Goal: Communication & Community: Answer question/provide support

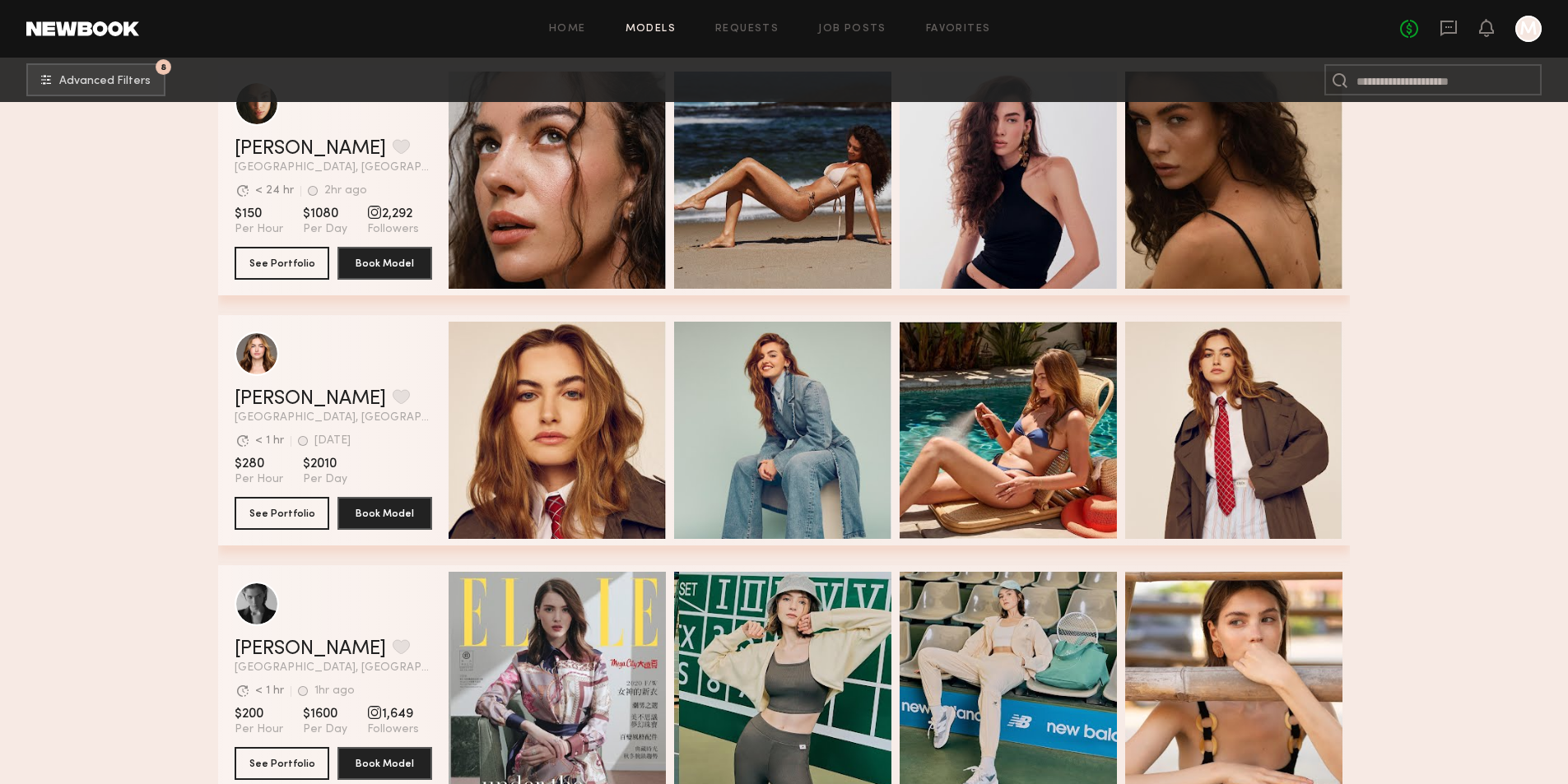
scroll to position [1151, 0]
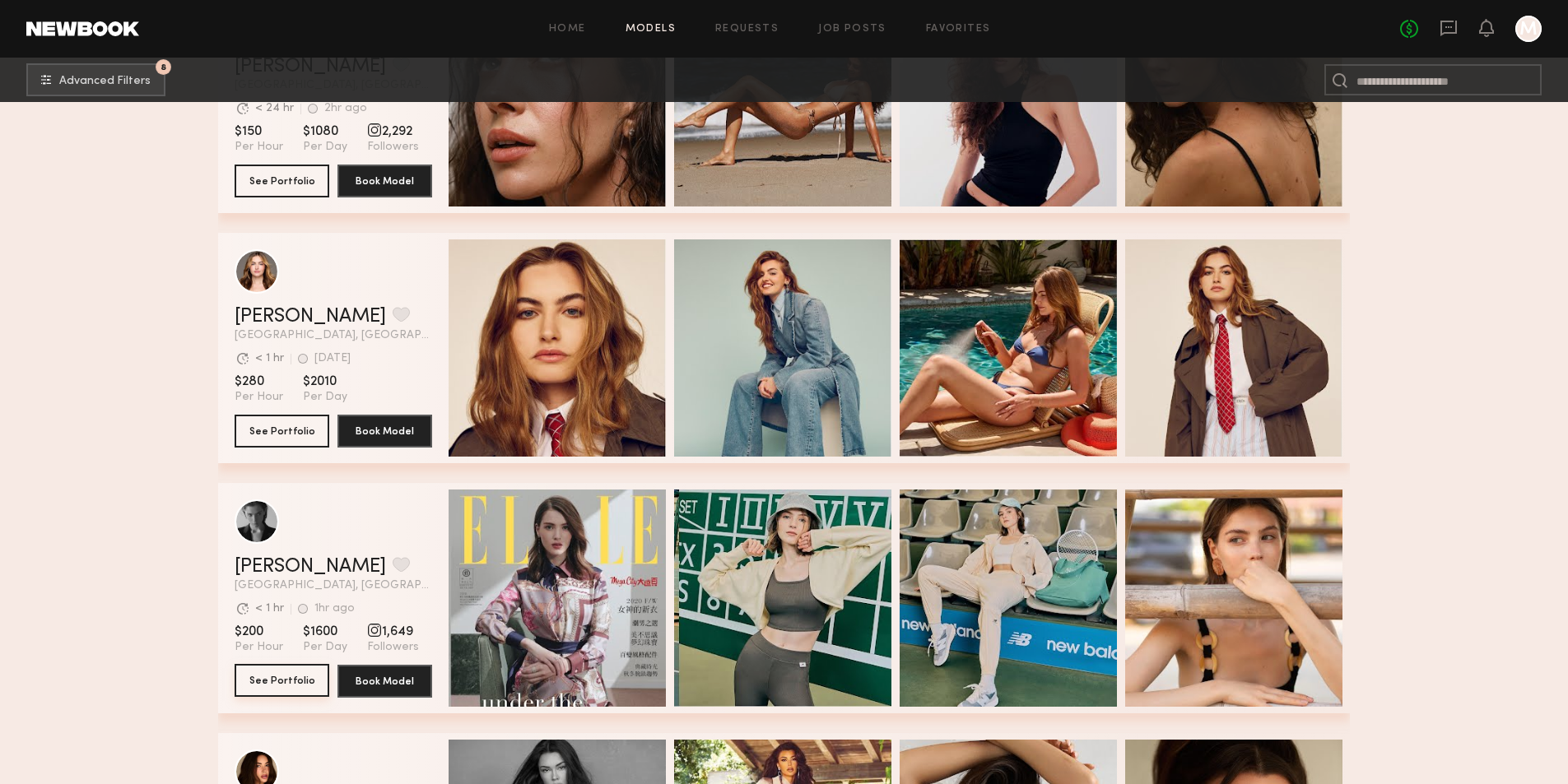
click at [276, 682] on button "See Portfolio" at bounding box center [281, 680] width 95 height 33
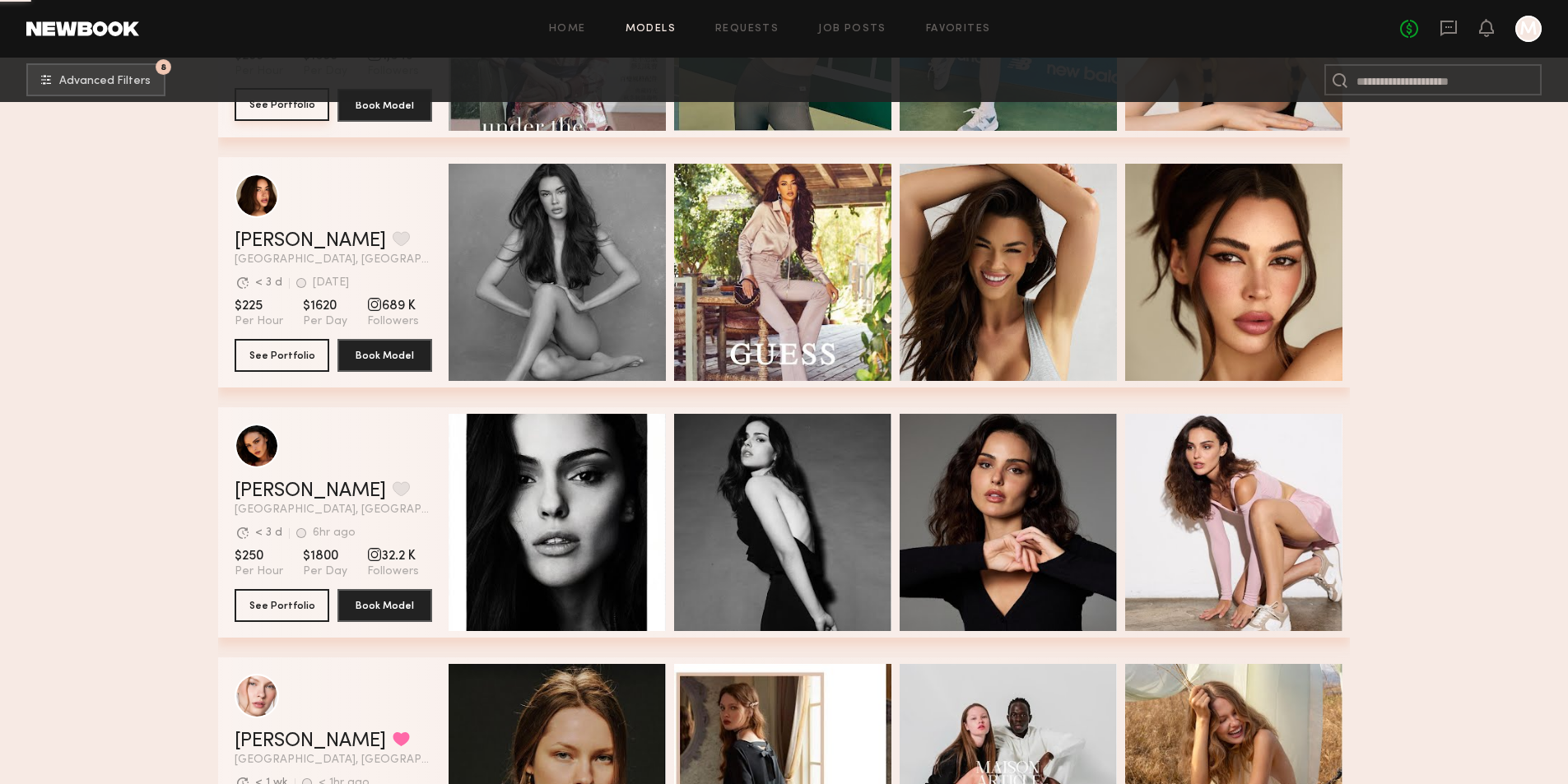
scroll to position [1974, 0]
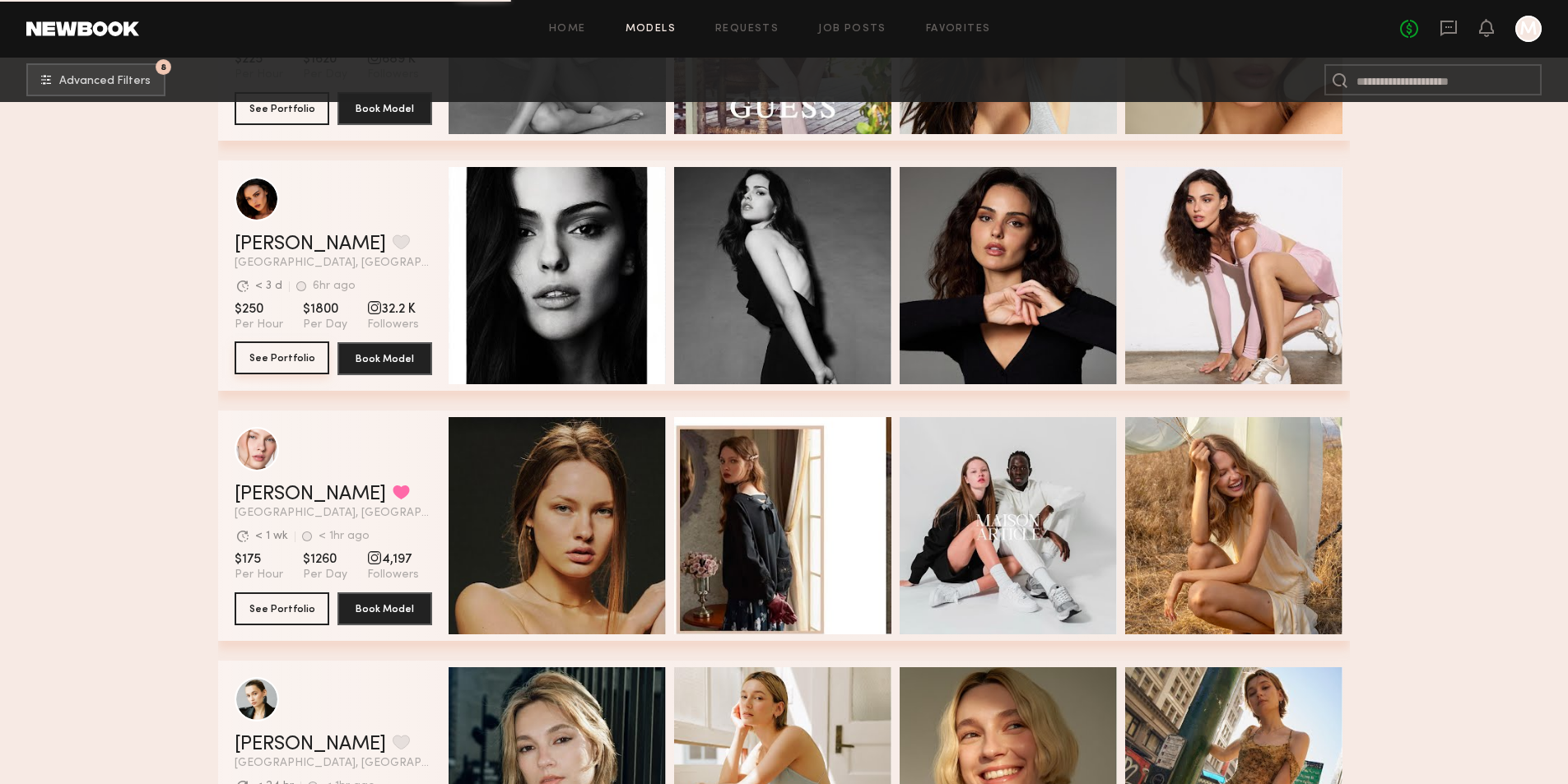
click at [307, 367] on button "See Portfolio" at bounding box center [281, 357] width 95 height 33
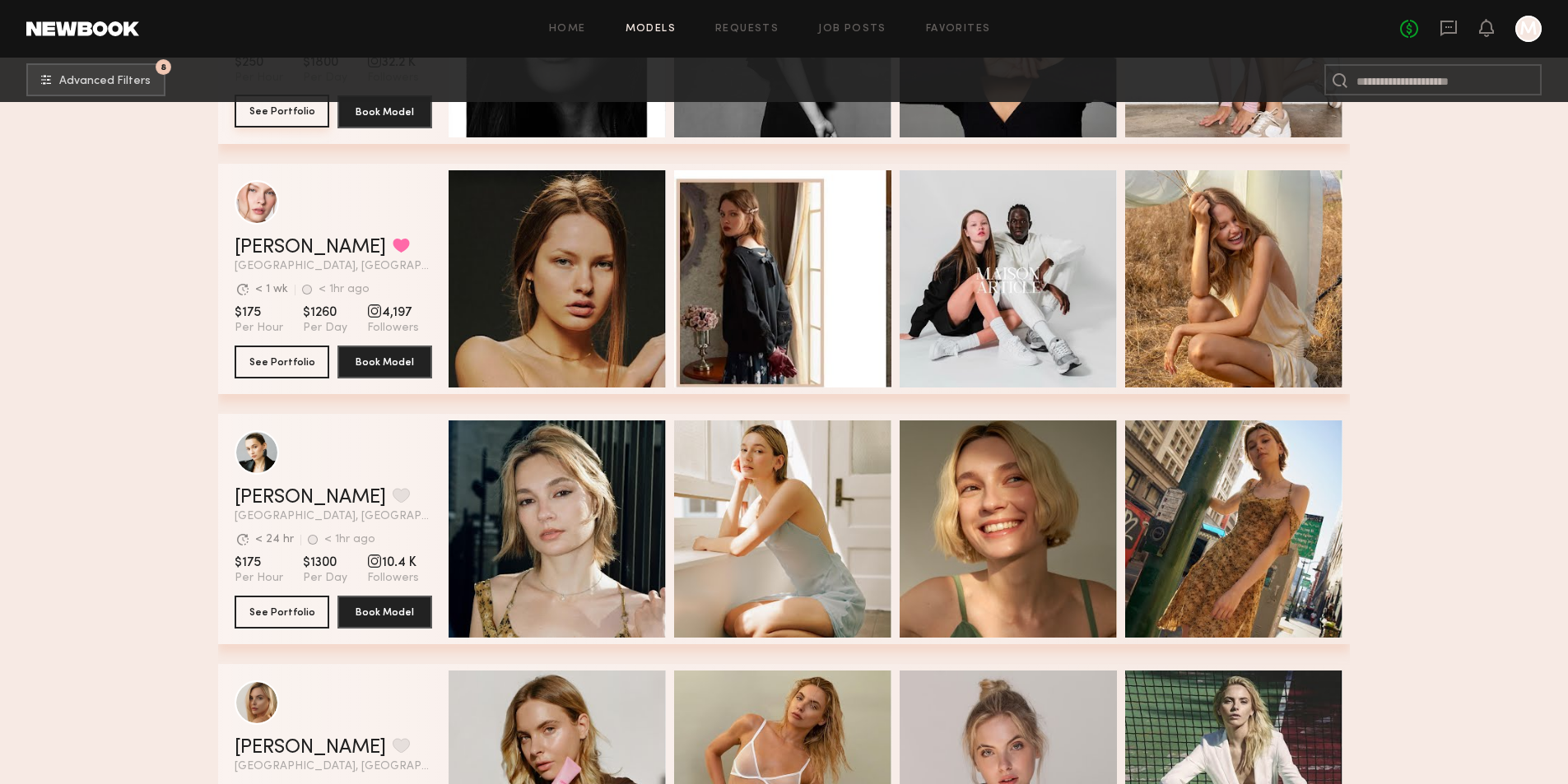
scroll to position [2303, 0]
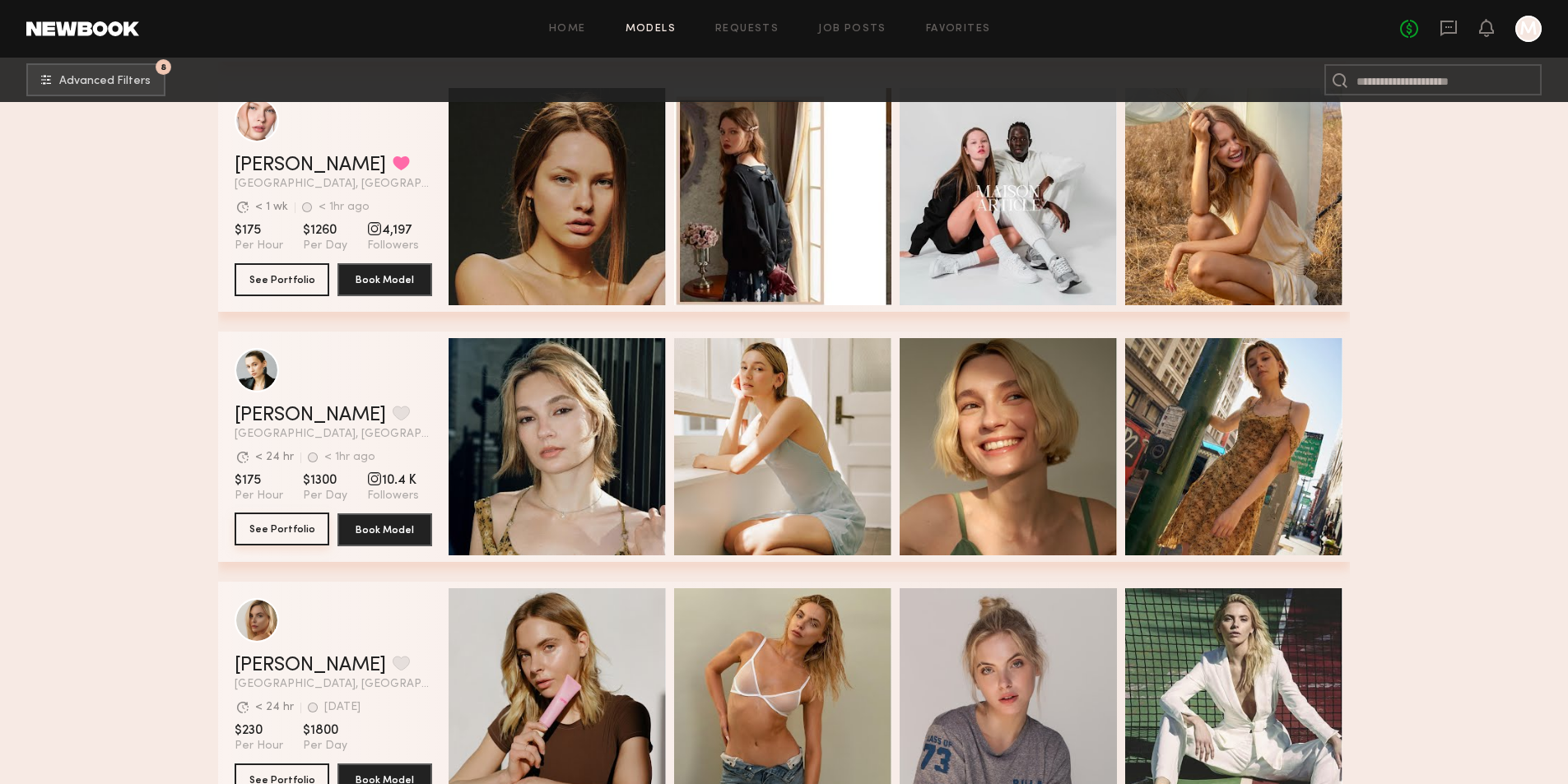
click at [262, 535] on button "See Portfolio" at bounding box center [281, 528] width 95 height 33
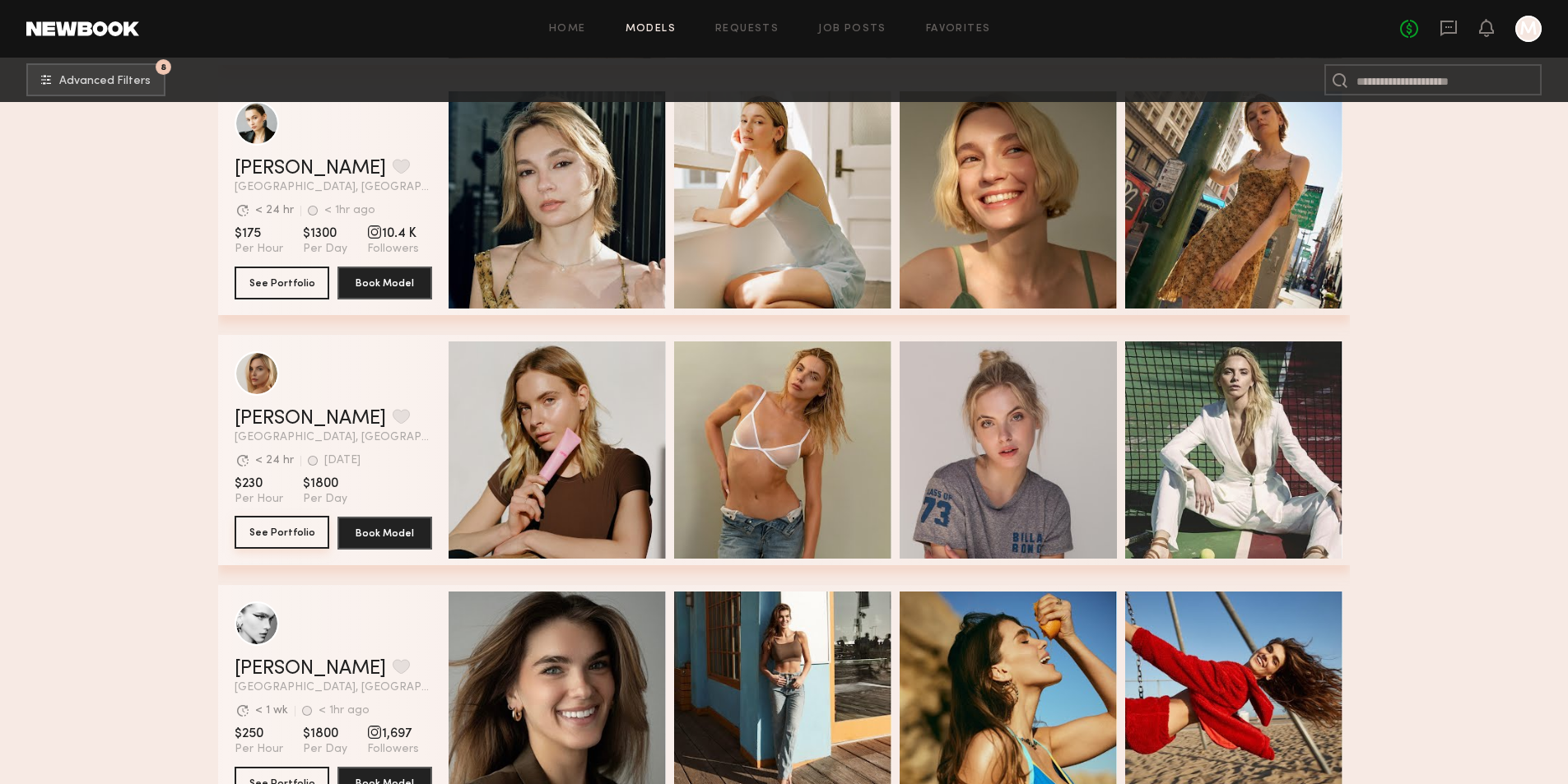
click at [306, 543] on button "See Portfolio" at bounding box center [281, 532] width 95 height 33
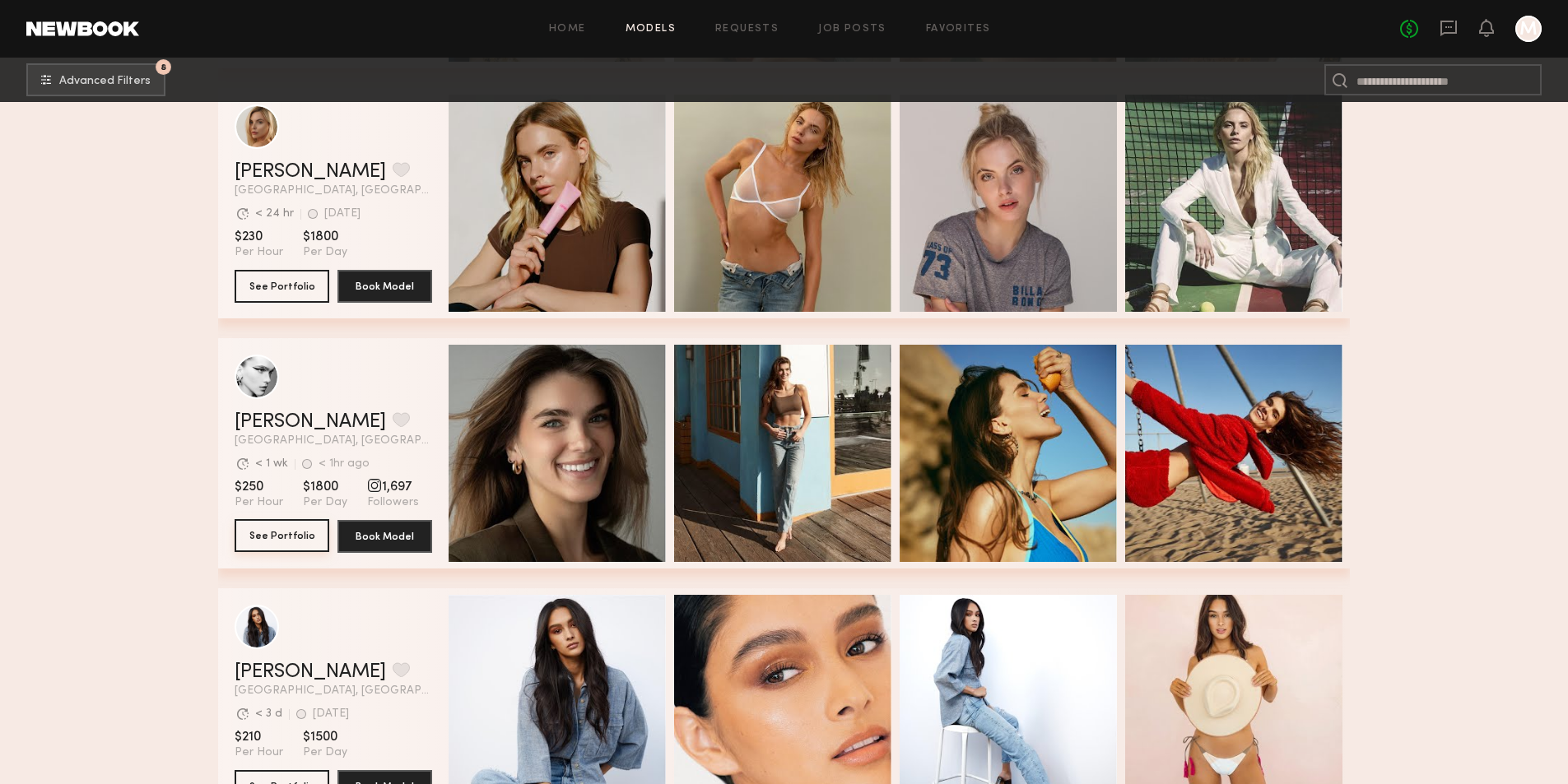
click at [288, 544] on button "See Portfolio" at bounding box center [281, 535] width 95 height 33
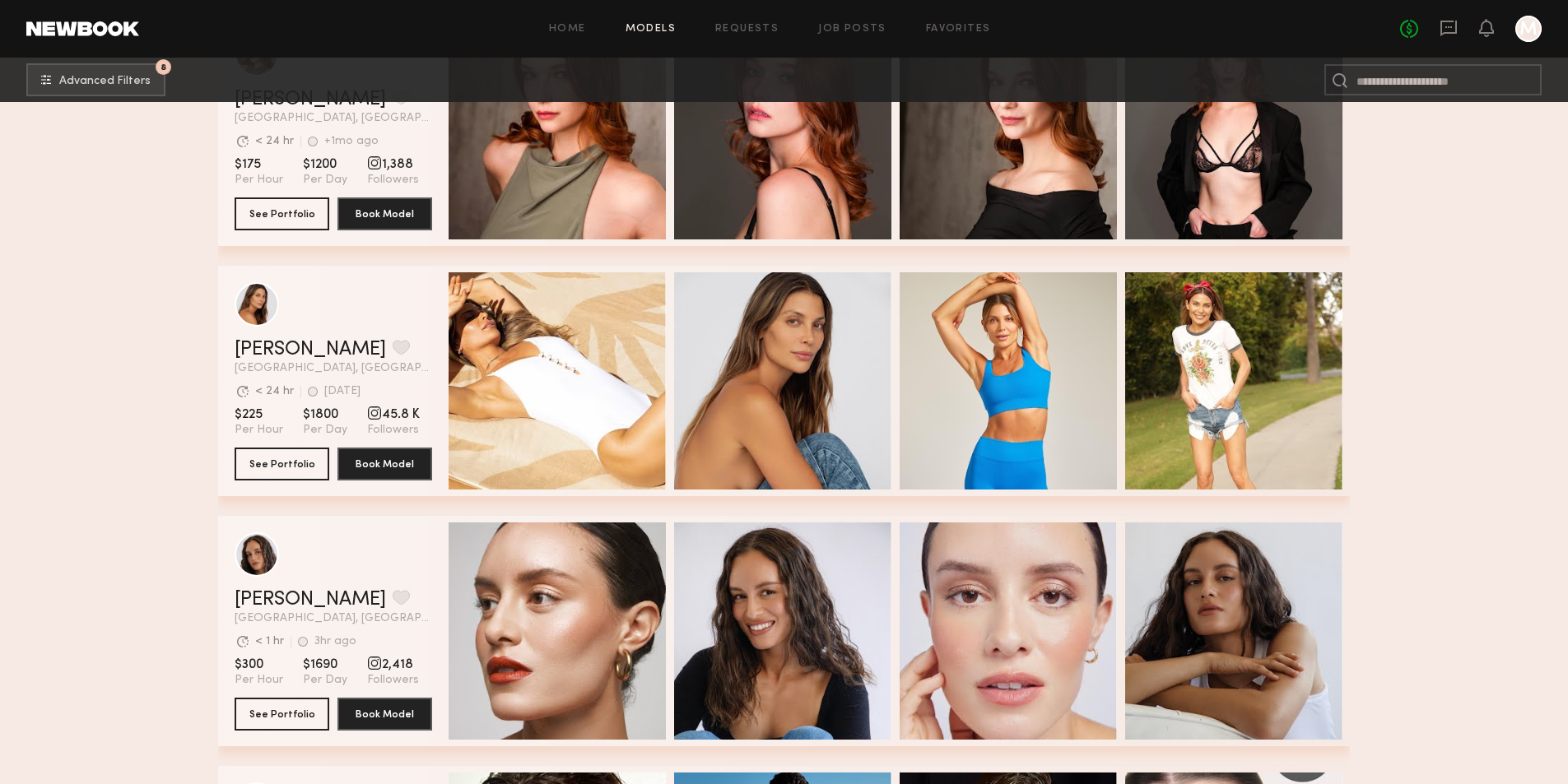
scroll to position [3866, 0]
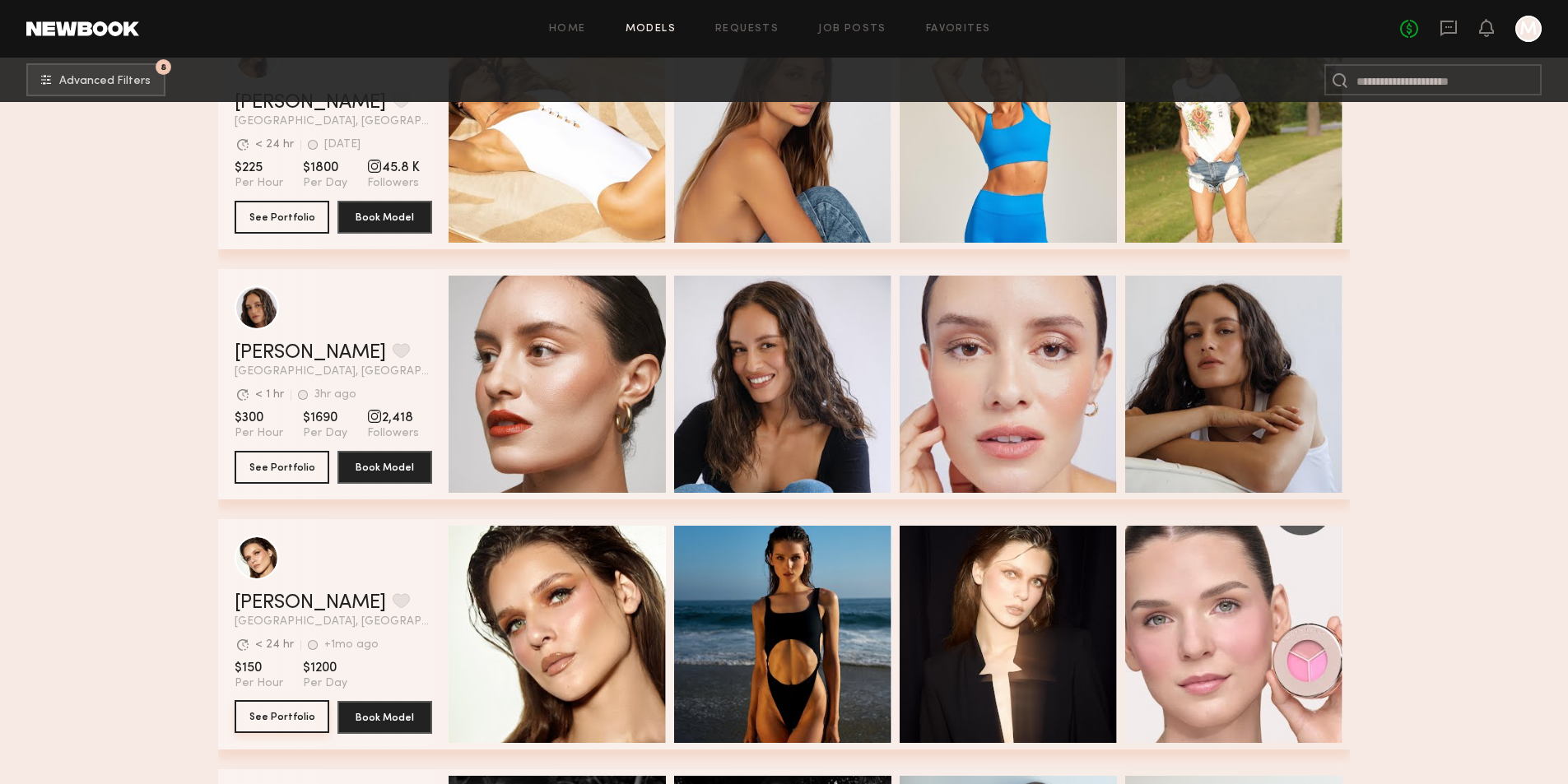
click at [293, 728] on button "See Portfolio" at bounding box center [281, 716] width 95 height 33
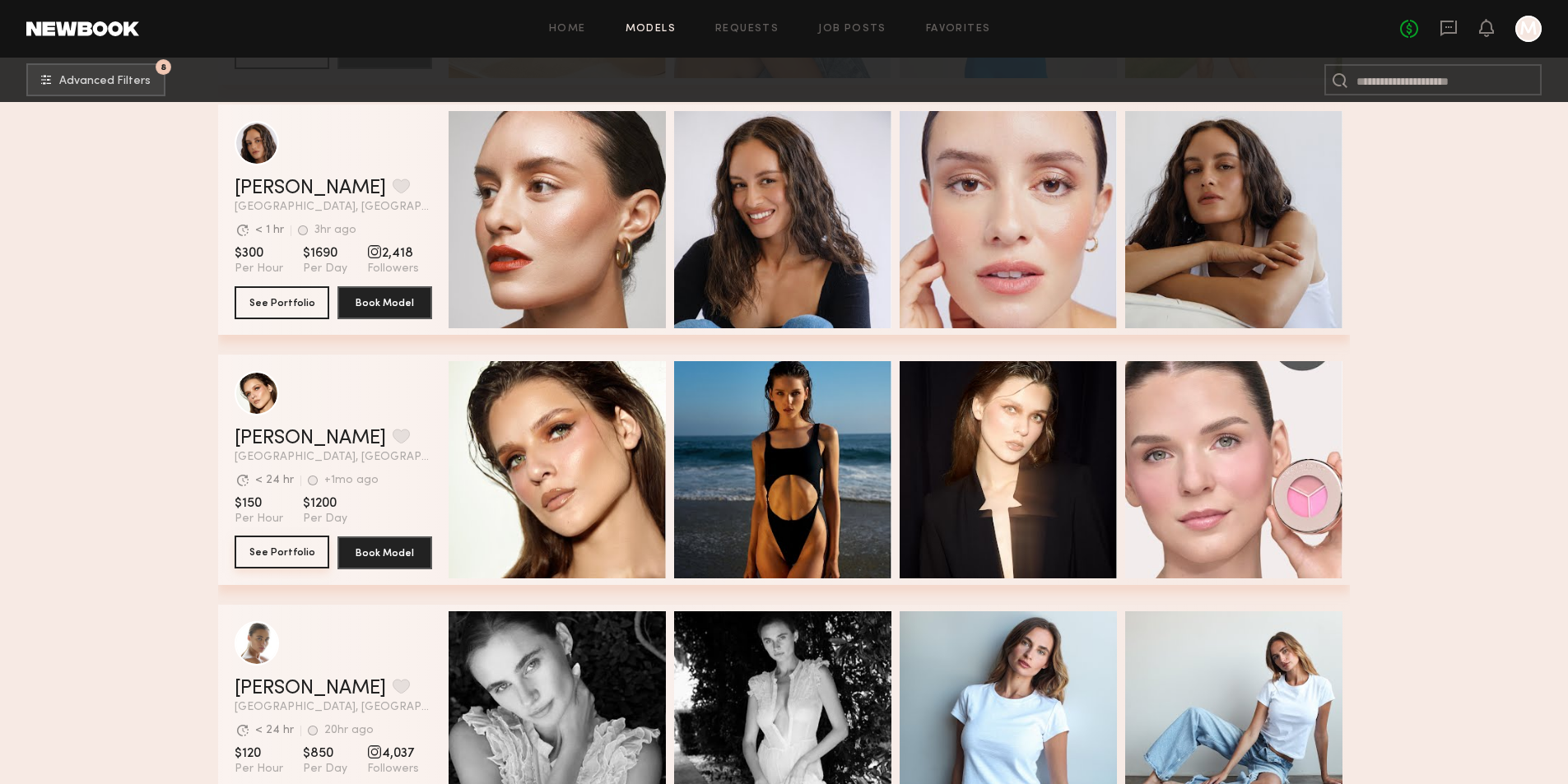
scroll to position [4112, 0]
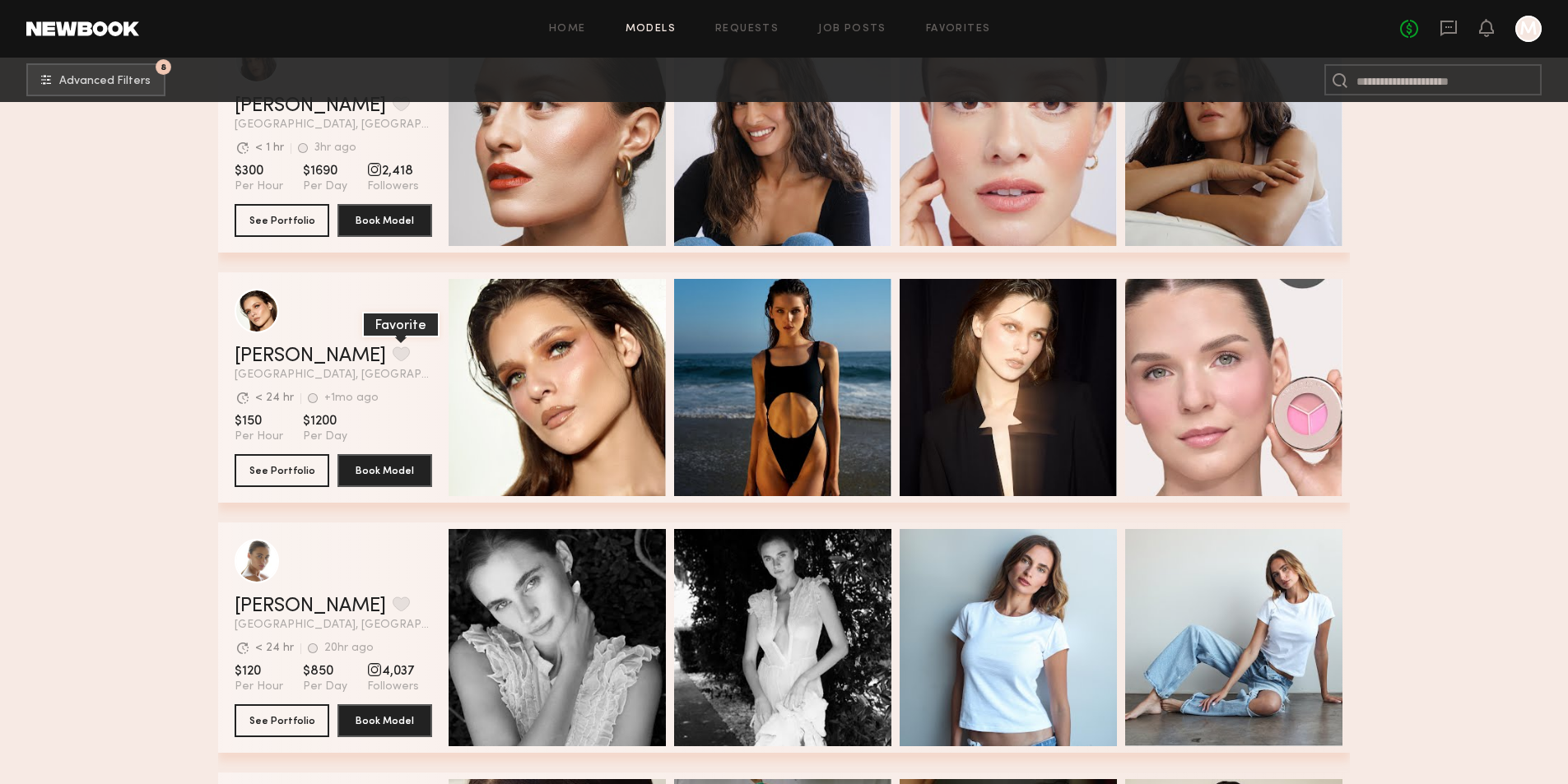
click at [393, 360] on button "grid" at bounding box center [401, 354] width 17 height 15
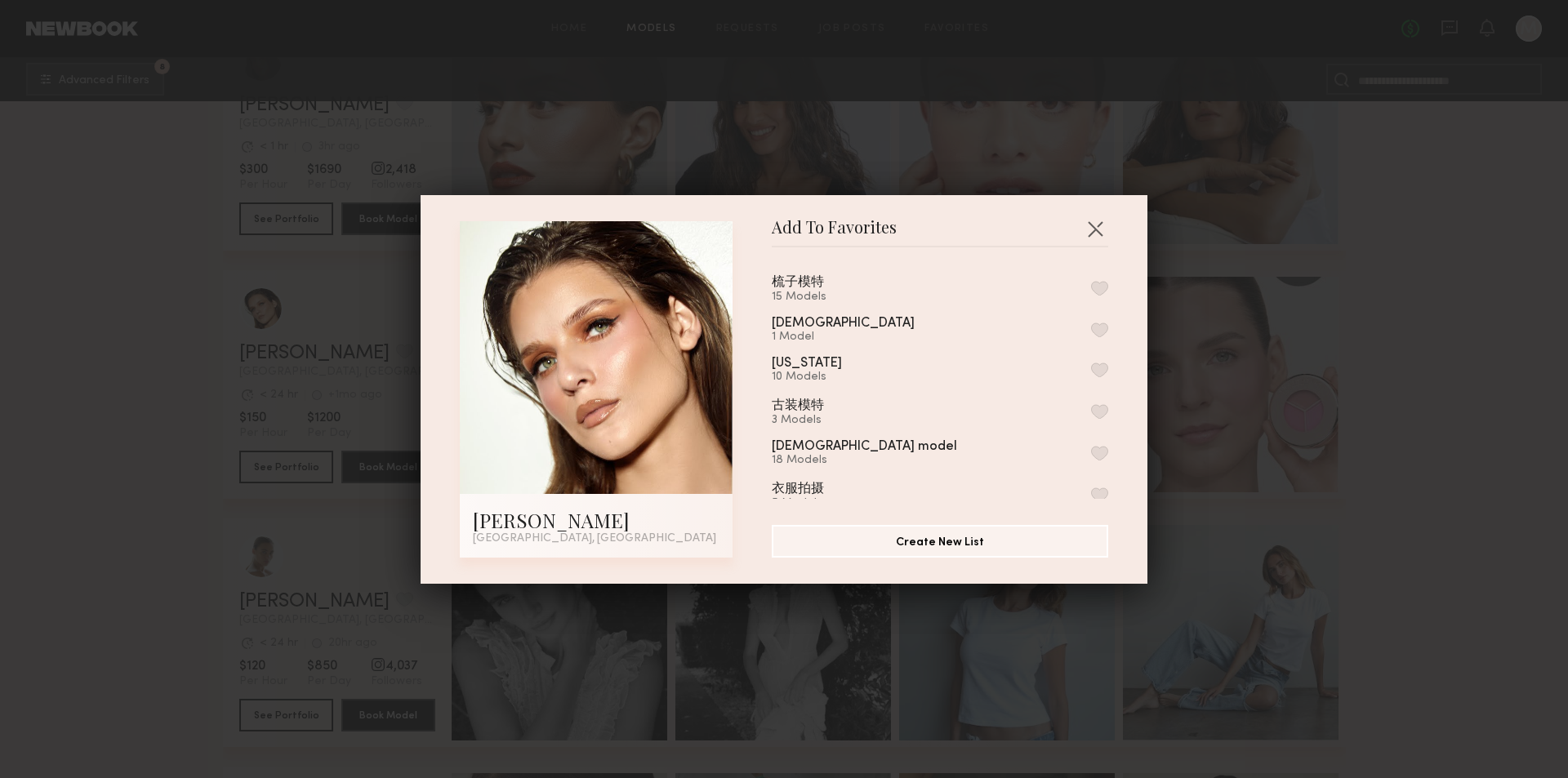
click at [1091, 284] on button "button" at bounding box center [1099, 288] width 17 height 15
click at [1088, 228] on button "button" at bounding box center [1095, 229] width 26 height 26
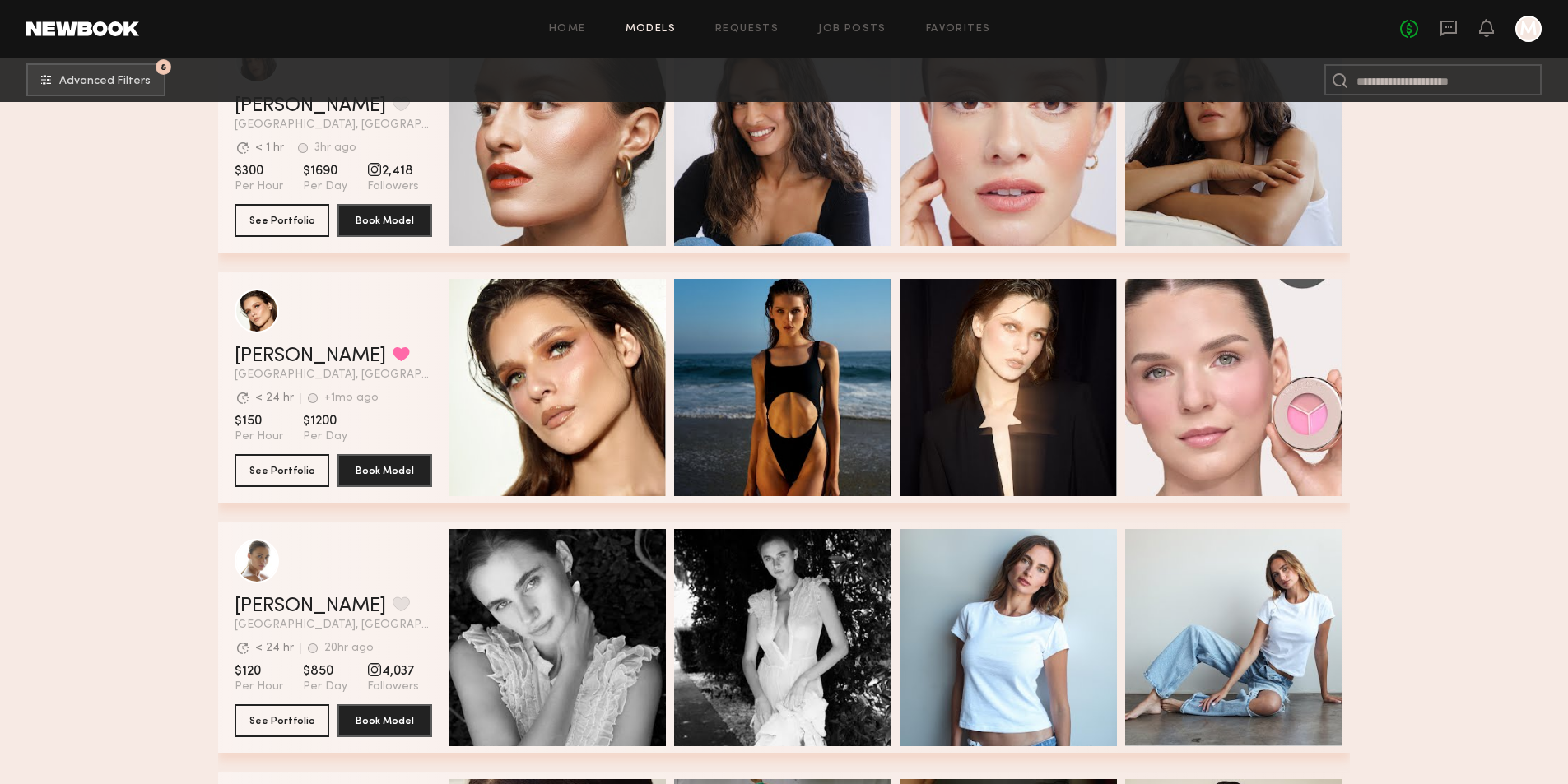
scroll to position [4359, 0]
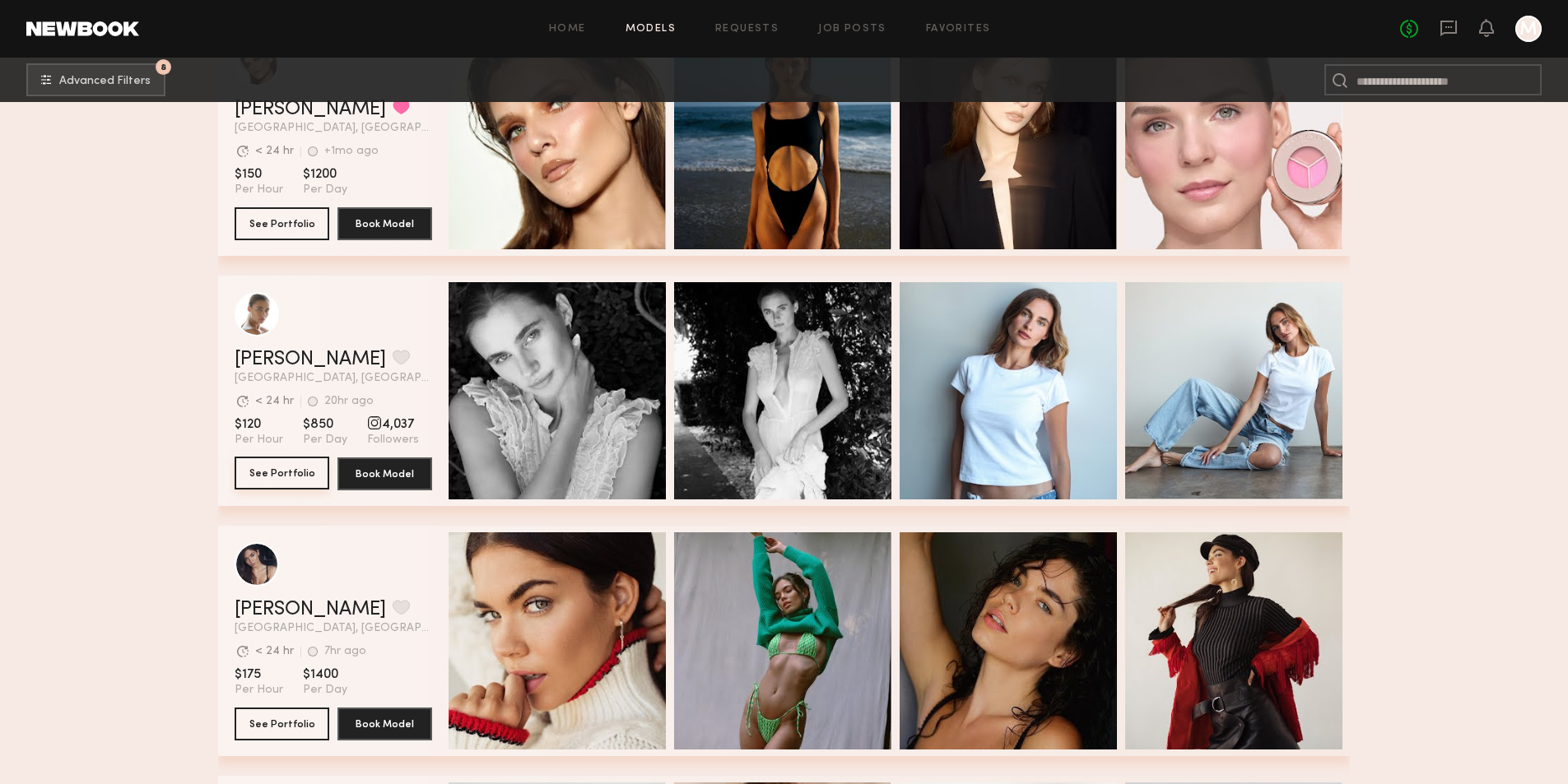
click at [281, 475] on button "See Portfolio" at bounding box center [281, 472] width 95 height 33
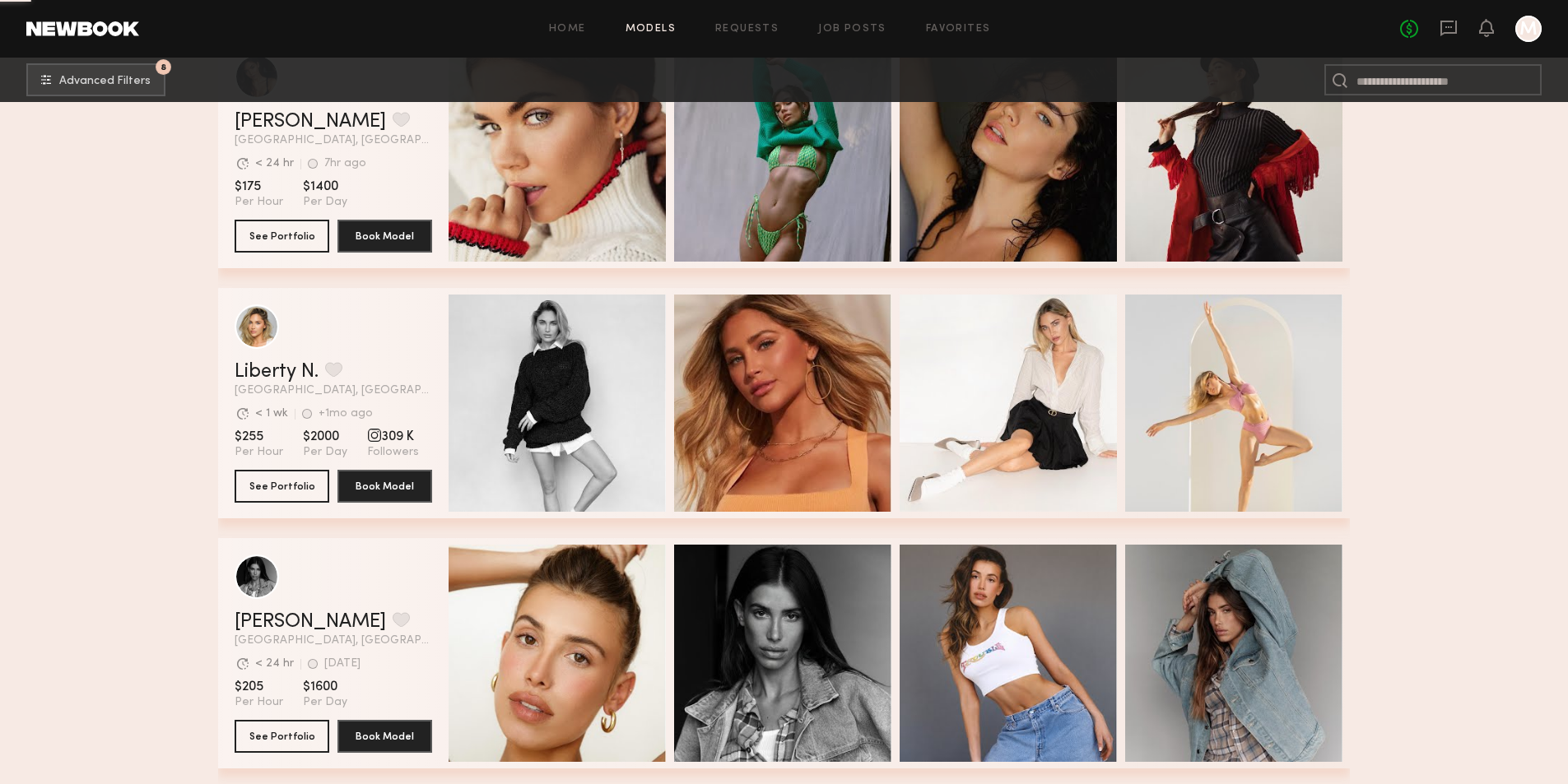
scroll to position [4853, 0]
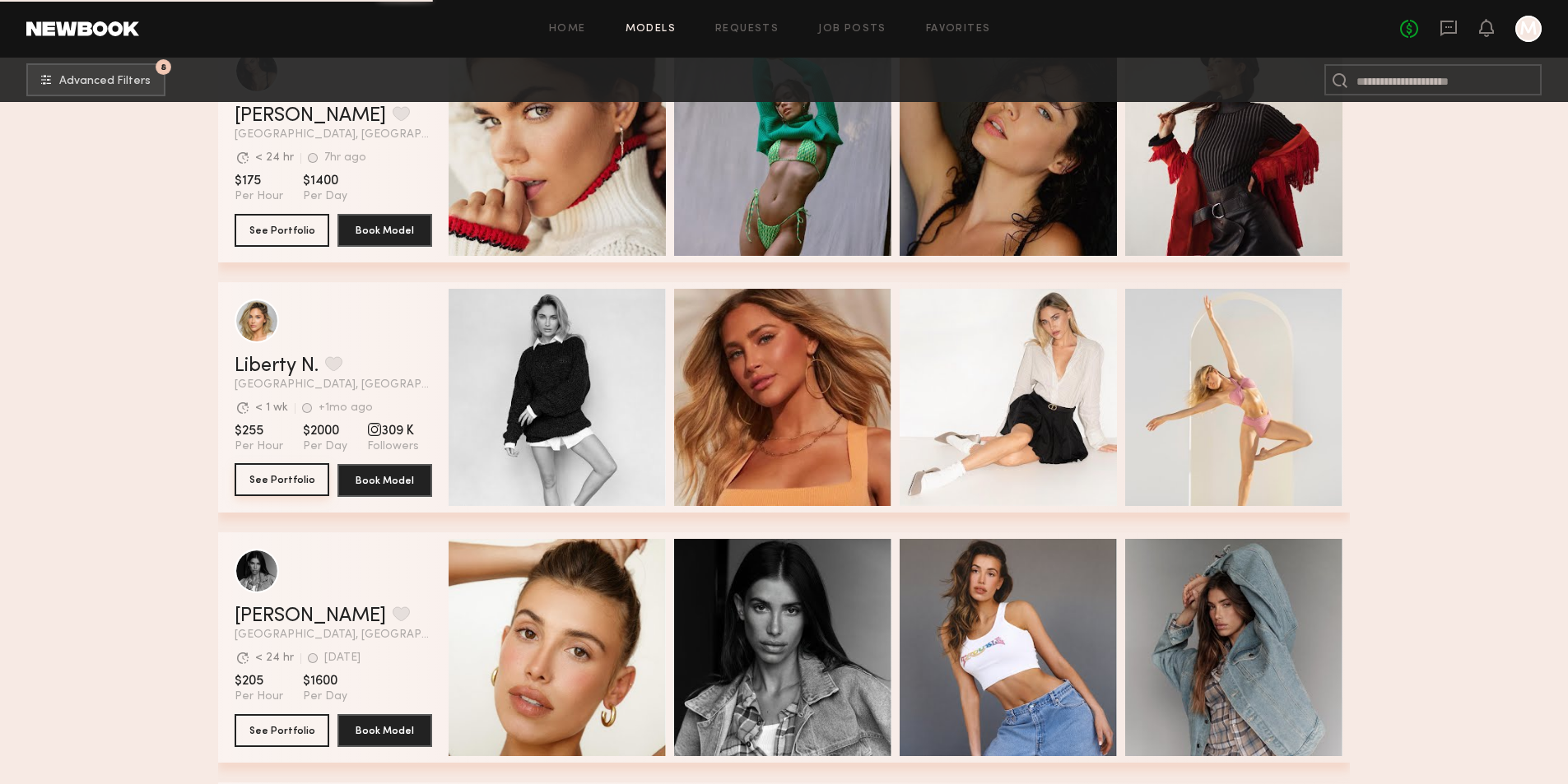
click at [285, 487] on button "See Portfolio" at bounding box center [281, 479] width 95 height 33
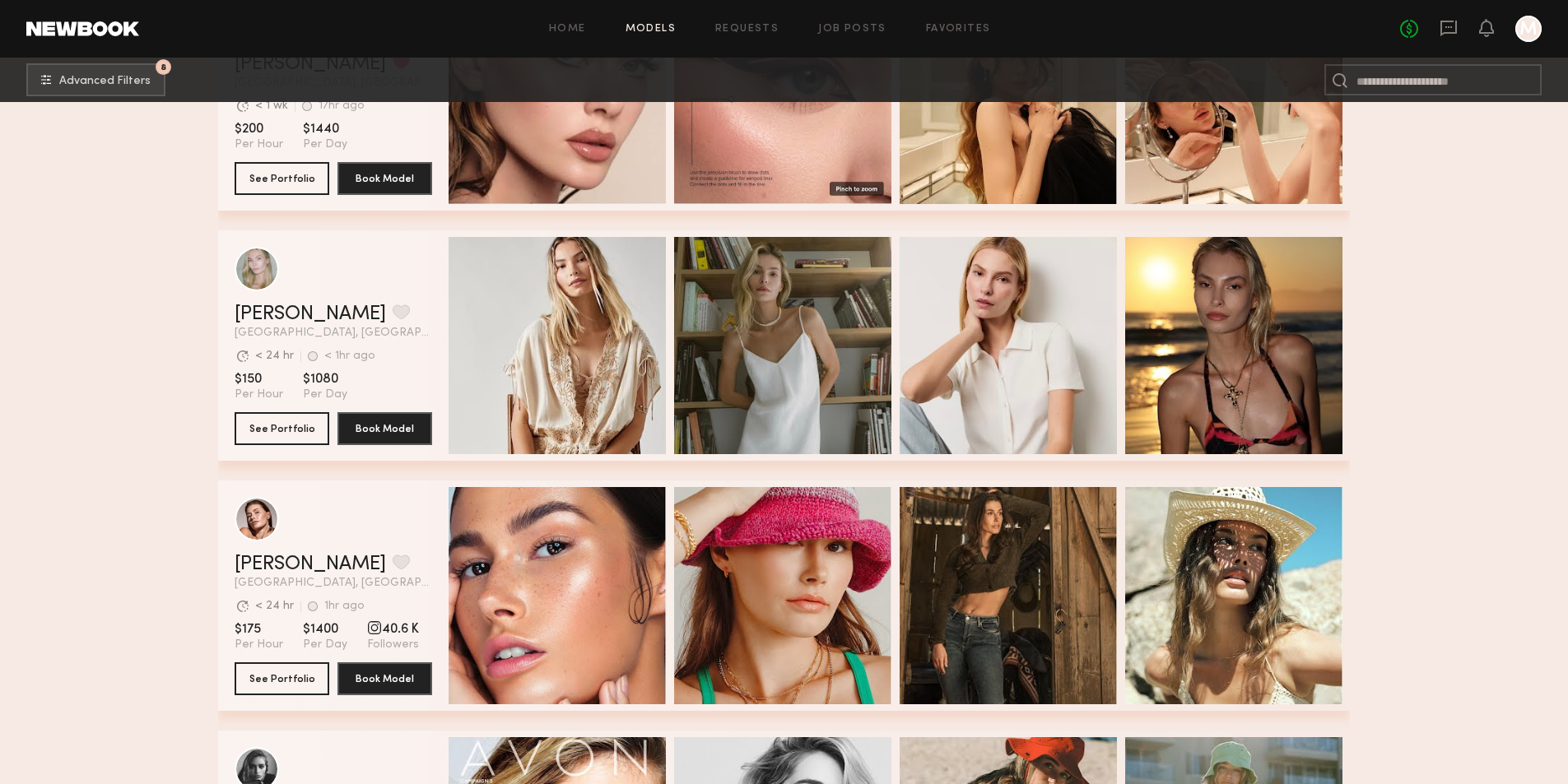
scroll to position [6415, 0]
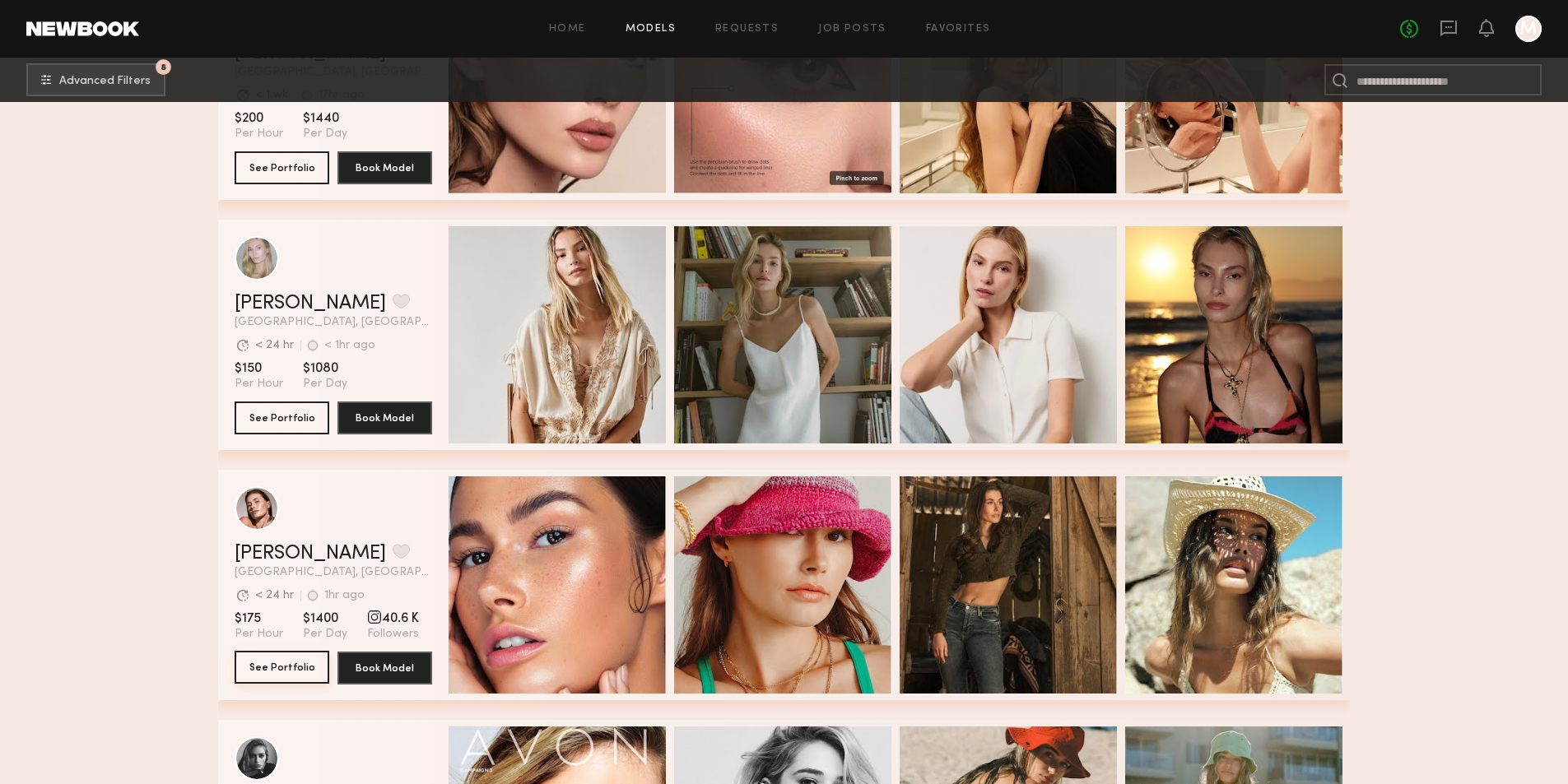
click at [285, 672] on button "See Portfolio" at bounding box center [281, 667] width 95 height 33
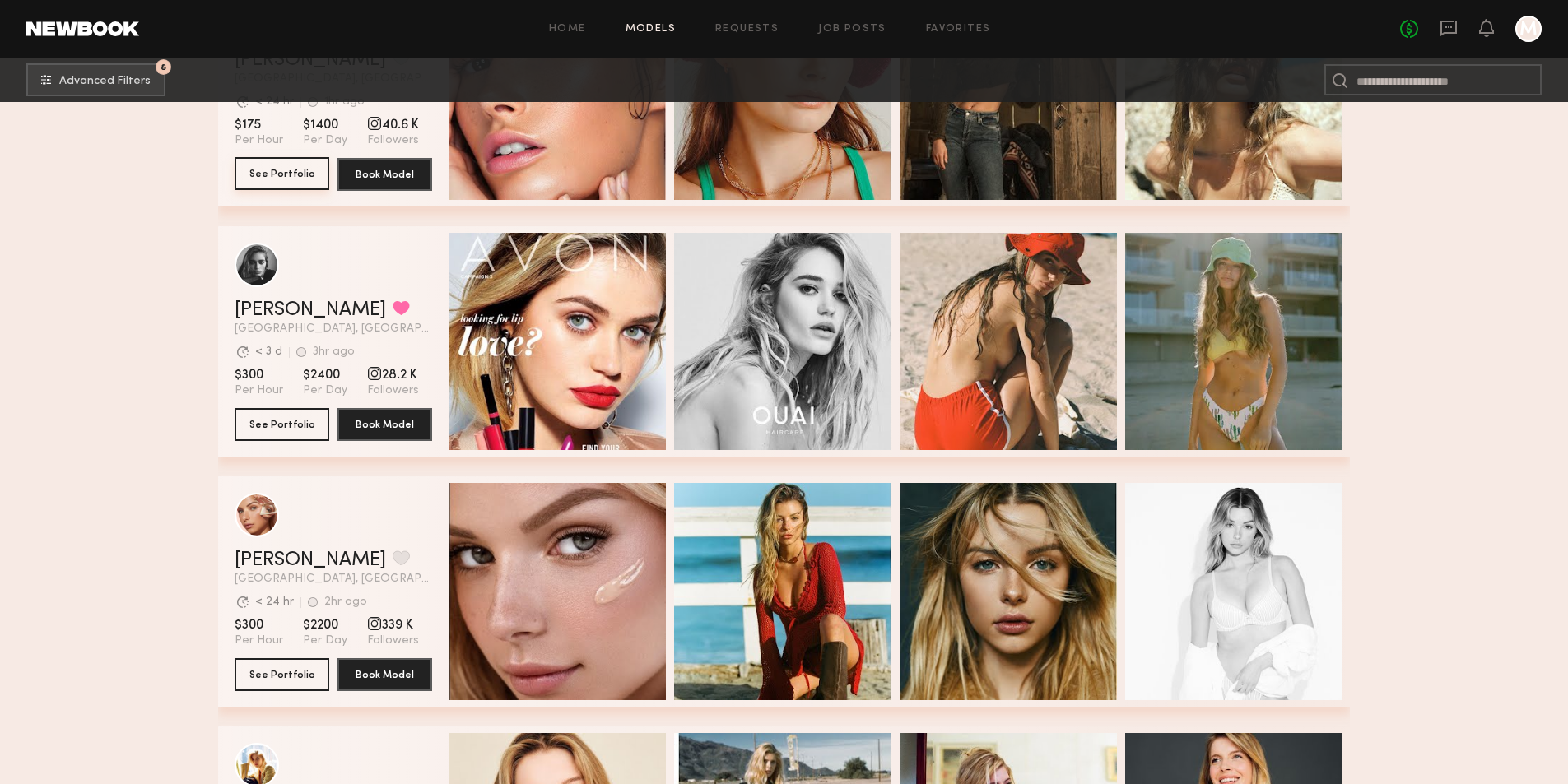
scroll to position [7155, 0]
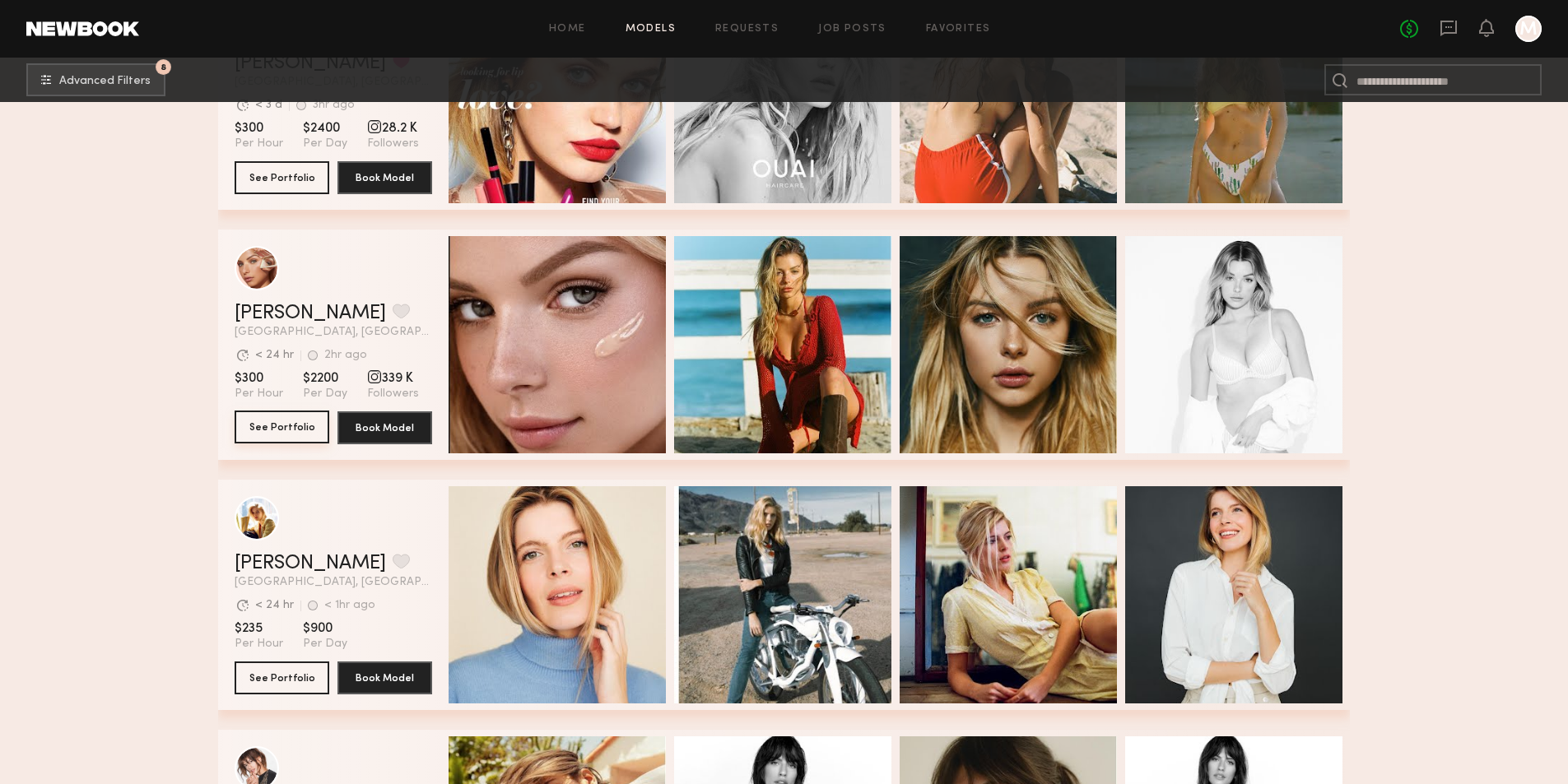
click at [269, 436] on button "See Portfolio" at bounding box center [281, 426] width 95 height 33
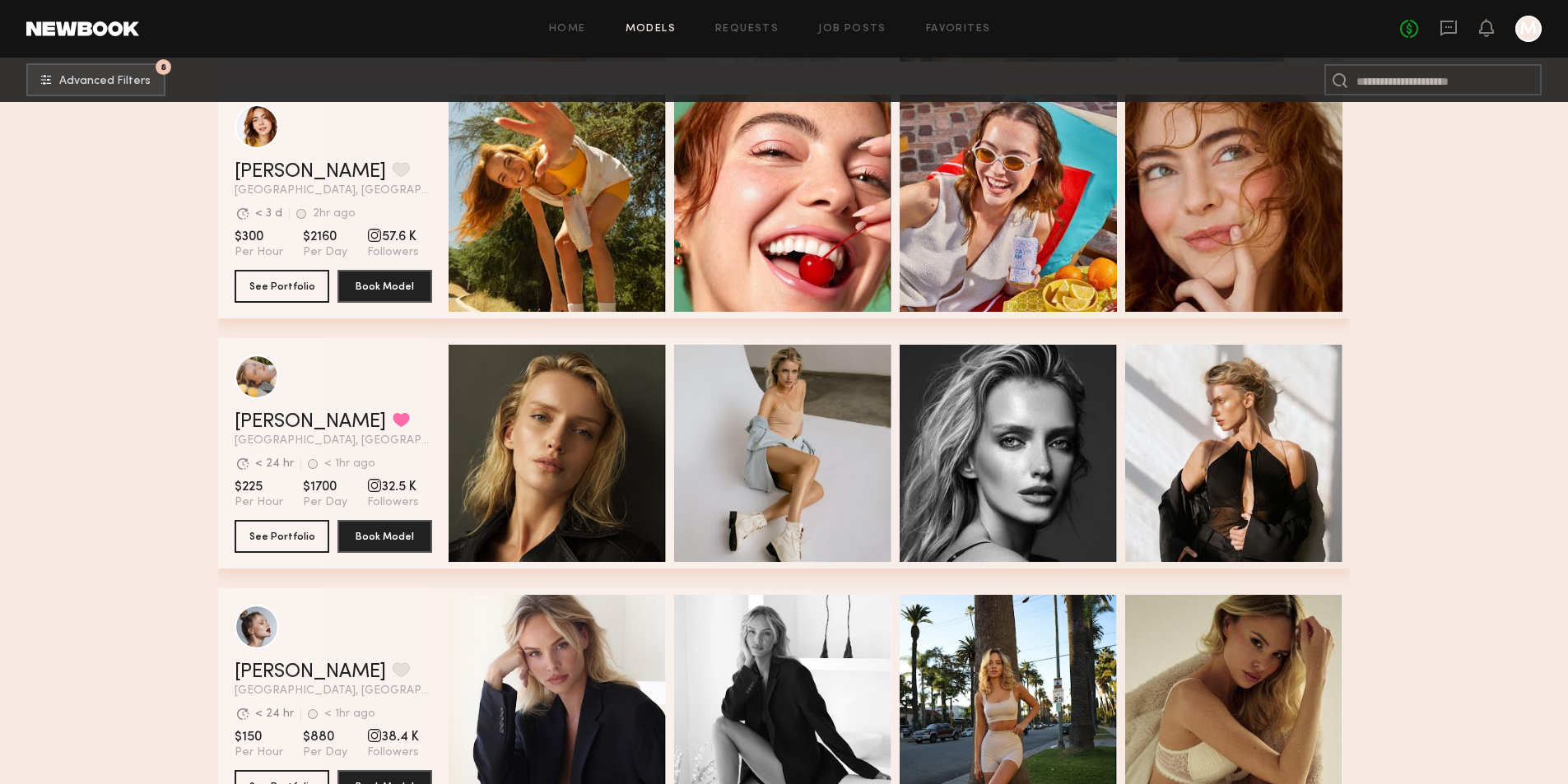
scroll to position [9130, 0]
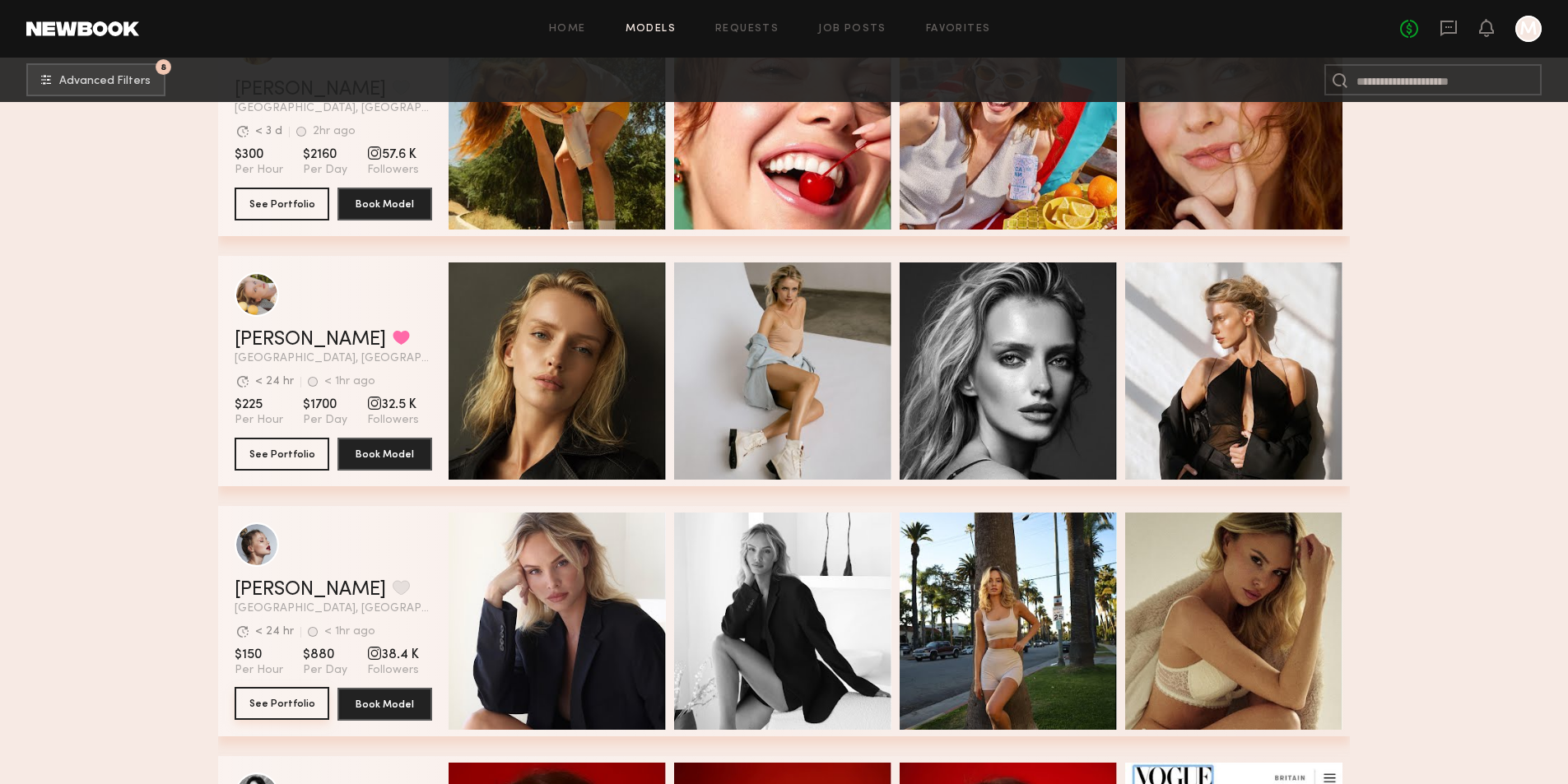
click at [294, 708] on button "See Portfolio" at bounding box center [281, 703] width 95 height 33
click at [393, 594] on button "grid" at bounding box center [401, 587] width 17 height 15
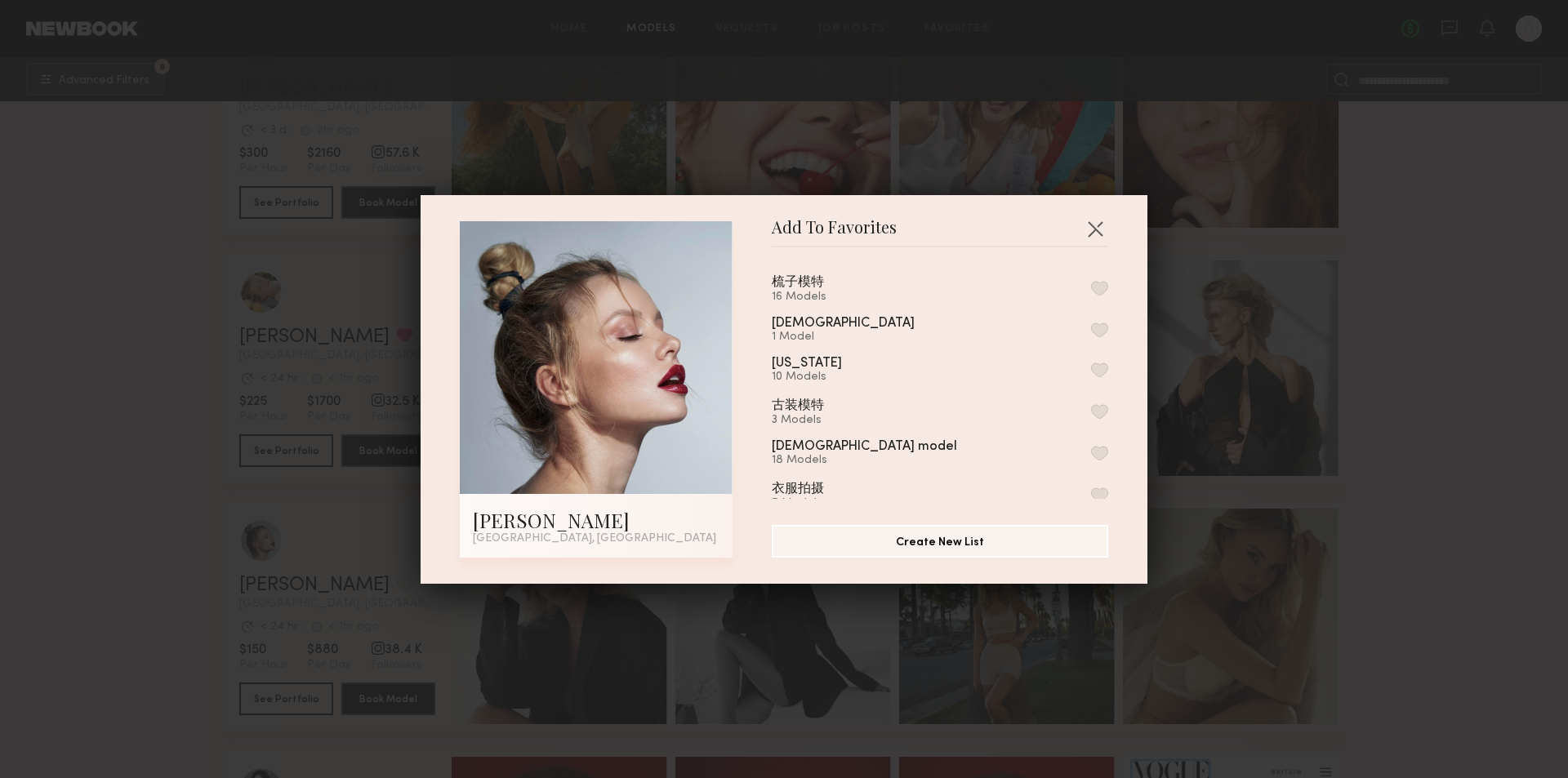
click at [1091, 284] on button "button" at bounding box center [1099, 288] width 17 height 15
click at [1094, 226] on button "button" at bounding box center [1095, 229] width 26 height 26
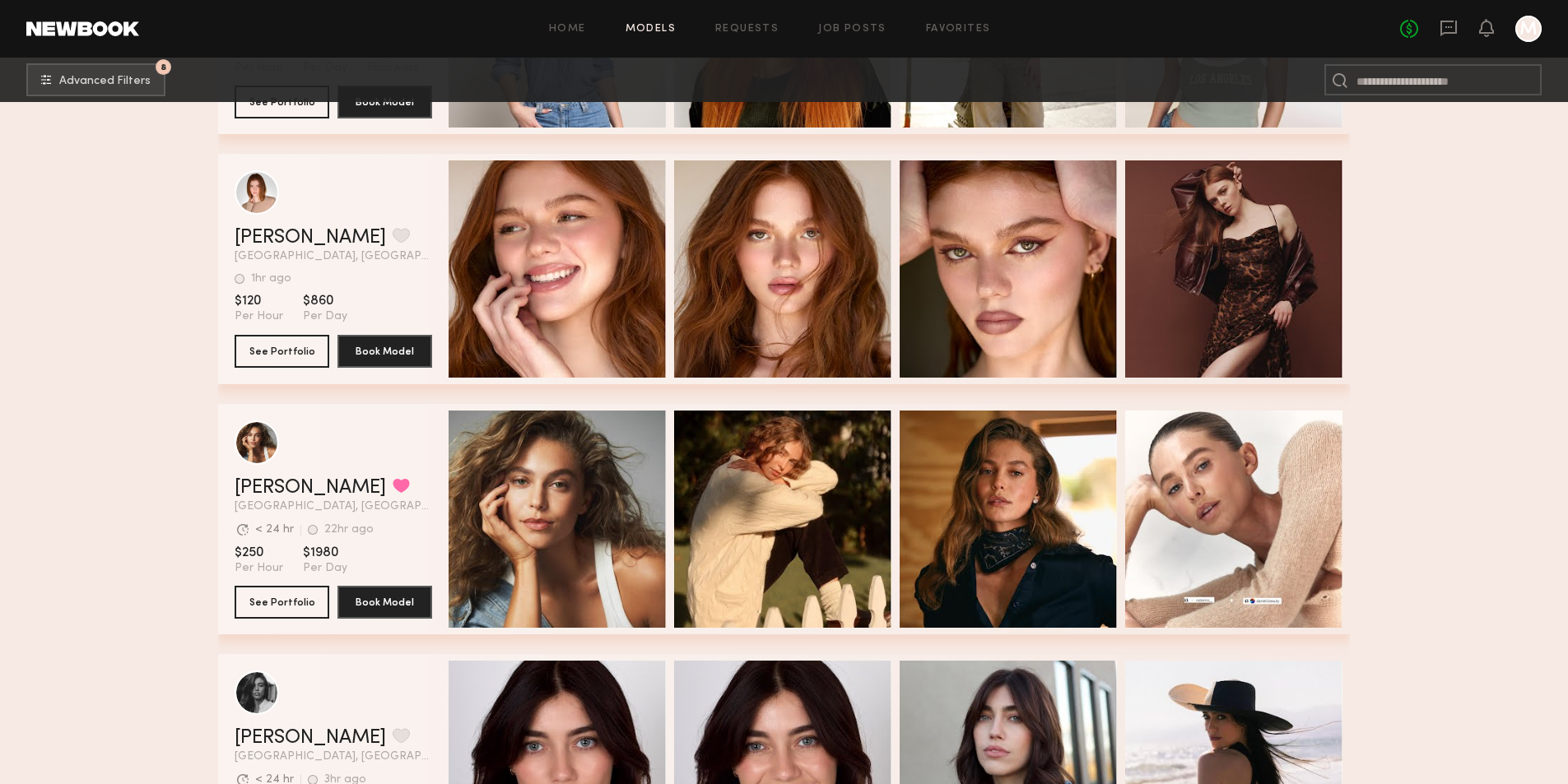
scroll to position [10117, 0]
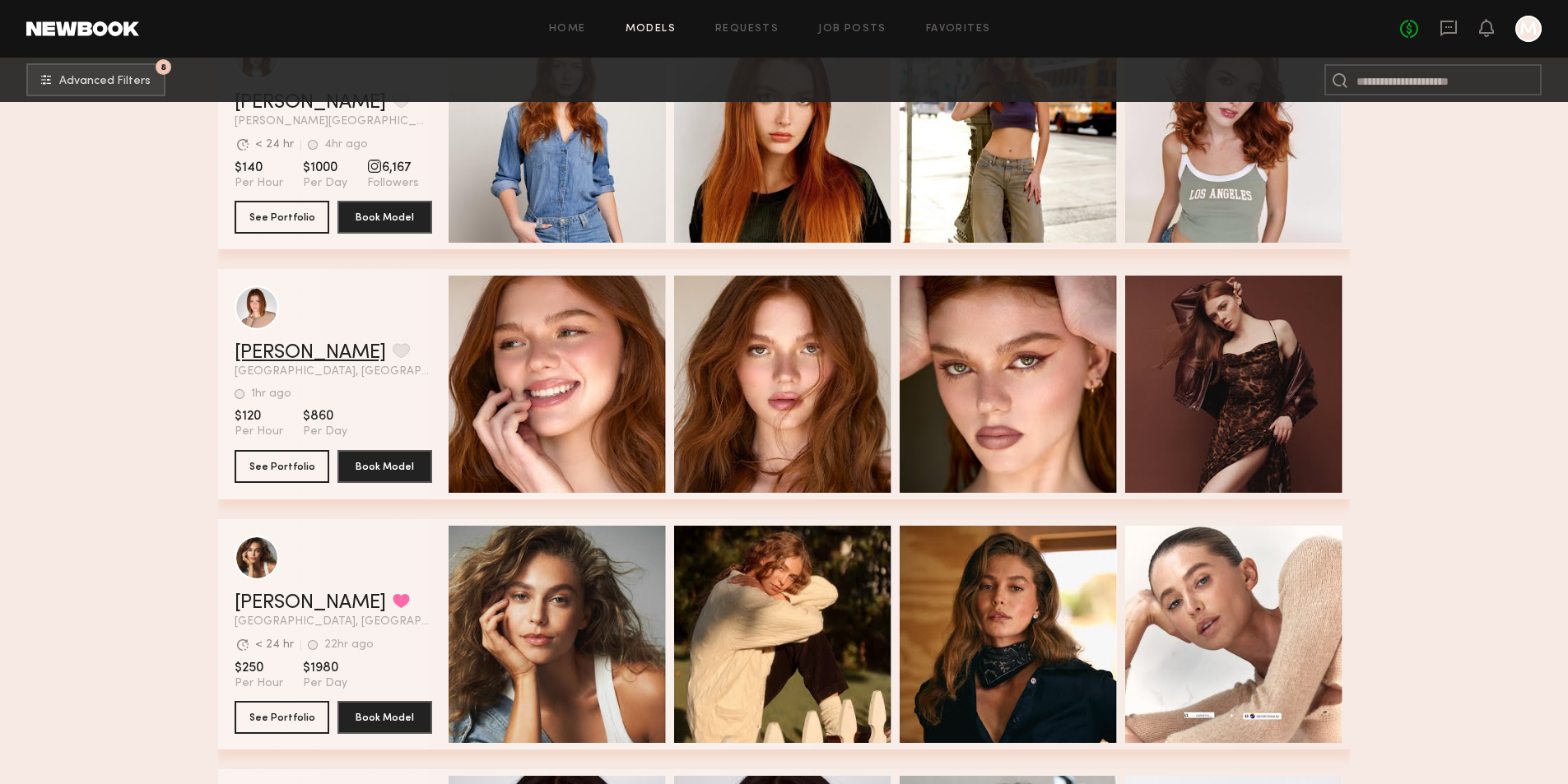
click at [268, 360] on link "Camryn B." at bounding box center [310, 352] width 152 height 20
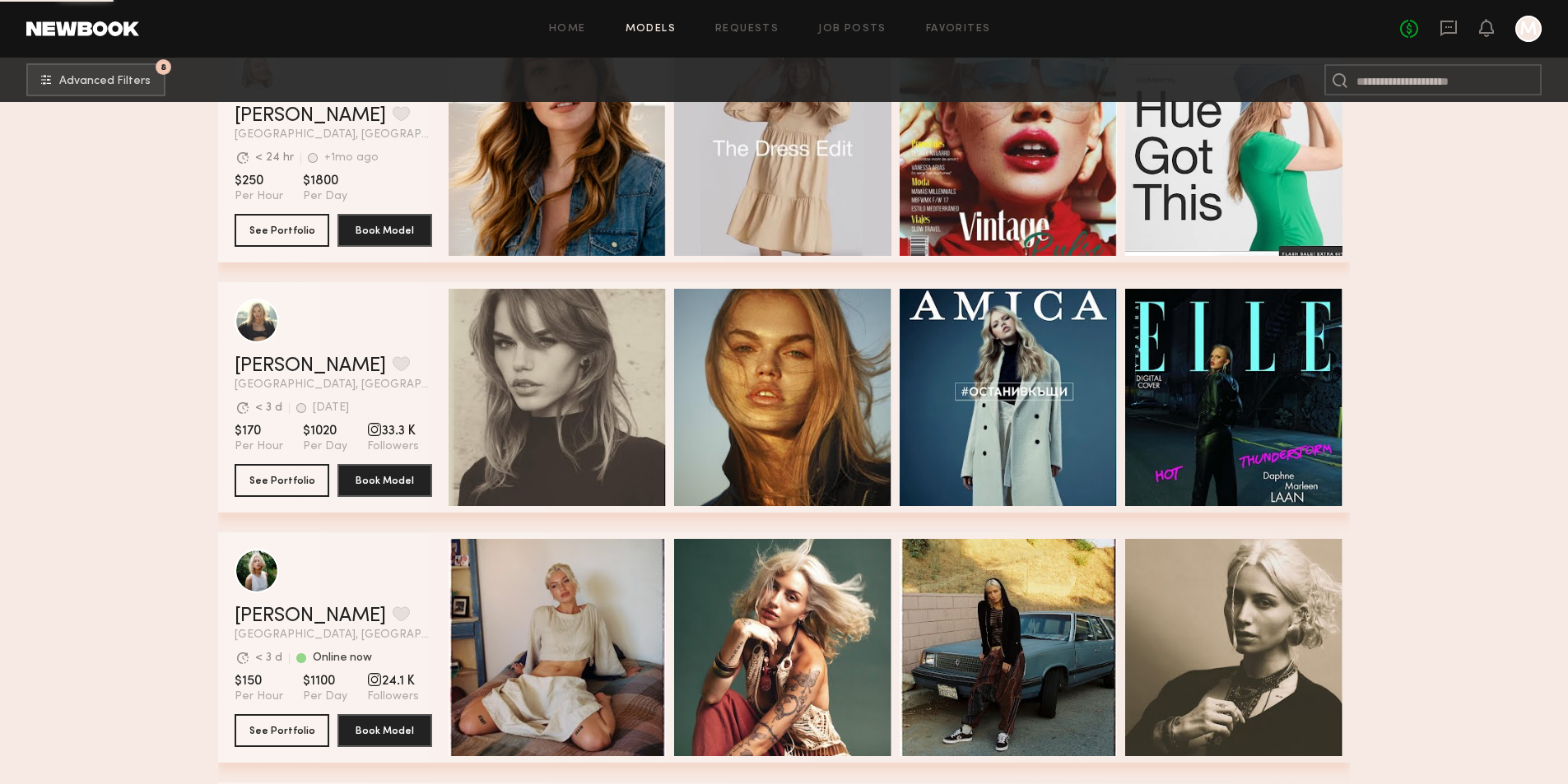
scroll to position [11351, 0]
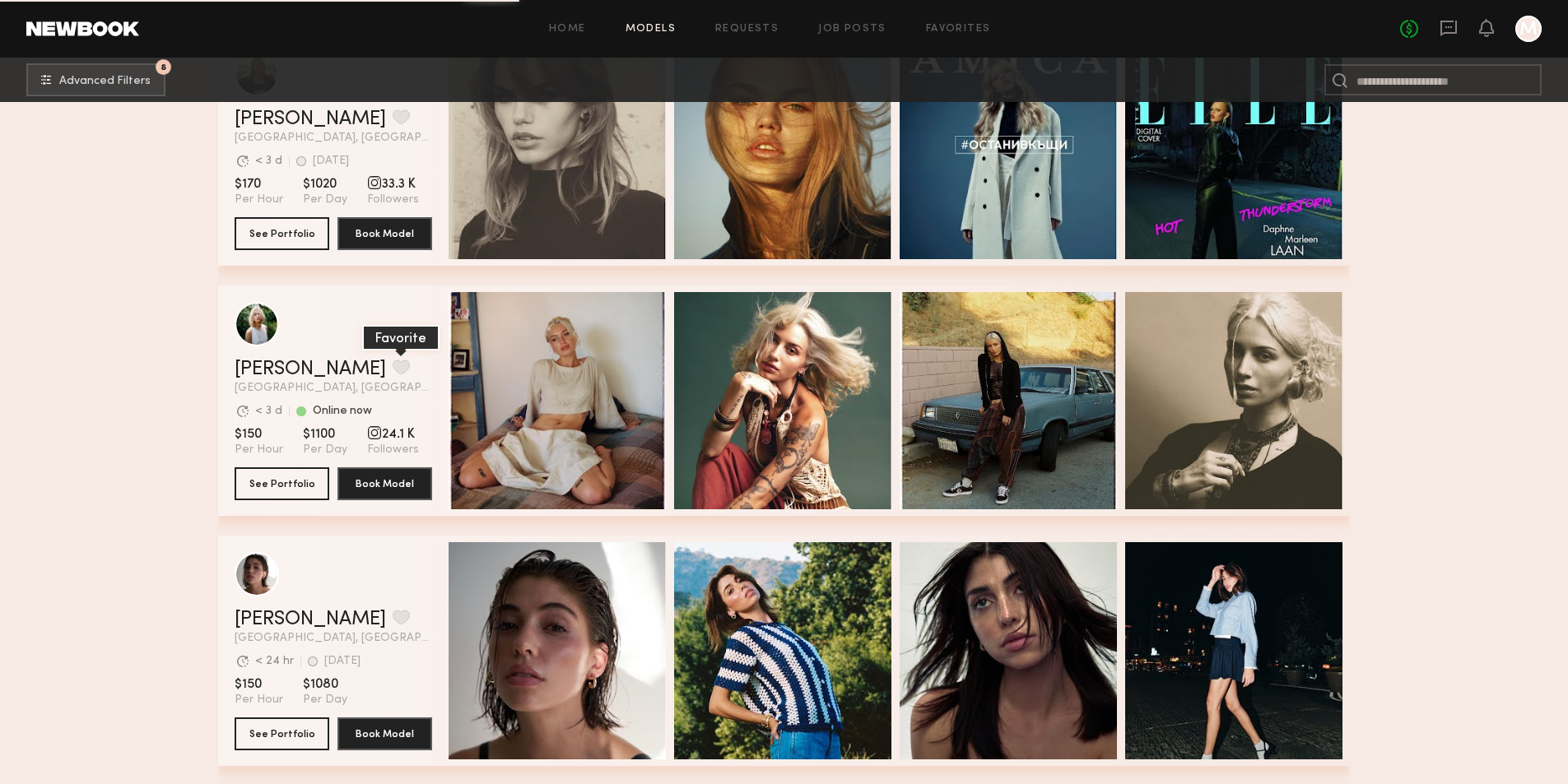
click at [393, 375] on button "grid" at bounding box center [401, 367] width 17 height 15
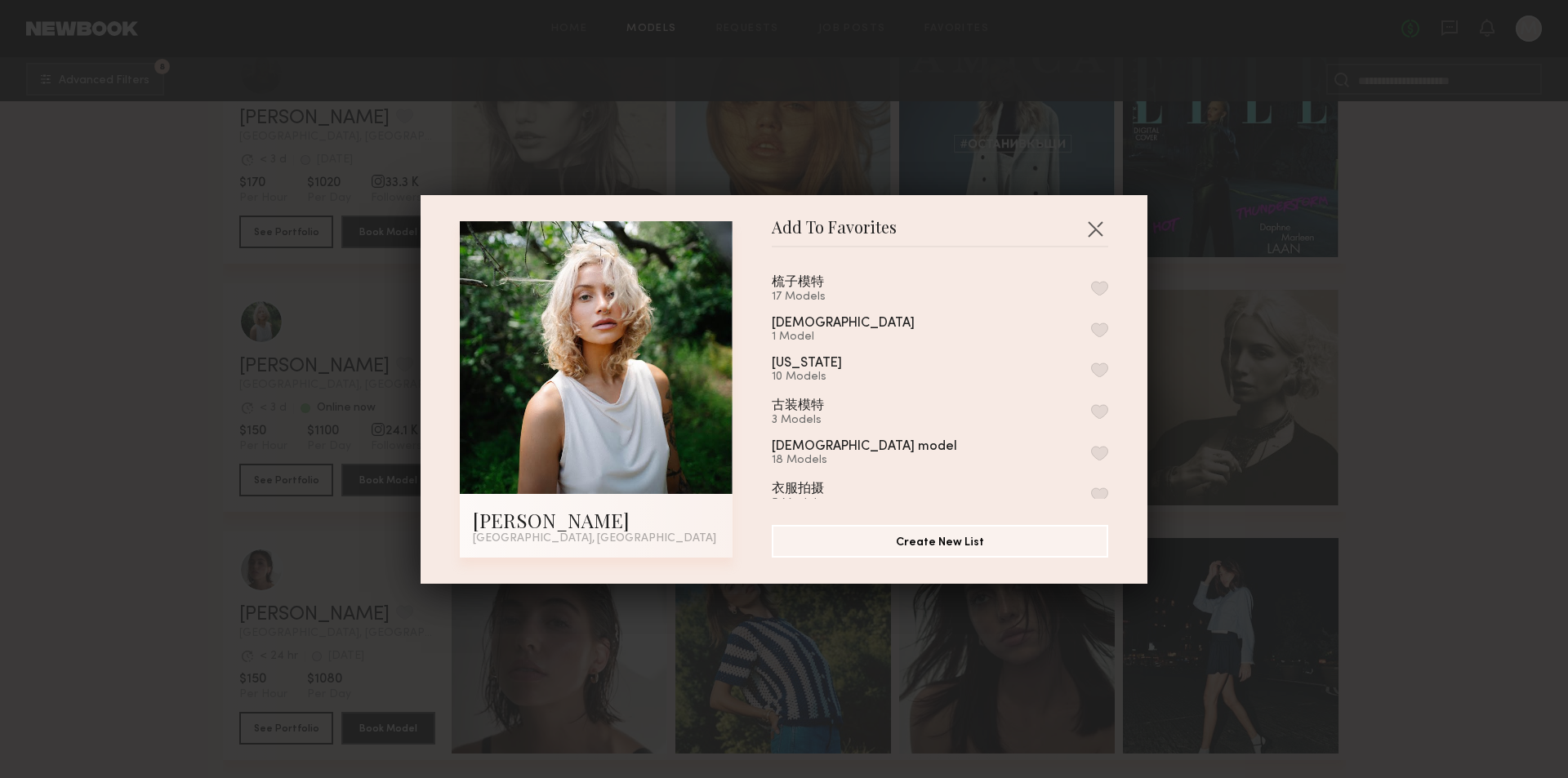
click at [1091, 291] on button "button" at bounding box center [1099, 288] width 17 height 15
click at [1095, 231] on button "button" at bounding box center [1095, 229] width 26 height 26
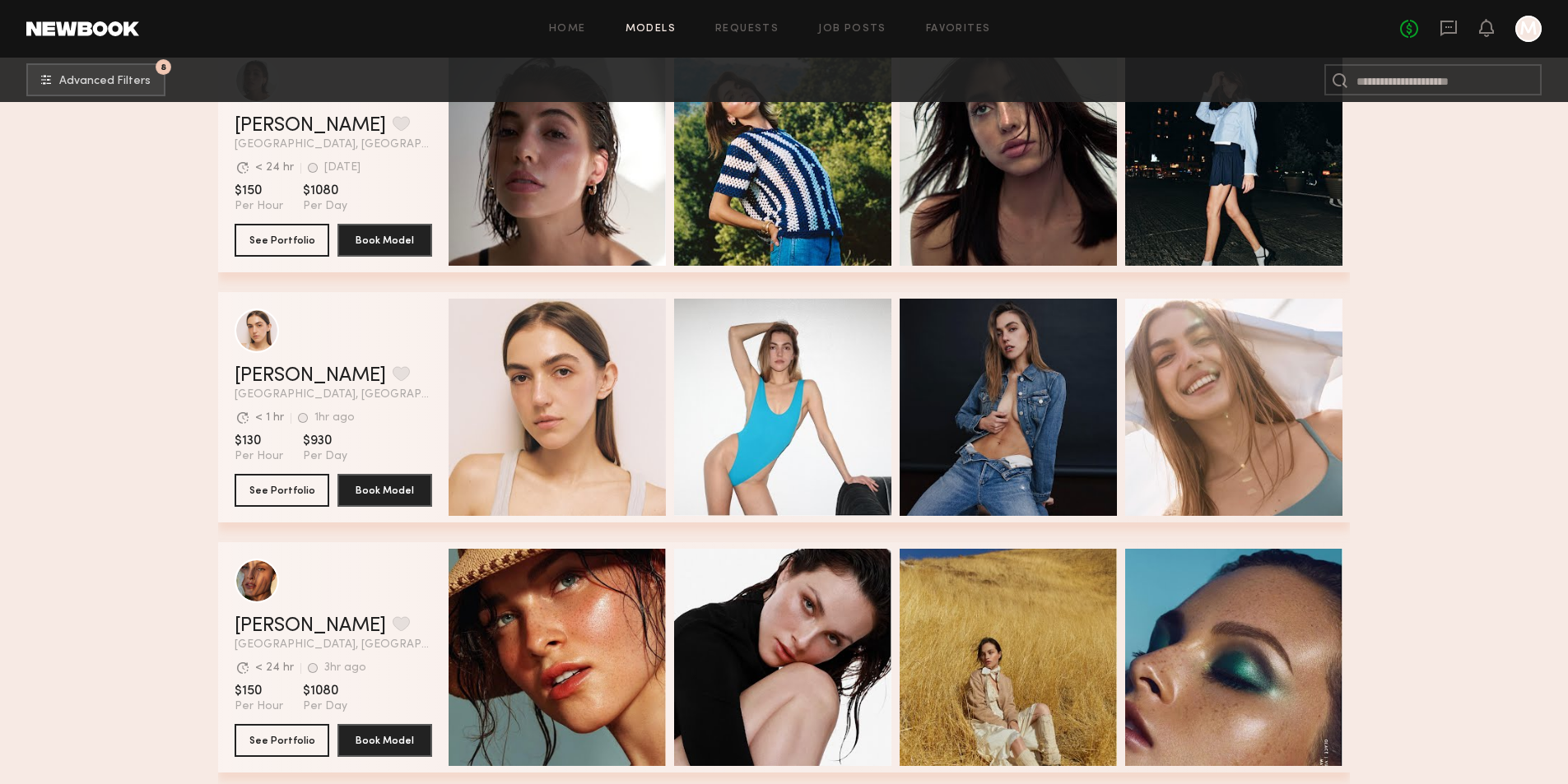
scroll to position [12091, 0]
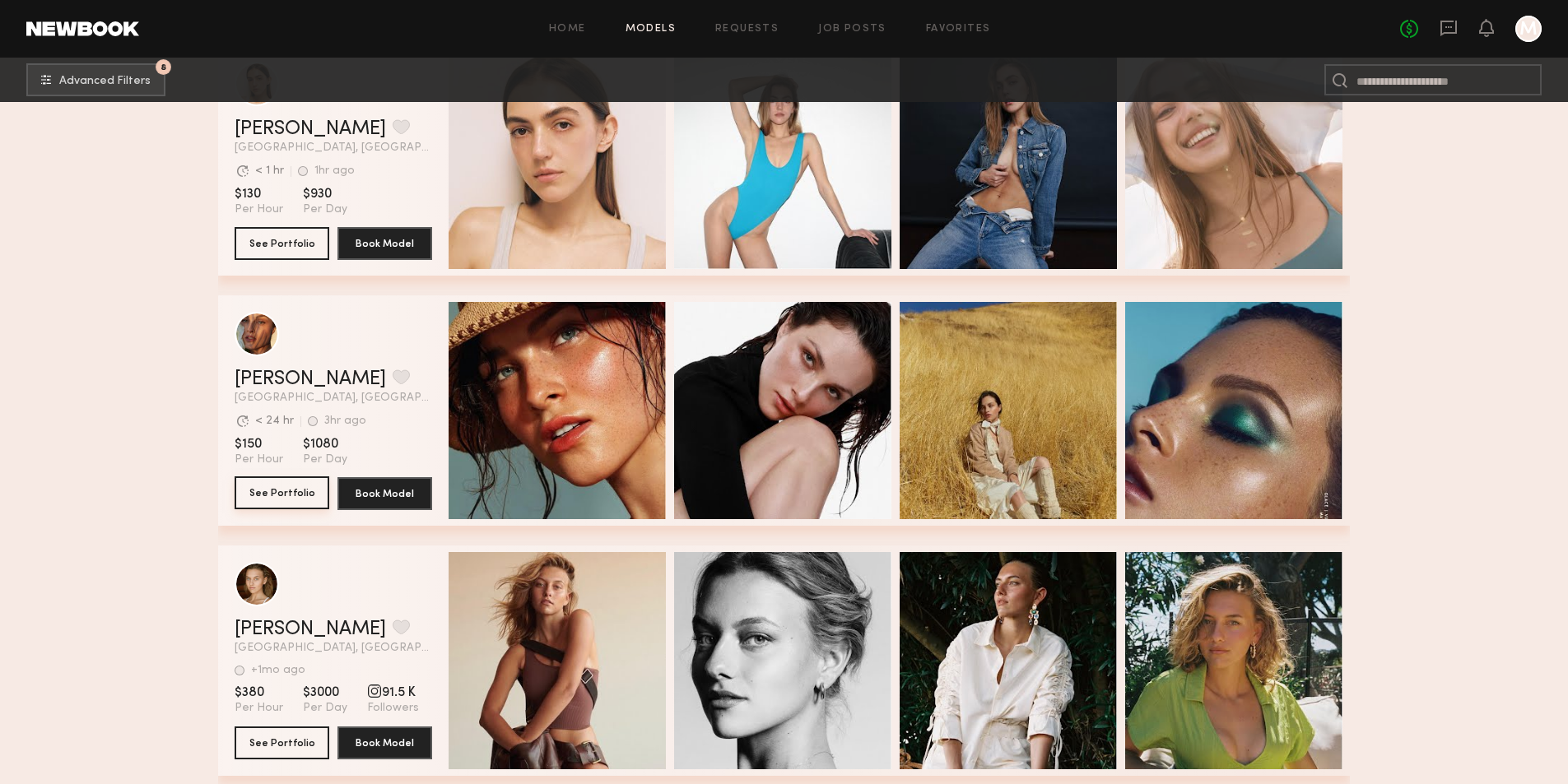
click at [277, 503] on button "See Portfolio" at bounding box center [281, 492] width 95 height 33
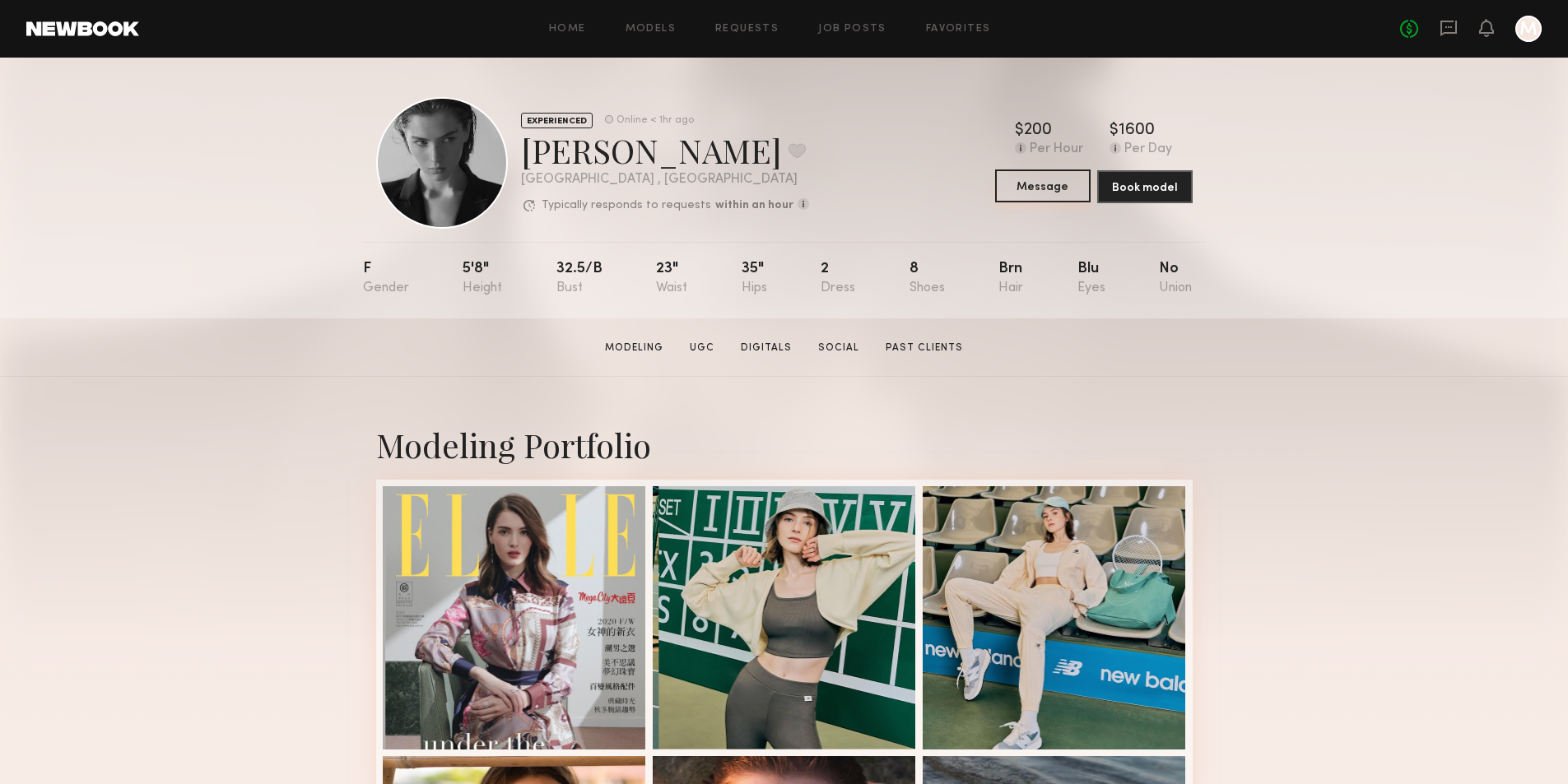
click at [1026, 202] on button "Message" at bounding box center [1043, 185] width 96 height 33
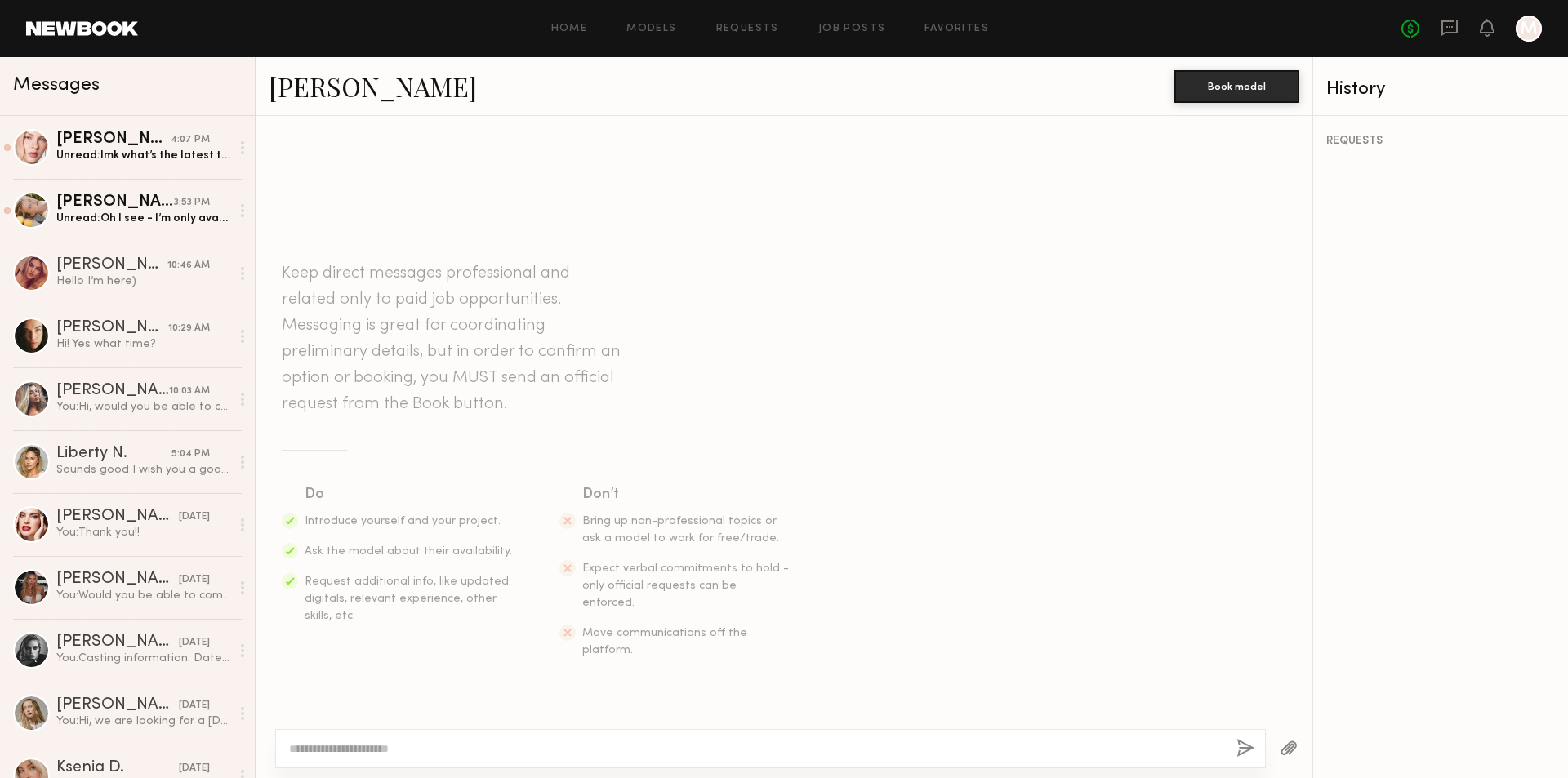
click at [414, 751] on textarea at bounding box center [756, 748] width 935 height 17
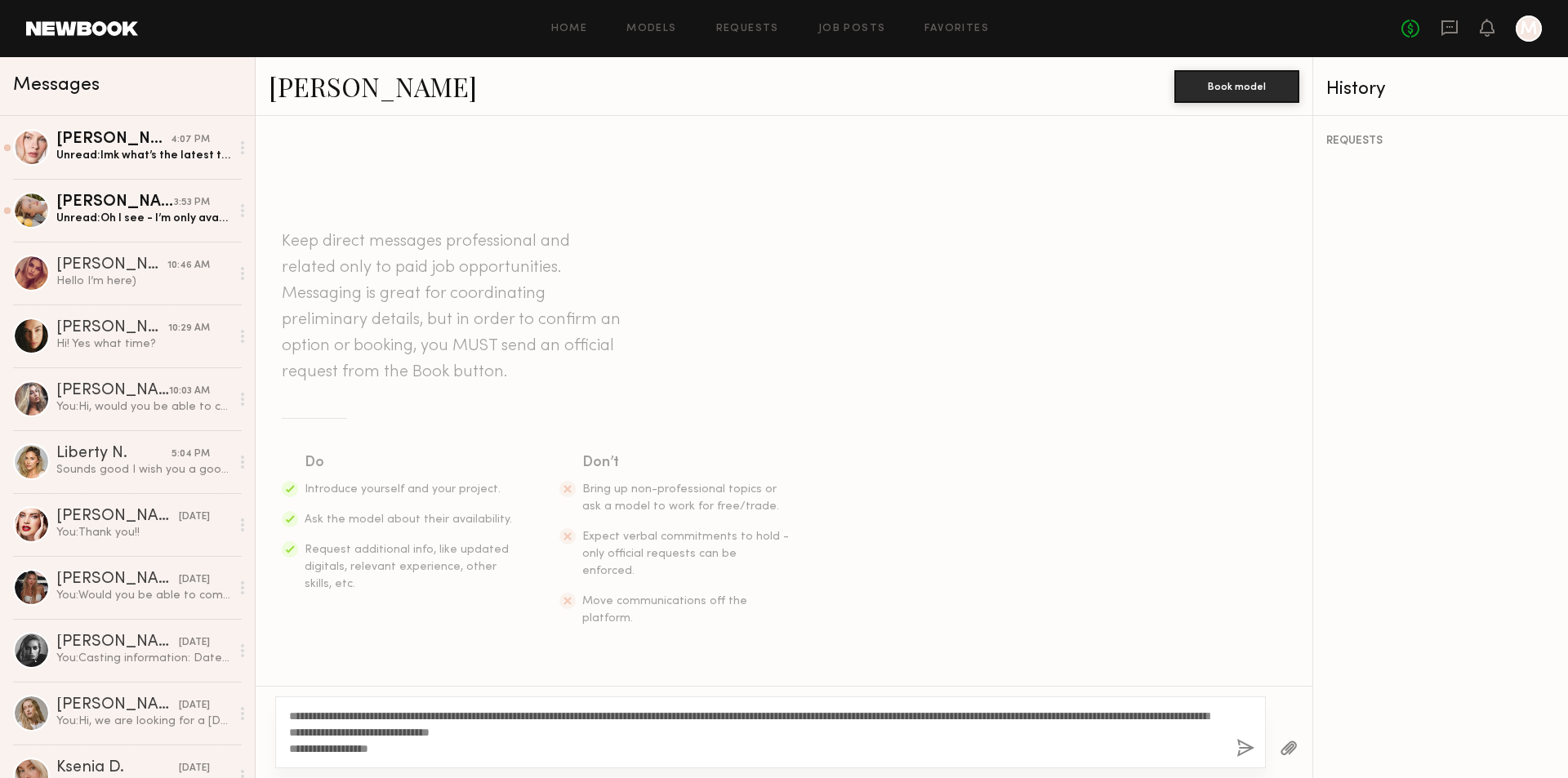
type textarea "**********"
click at [1245, 754] on button "button" at bounding box center [1244, 749] width 18 height 20
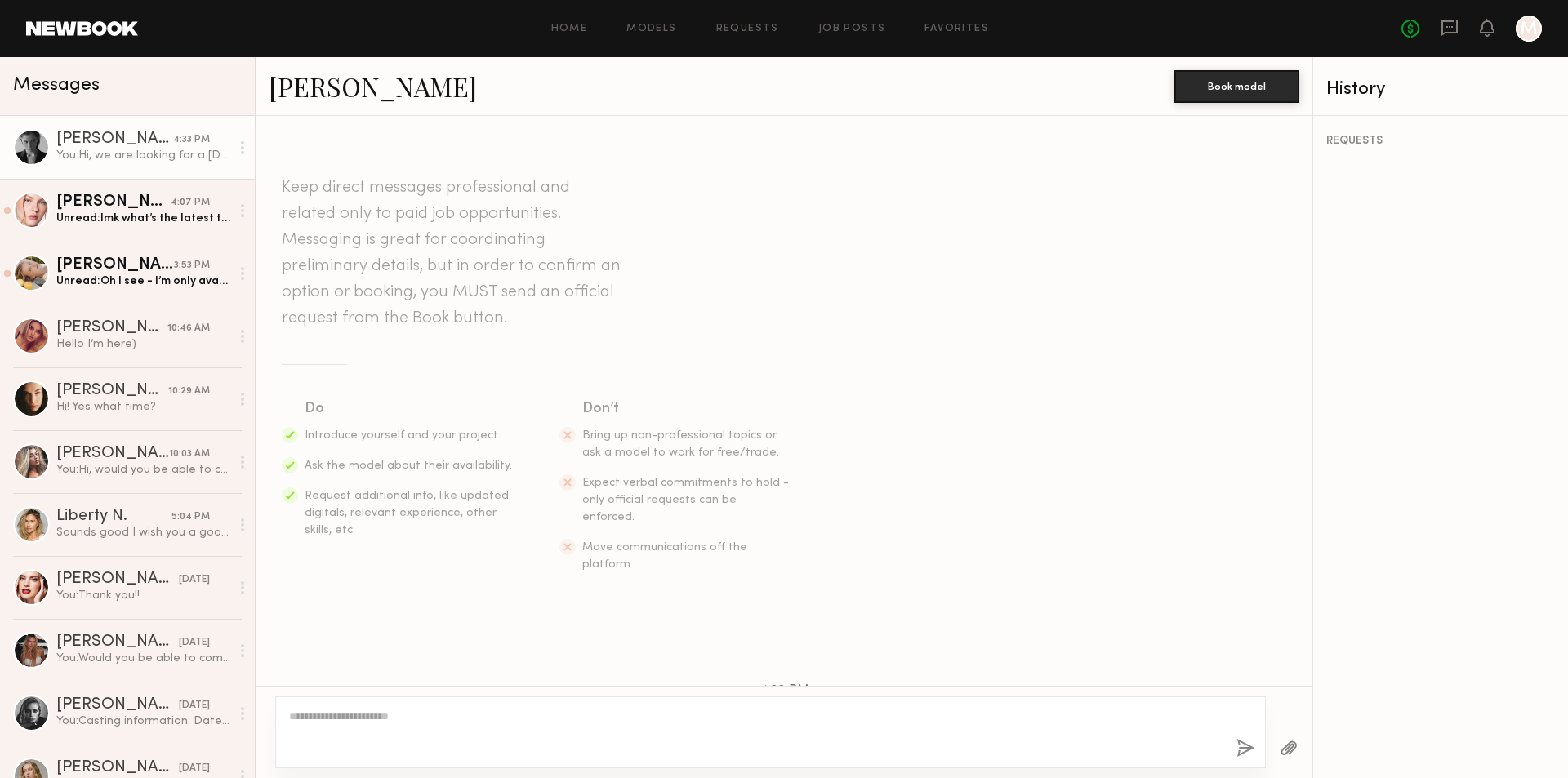
scroll to position [194, 0]
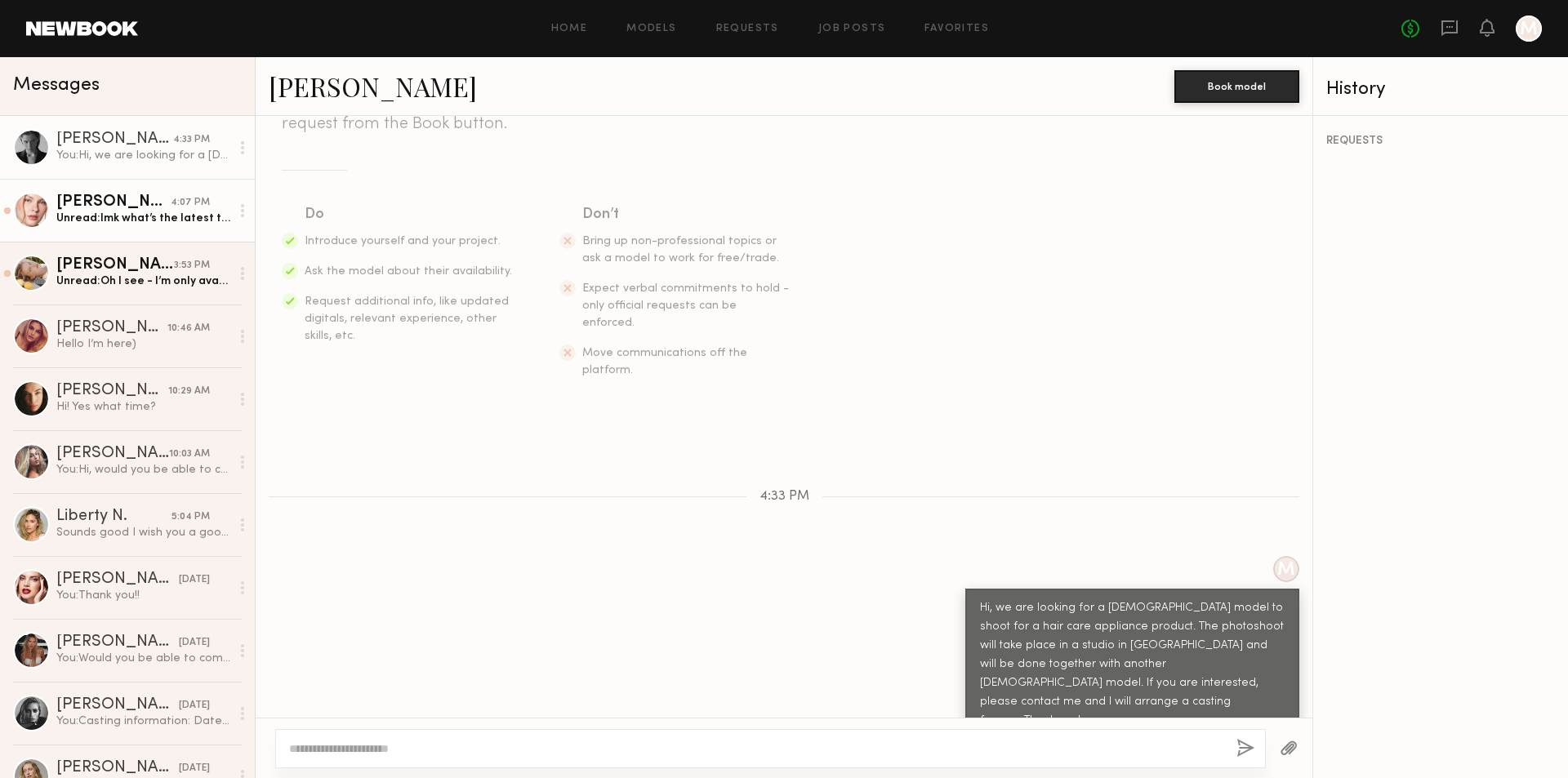
click at [174, 218] on div "Unread: lmk what’s the latest time i can come that day!:)" at bounding box center [143, 218] width 174 height 16
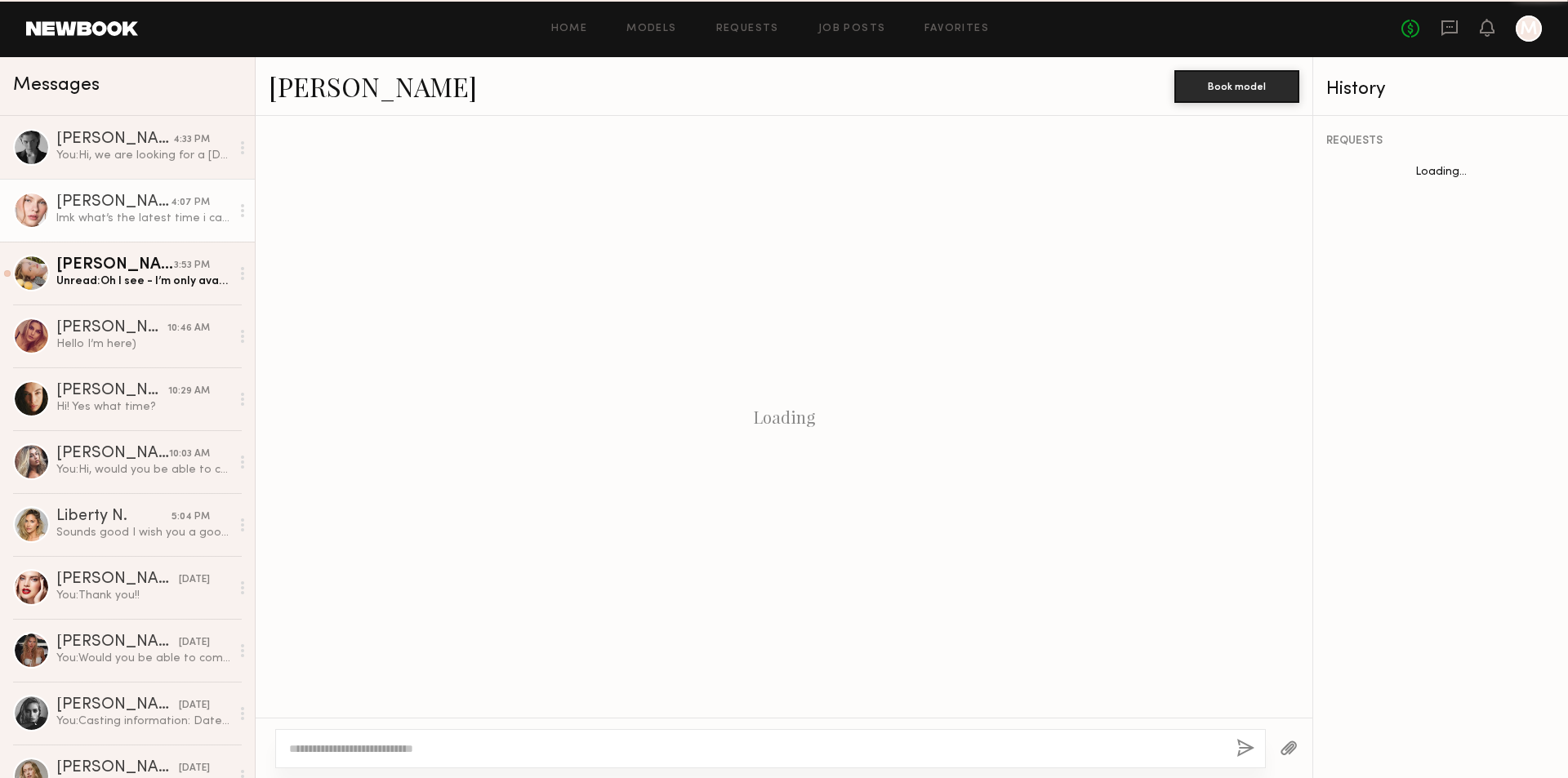
scroll to position [1148, 0]
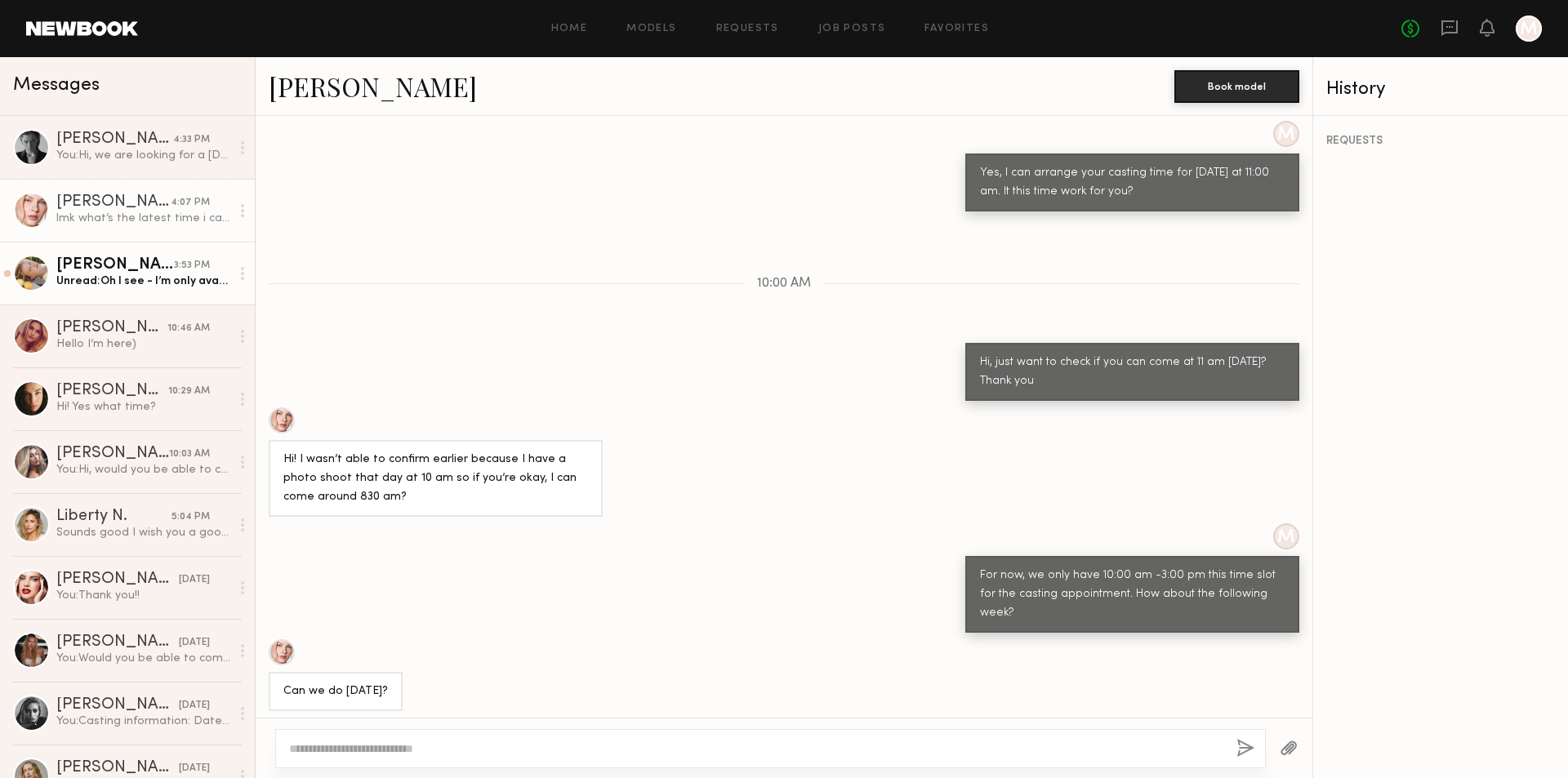
click at [143, 264] on div "Tatiana G." at bounding box center [115, 266] width 117 height 17
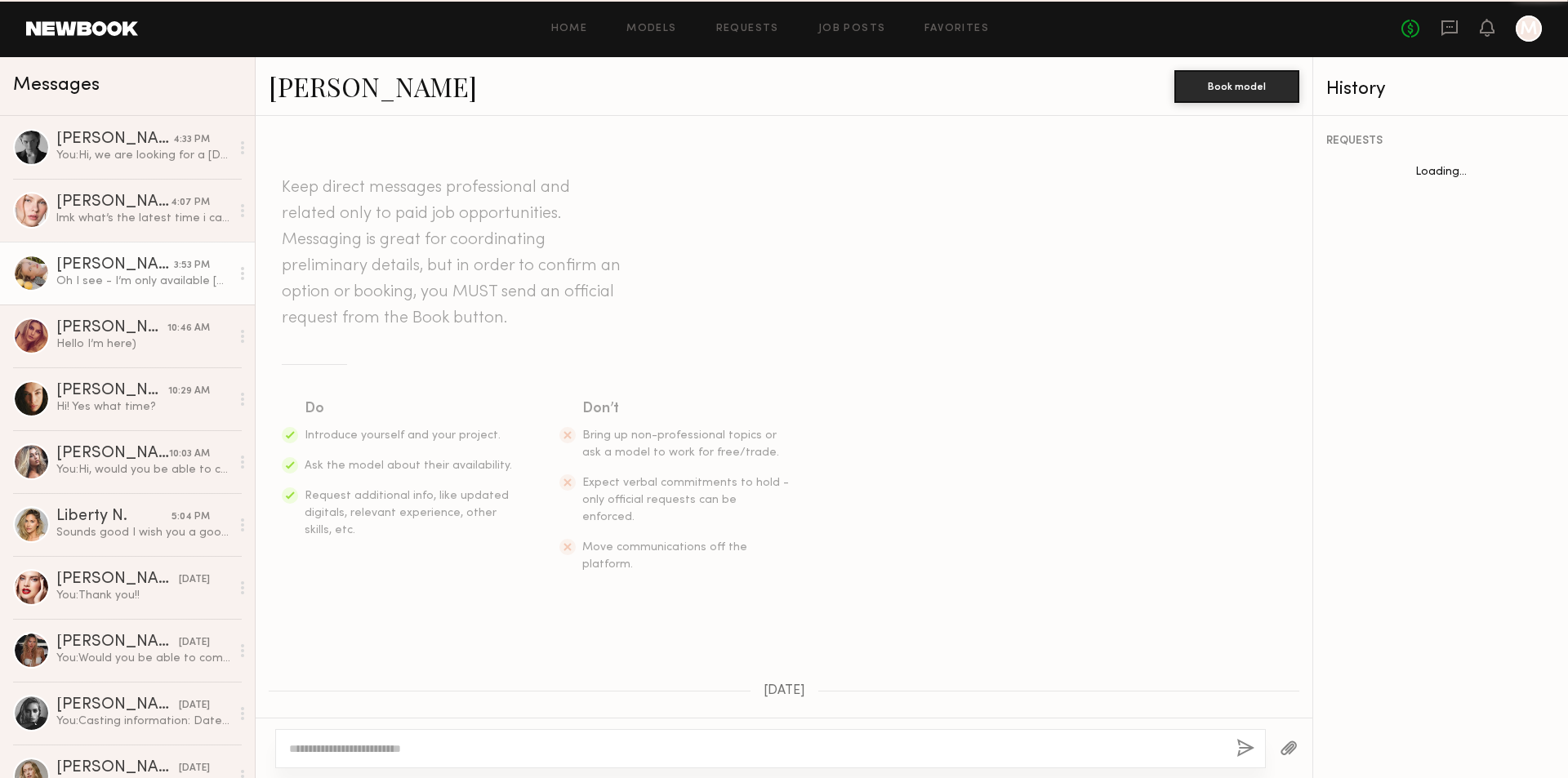
scroll to position [1127, 0]
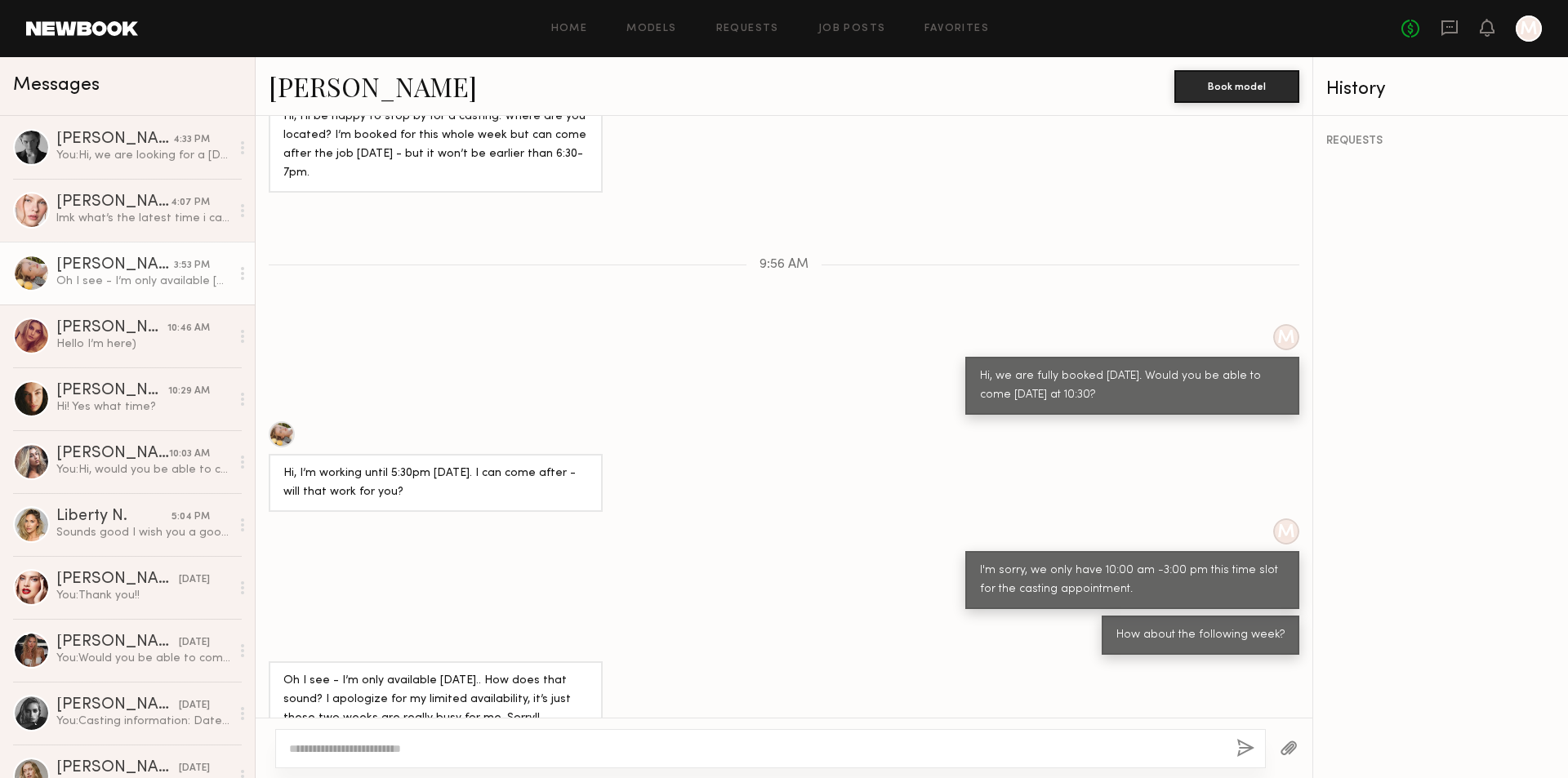
click at [326, 83] on link "Tatiana G." at bounding box center [373, 86] width 208 height 35
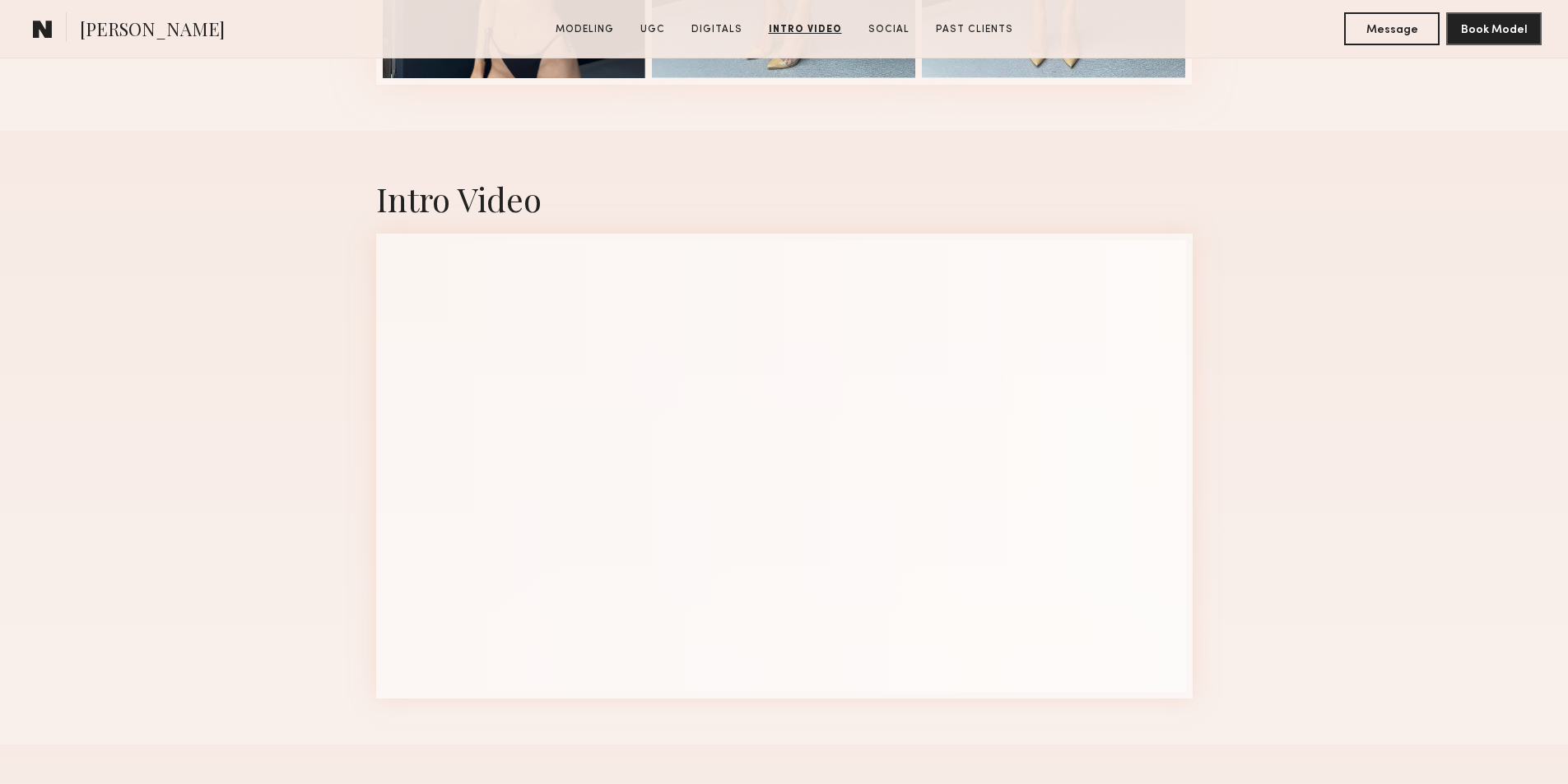
scroll to position [2961, 0]
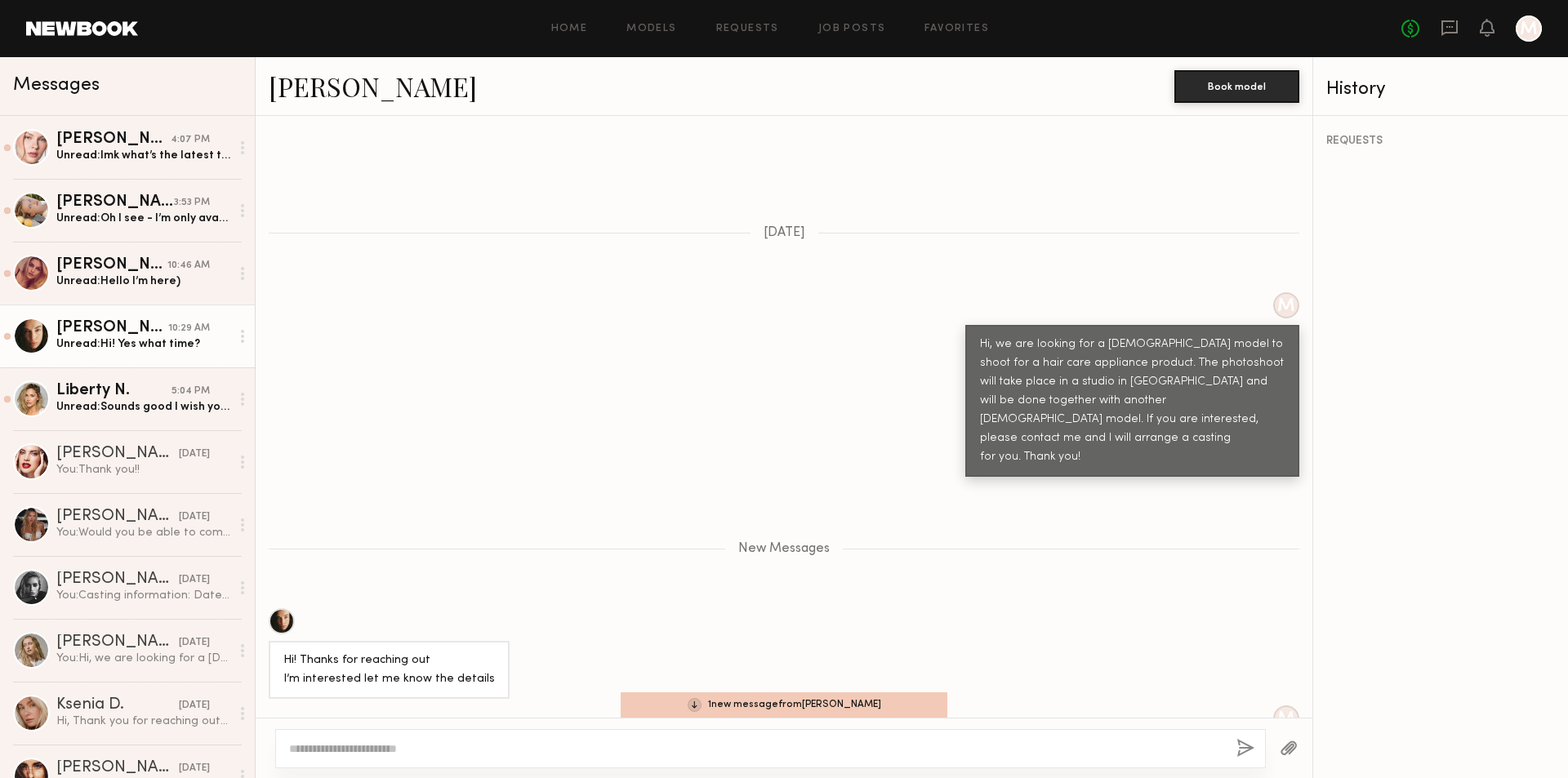
scroll to position [463, 0]
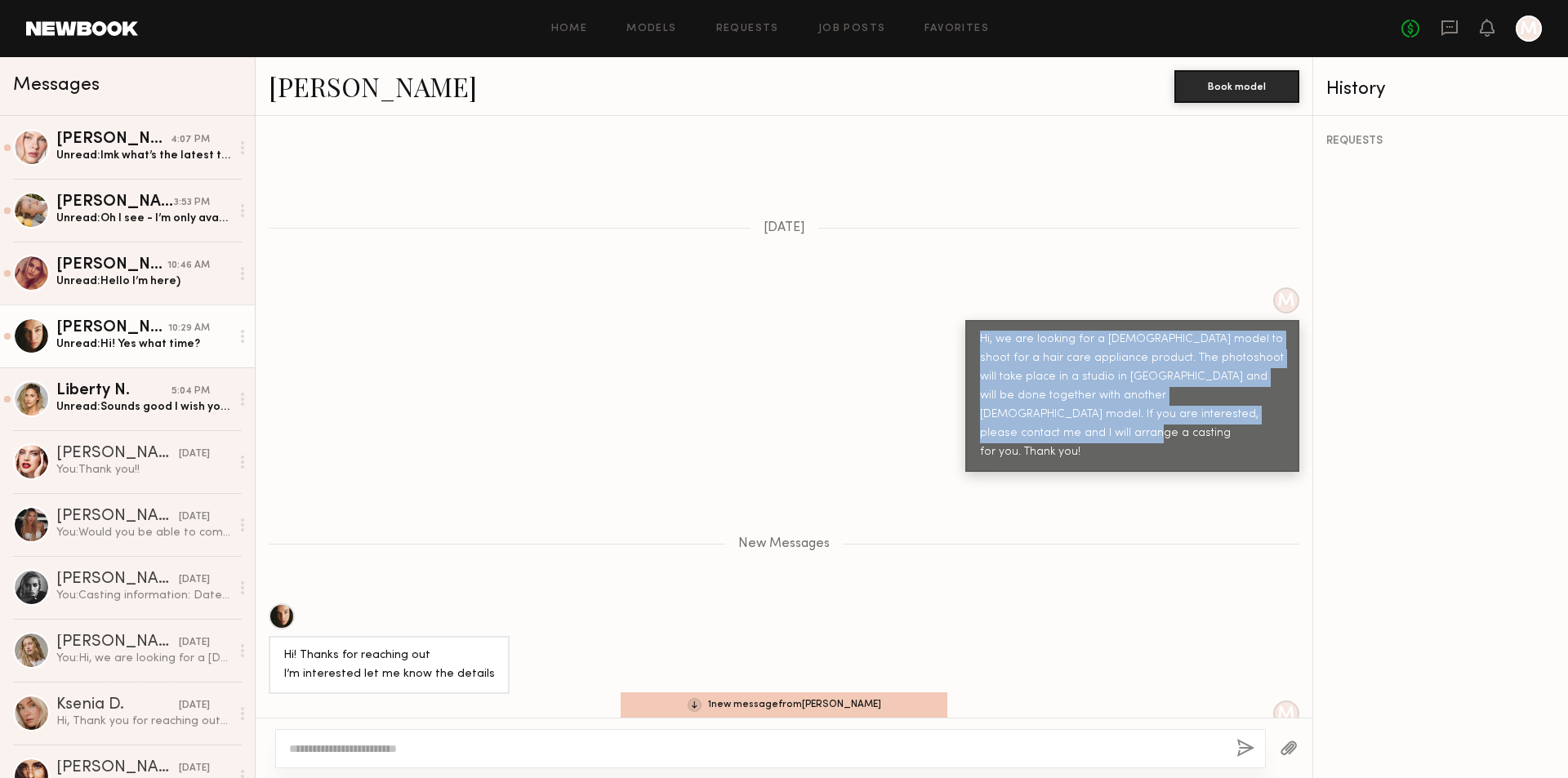
drag, startPoint x: 969, startPoint y: 319, endPoint x: 1086, endPoint y: 411, distance: 148.8
click at [1086, 411] on div "Hi, we are looking for a female model to shoot for a hair care appliance produc…" at bounding box center [1133, 396] width 305 height 131
copy div "Hi, we are looking for a female model to shoot for a hair care appliance produc…"
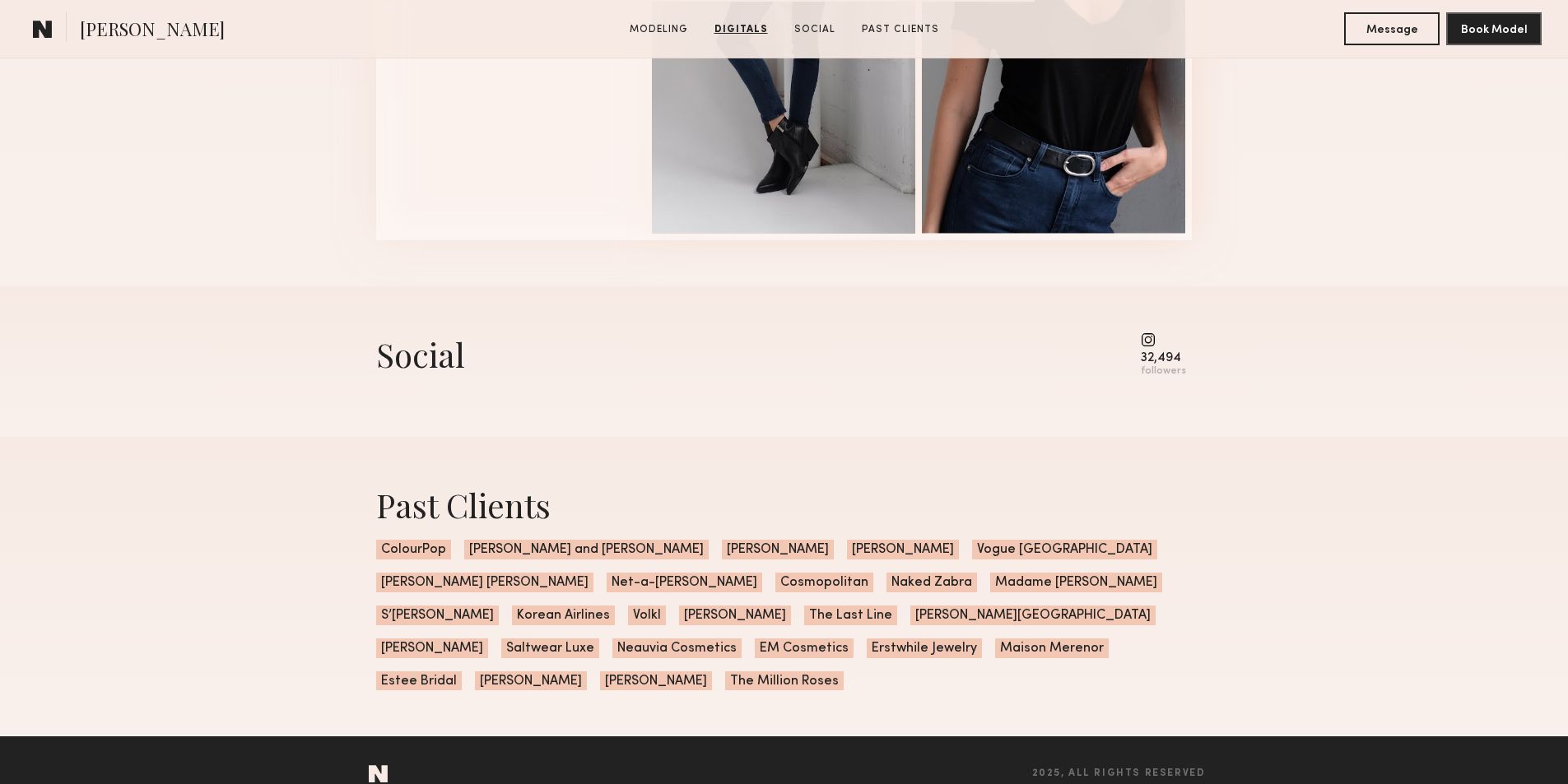
scroll to position [2069, 0]
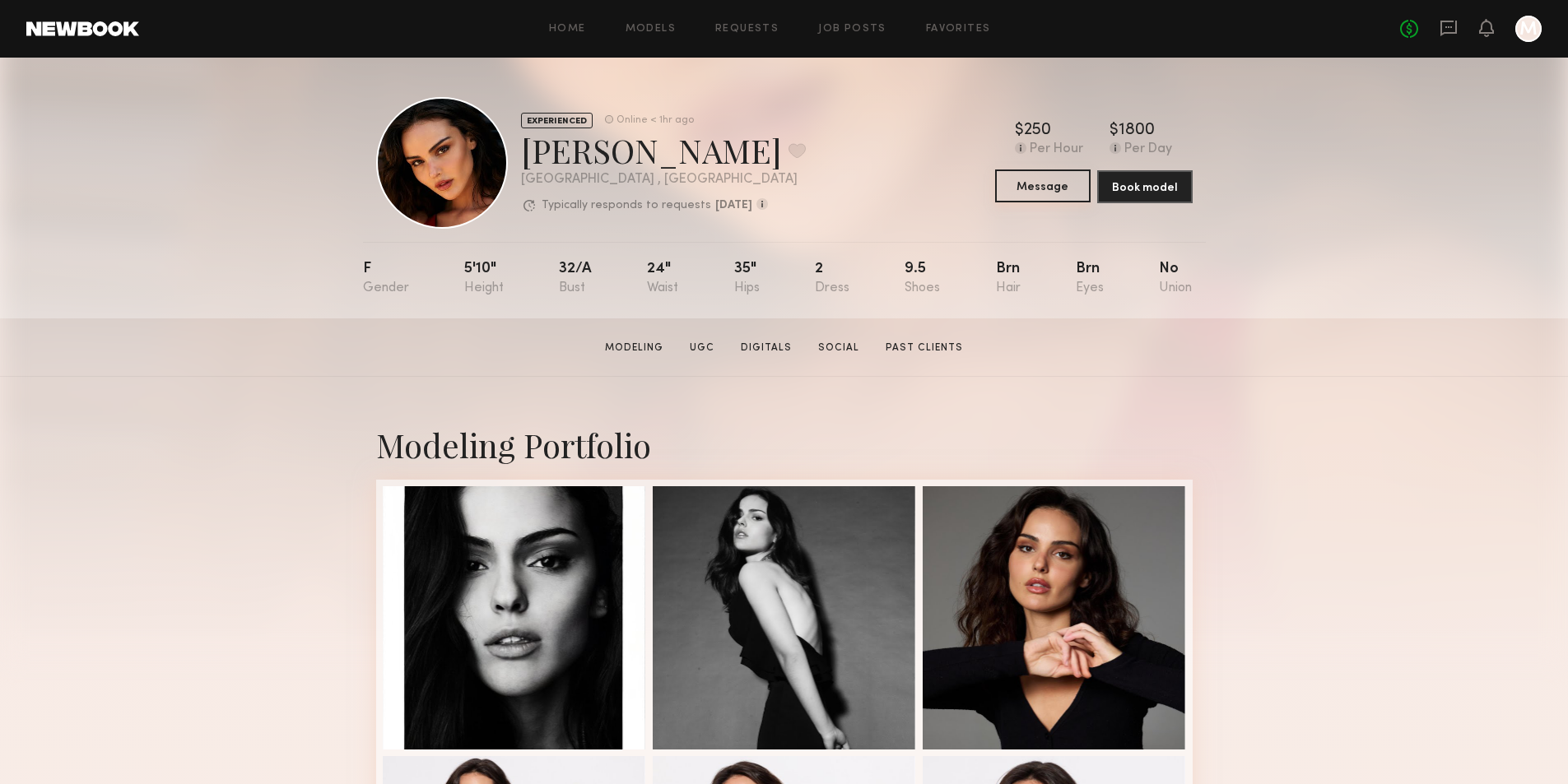
click at [1060, 192] on button "Message" at bounding box center [1043, 185] width 96 height 33
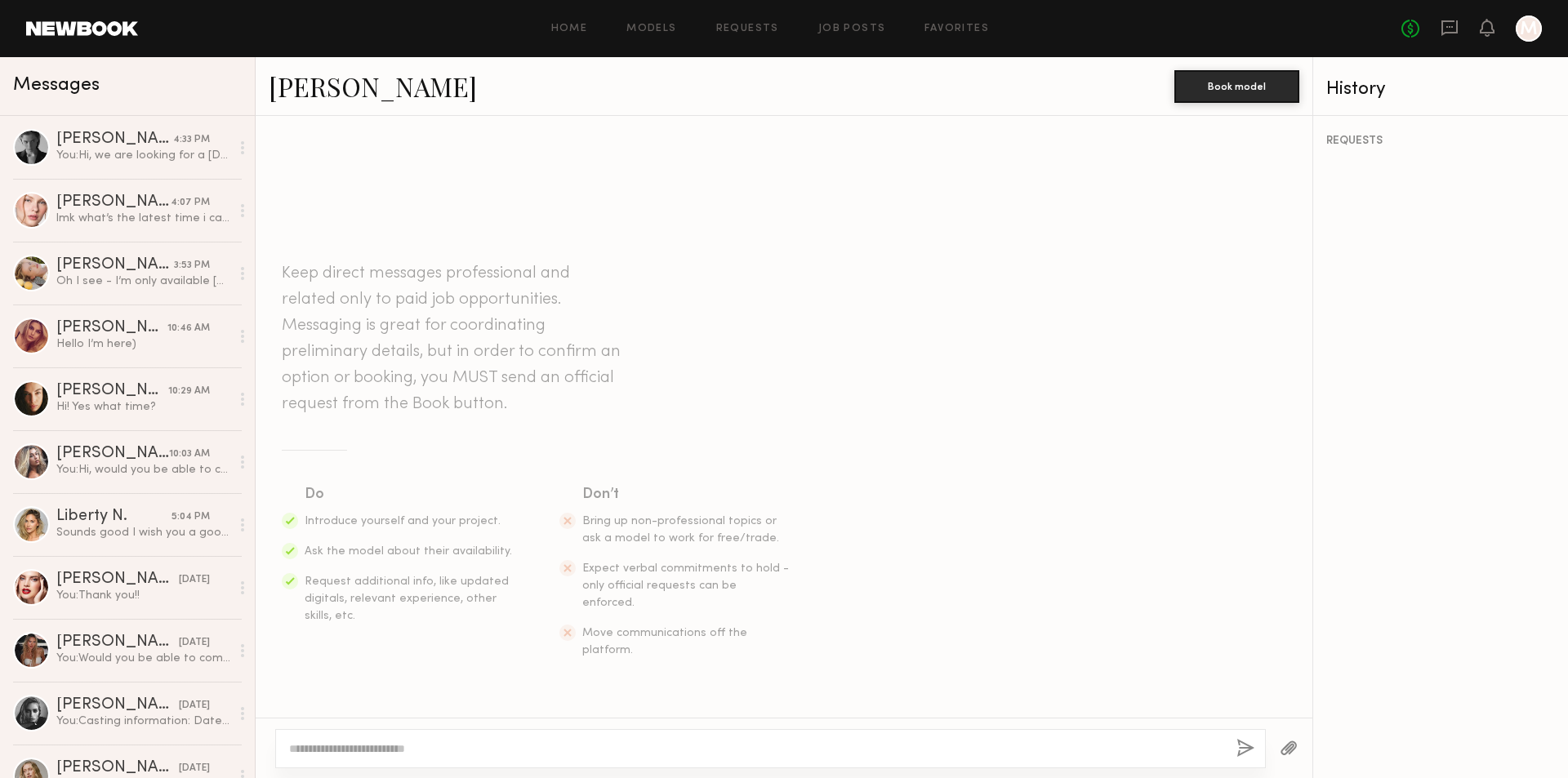
click at [476, 756] on textarea at bounding box center [756, 748] width 935 height 17
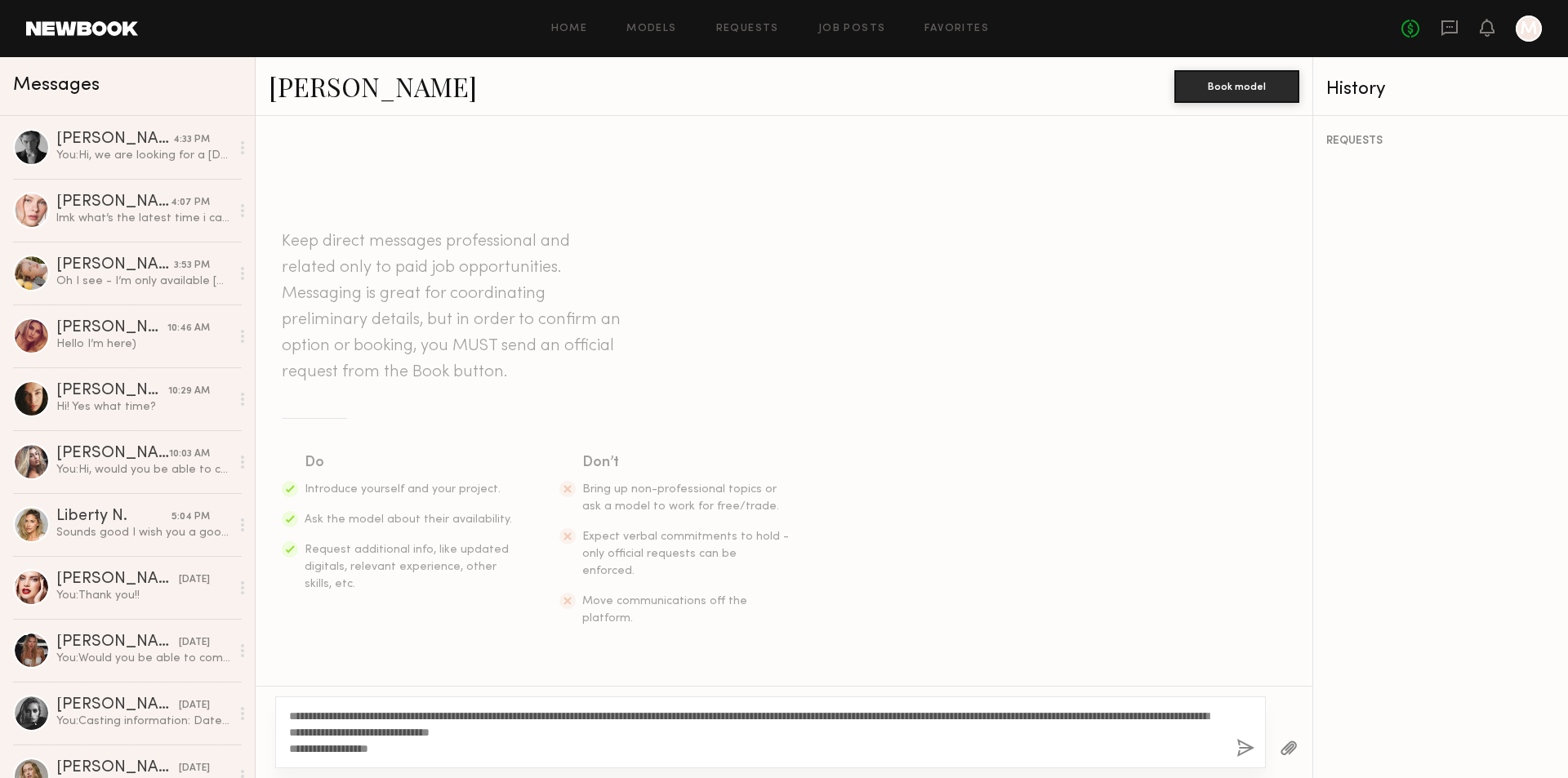
drag, startPoint x: 711, startPoint y: 713, endPoint x: 987, endPoint y: 712, distance: 276.0
click at [987, 712] on textarea "**********" at bounding box center [756, 732] width 935 height 49
click at [887, 743] on textarea "**********" at bounding box center [756, 732] width 935 height 49
drag, startPoint x: 815, startPoint y: 714, endPoint x: 923, endPoint y: 706, distance: 108.3
click at [923, 706] on div "**********" at bounding box center [770, 732] width 990 height 72
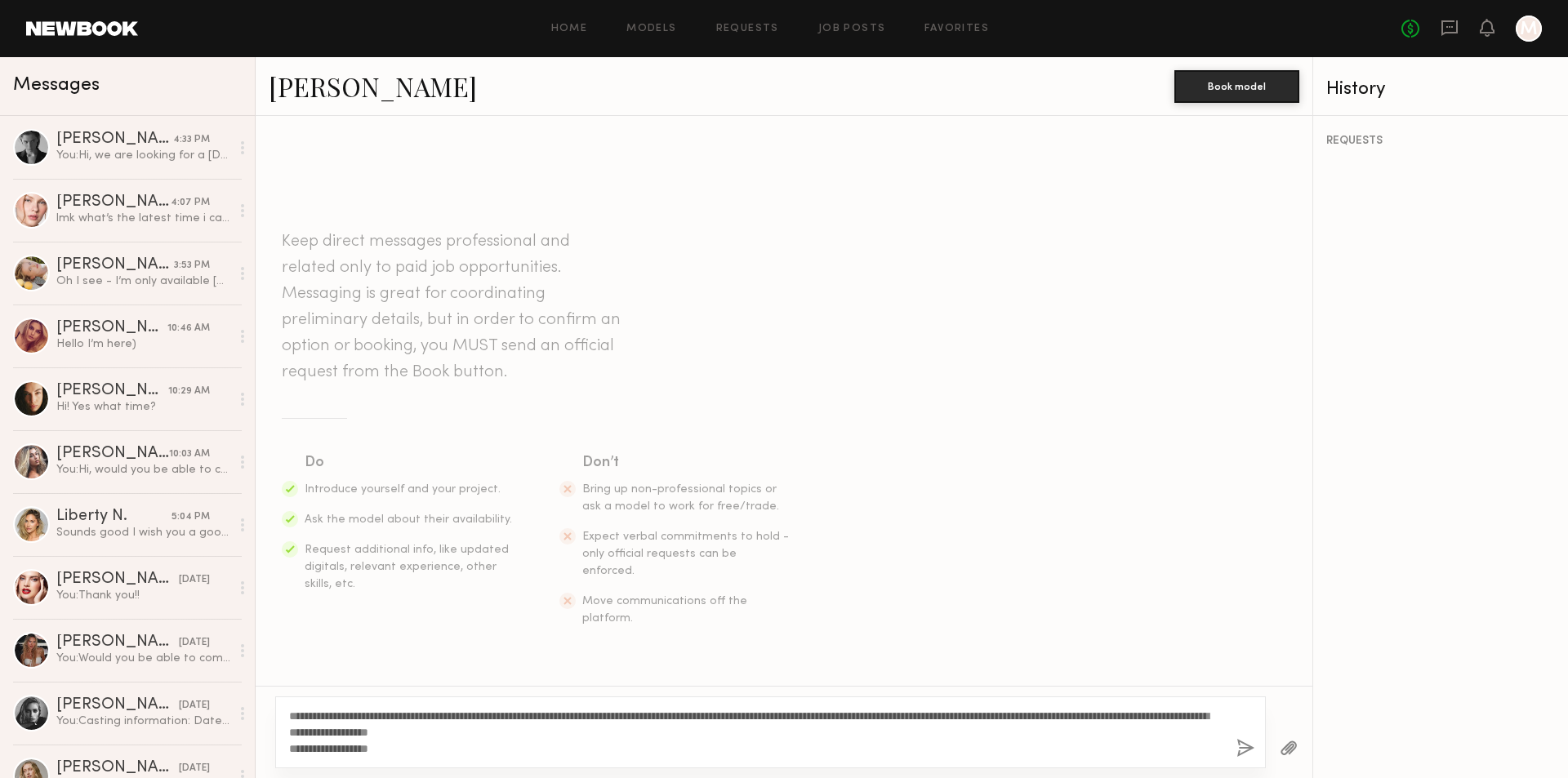
drag, startPoint x: 925, startPoint y: 719, endPoint x: 1010, endPoint y: 715, distance: 85.1
click at [1010, 715] on textarea "**********" at bounding box center [756, 732] width 935 height 49
click at [1006, 739] on textarea "**********" at bounding box center [756, 732] width 935 height 49
drag, startPoint x: 950, startPoint y: 719, endPoint x: 1018, endPoint y: 718, distance: 68.0
click at [1018, 718] on textarea "**********" at bounding box center [756, 732] width 935 height 49
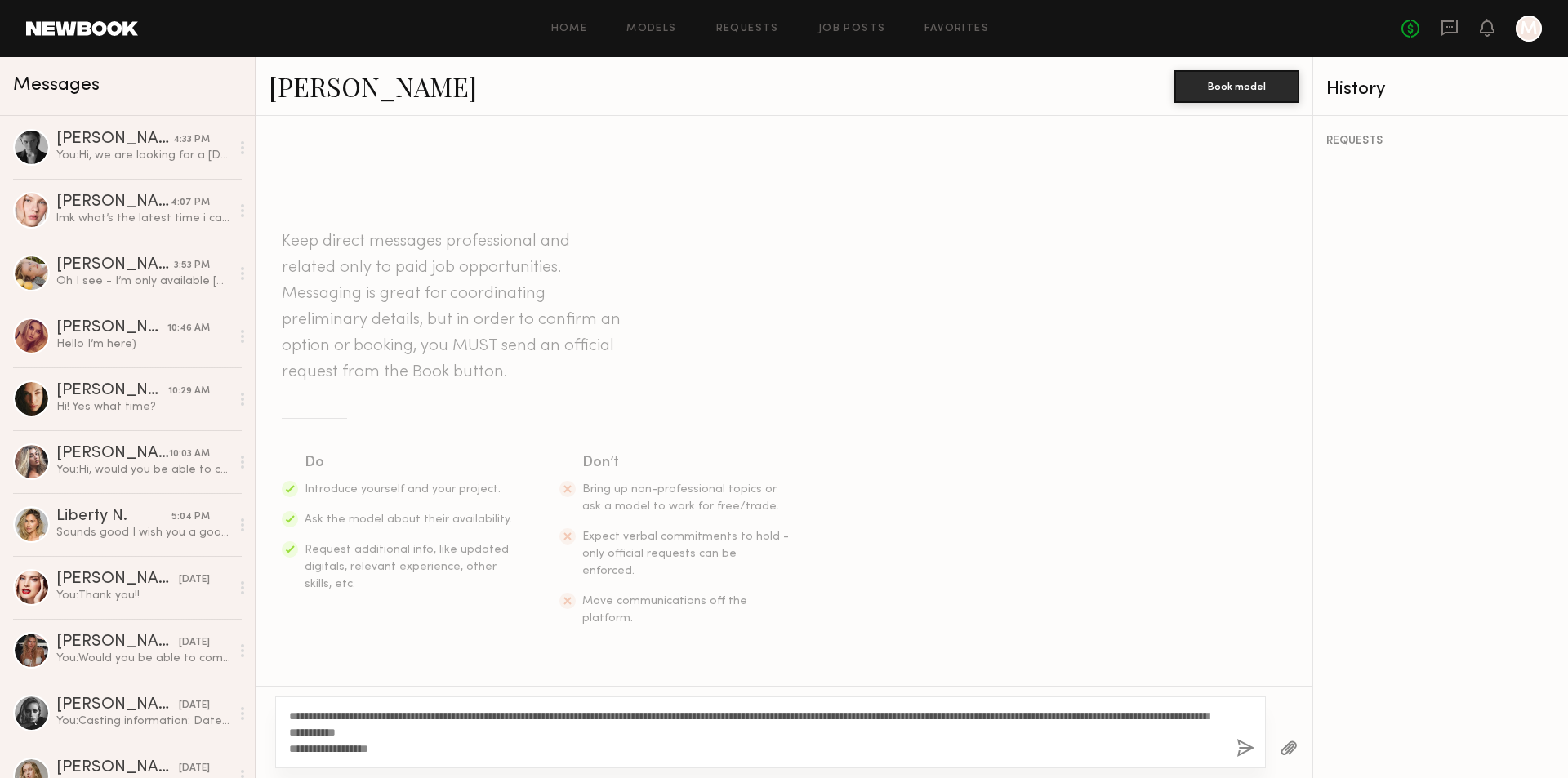
click at [1061, 724] on textarea "**********" at bounding box center [756, 732] width 935 height 49
click at [291, 748] on textarea "**********" at bounding box center [756, 732] width 935 height 49
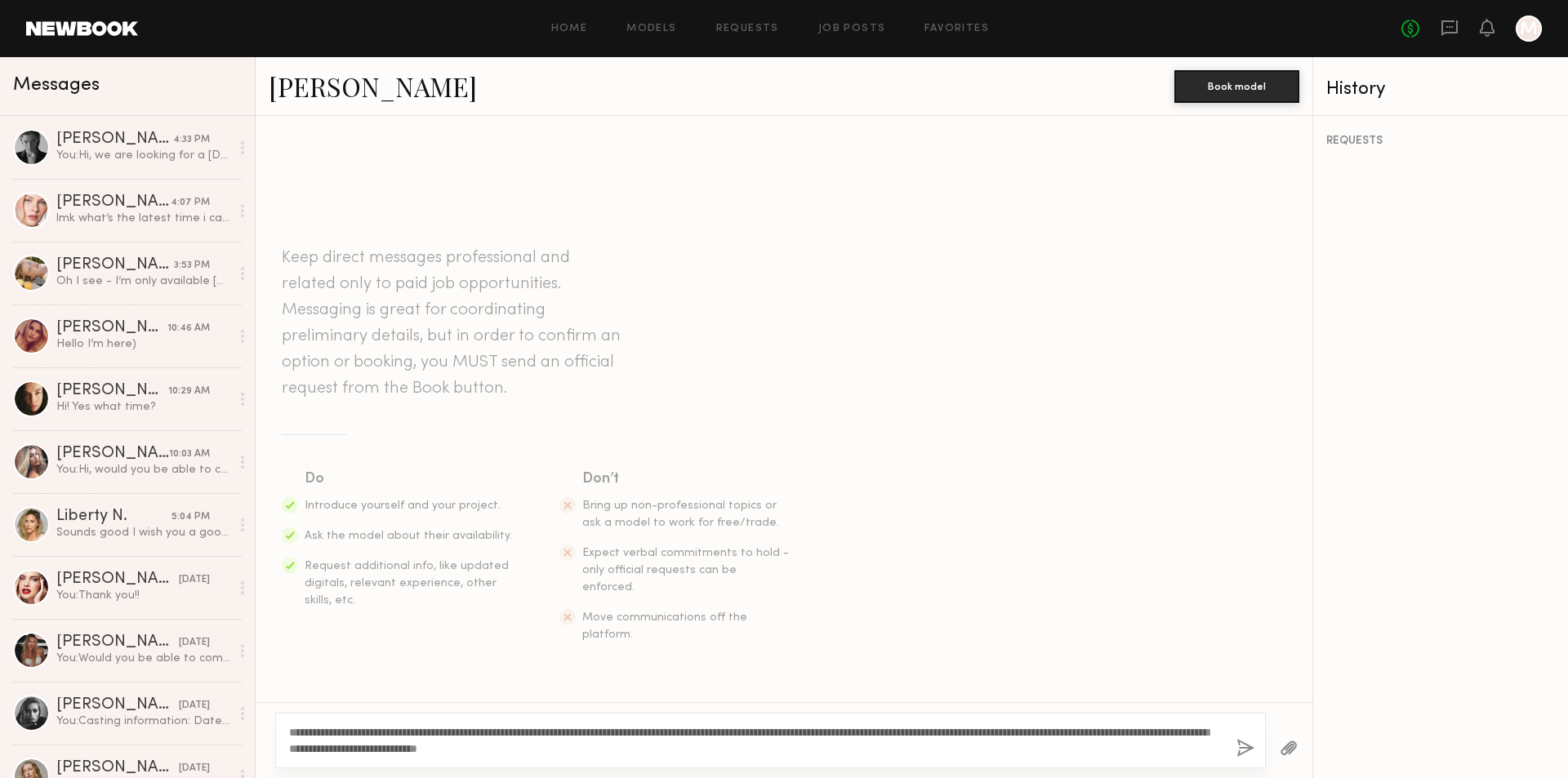
type textarea "**********"
click at [1247, 748] on button "button" at bounding box center [1244, 749] width 18 height 20
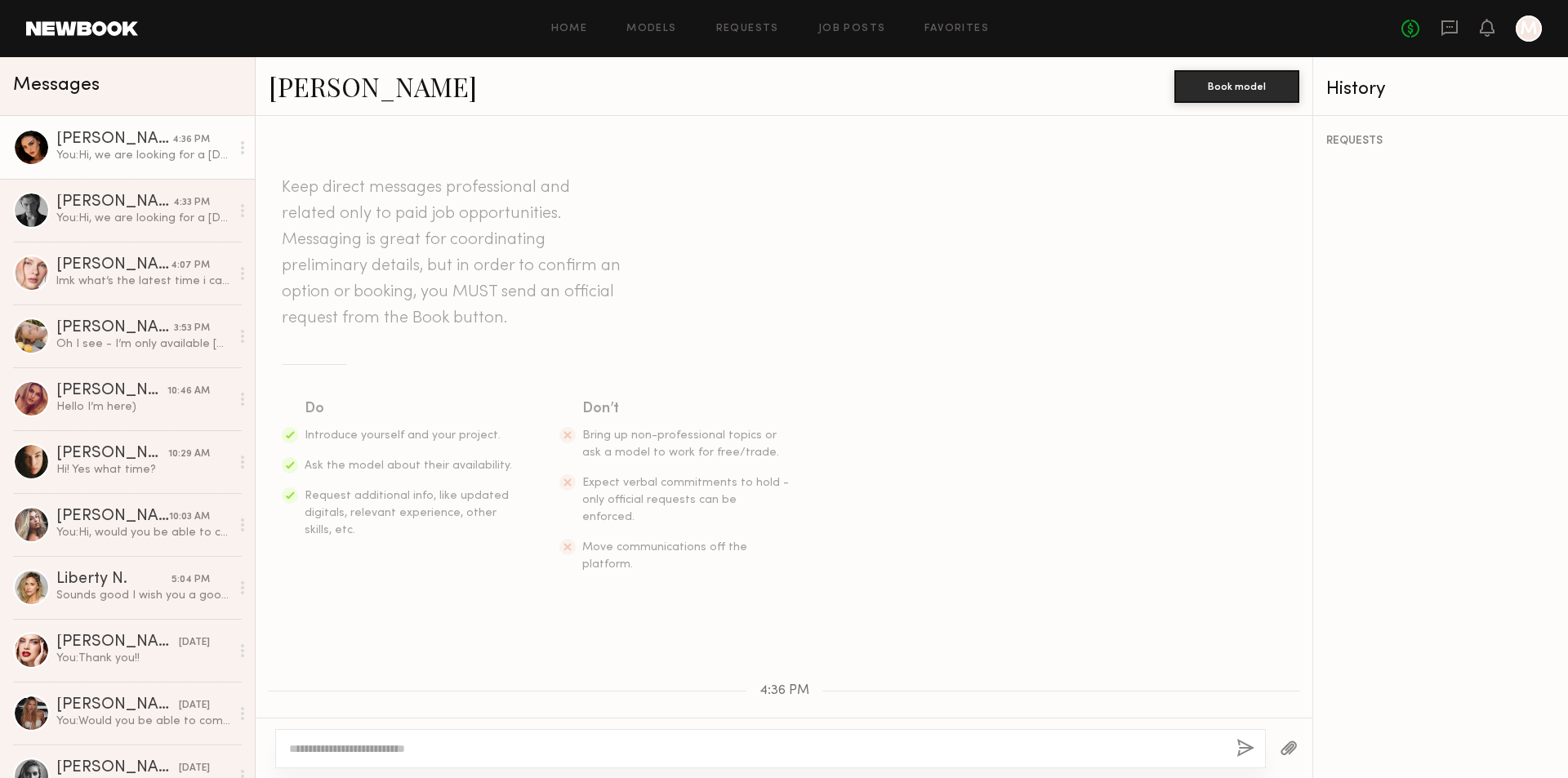
scroll to position [176, 0]
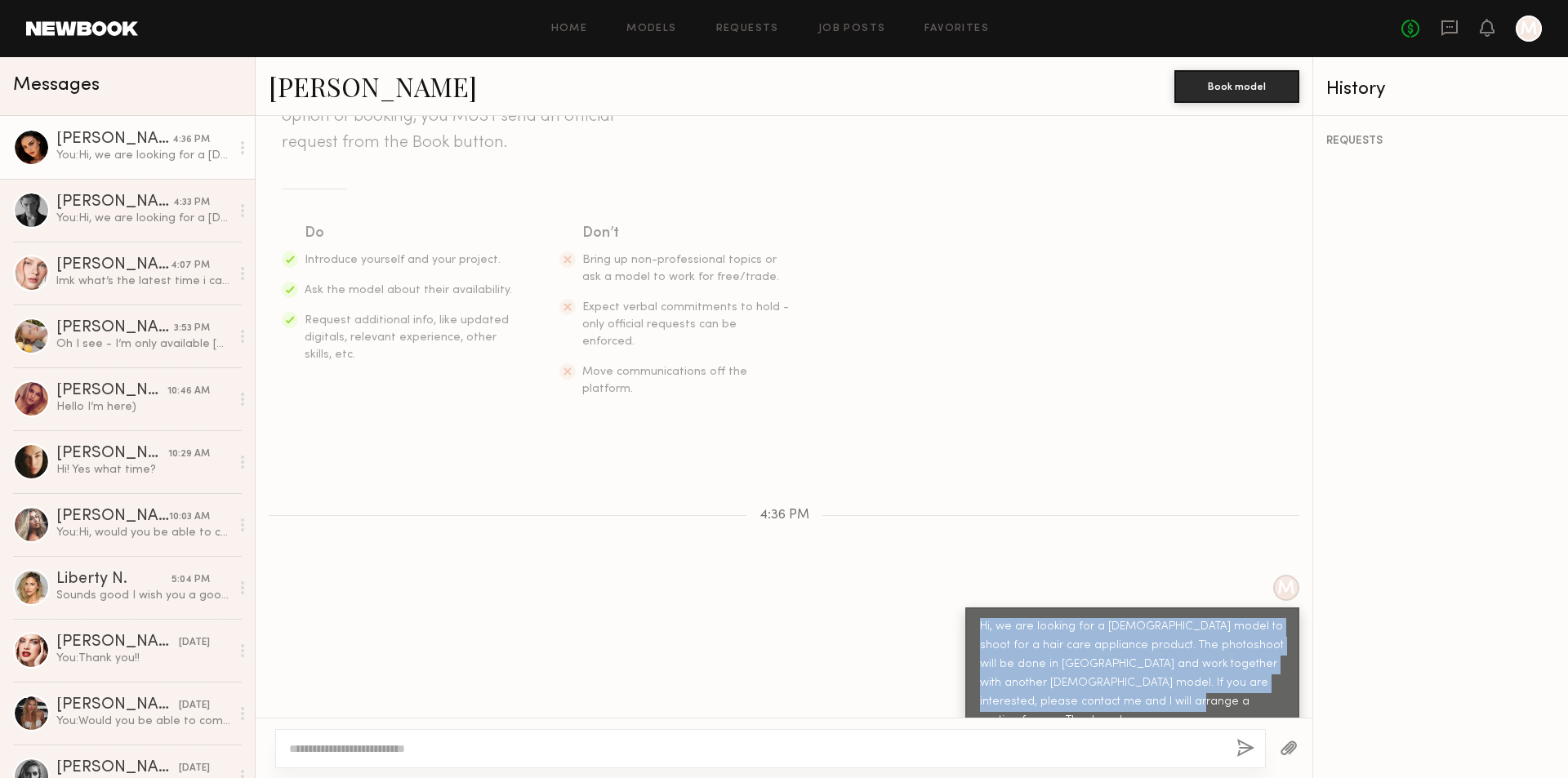
drag, startPoint x: 968, startPoint y: 607, endPoint x: 1109, endPoint y: 697, distance: 167.3
click at [1109, 700] on div "Hi, we are looking for a female model to shoot for a hair care appliance produc…" at bounding box center [1132, 673] width 334 height 133
copy div "Hi, we are looking for a female model to shoot for a hair care appliance produc…"
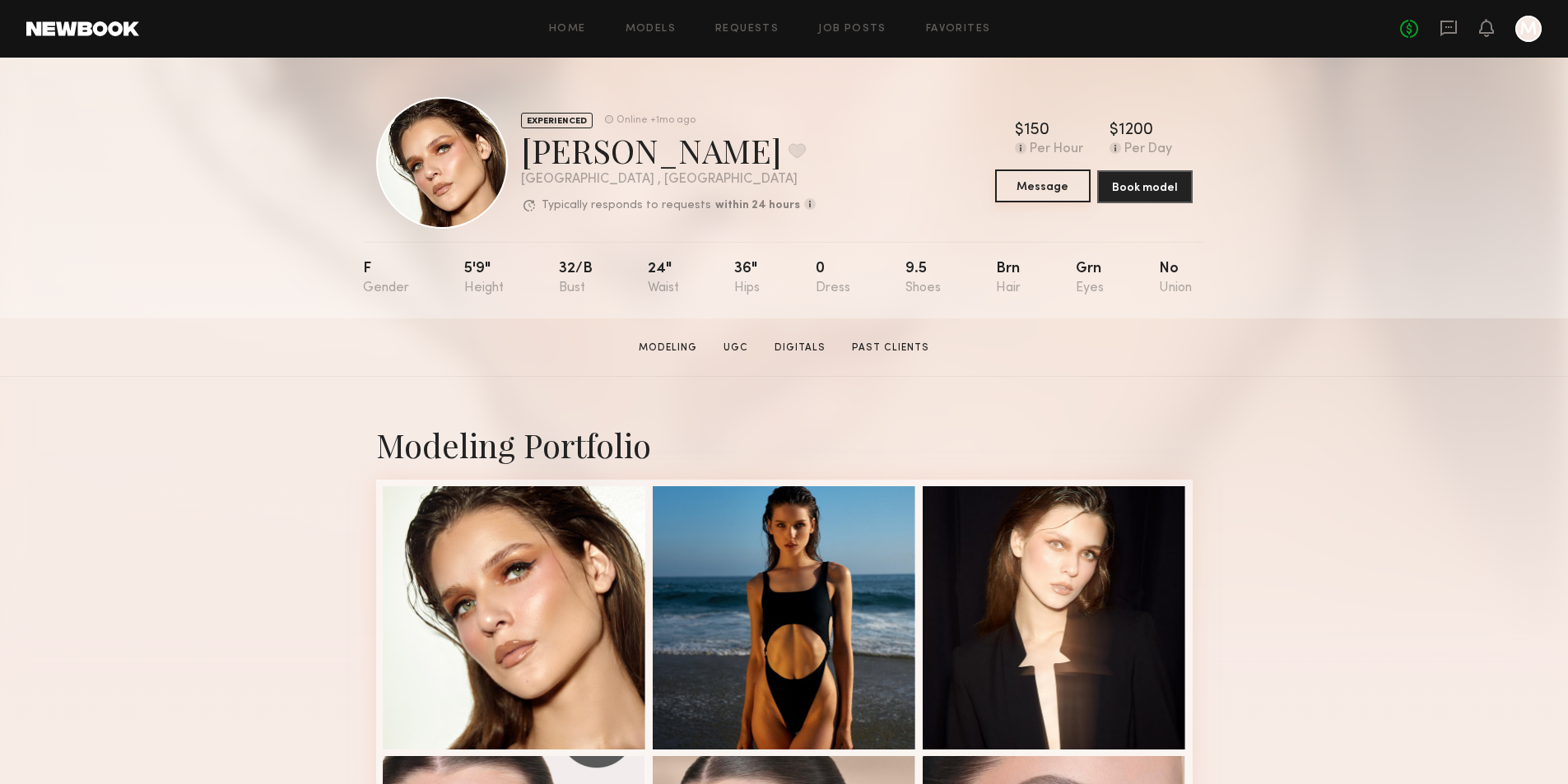
click at [1048, 192] on button "Message" at bounding box center [1043, 185] width 96 height 33
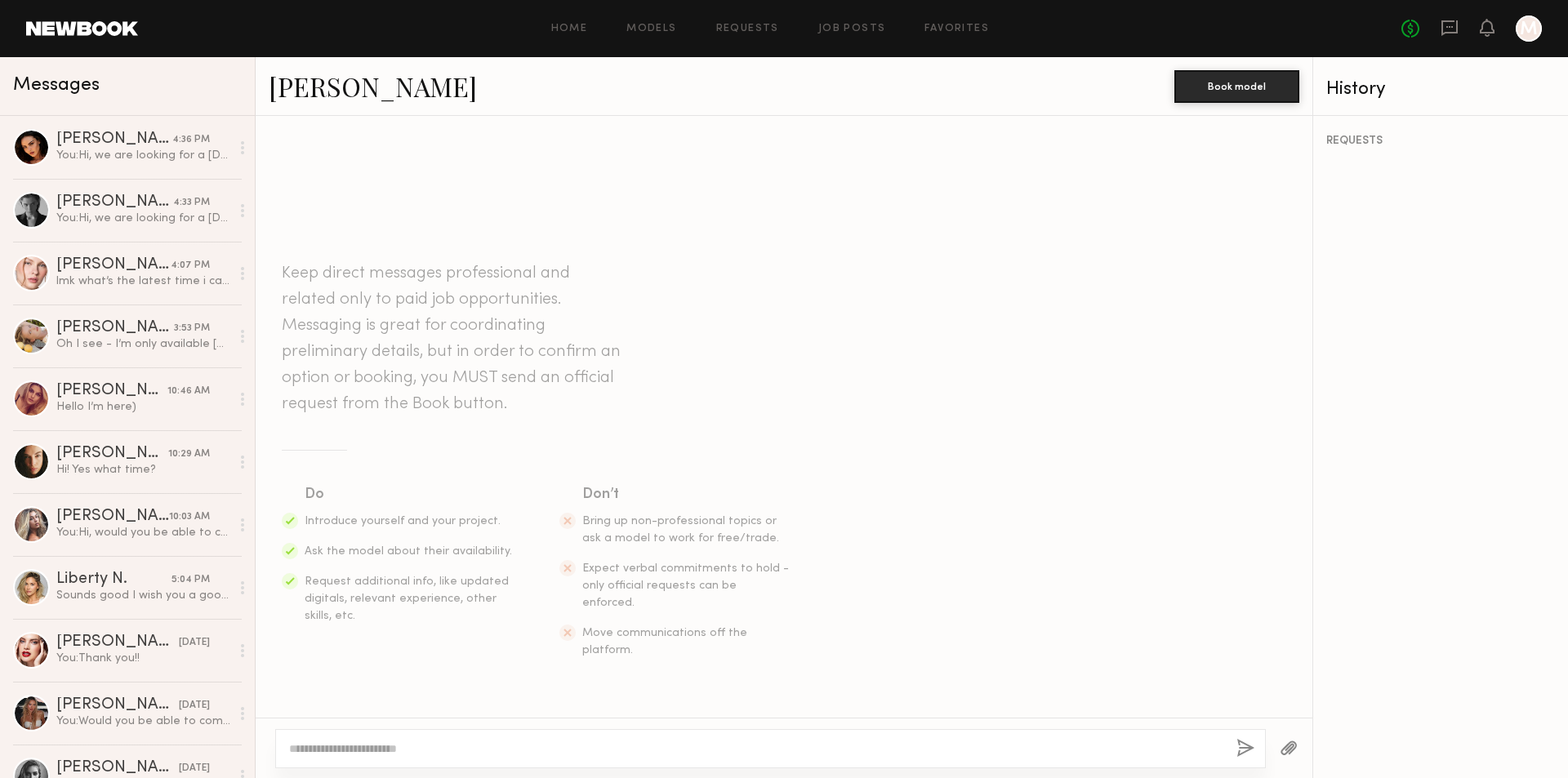
click at [522, 751] on textarea at bounding box center [756, 748] width 935 height 17
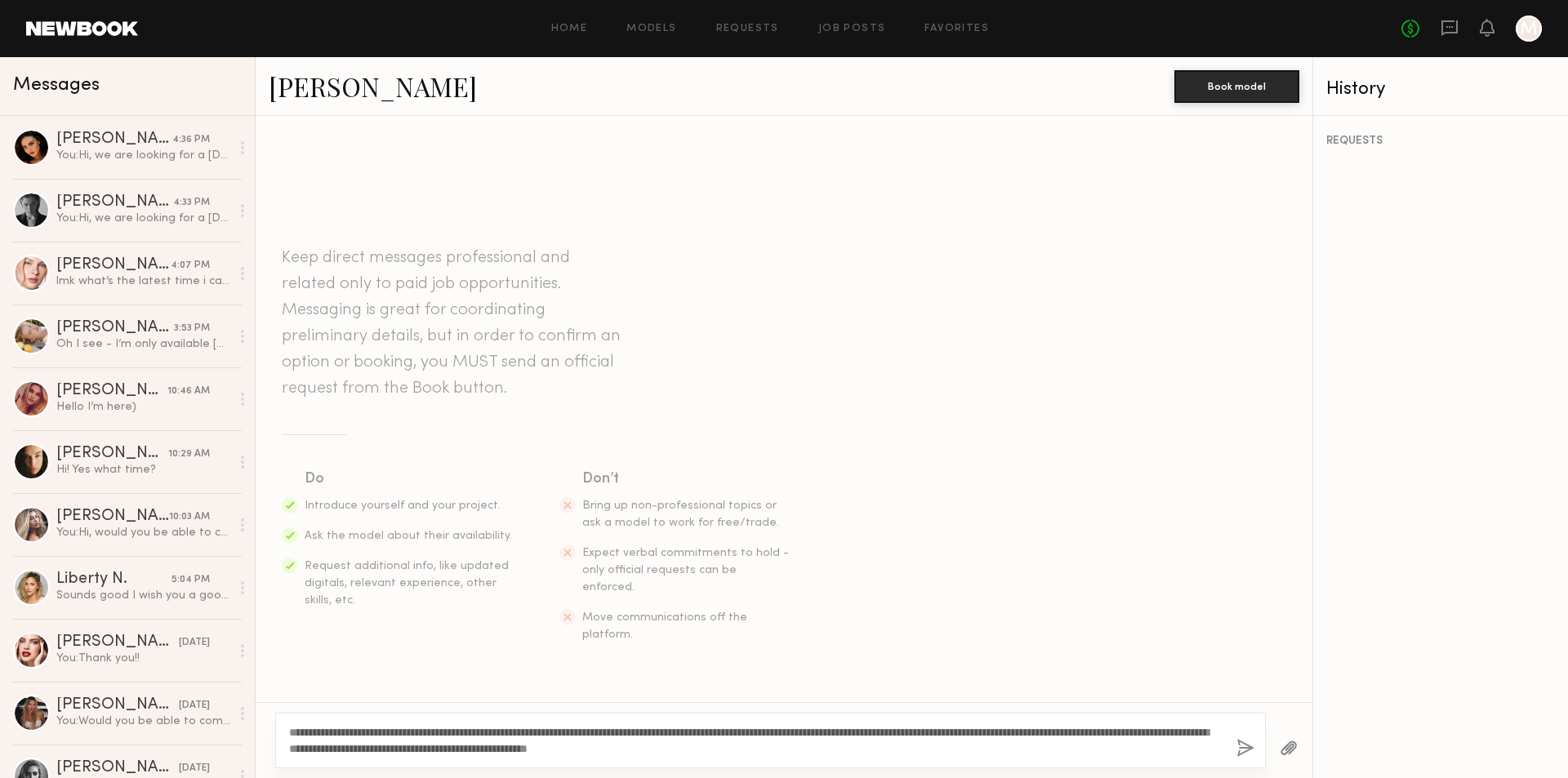
click at [626, 750] on textarea "**********" at bounding box center [756, 740] width 935 height 33
click at [805, 746] on textarea "**********" at bounding box center [756, 740] width 935 height 33
click at [777, 749] on textarea "**********" at bounding box center [756, 740] width 935 height 33
type textarea "**********"
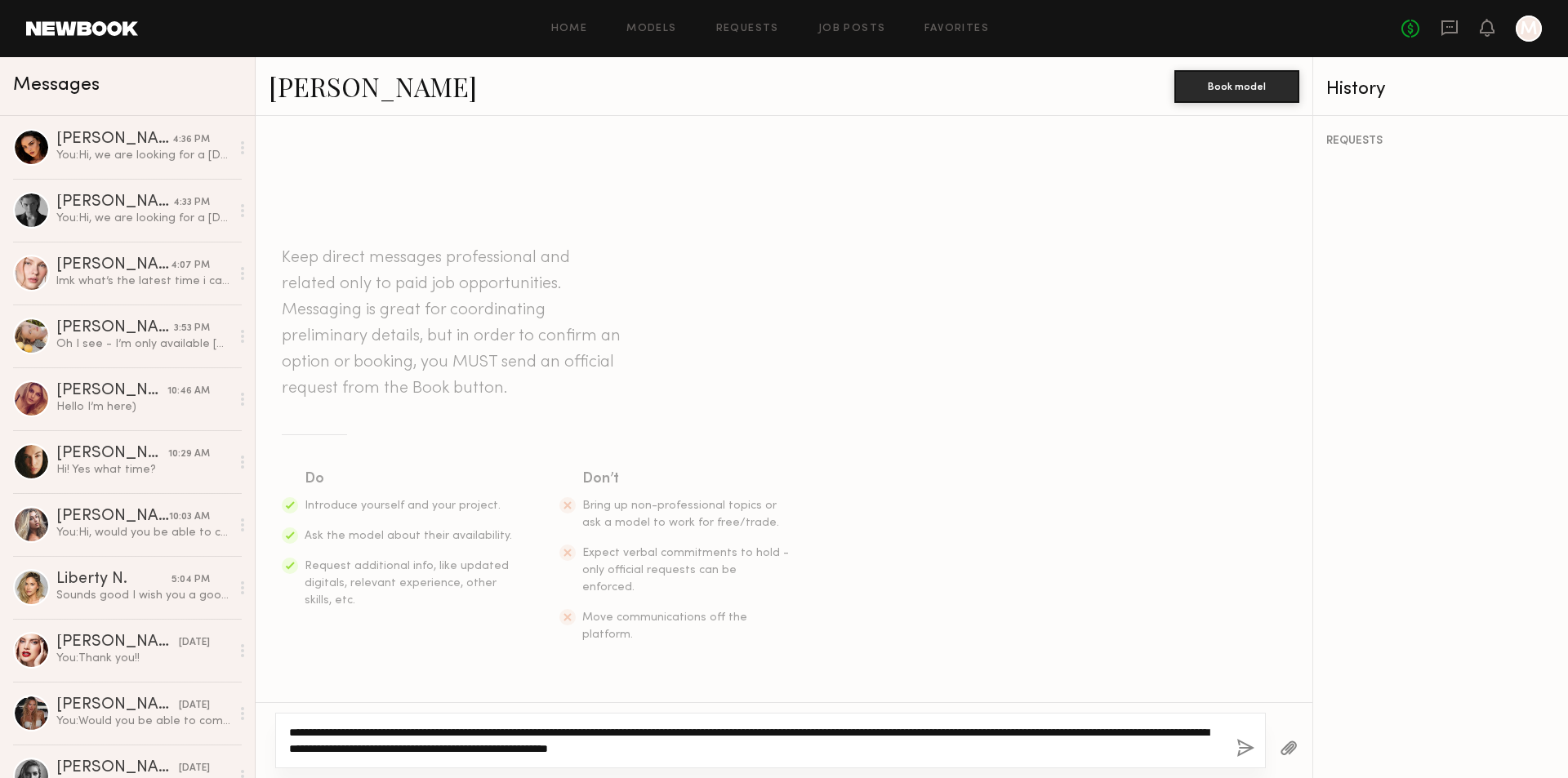
drag, startPoint x: 289, startPoint y: 732, endPoint x: 874, endPoint y: 756, distance: 585.5
click at [874, 756] on textarea "**********" at bounding box center [756, 740] width 935 height 33
click at [539, 746] on textarea "**********" at bounding box center [756, 740] width 935 height 33
click at [454, 750] on textarea "**********" at bounding box center [756, 740] width 935 height 33
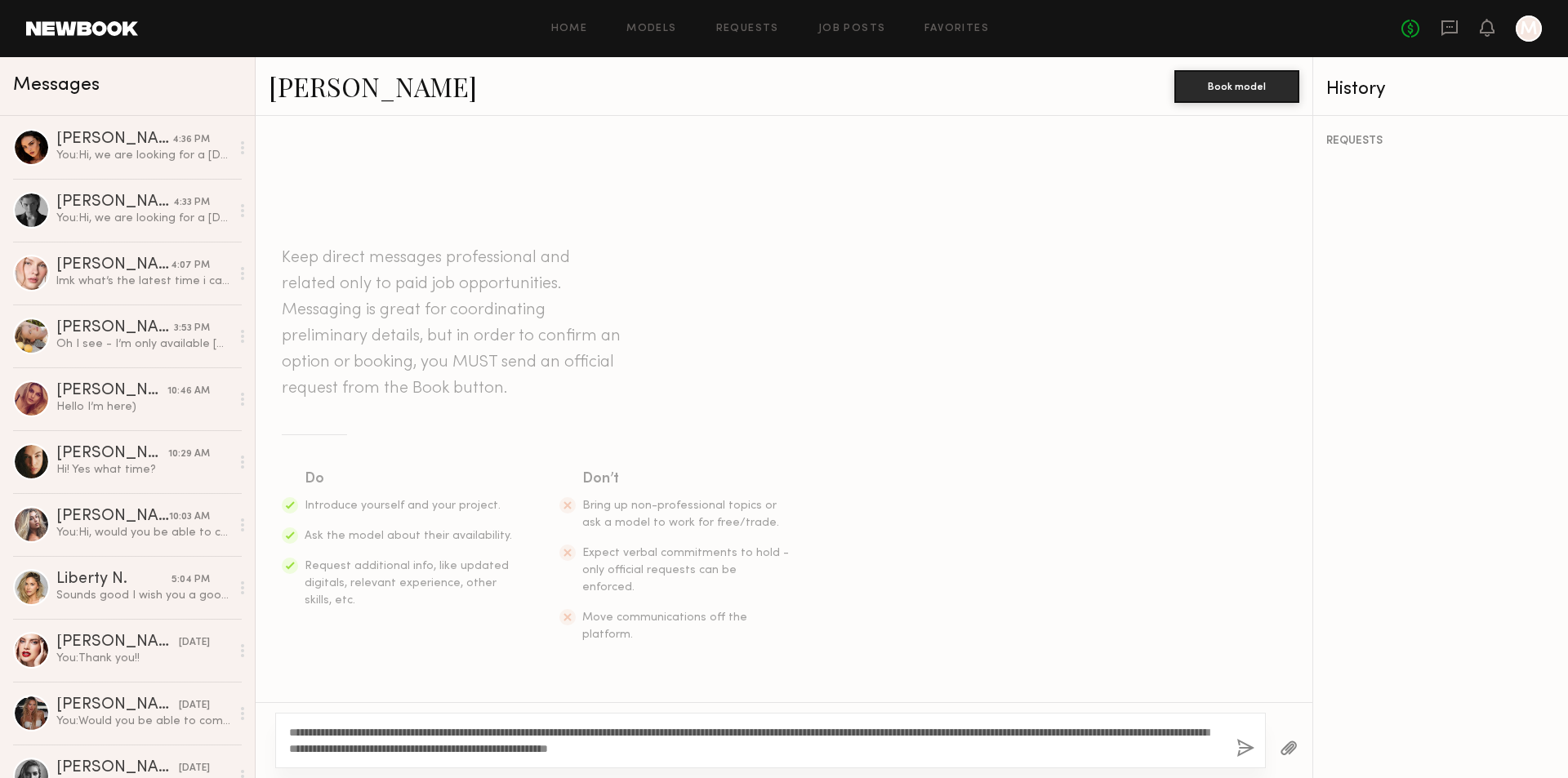
click at [1239, 740] on button "button" at bounding box center [1244, 749] width 18 height 20
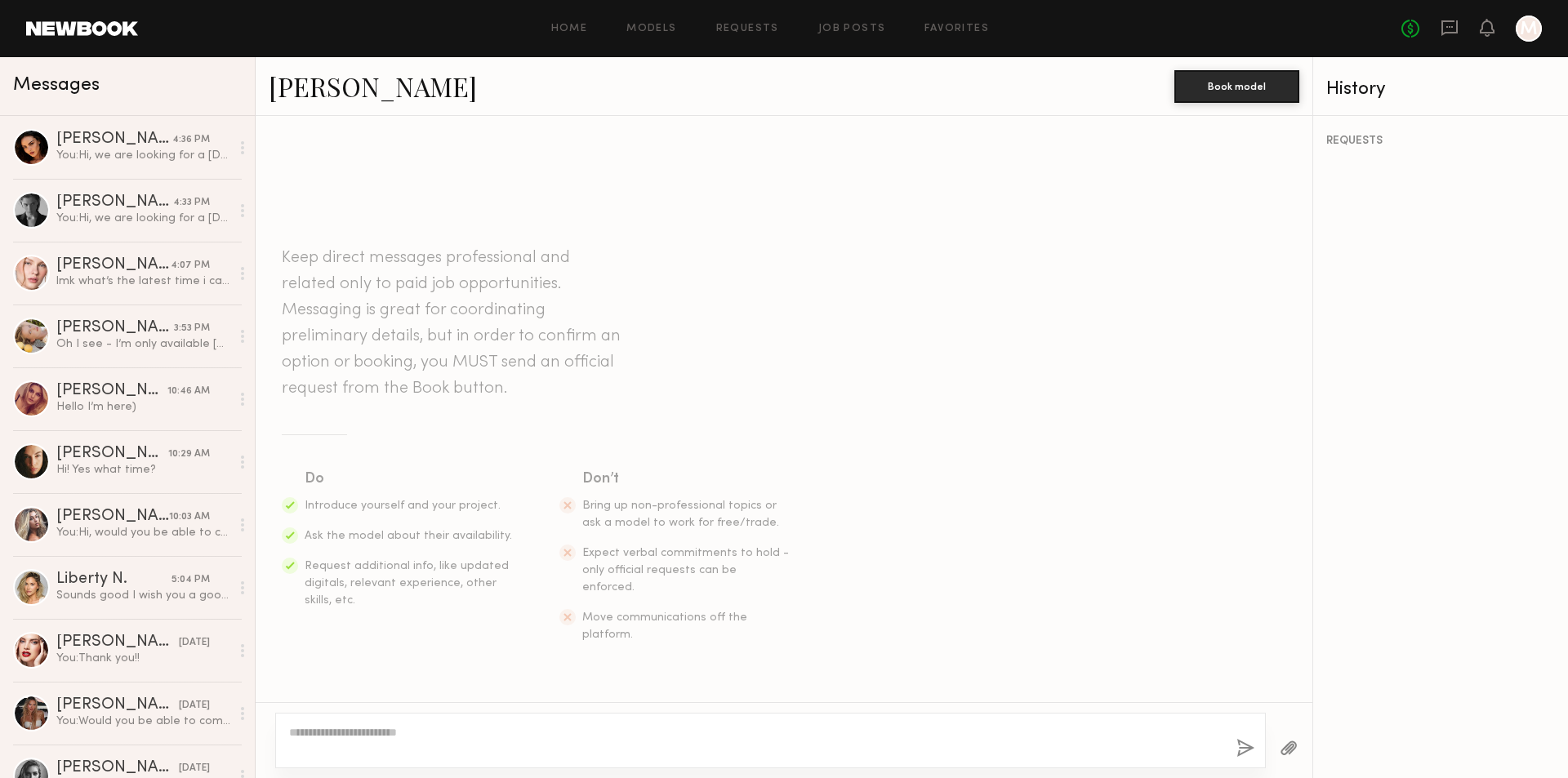
scroll to position [194, 0]
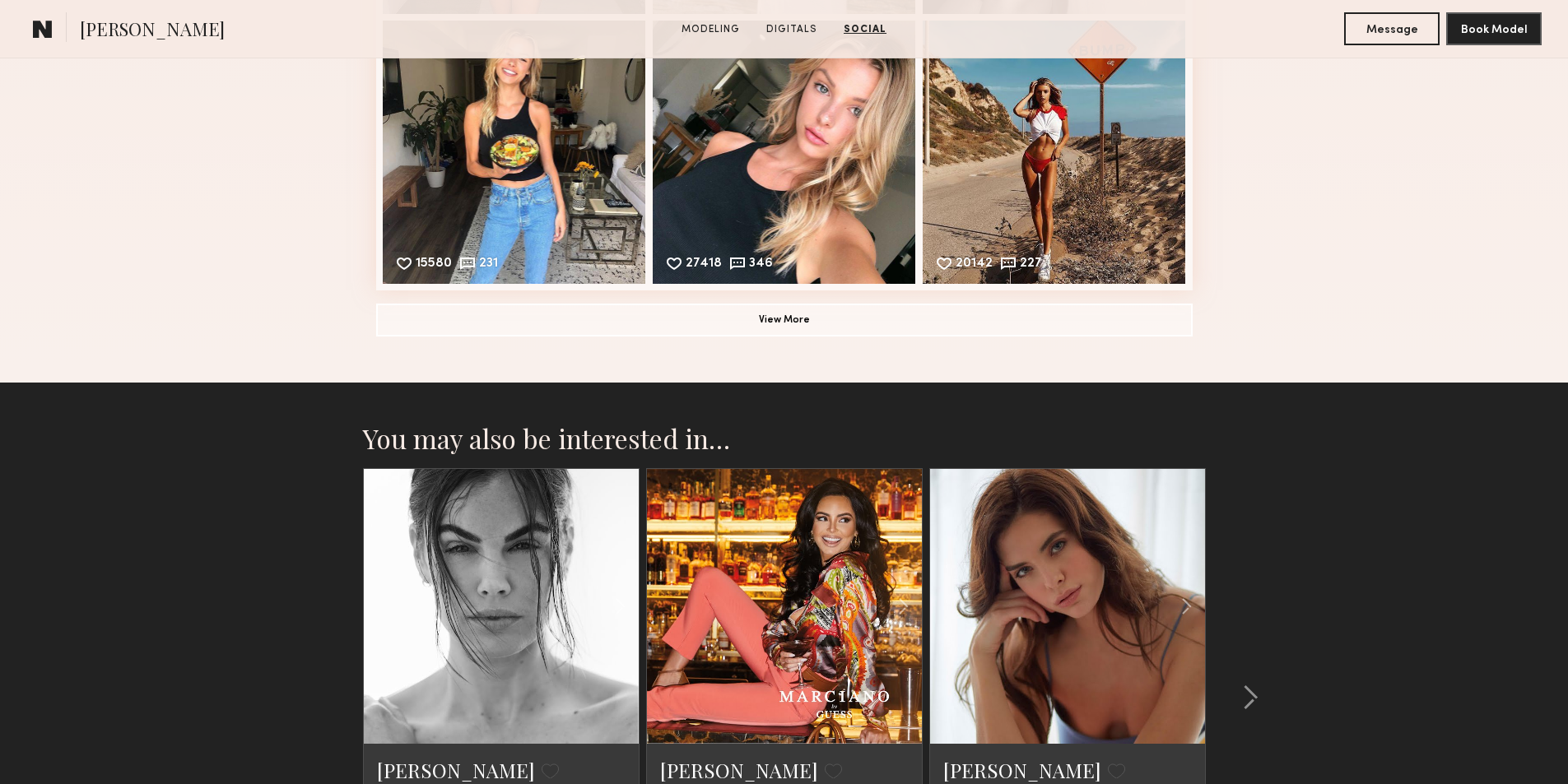
scroll to position [2878, 0]
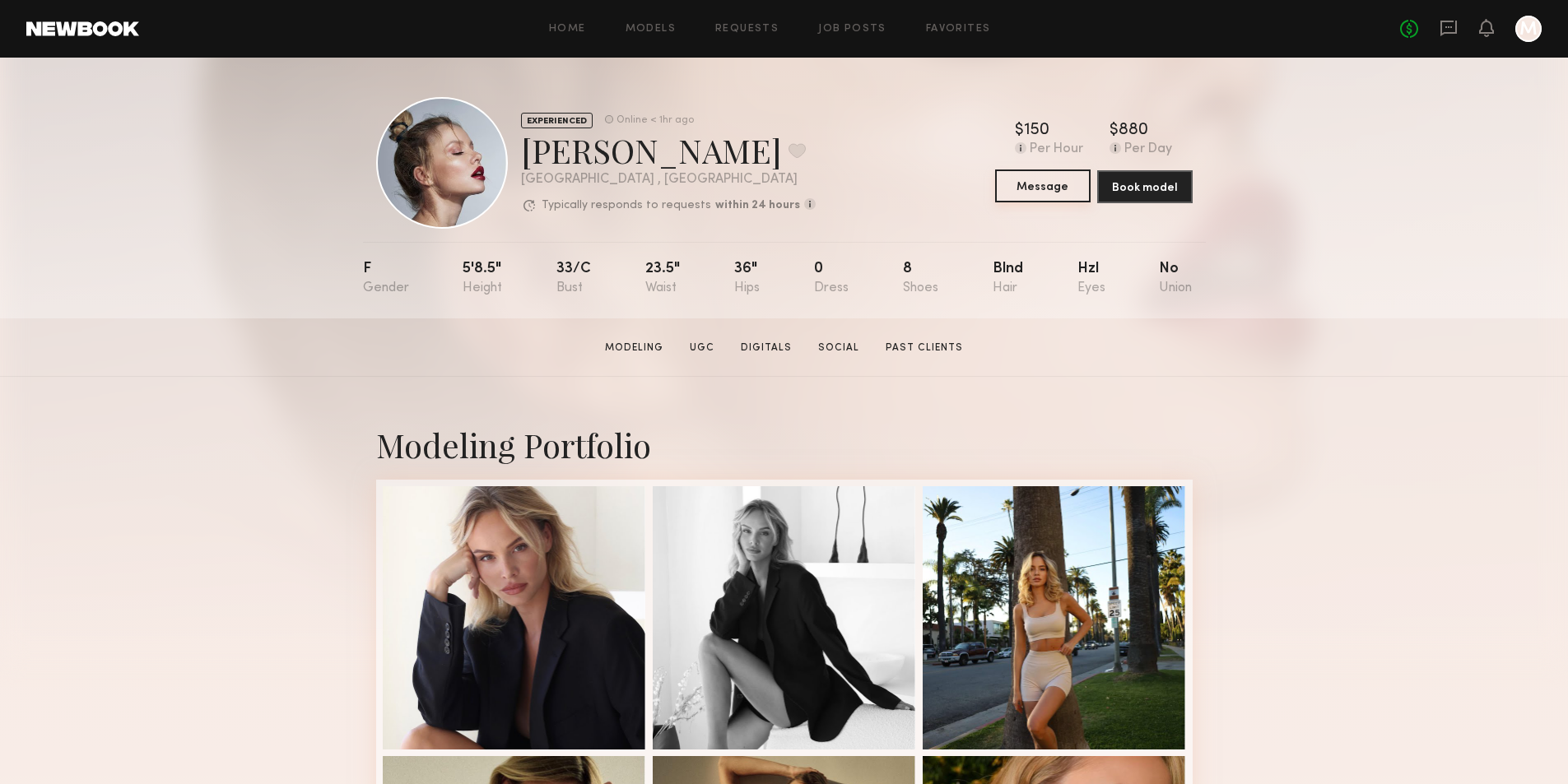
click at [1032, 186] on button "Message" at bounding box center [1043, 185] width 96 height 33
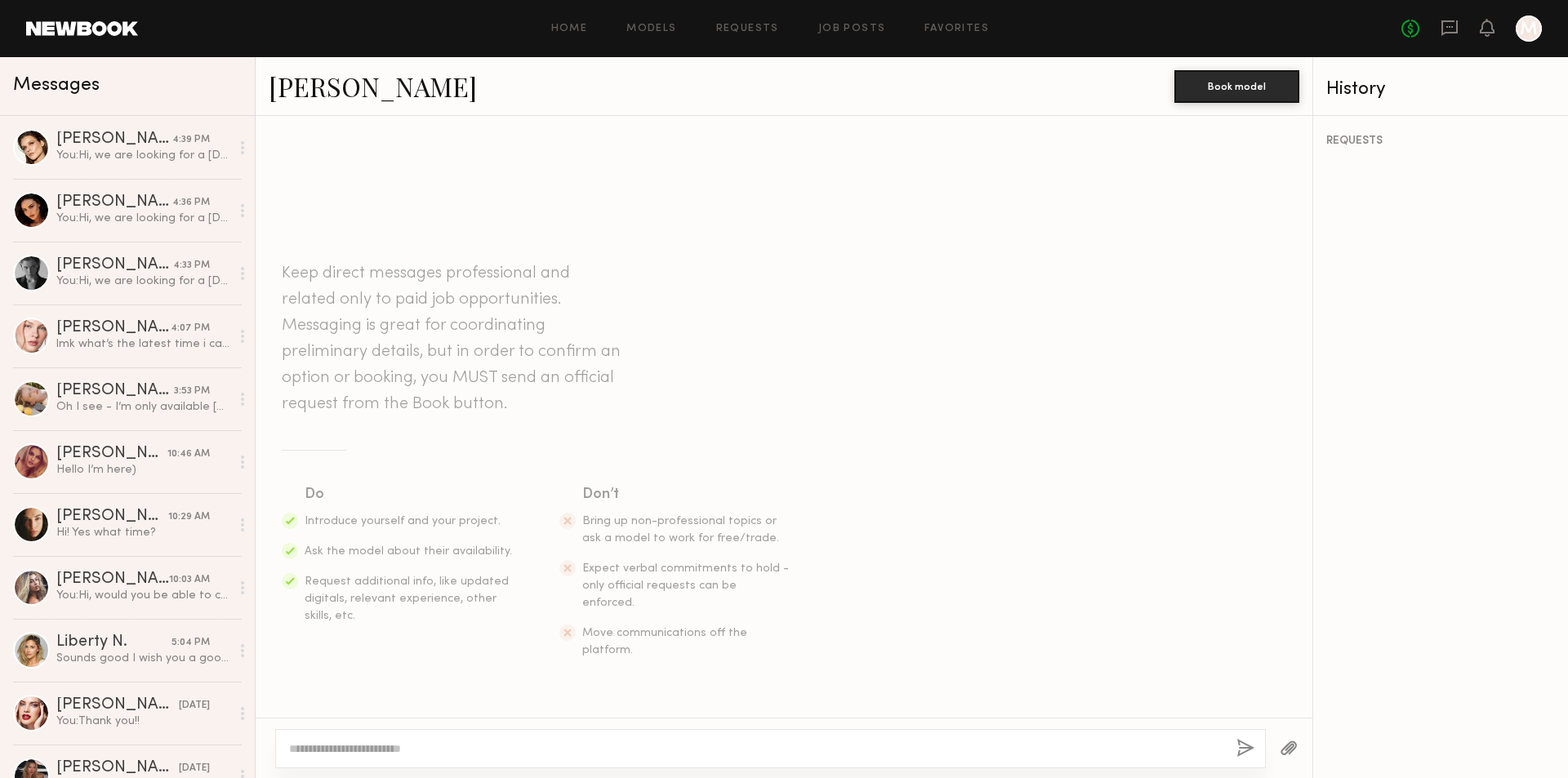
click at [482, 746] on textarea at bounding box center [756, 748] width 935 height 17
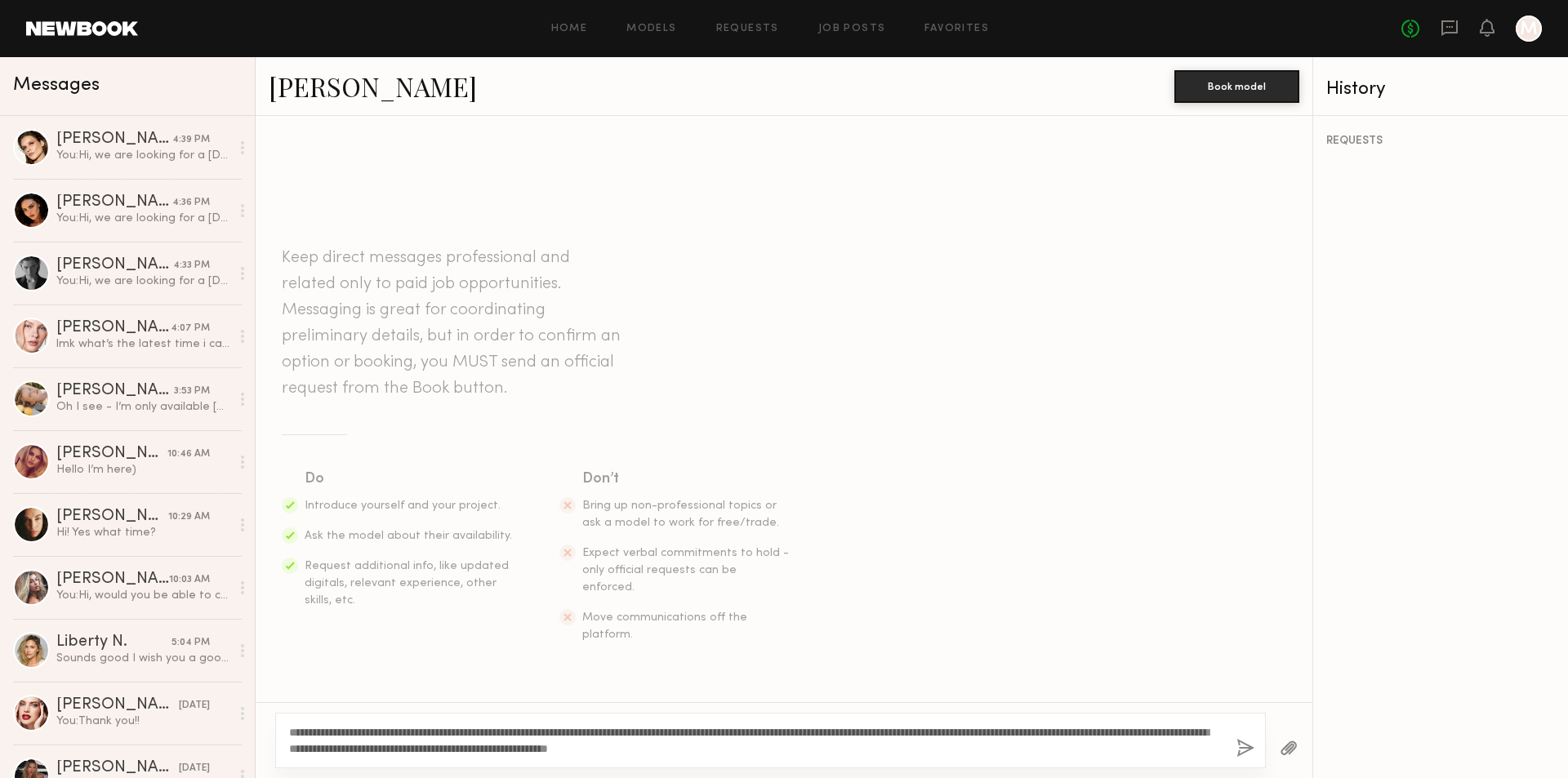
type textarea "**********"
click at [1240, 745] on button "button" at bounding box center [1244, 749] width 18 height 20
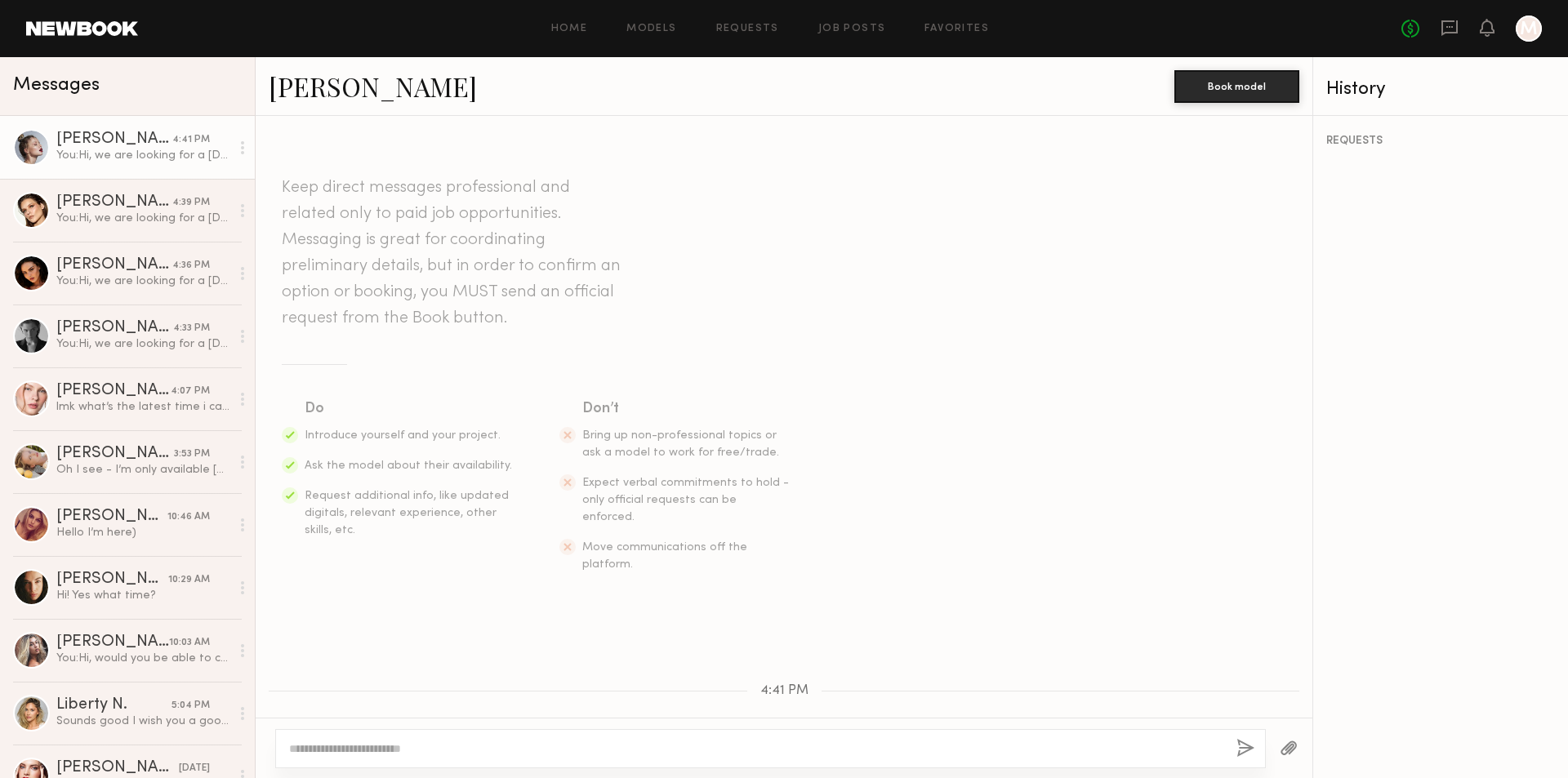
scroll to position [194, 0]
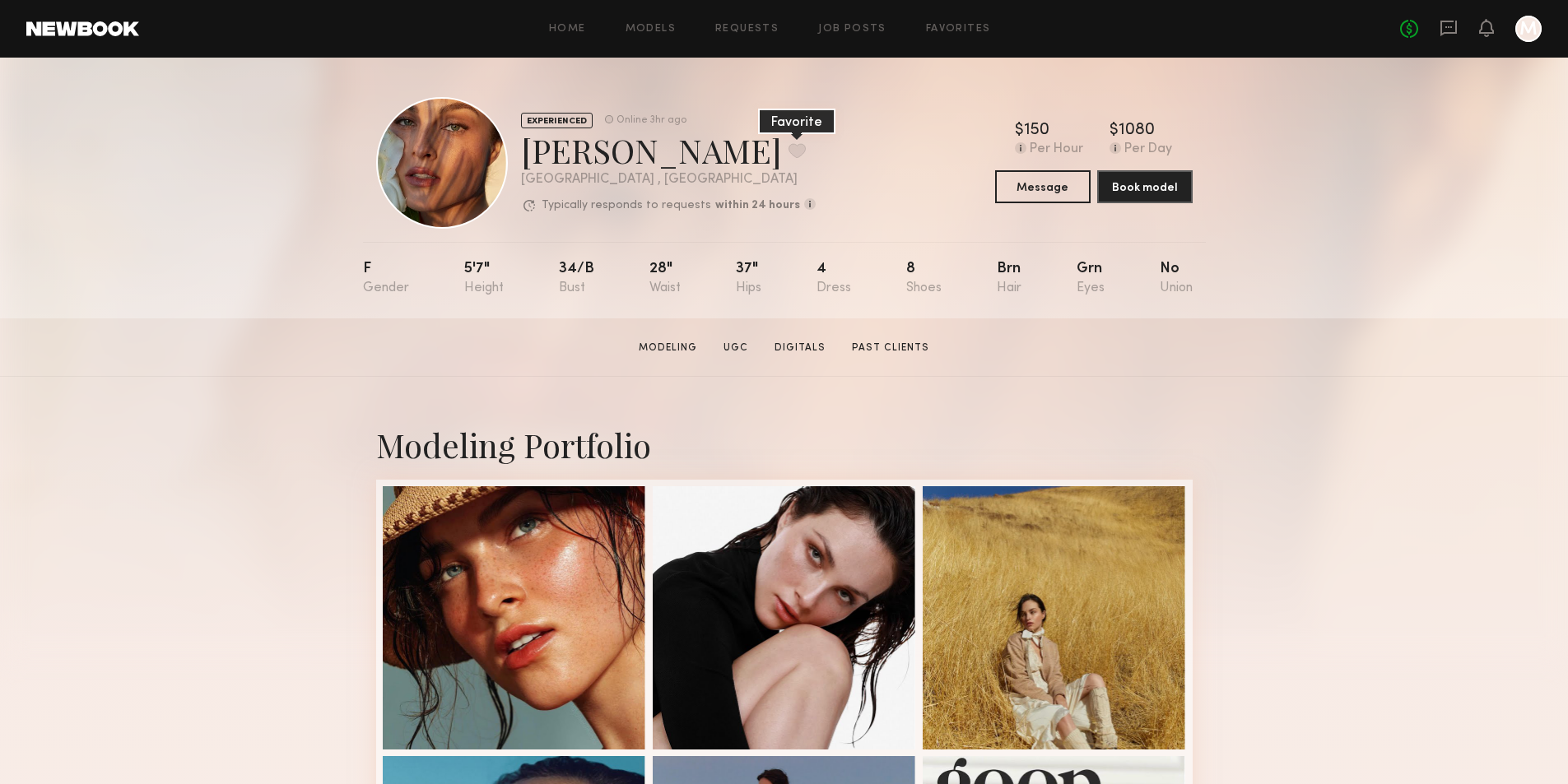
click at [788, 153] on button at bounding box center [797, 151] width 17 height 15
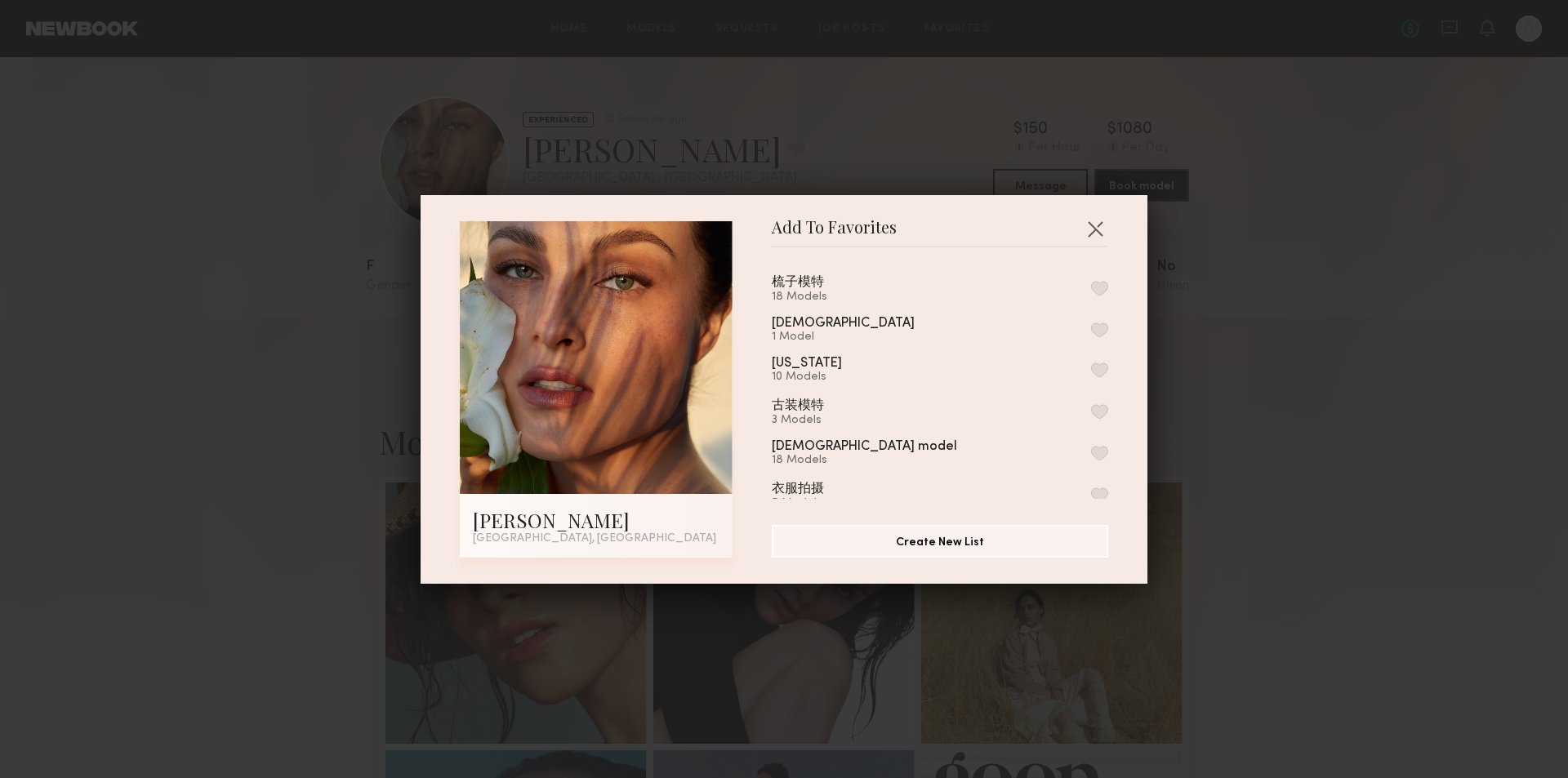
click at [1091, 284] on button "button" at bounding box center [1099, 288] width 17 height 15
click at [1095, 225] on button "button" at bounding box center [1095, 229] width 26 height 26
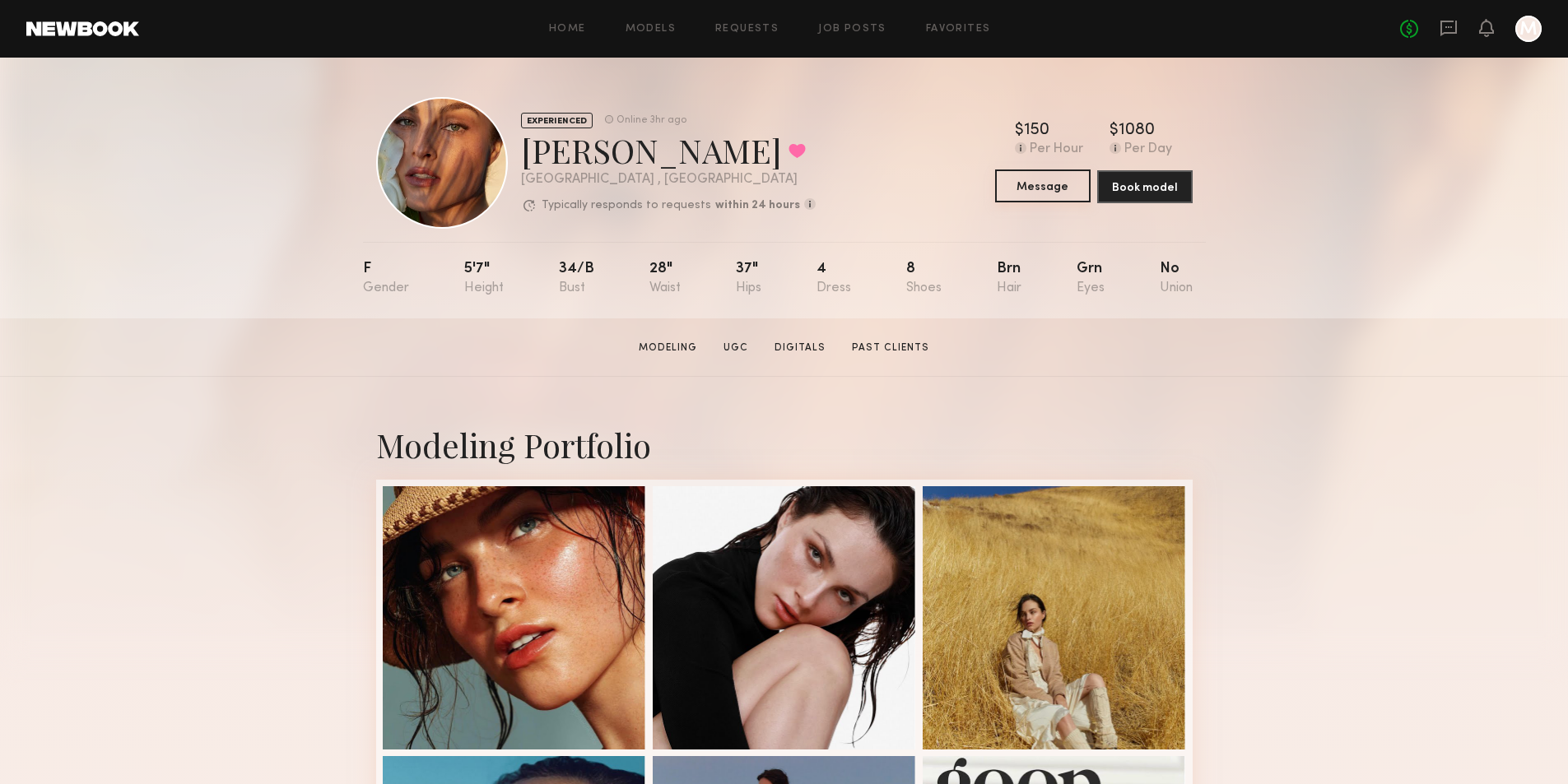
click at [1038, 196] on button "Message" at bounding box center [1043, 185] width 96 height 33
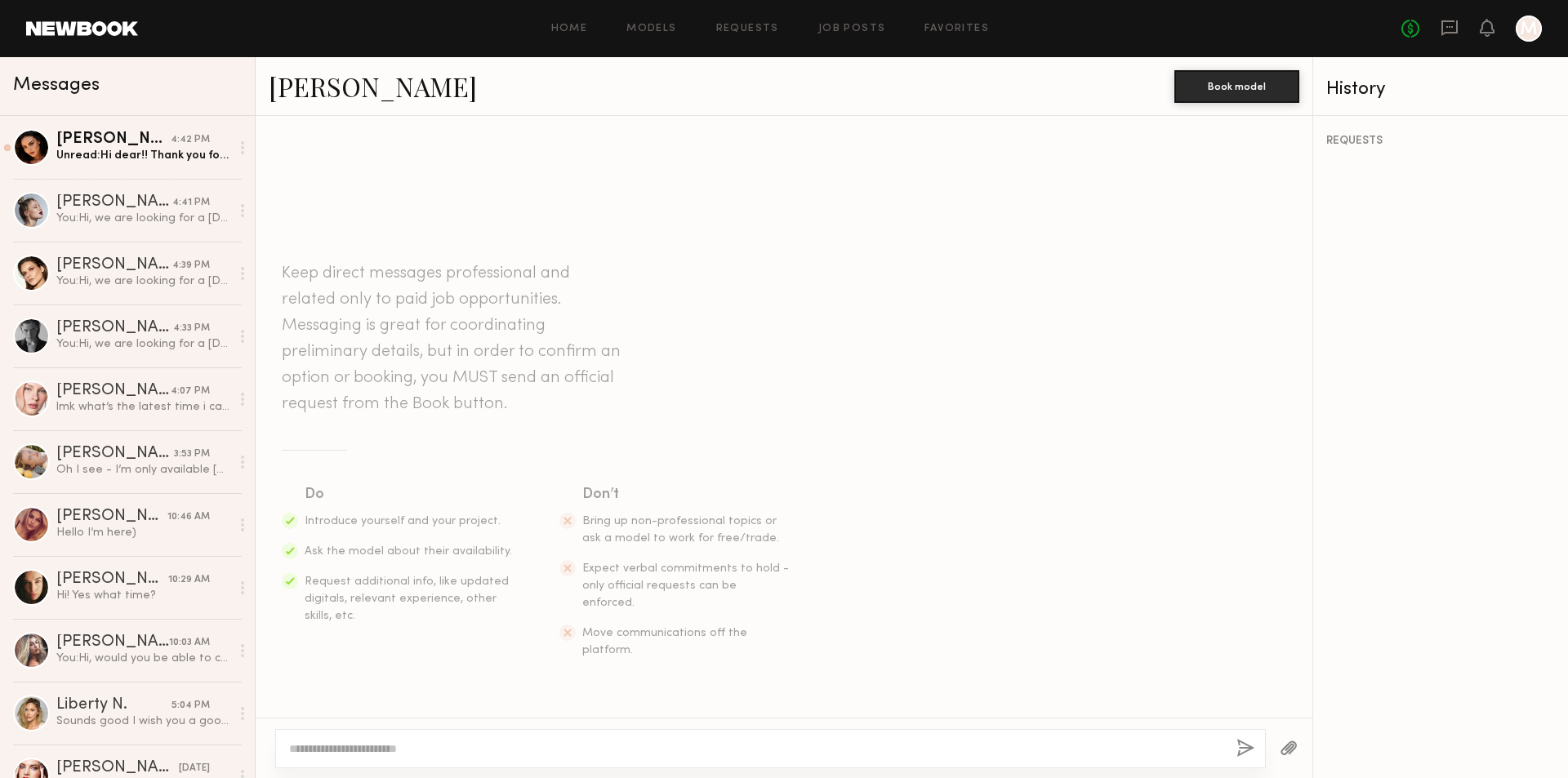
click at [516, 750] on textarea at bounding box center [756, 748] width 935 height 17
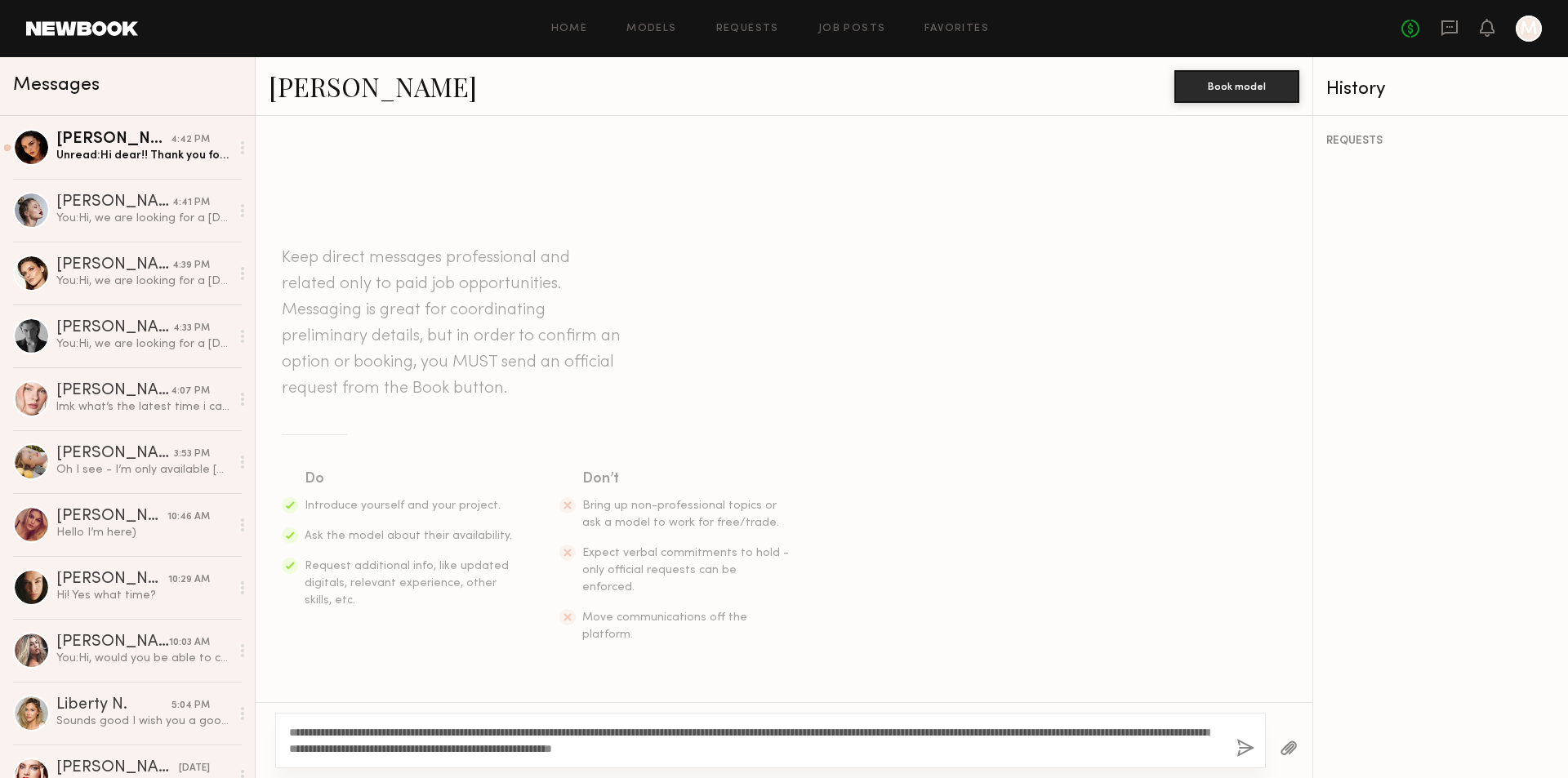
click at [1202, 746] on textarea "**********" at bounding box center [756, 740] width 935 height 33
type textarea "**********"
click at [1240, 742] on button "button" at bounding box center [1244, 749] width 18 height 20
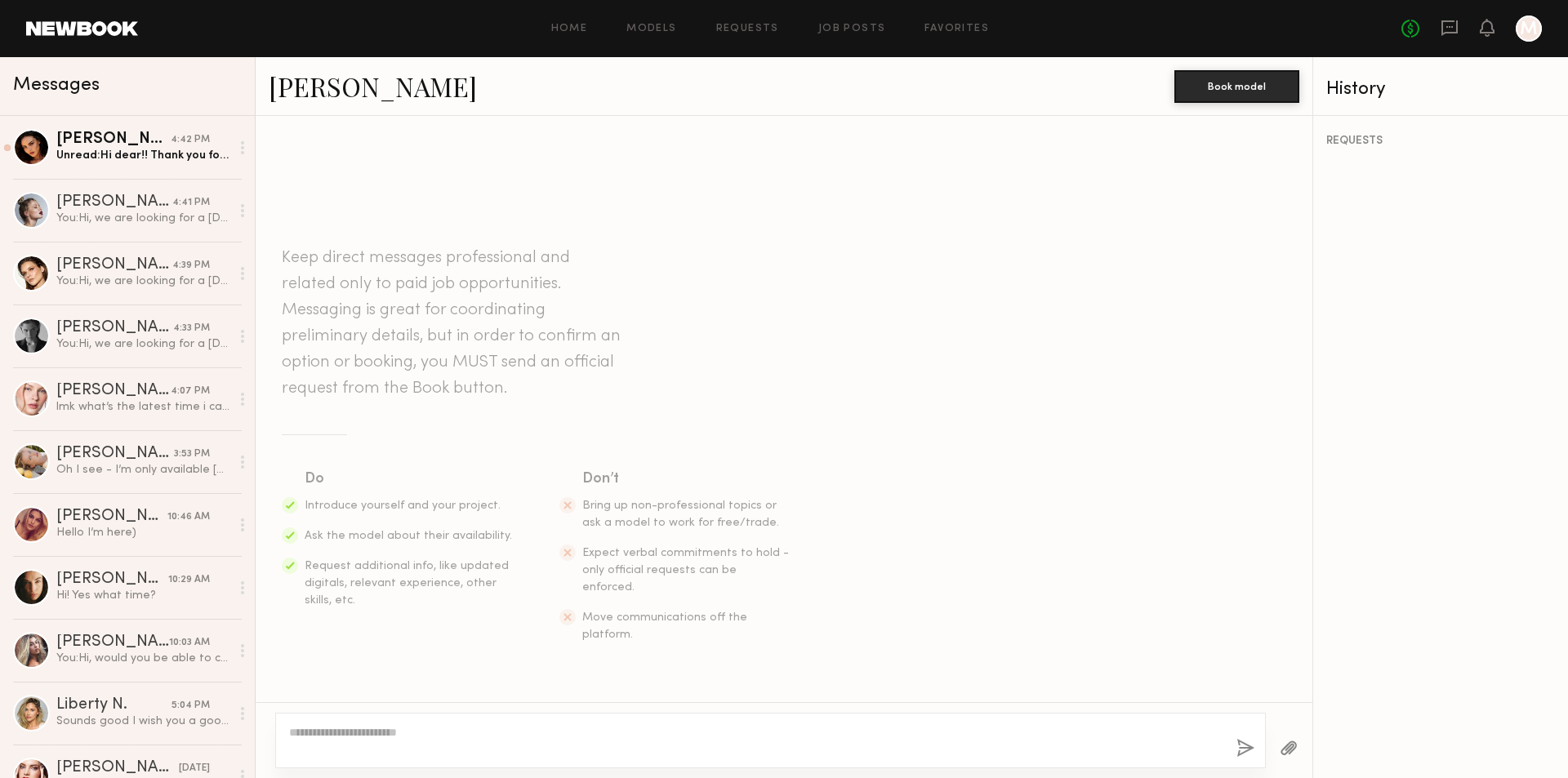
scroll to position [194, 0]
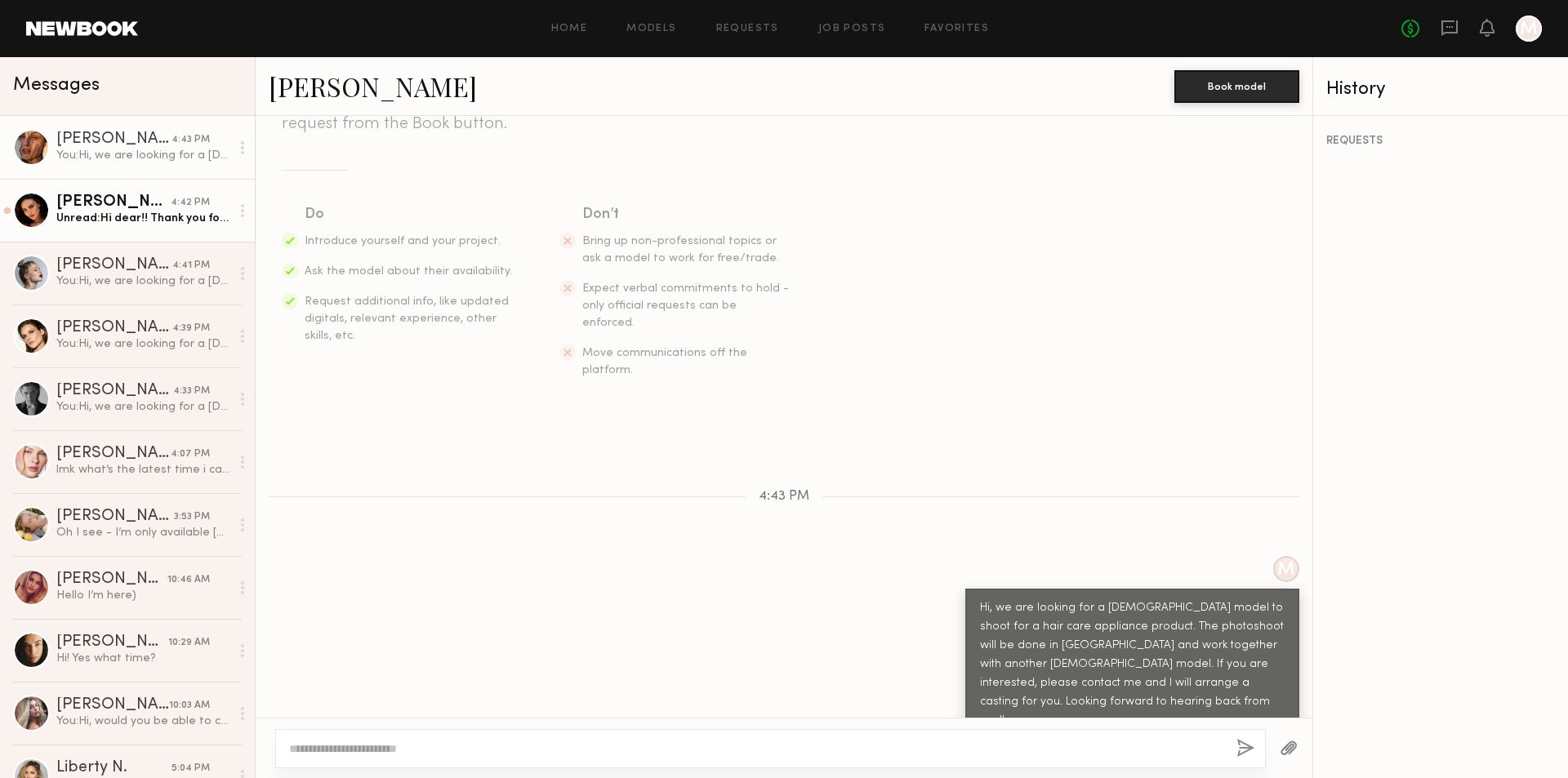
click at [124, 212] on div "Unread: Hi dear!! Thank you for contacting me! Do you have more infos for this …" at bounding box center [143, 218] width 174 height 16
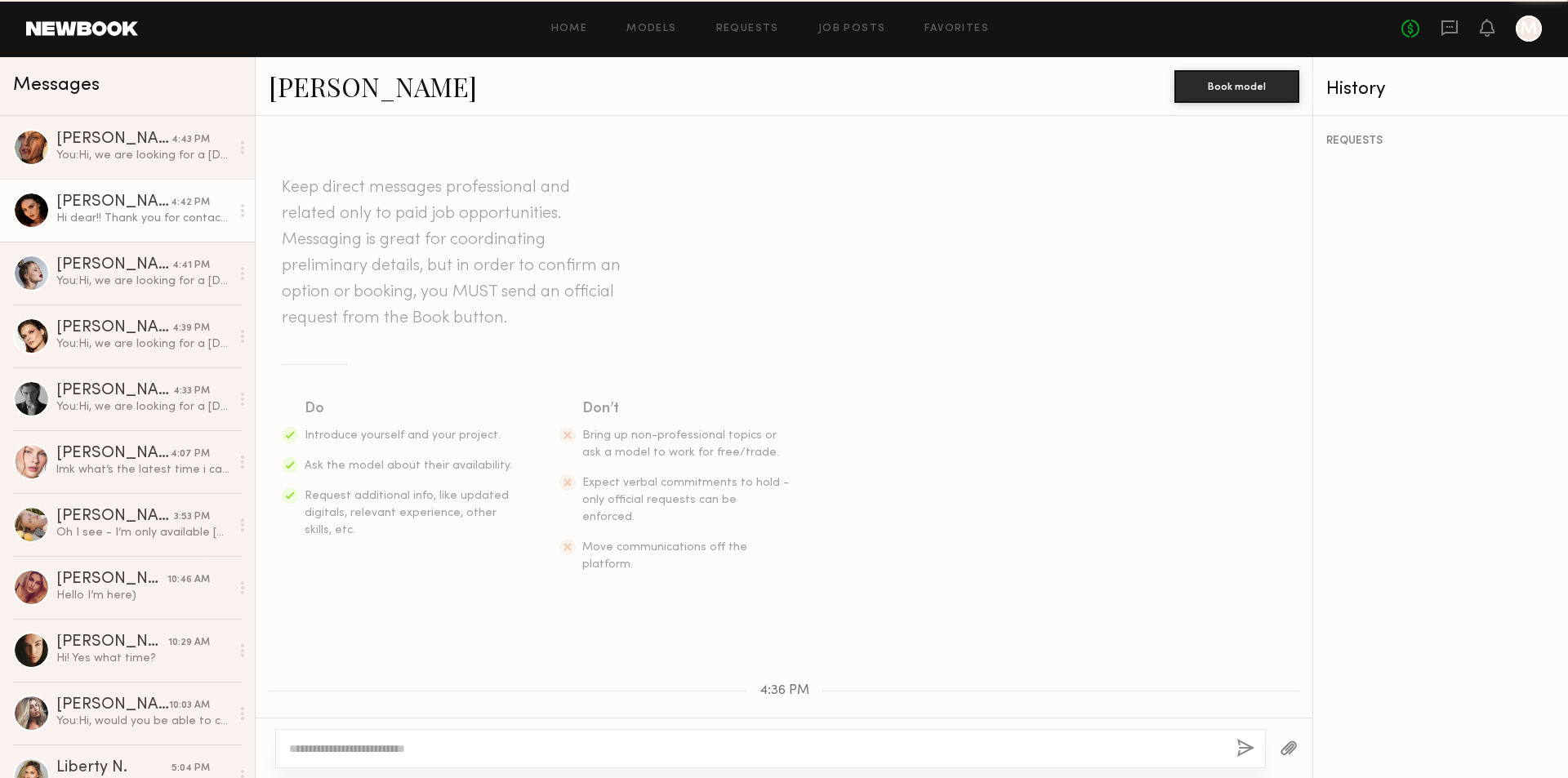
scroll to position [240, 0]
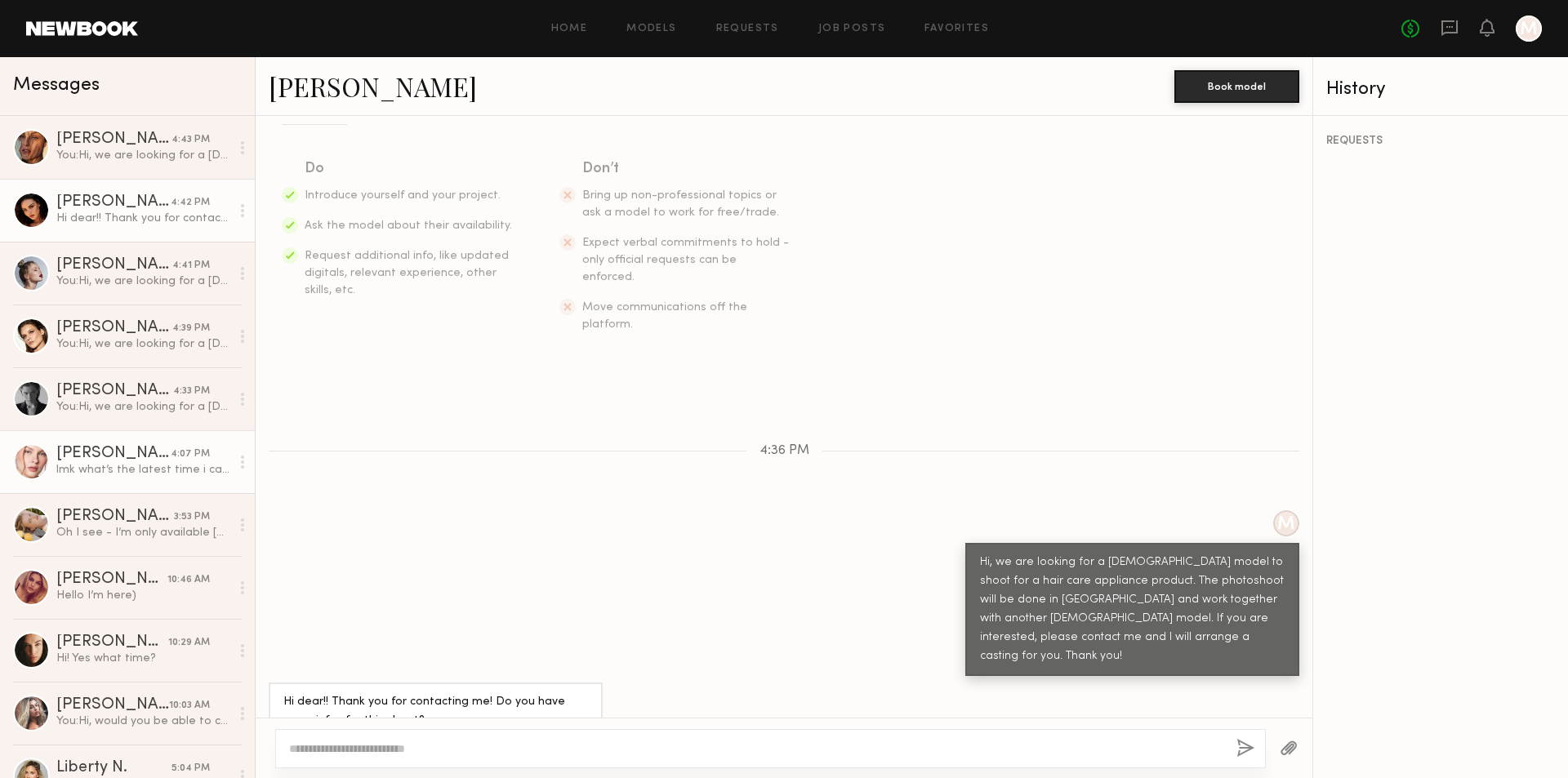
click at [124, 454] on div "[PERSON_NAME]" at bounding box center [113, 454] width 114 height 17
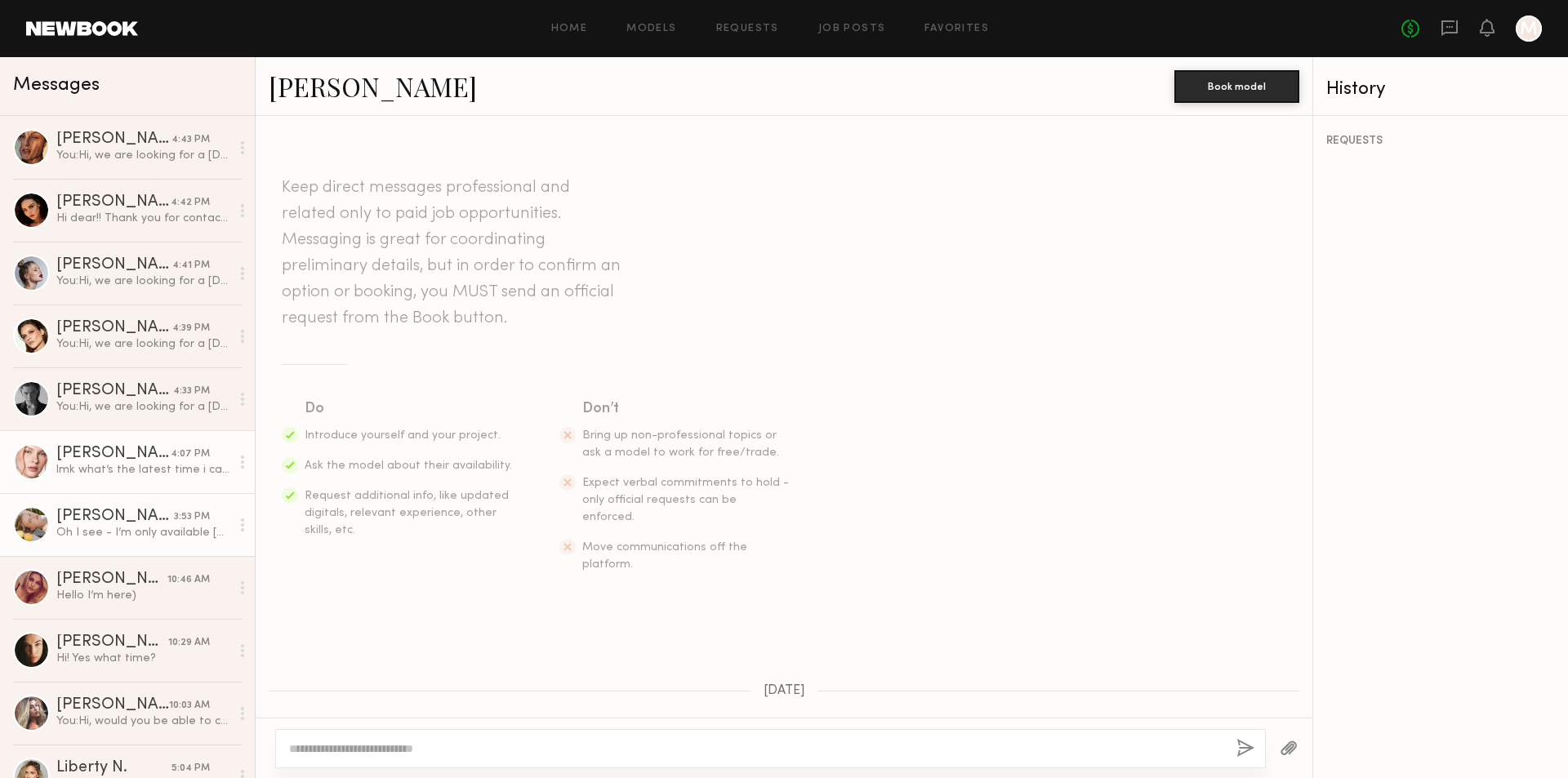
click at [126, 532] on div "Oh I see - I’m only available [DATE].. How does that sound? I apologize for my …" at bounding box center [143, 533] width 174 height 16
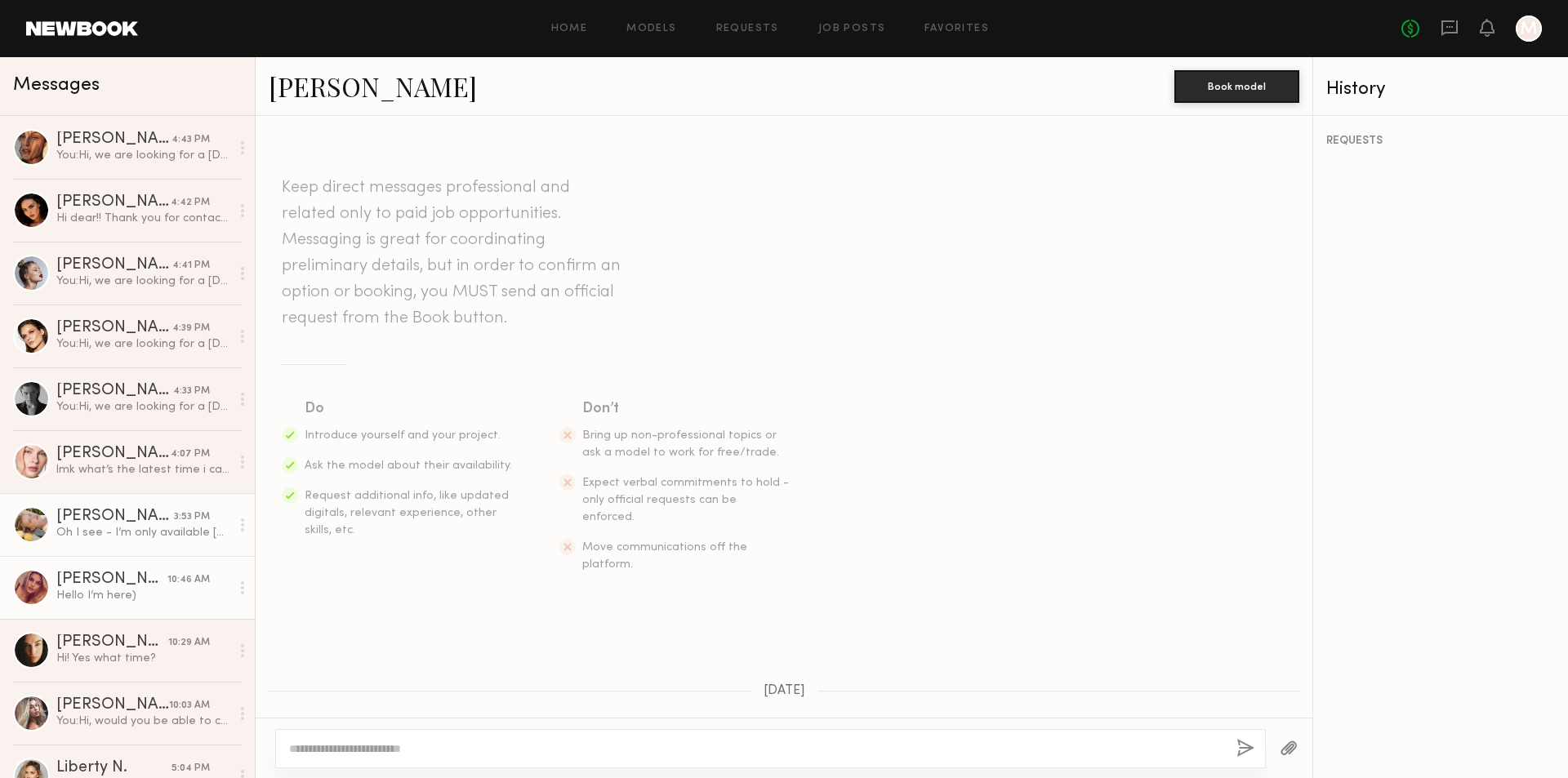
click at [126, 587] on div "[PERSON_NAME]" at bounding box center [112, 580] width 111 height 17
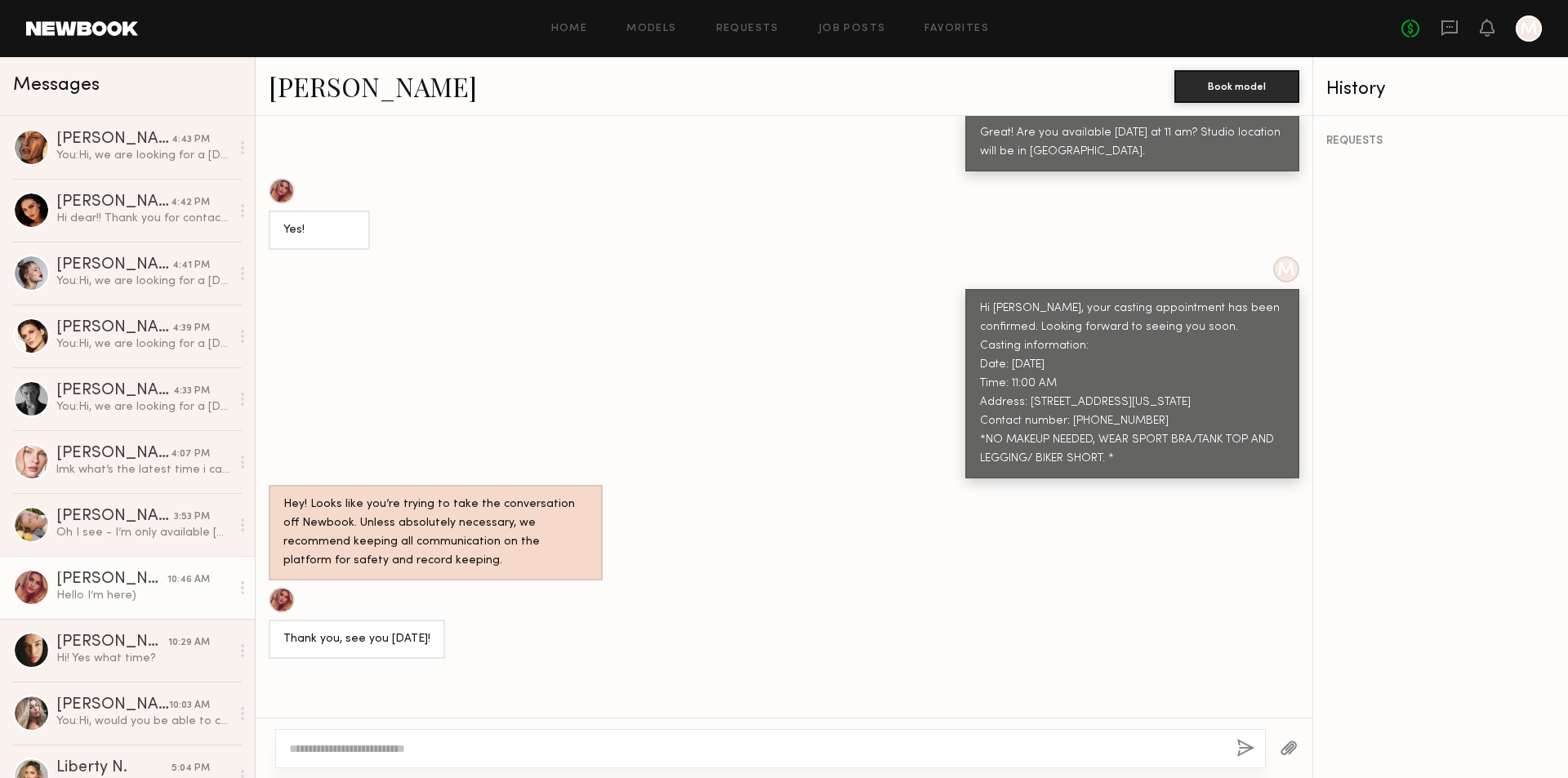
scroll to position [1016, 0]
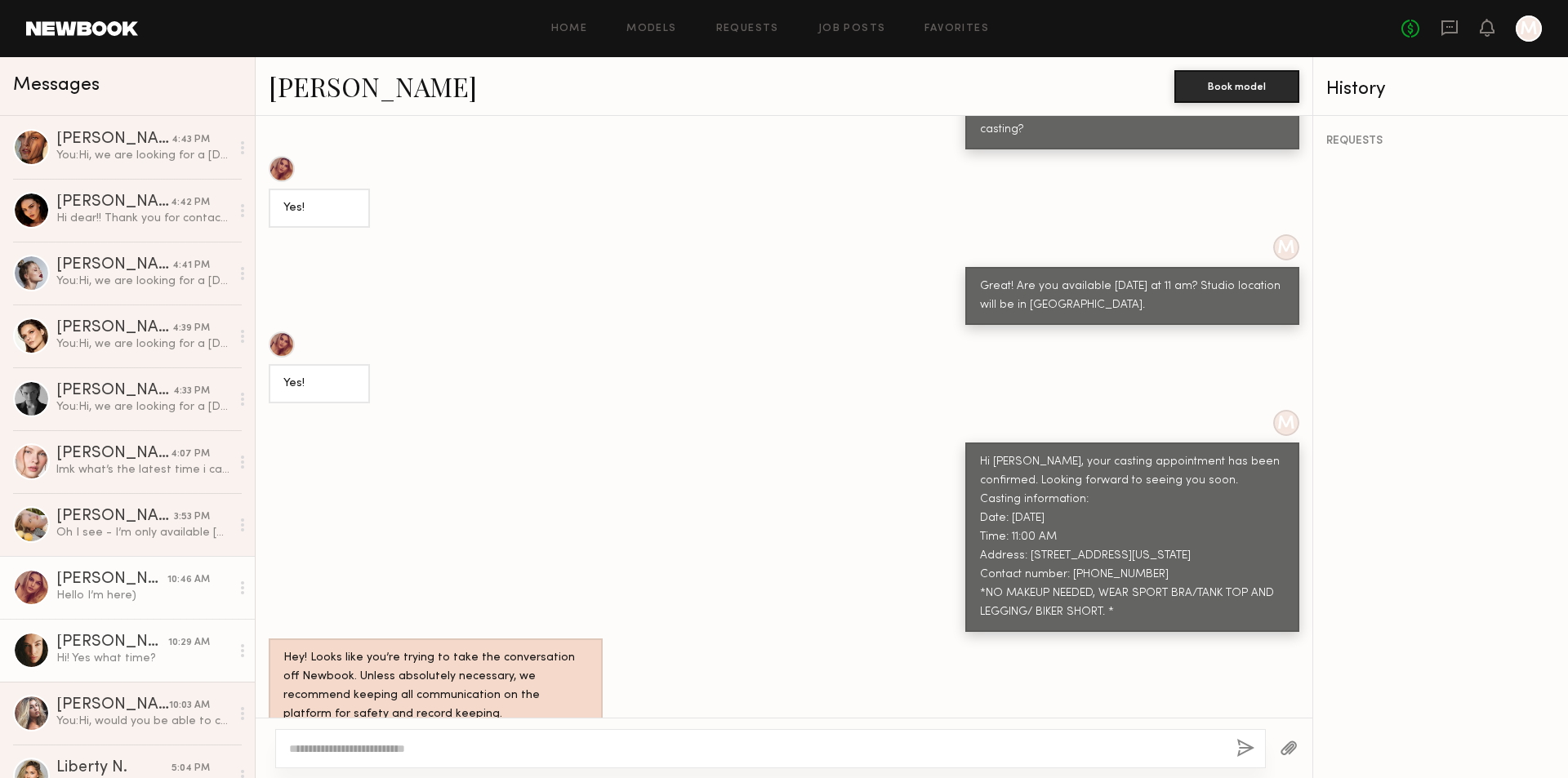
click at [105, 658] on div "Hi! Yes what time?" at bounding box center [143, 658] width 174 height 16
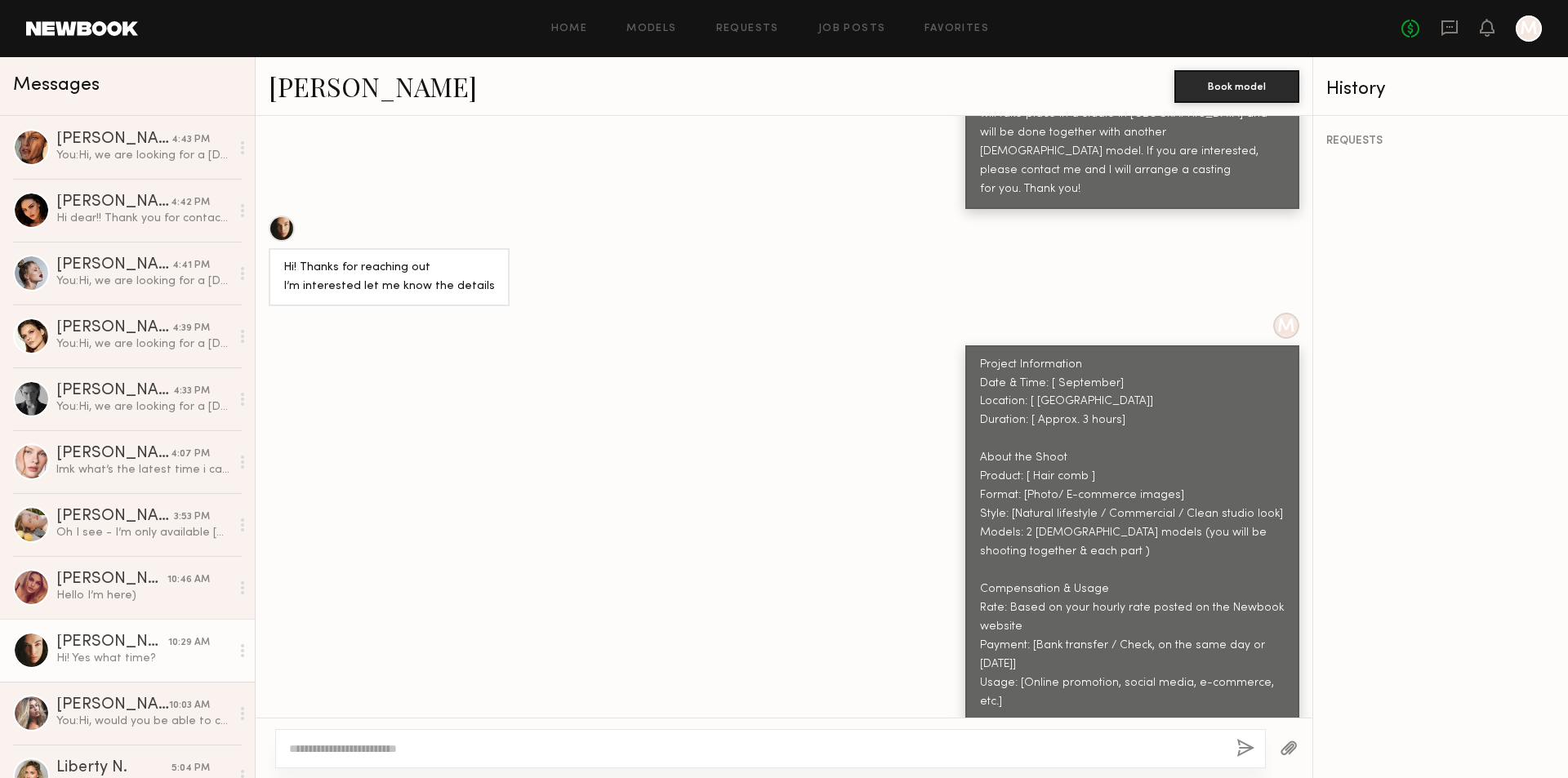
scroll to position [822, 0]
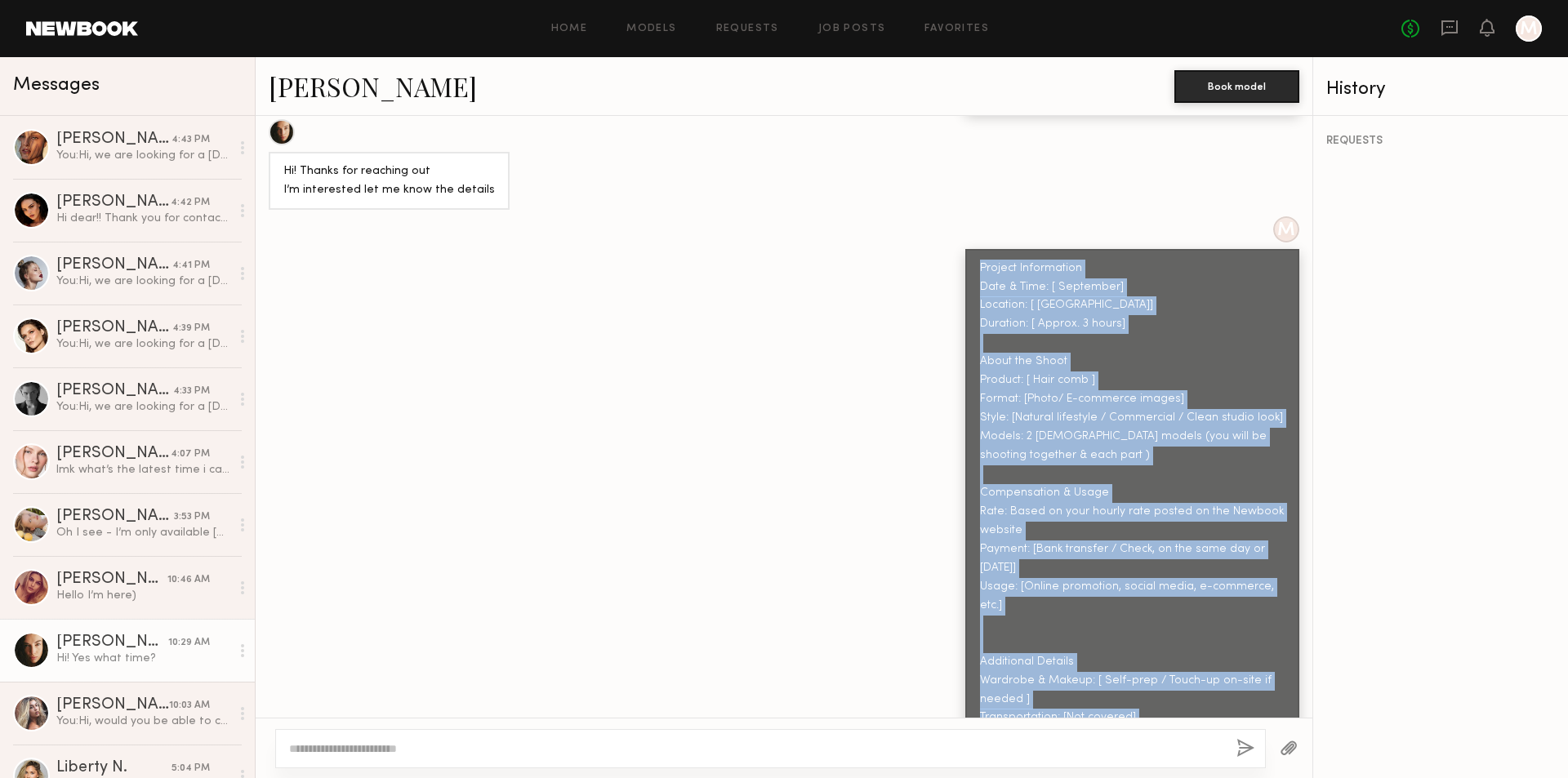
drag, startPoint x: 971, startPoint y: 227, endPoint x: 1129, endPoint y: 693, distance: 492.1
click at [1129, 693] on div "Project Information Date & Time: [ September] Location: [ Pasadena] Duration: […" at bounding box center [1132, 503] width 334 height 508
click at [147, 210] on div "[PERSON_NAME]" at bounding box center [113, 203] width 114 height 17
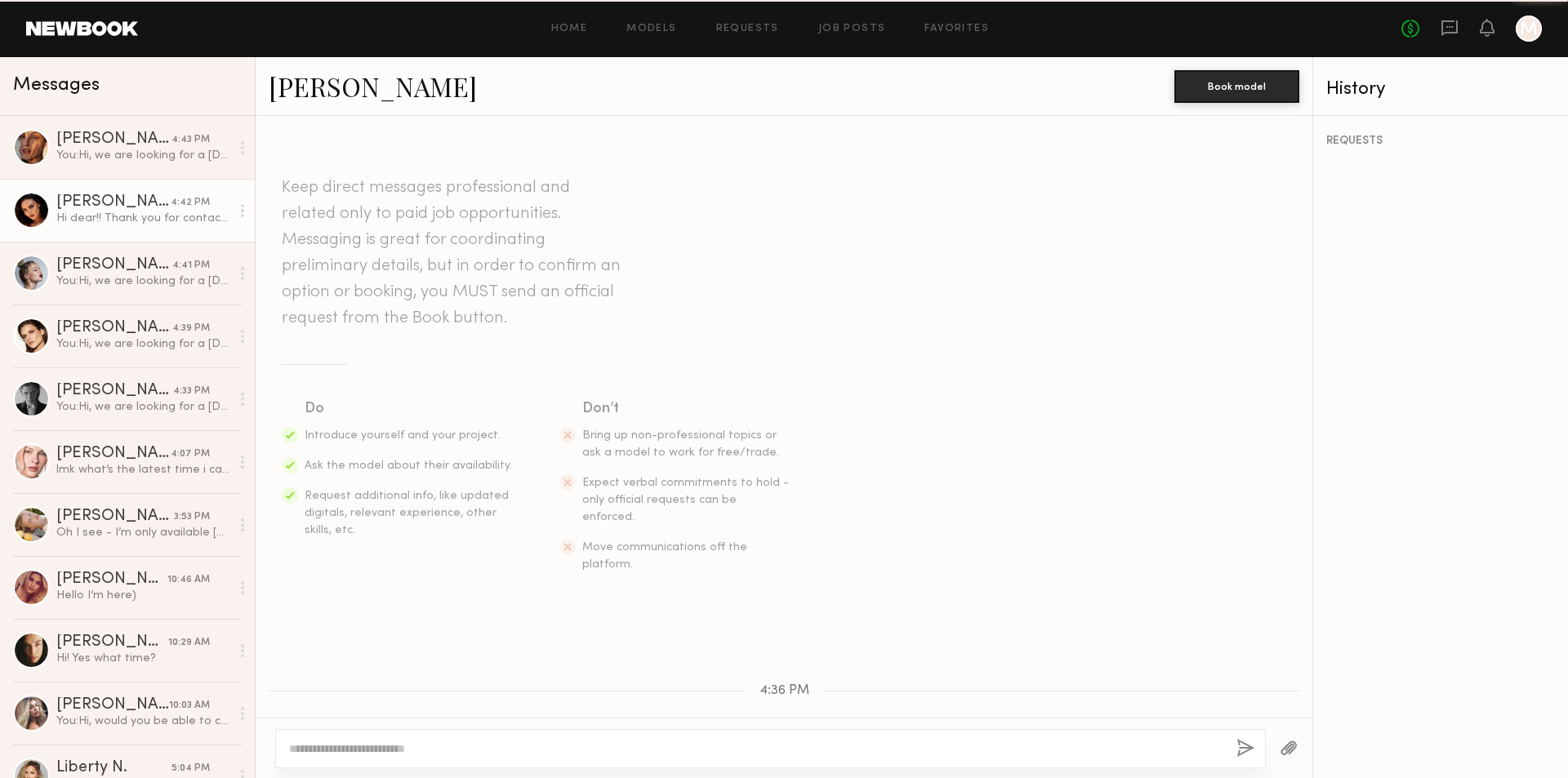
scroll to position [240, 0]
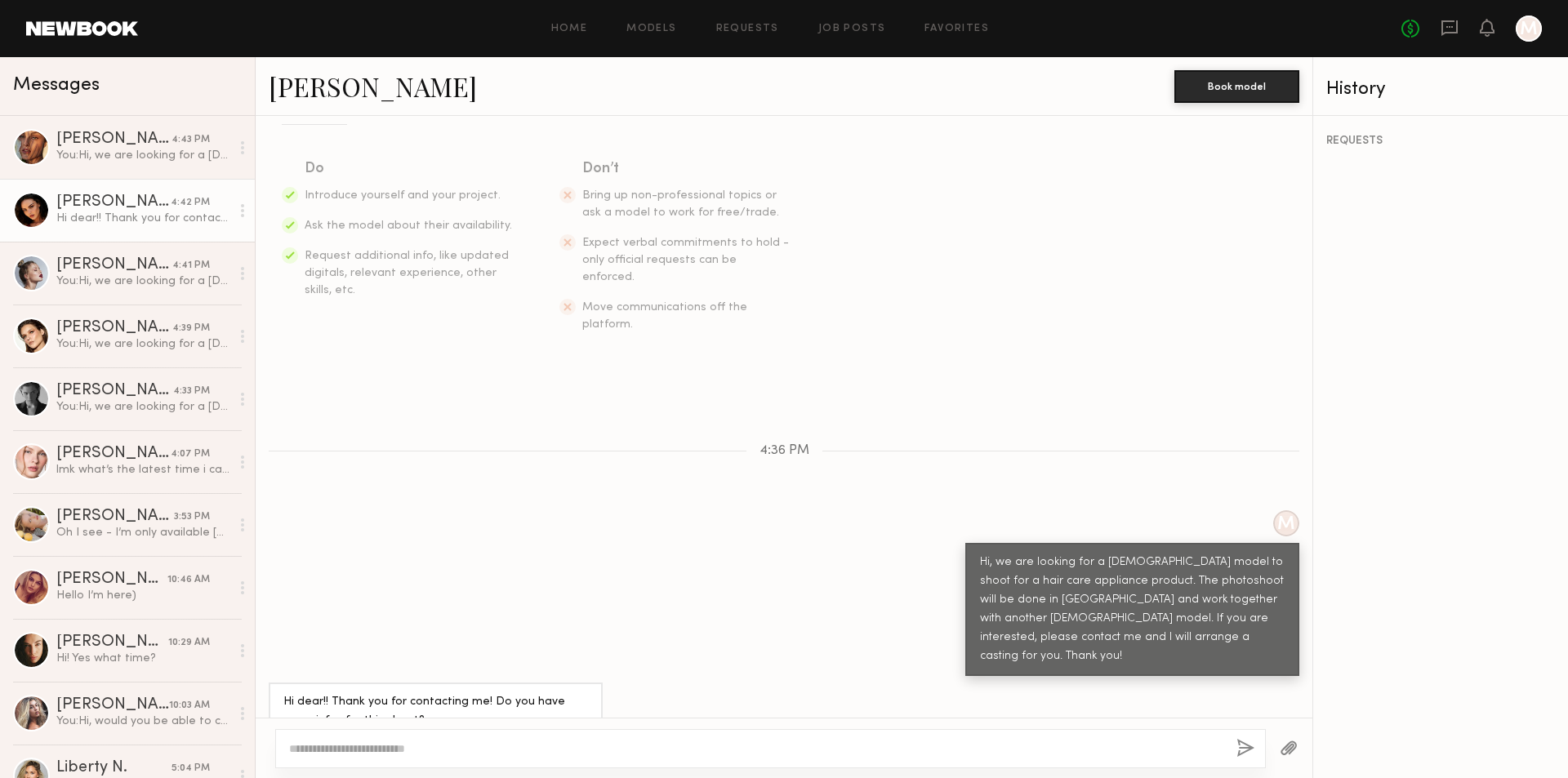
click at [421, 729] on div at bounding box center [770, 748] width 990 height 39
click at [412, 750] on textarea at bounding box center [756, 748] width 935 height 17
paste textarea "**********"
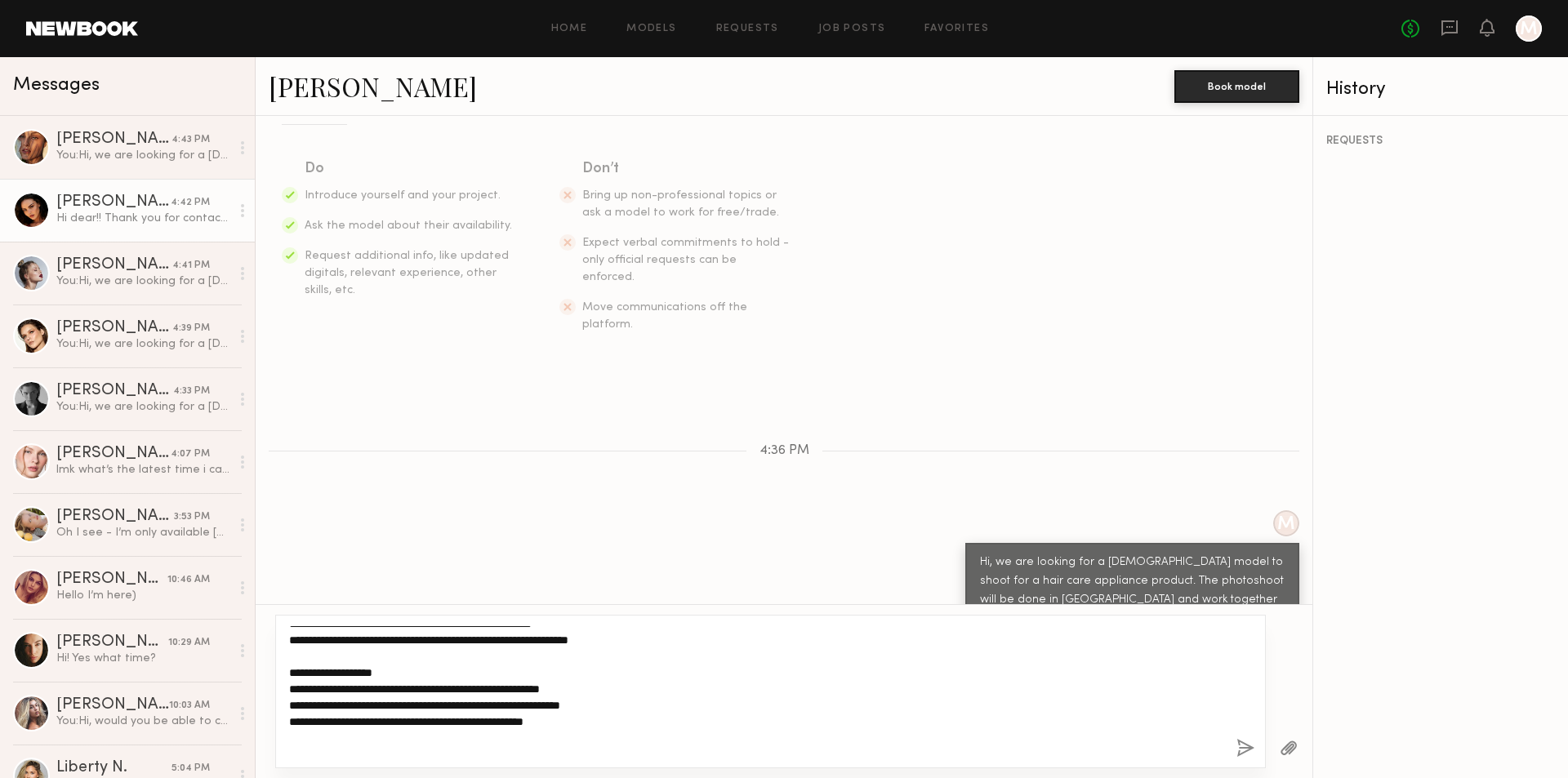
scroll to position [164, 0]
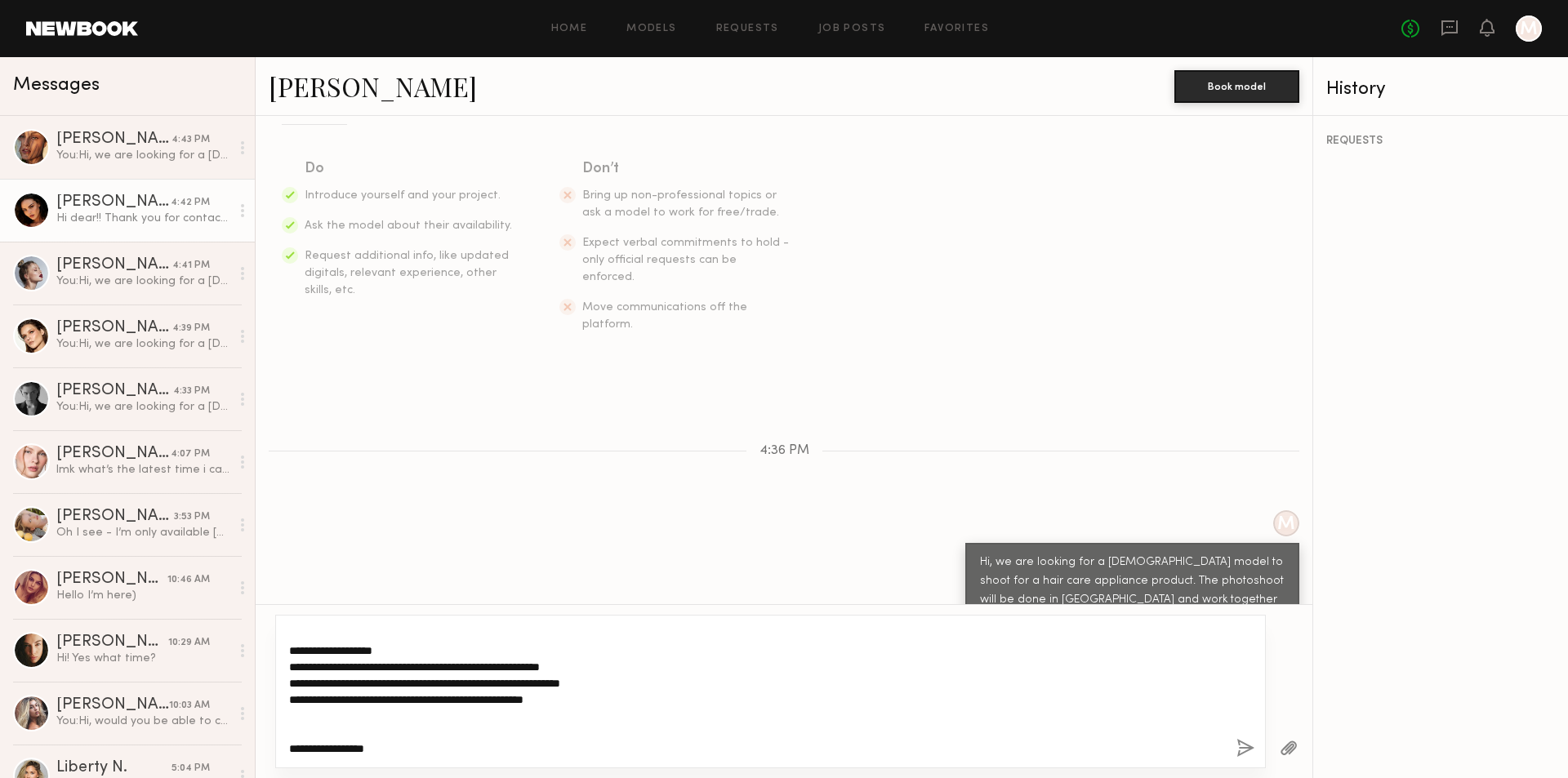
type textarea "**********"
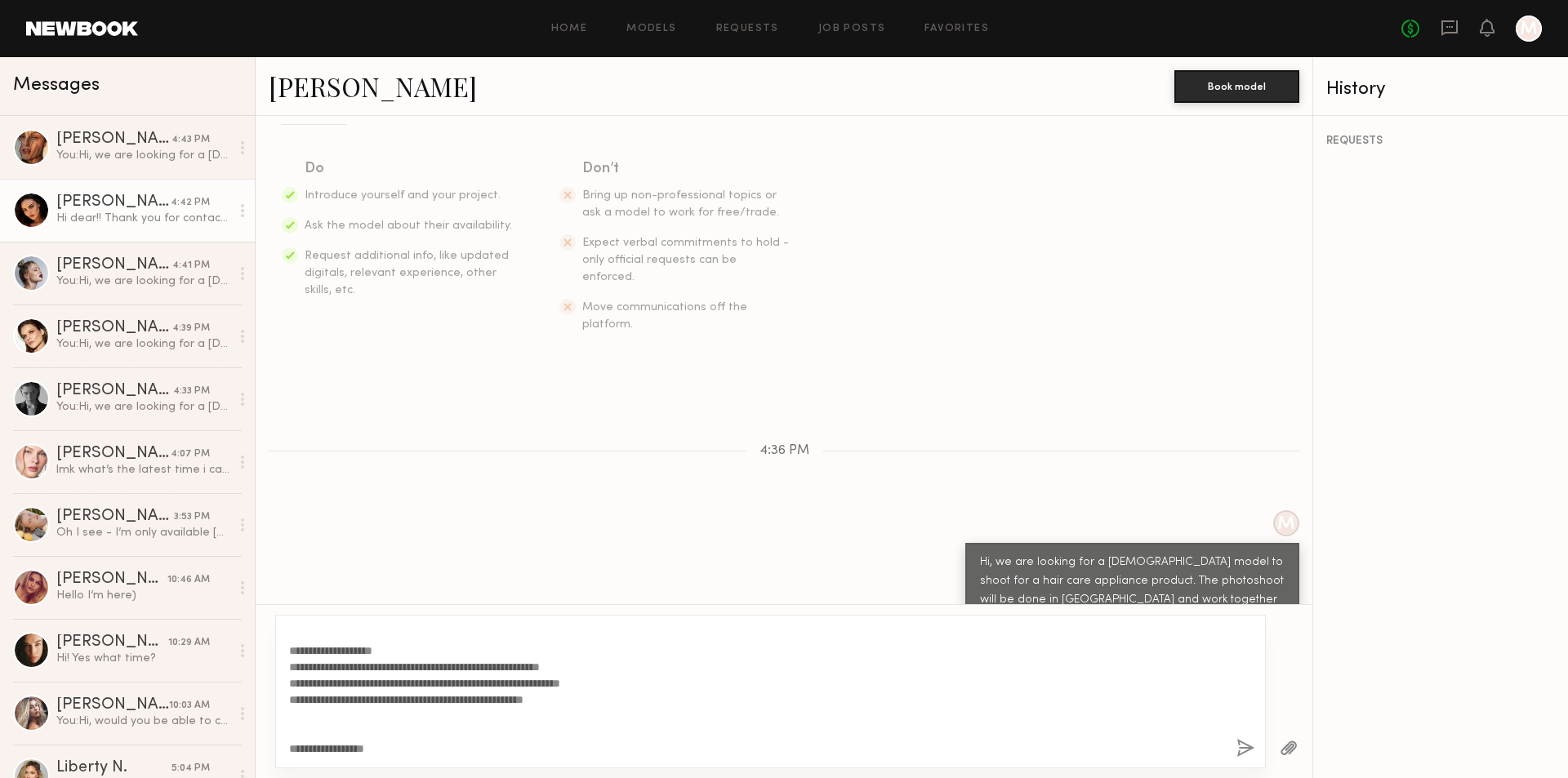
click at [1245, 746] on button "button" at bounding box center [1244, 749] width 18 height 20
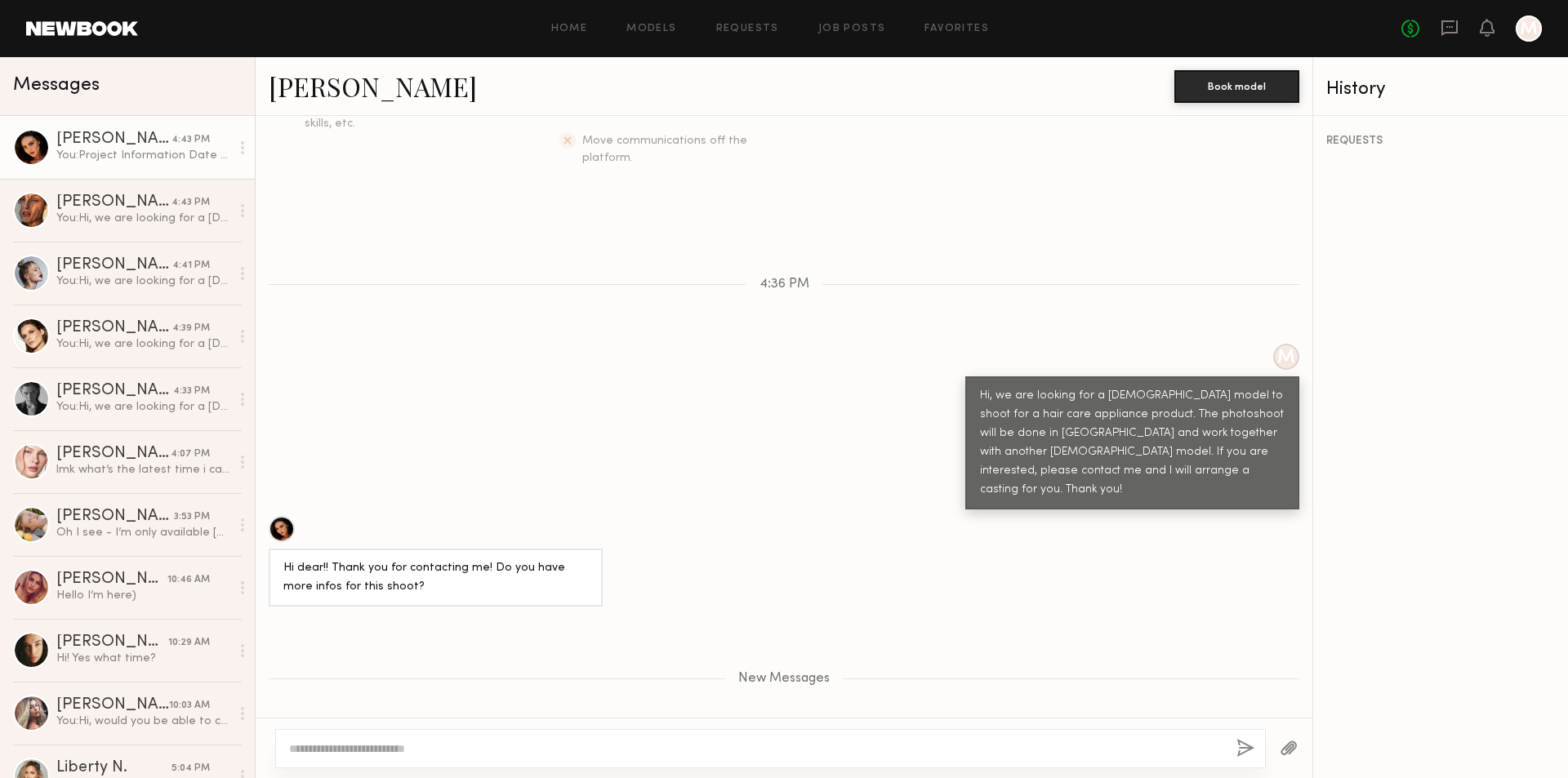
scroll to position [405, 0]
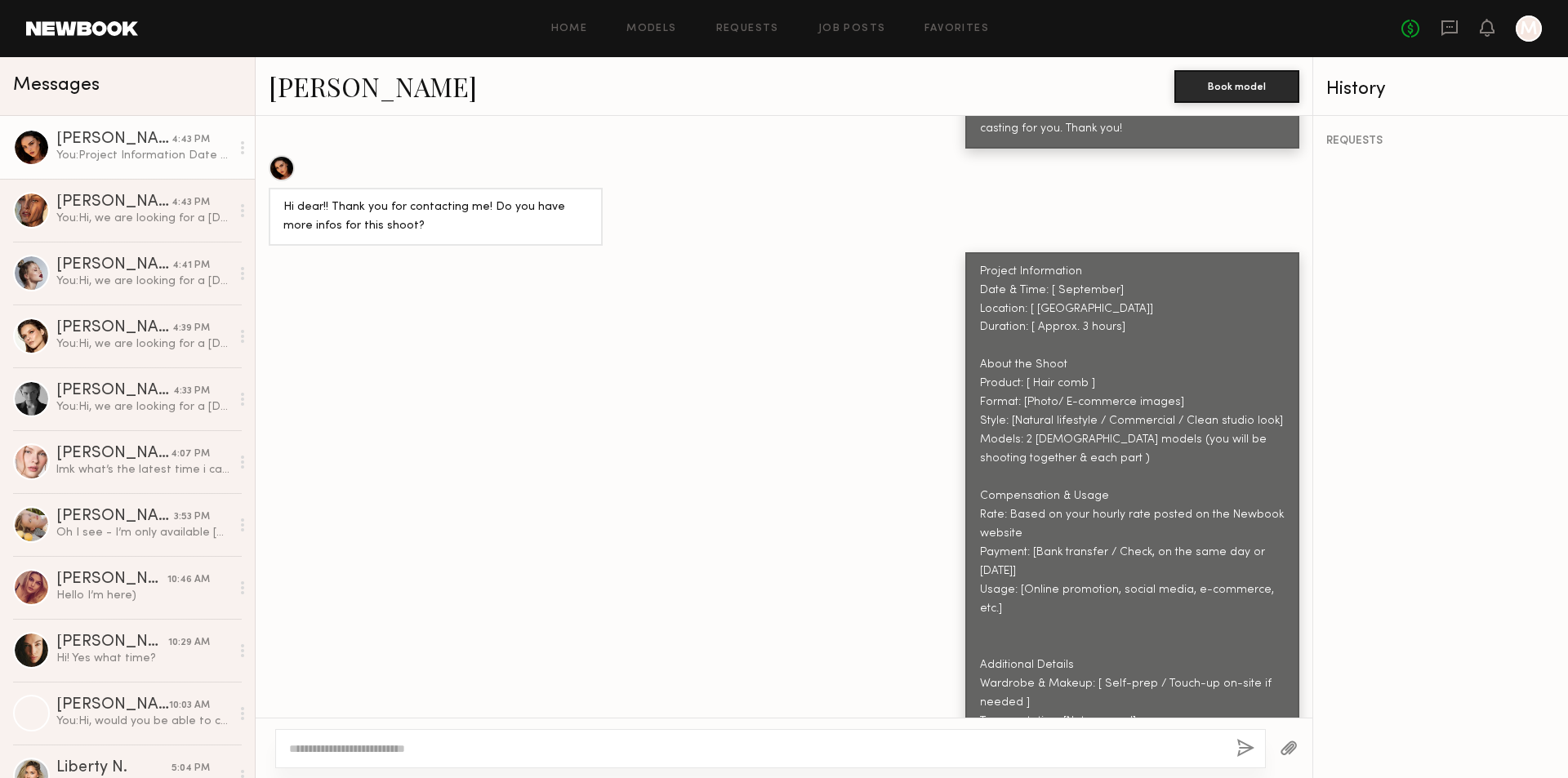
scroll to position [768, 0]
click at [150, 483] on link "[PERSON_NAME] 4:07 PM lmk what’s the latest time i can come that day!:)" at bounding box center [127, 462] width 255 height 63
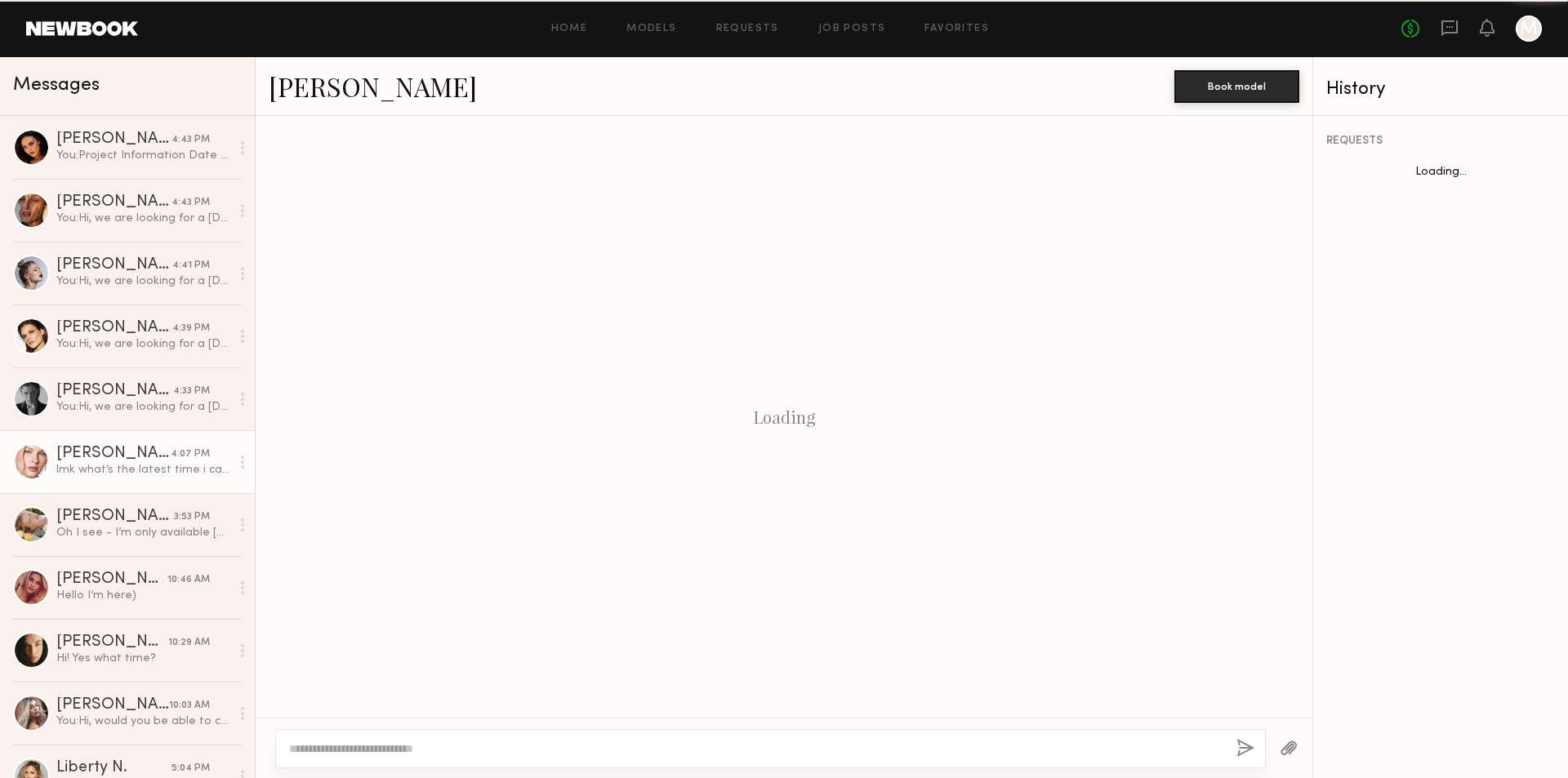
scroll to position [1148, 0]
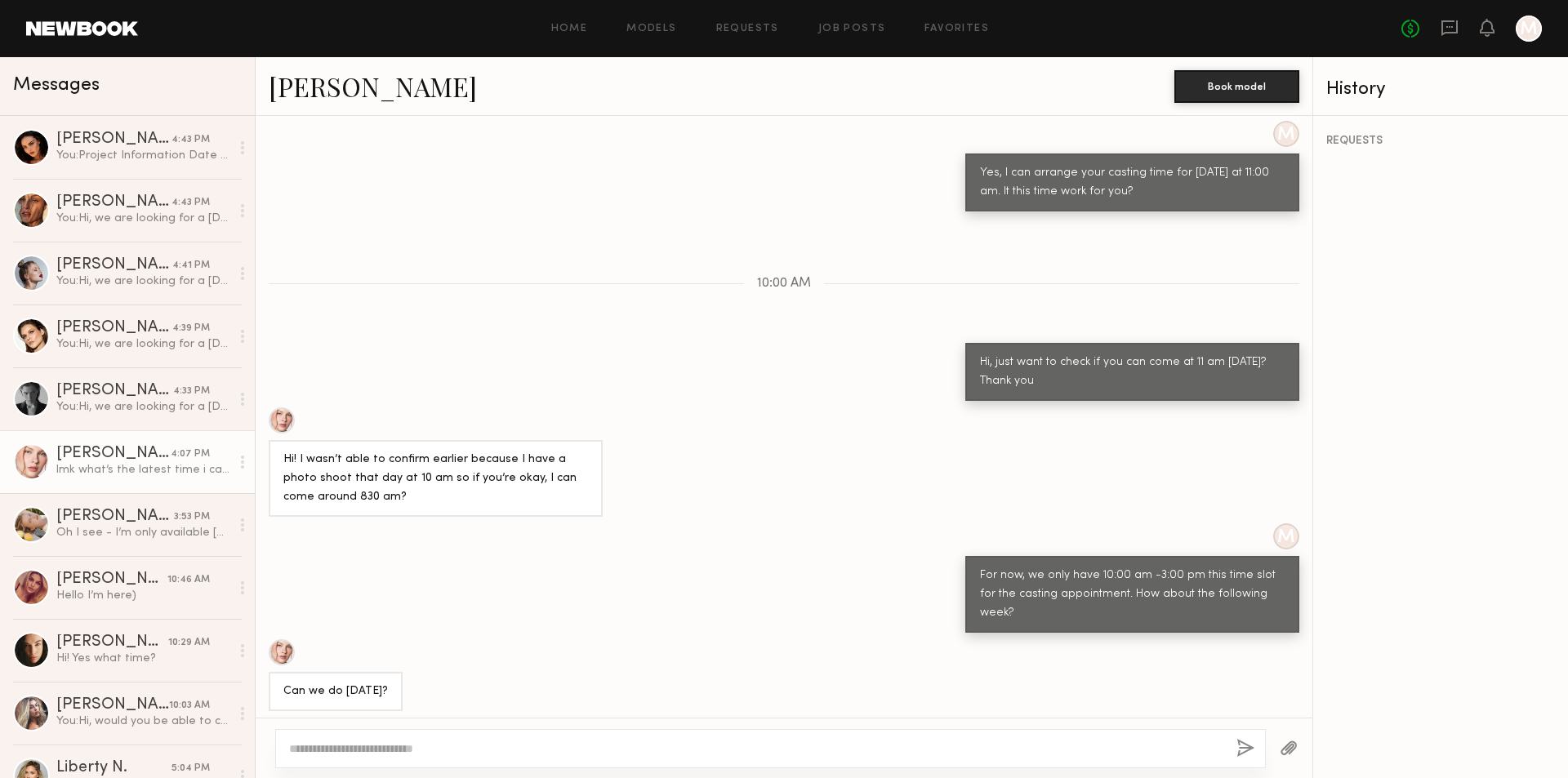
click at [365, 96] on link "Anastasiia M." at bounding box center [373, 86] width 208 height 35
click at [157, 155] on div "Unread: Okay, is the casting also in Pasadena?" at bounding box center [143, 155] width 174 height 16
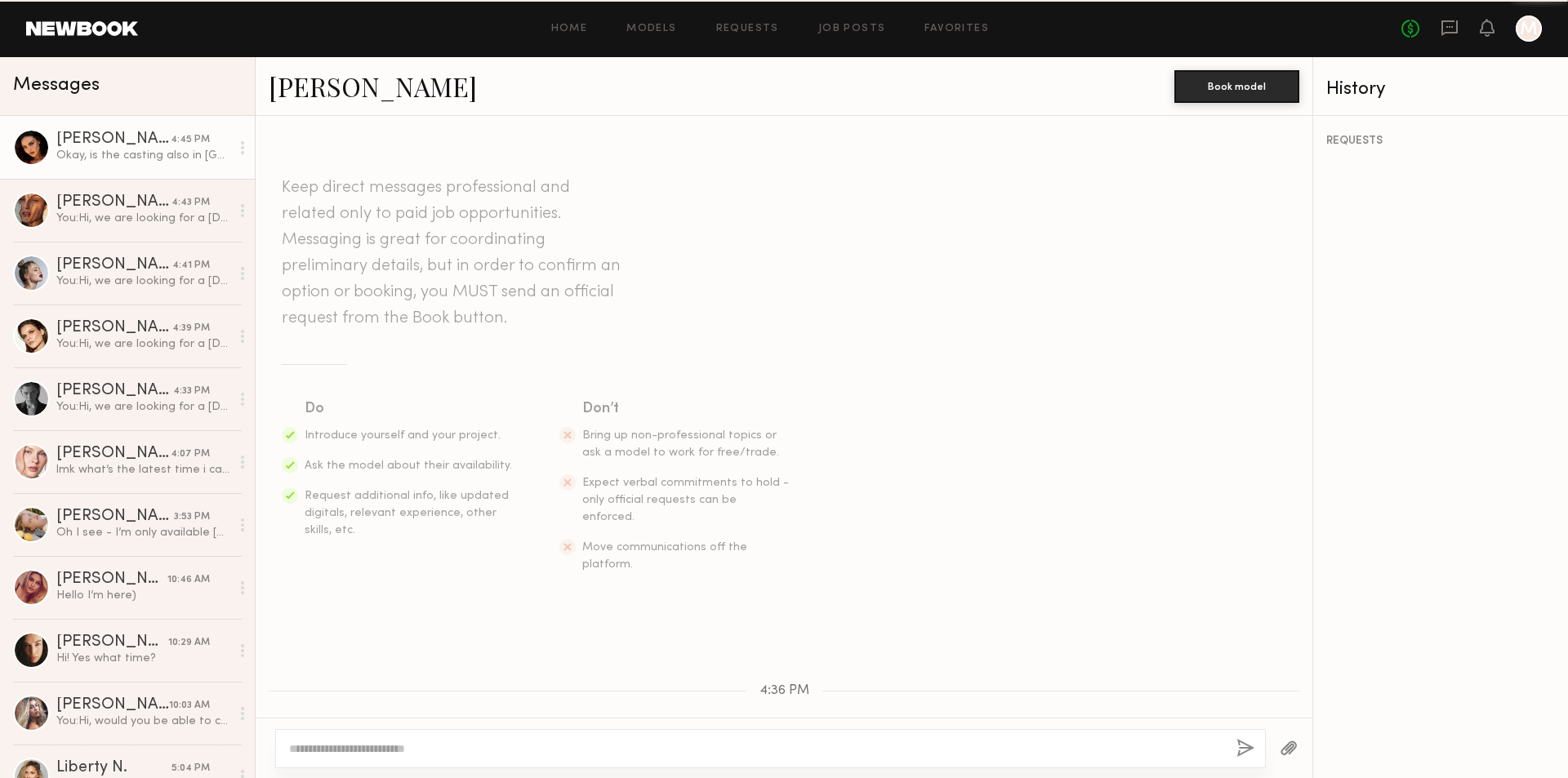
scroll to position [846, 0]
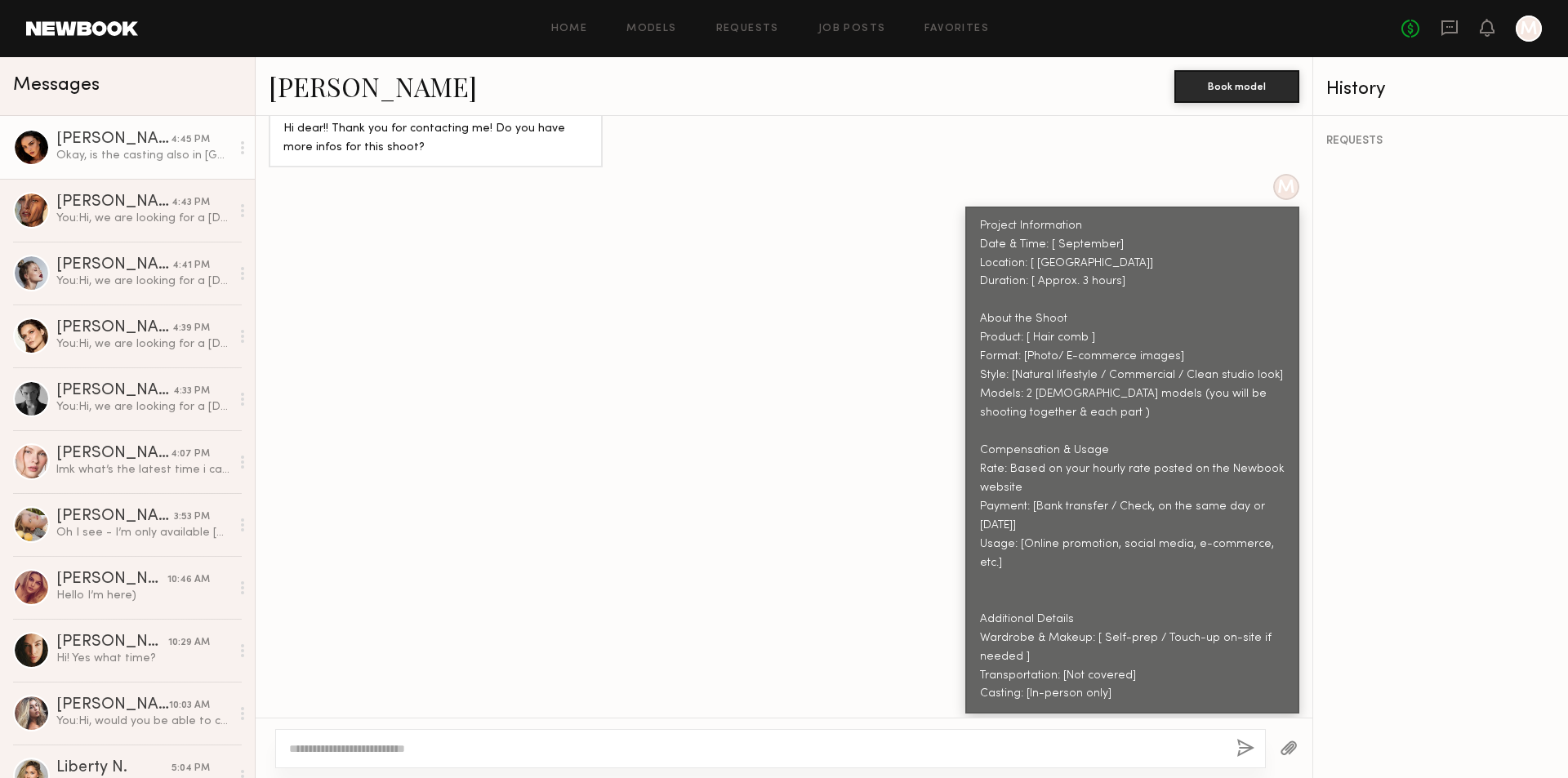
click at [445, 745] on textarea at bounding box center [756, 748] width 935 height 17
type textarea "**********"
click at [1240, 745] on button "button" at bounding box center [1244, 749] width 18 height 20
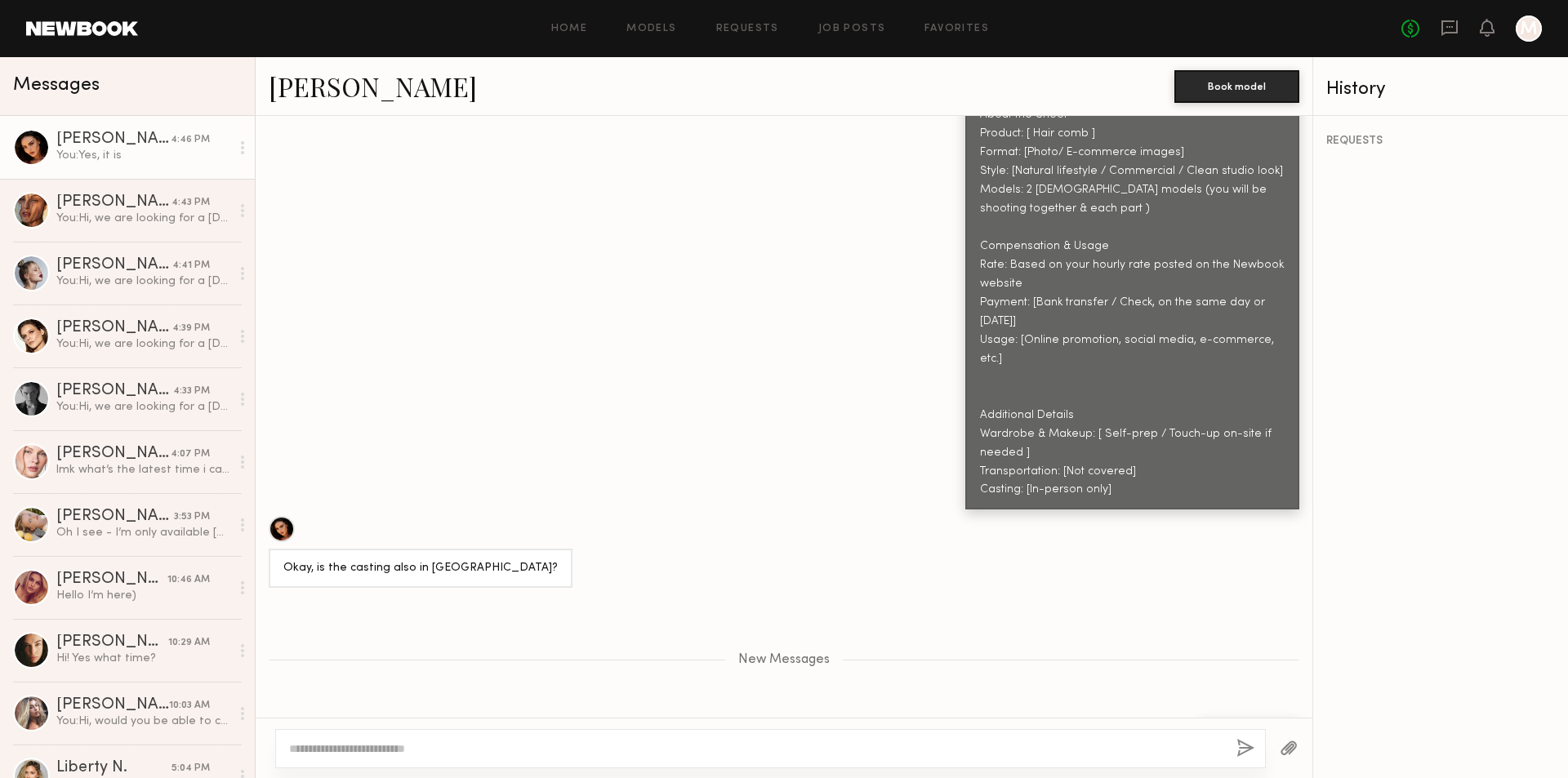
scroll to position [1051, 0]
click at [791, 749] on textarea at bounding box center [756, 748] width 935 height 17
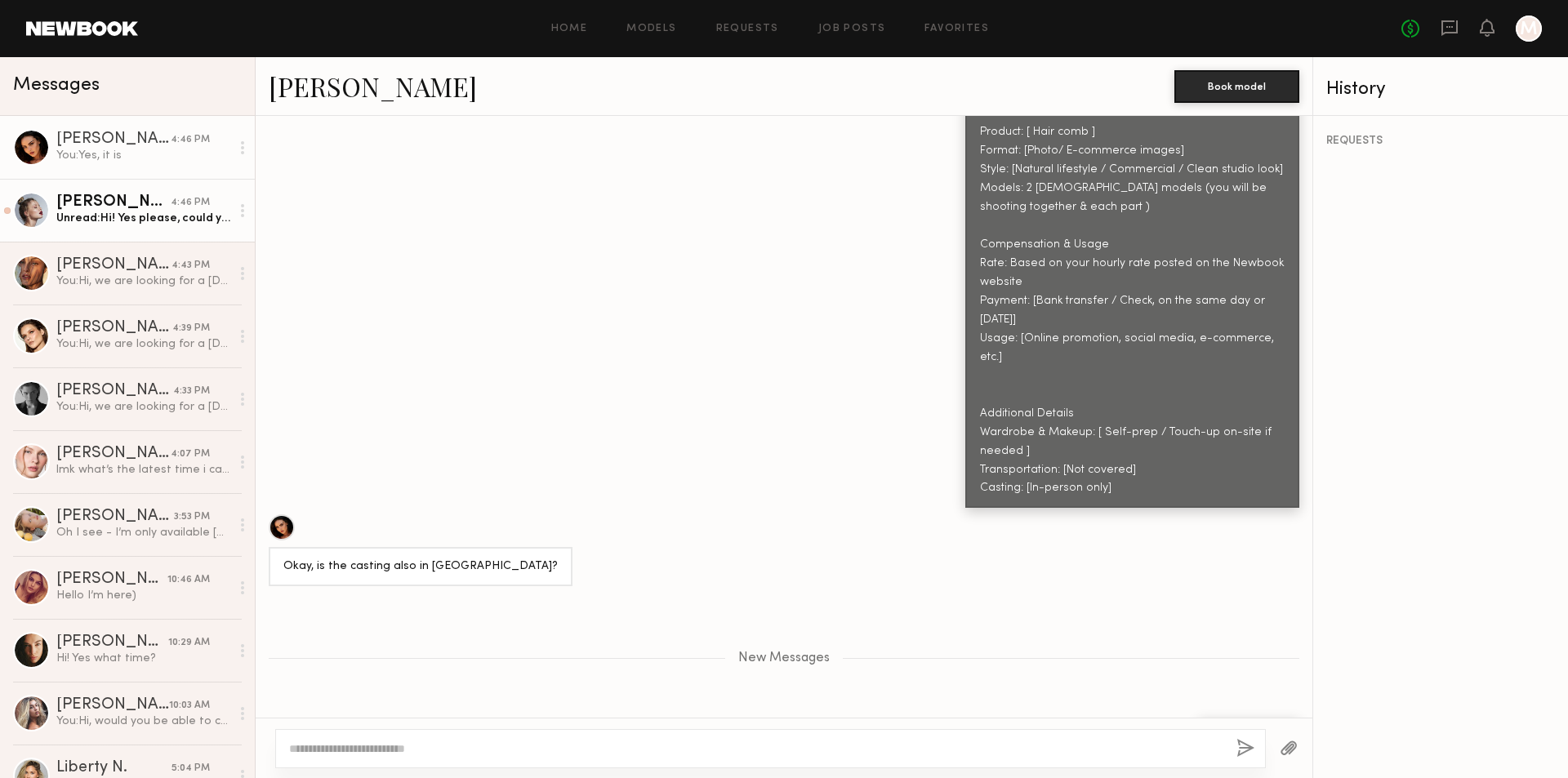
click at [157, 213] on div "Unread: Hi! Yes please, could you tell me more details about this project?" at bounding box center [143, 218] width 174 height 16
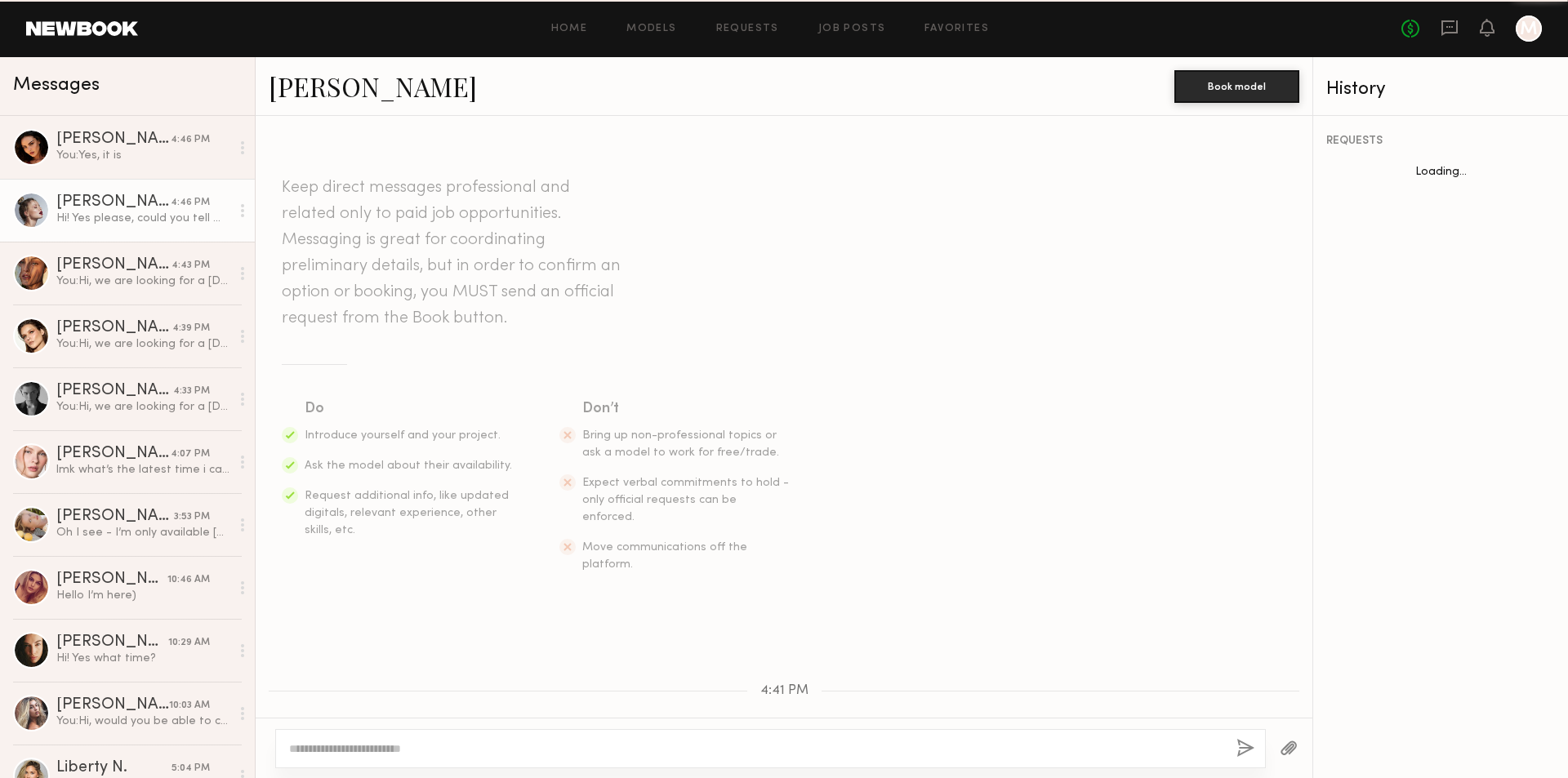
scroll to position [258, 0]
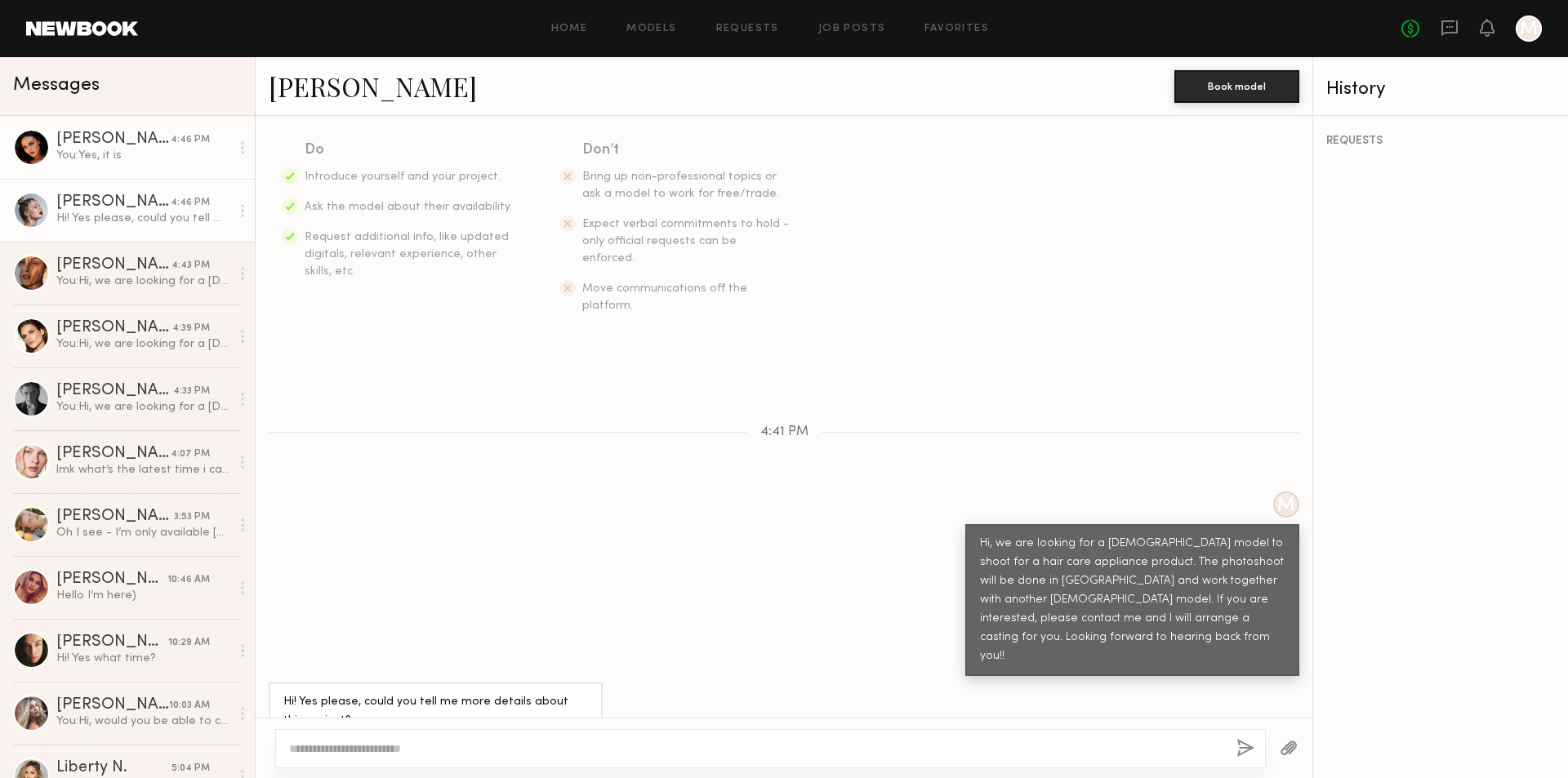
click at [120, 154] on div "You: Yes, it is" at bounding box center [143, 155] width 174 height 16
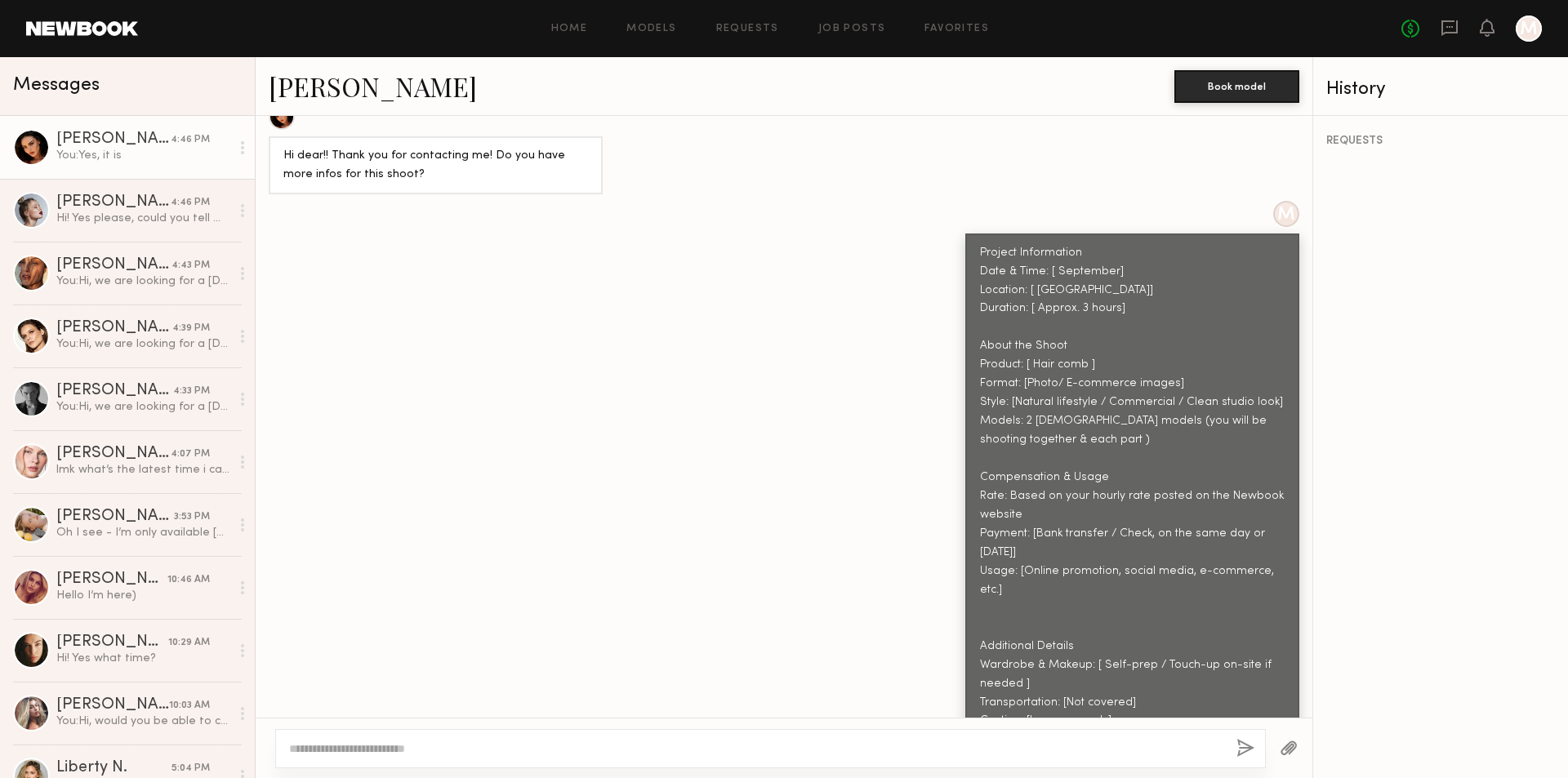
scroll to position [842, 0]
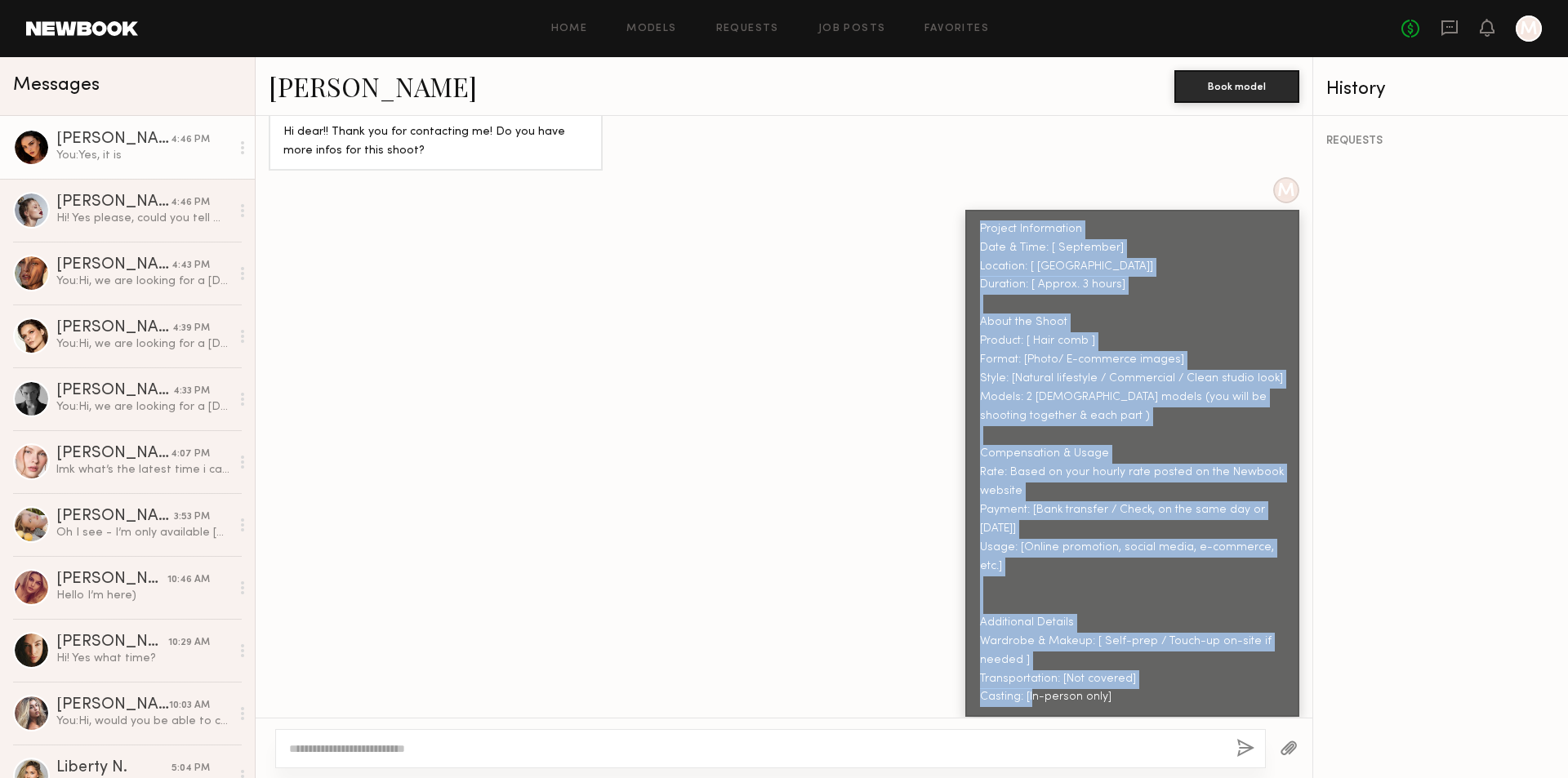
drag, startPoint x: 968, startPoint y: 191, endPoint x: 1205, endPoint y: 633, distance: 501.5
click at [1205, 633] on div "Project Information Date & Time: [ September] Location: [ [GEOGRAPHIC_DATA]] Du…" at bounding box center [1133, 464] width 305 height 487
copy div "Project Information Date & Time: [ September] Location: [ Pasadena] Duration: […"
click at [142, 219] on div "Hi! Yes please, could you tell me more details about this project?" at bounding box center [143, 218] width 174 height 16
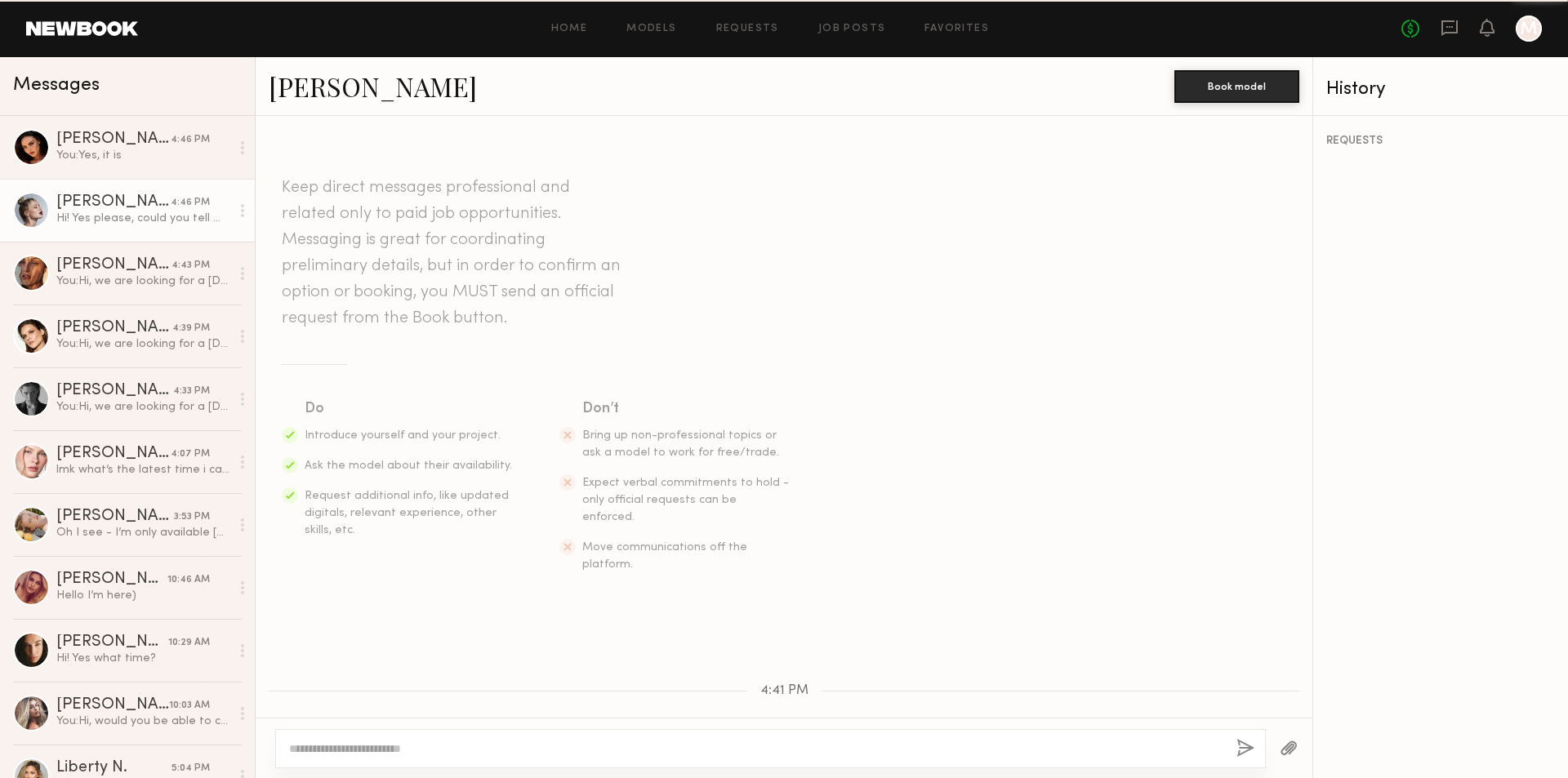
scroll to position [258, 0]
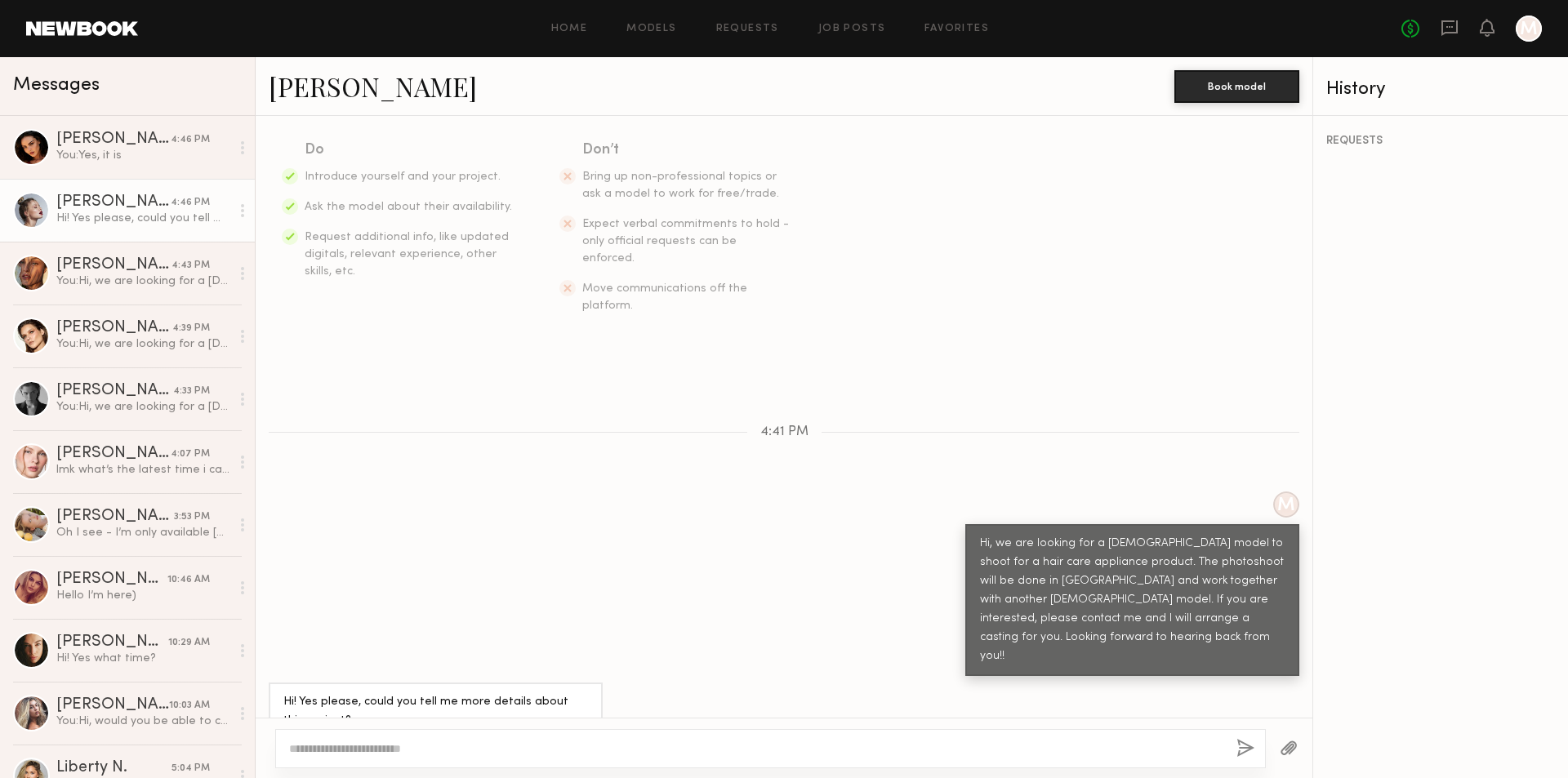
click at [353, 747] on textarea at bounding box center [756, 748] width 935 height 17
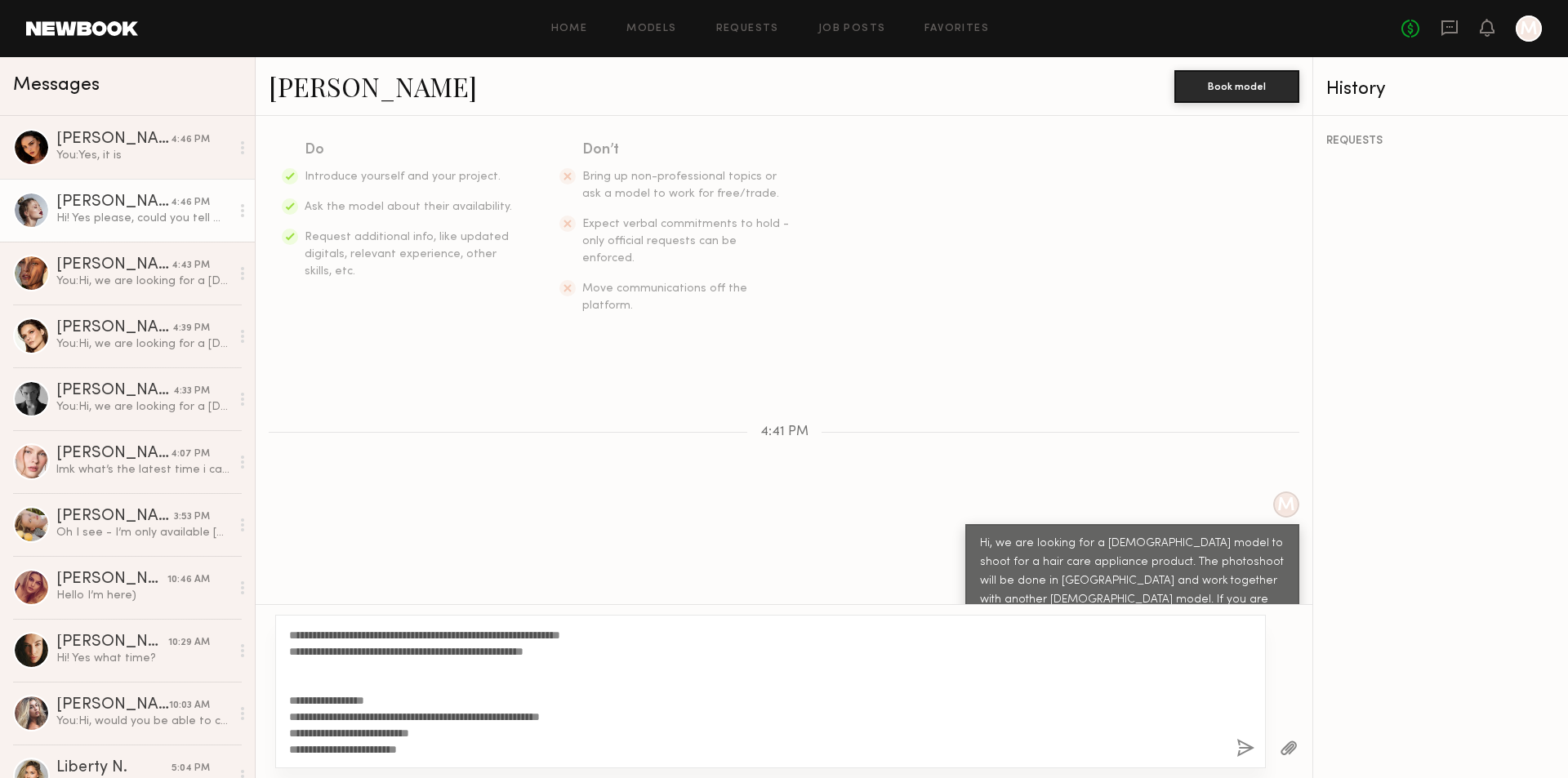
scroll to position [228, 0]
type textarea "**********"
click at [1246, 746] on button "button" at bounding box center [1244, 749] width 18 height 20
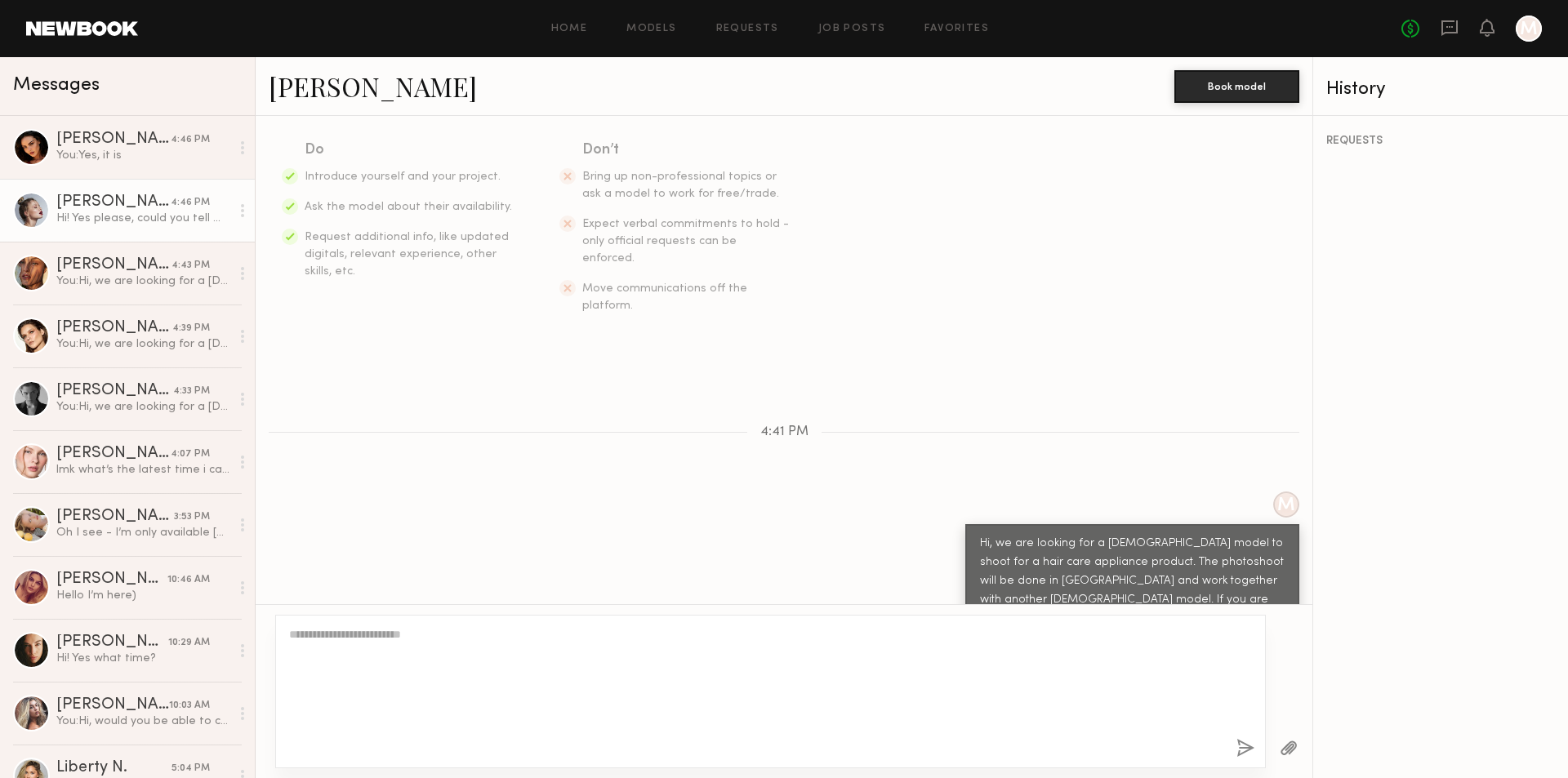
scroll to position [0, 0]
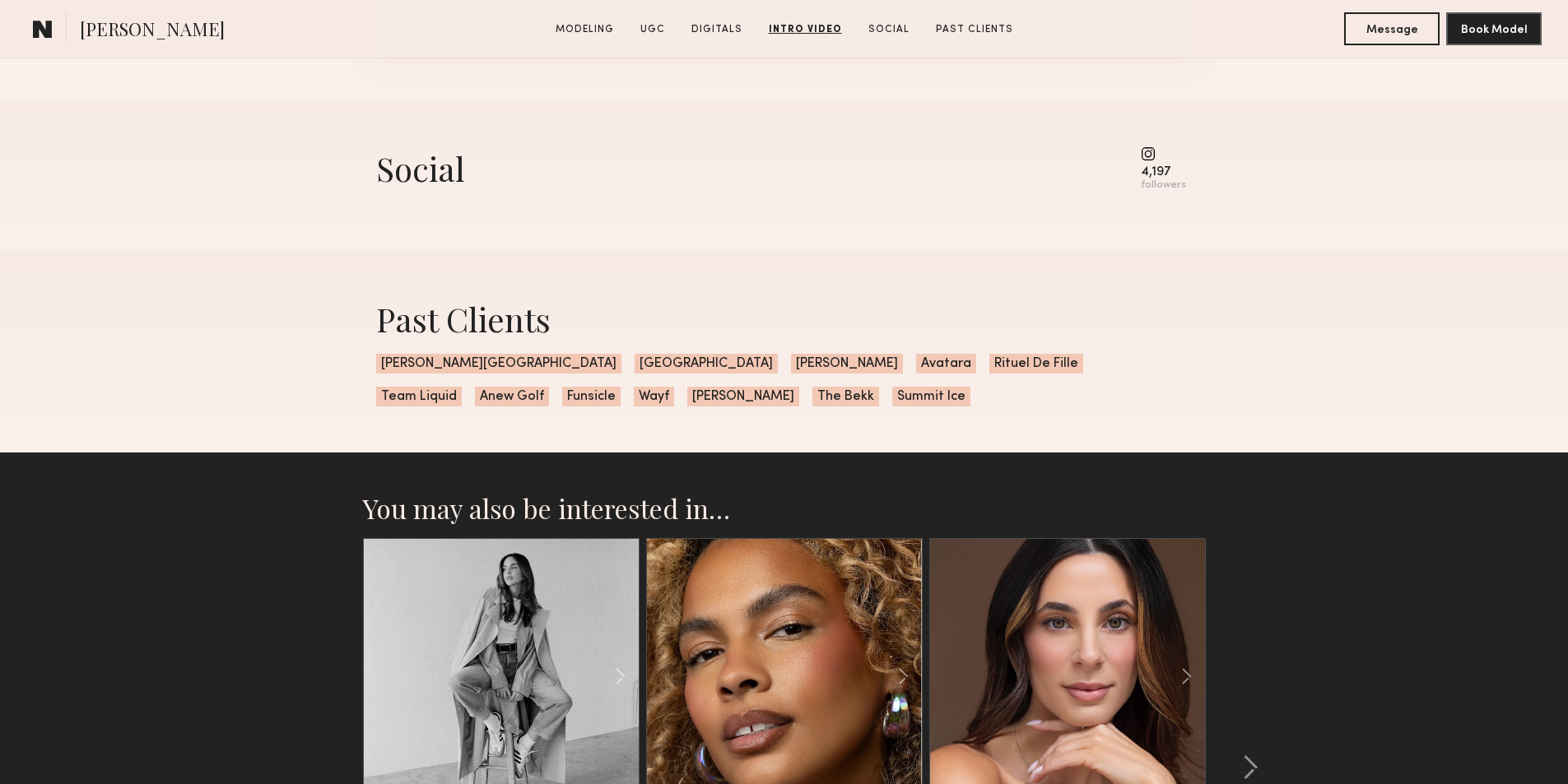
scroll to position [5182, 0]
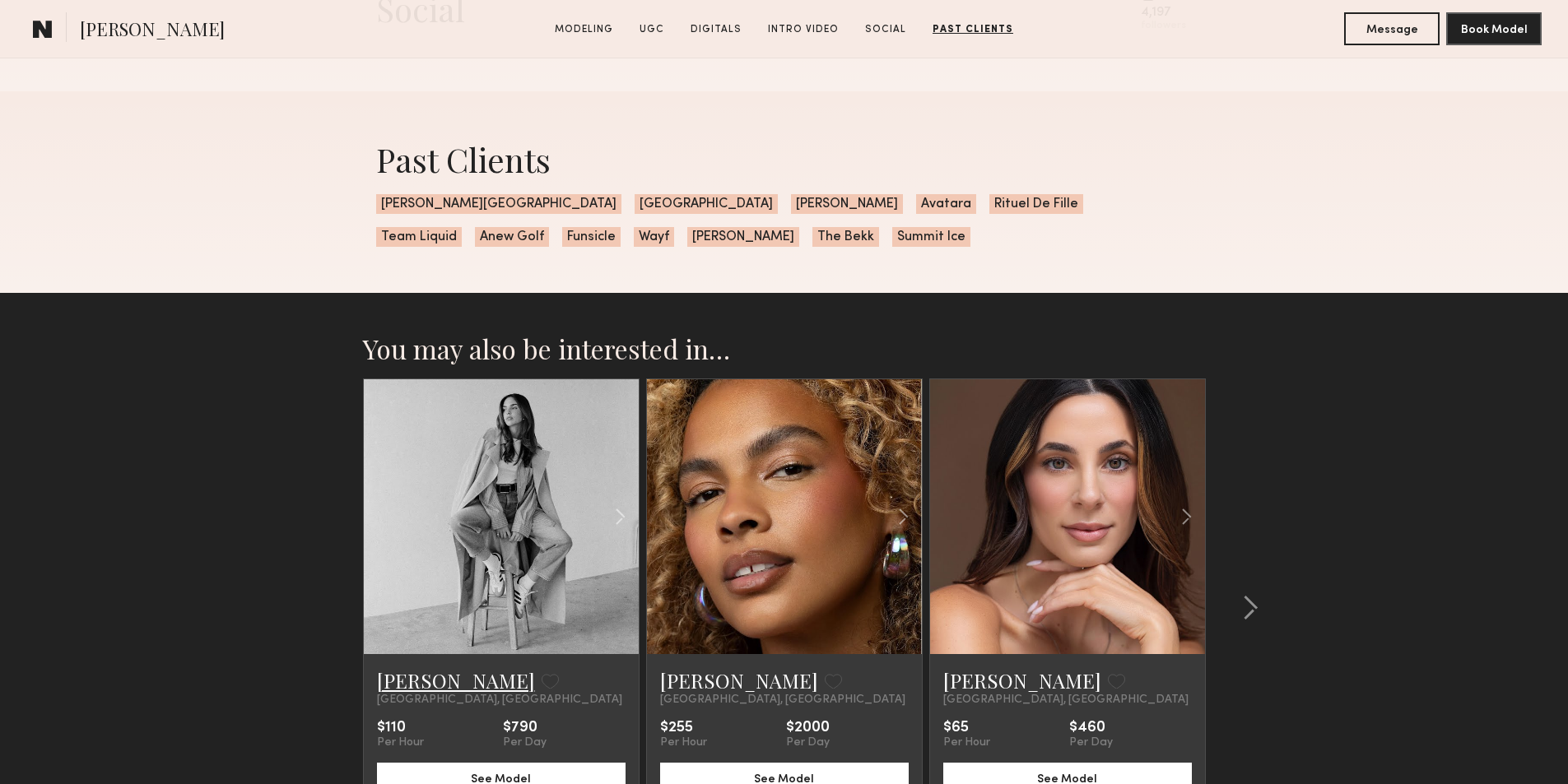
click at [434, 693] on link "[PERSON_NAME]" at bounding box center [455, 680] width 158 height 26
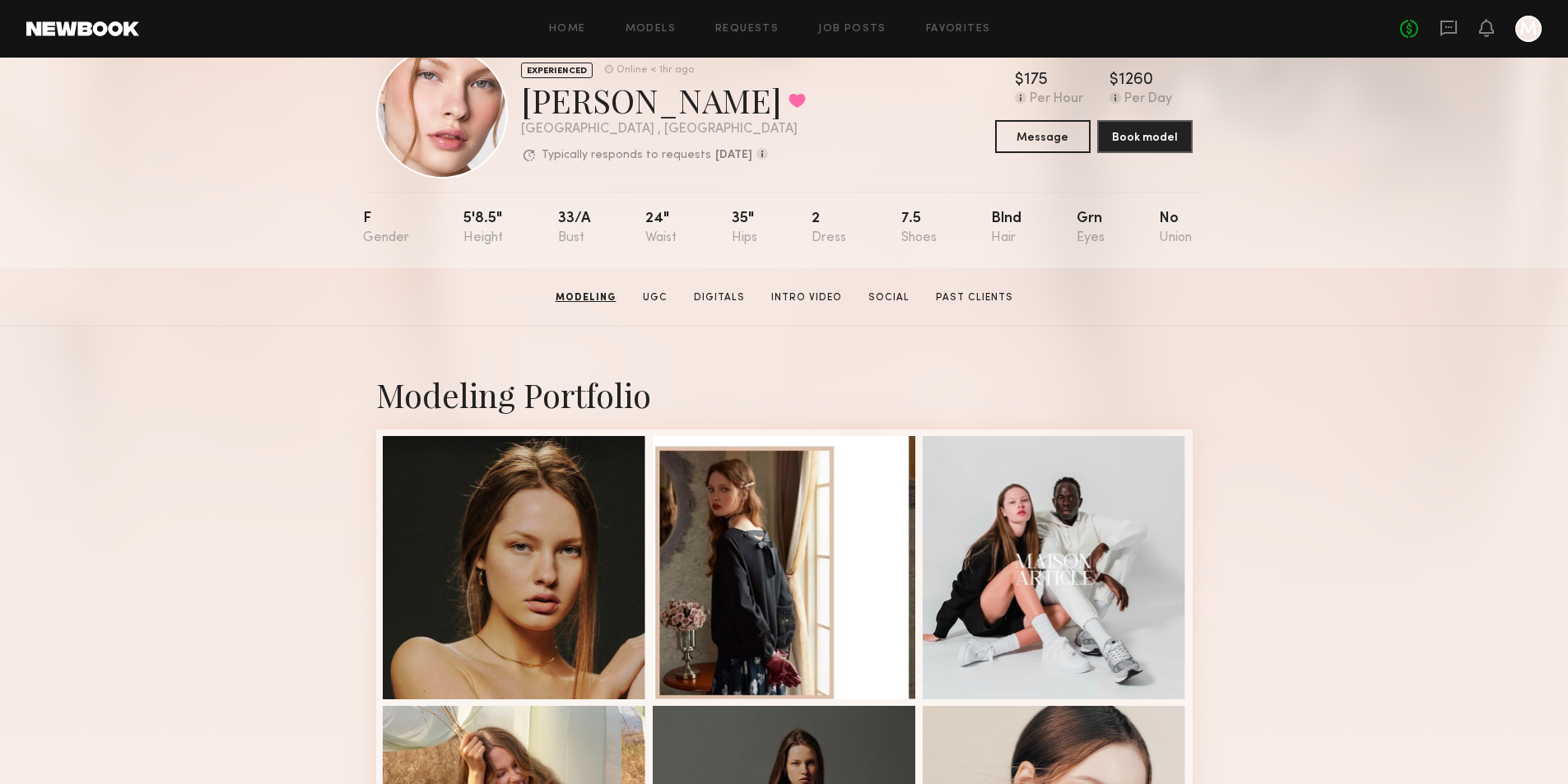
scroll to position [0, 0]
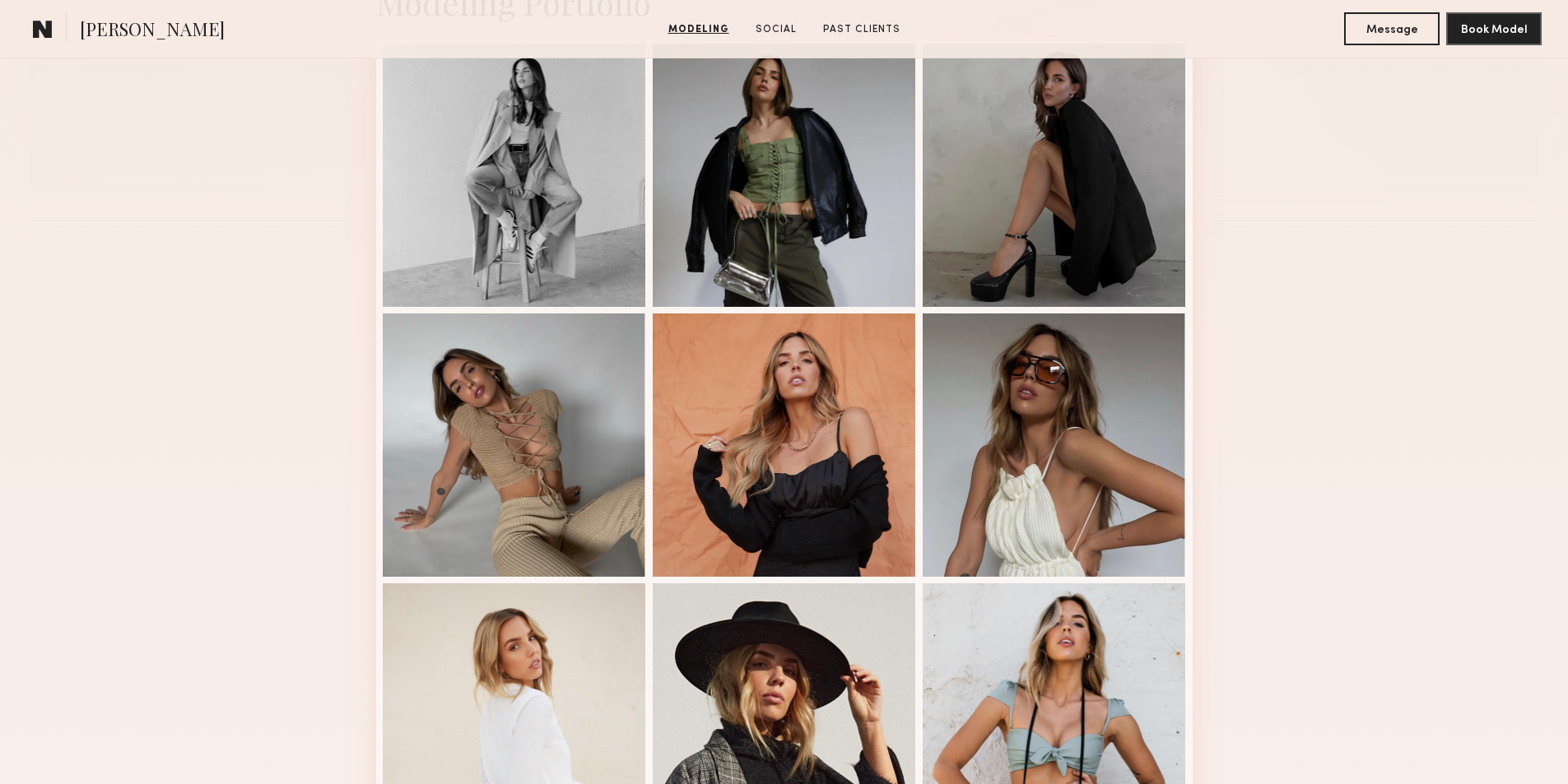
scroll to position [411, 0]
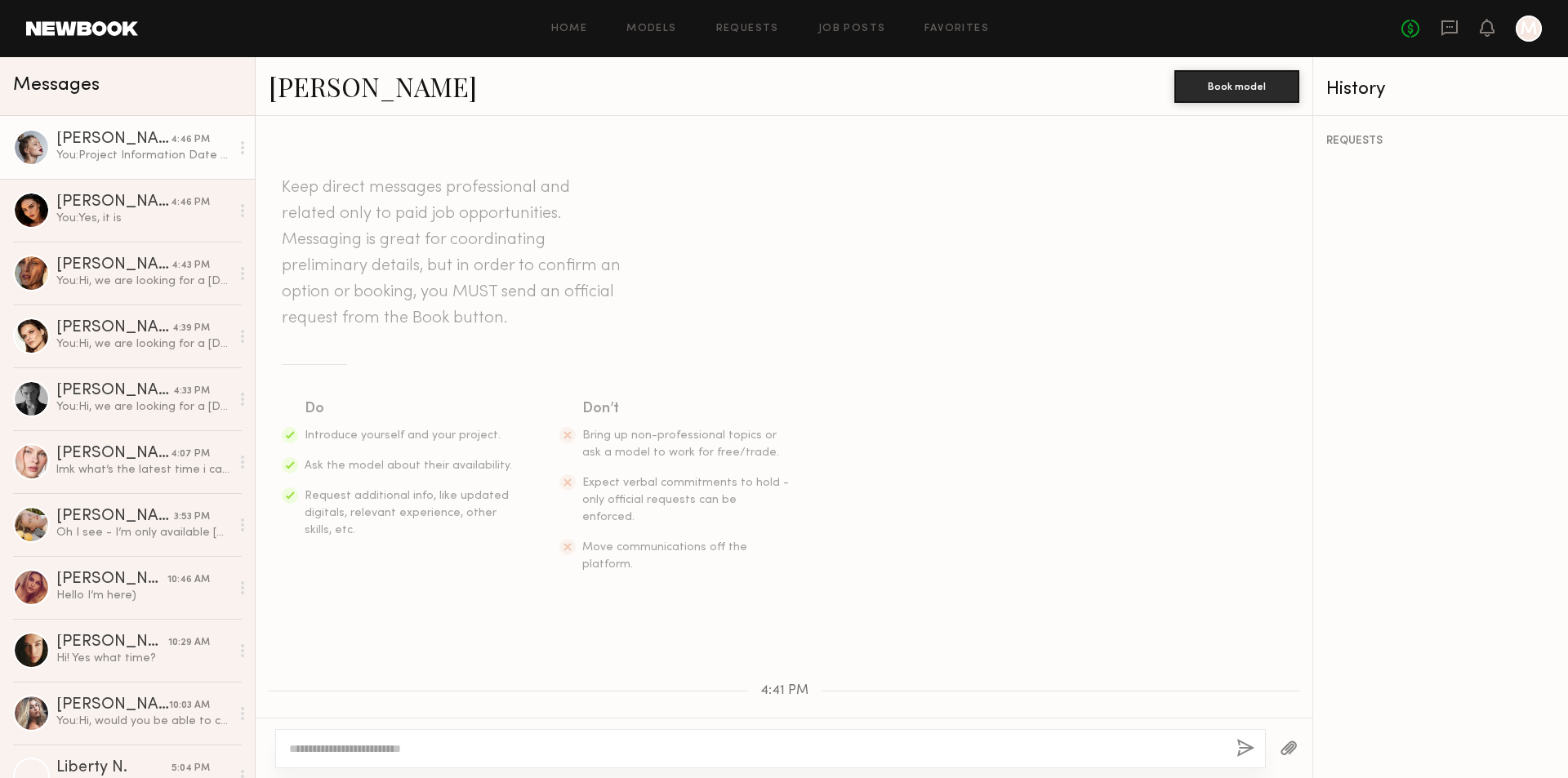
scroll to position [851, 0]
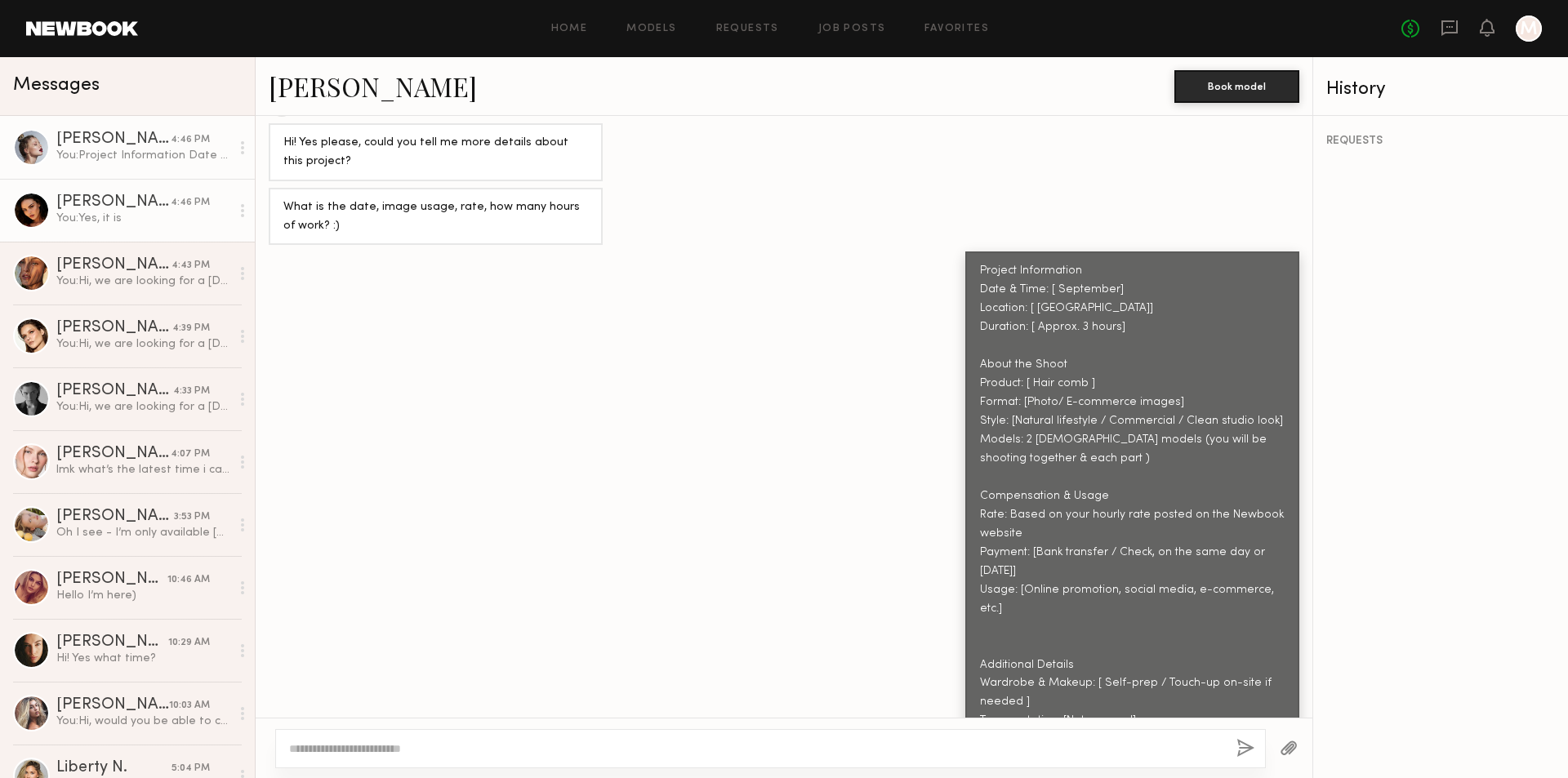
click at [138, 206] on div "[PERSON_NAME]" at bounding box center [113, 203] width 114 height 17
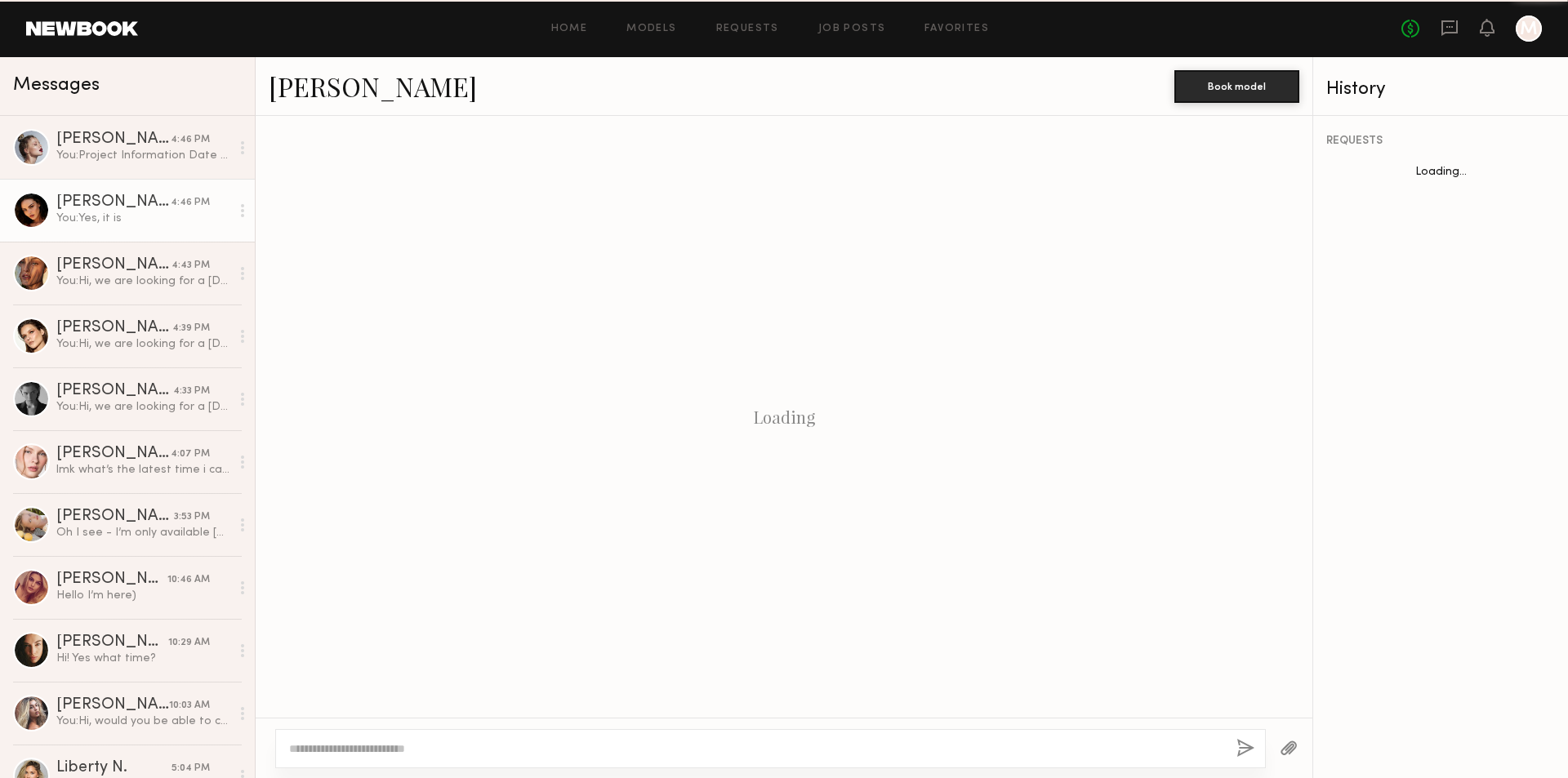
scroll to position [924, 0]
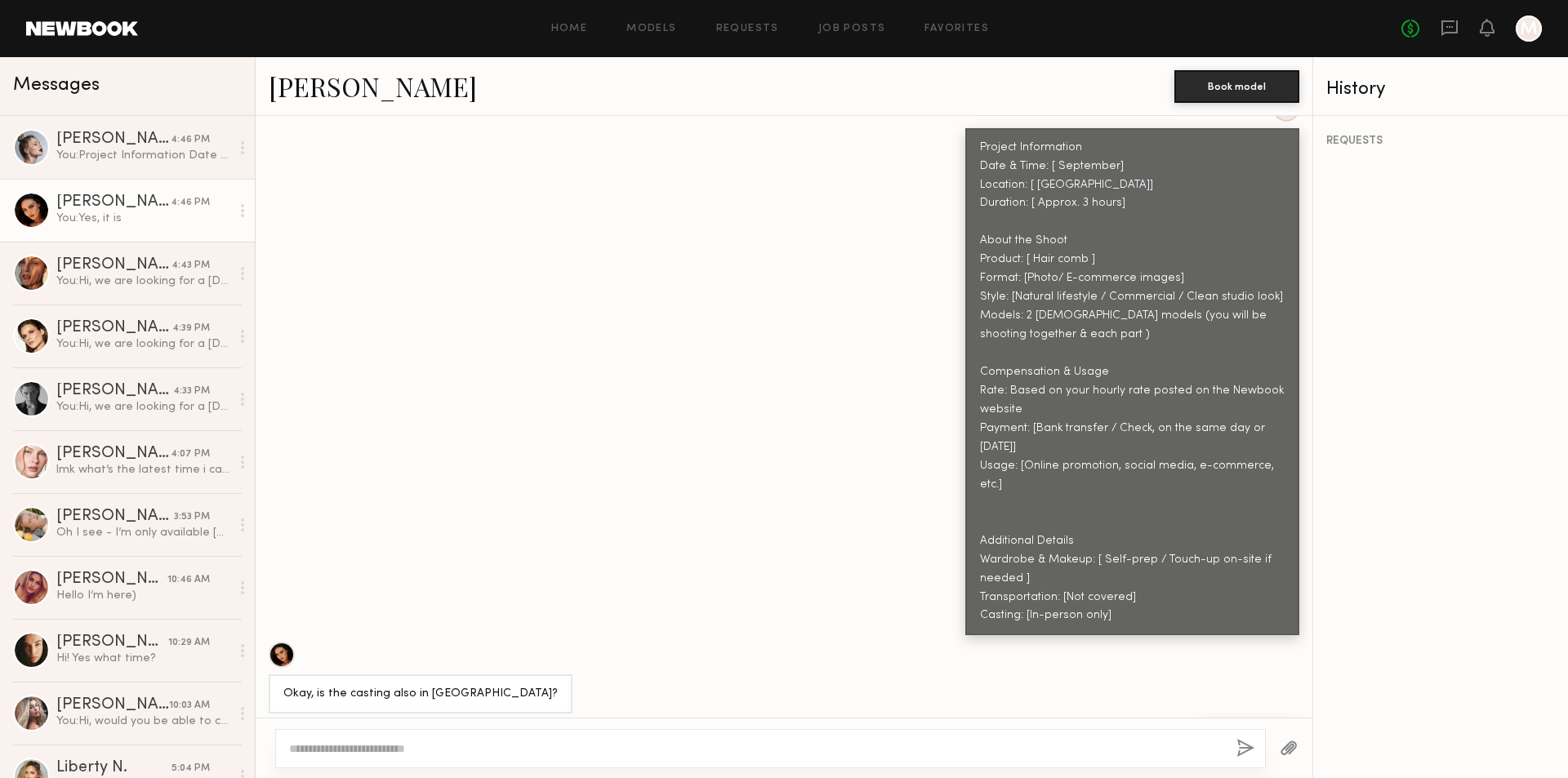
click at [427, 756] on textarea at bounding box center [756, 748] width 935 height 17
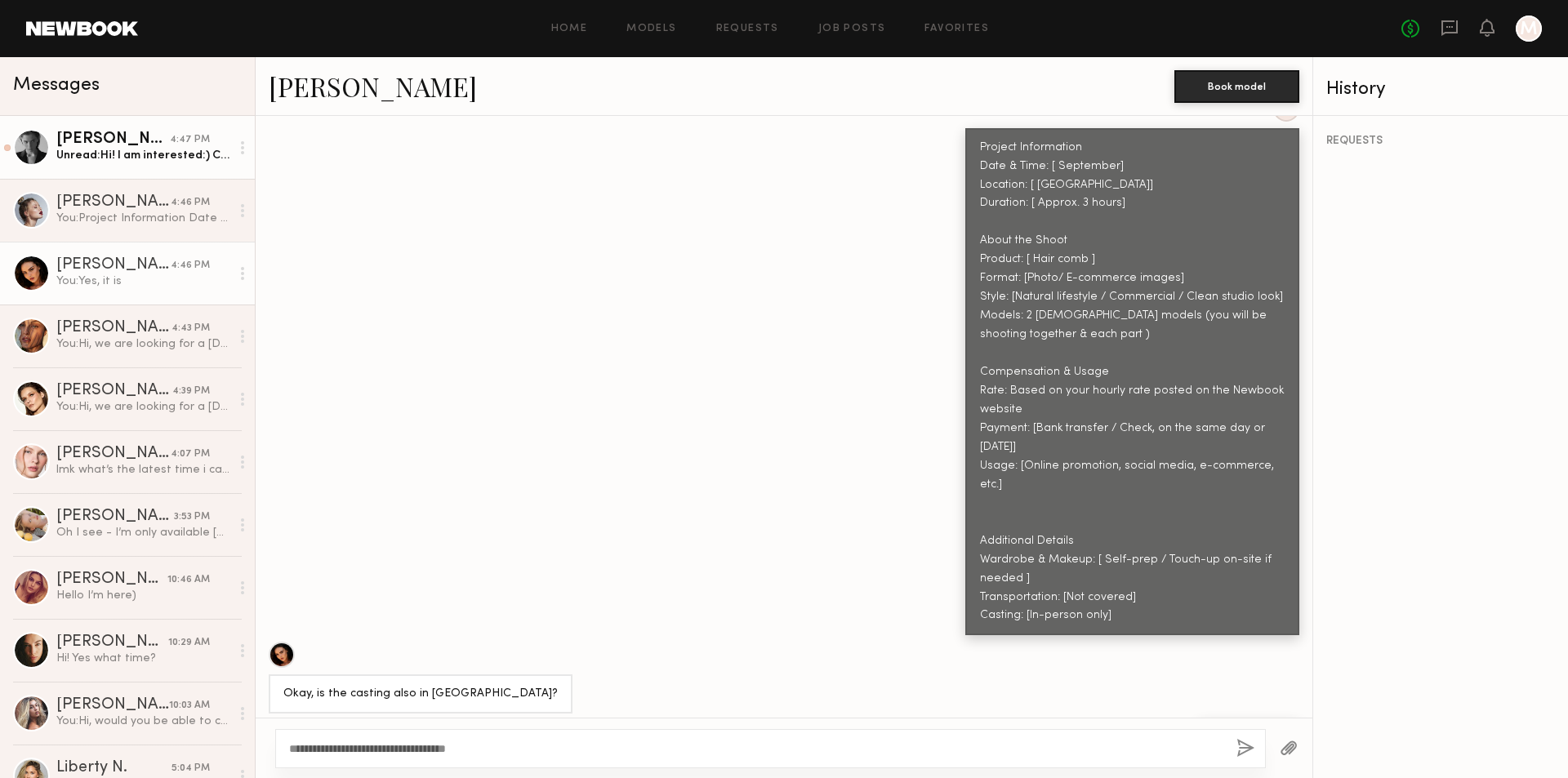
type textarea "**********"
click at [123, 148] on div "[PERSON_NAME]" at bounding box center [113, 139] width 113 height 17
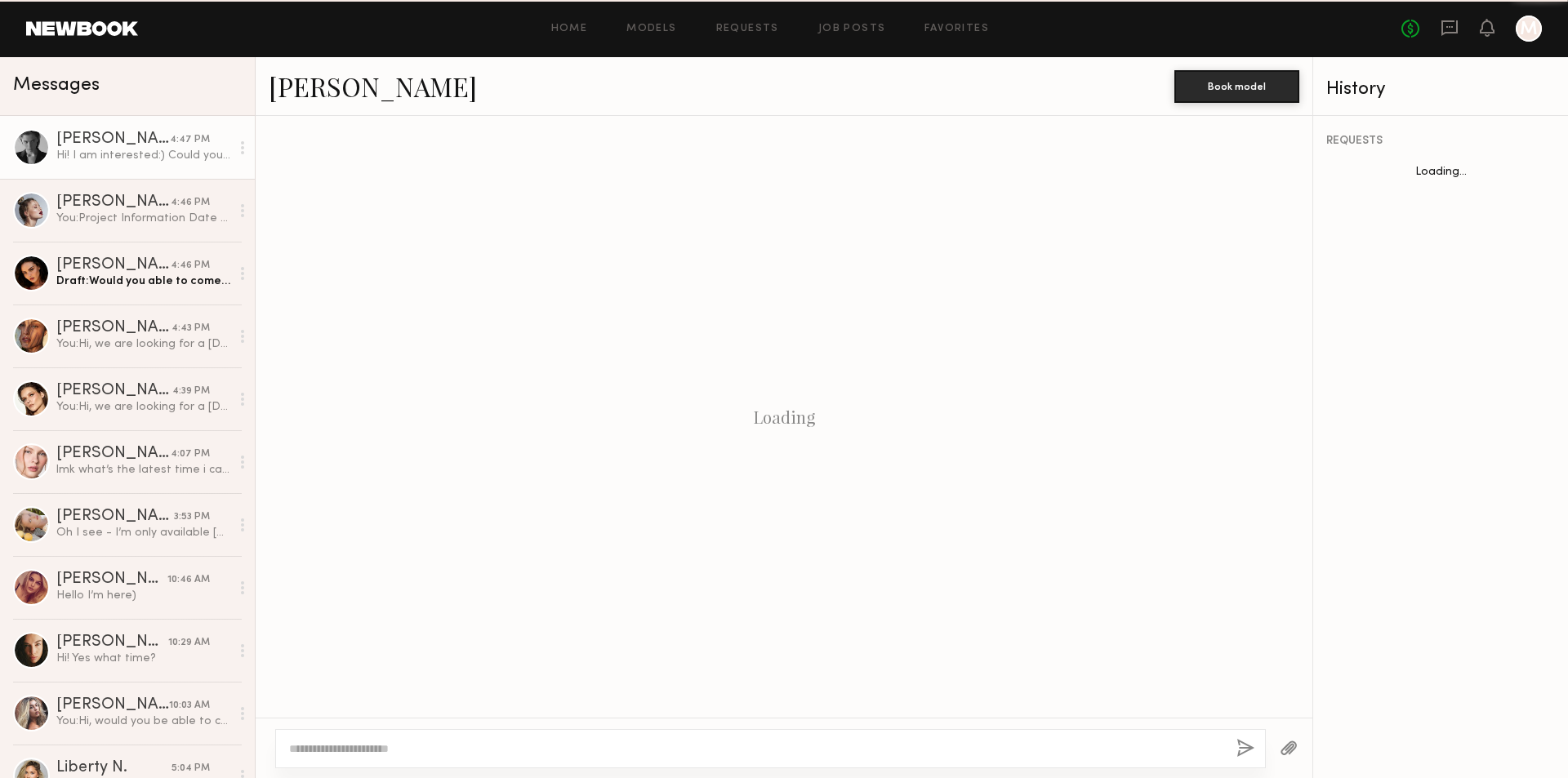
scroll to position [314, 0]
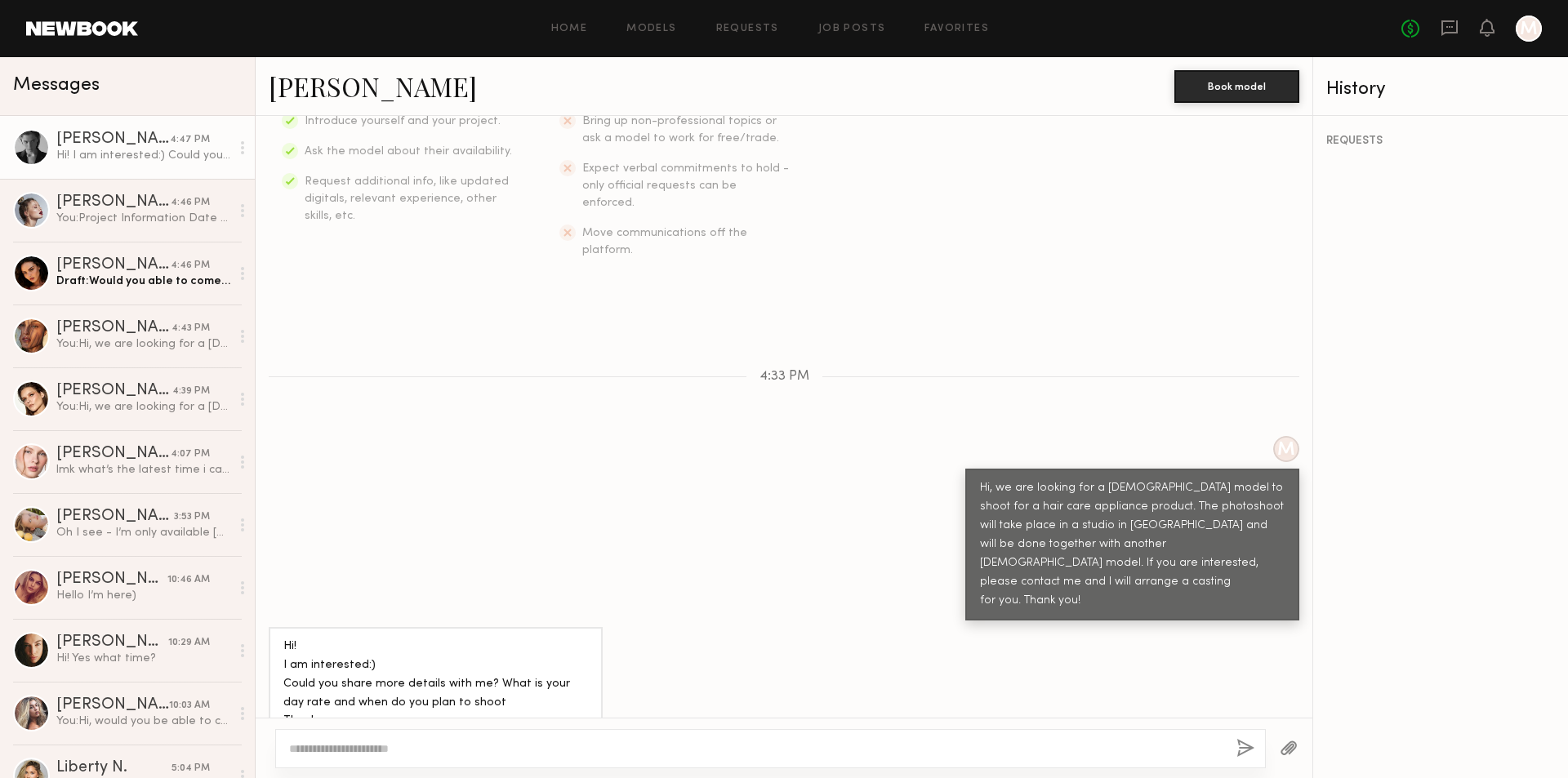
click at [442, 750] on textarea at bounding box center [756, 748] width 935 height 17
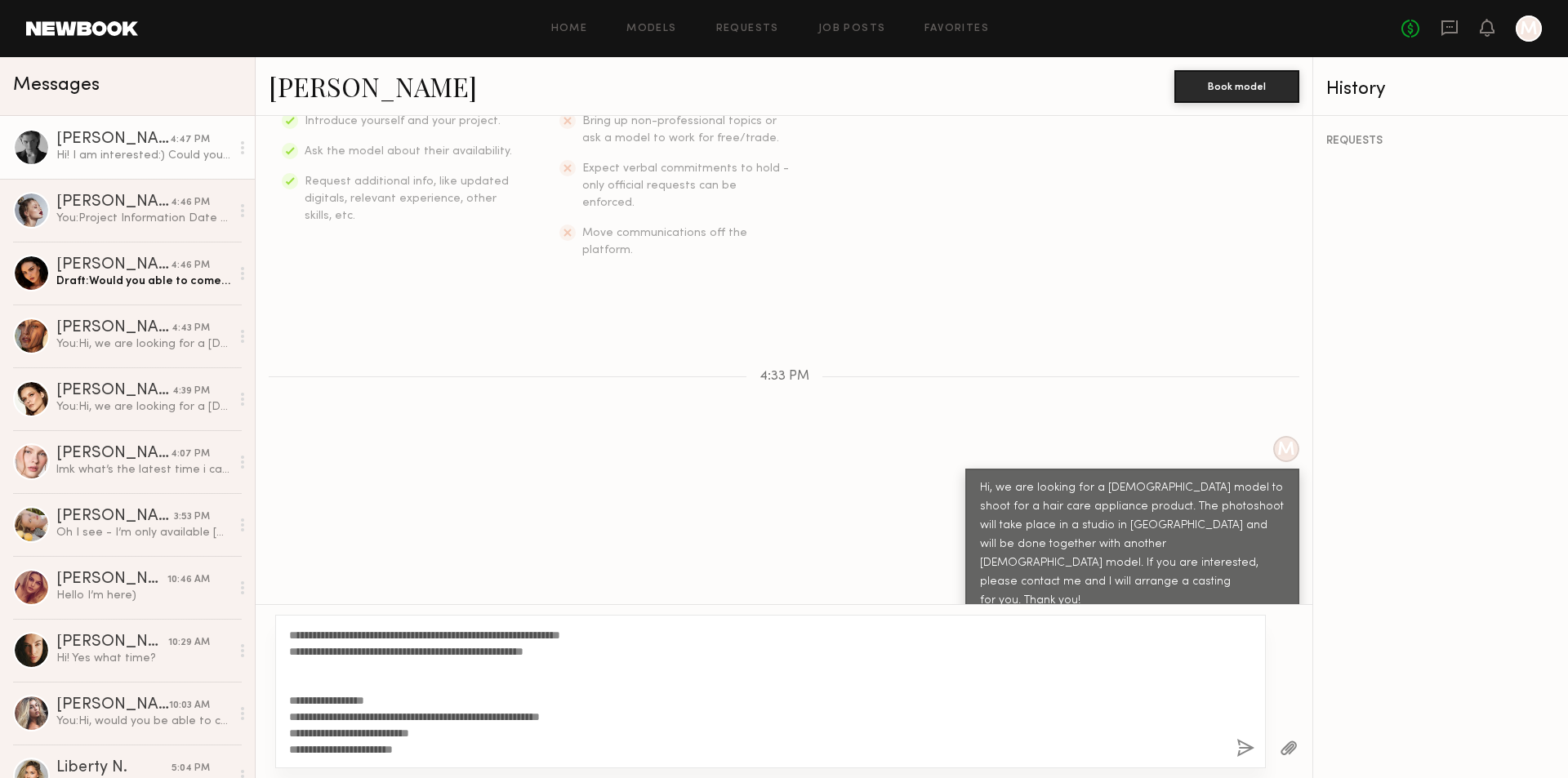
click at [1103, 749] on textarea "**********" at bounding box center [756, 691] width 935 height 130
type textarea "**********"
drag, startPoint x: 1229, startPoint y: 719, endPoint x: 1233, endPoint y: 736, distance: 17.5
click at [1229, 728] on div "**********" at bounding box center [770, 691] width 990 height 153
click at [1237, 740] on button "button" at bounding box center [1244, 749] width 18 height 20
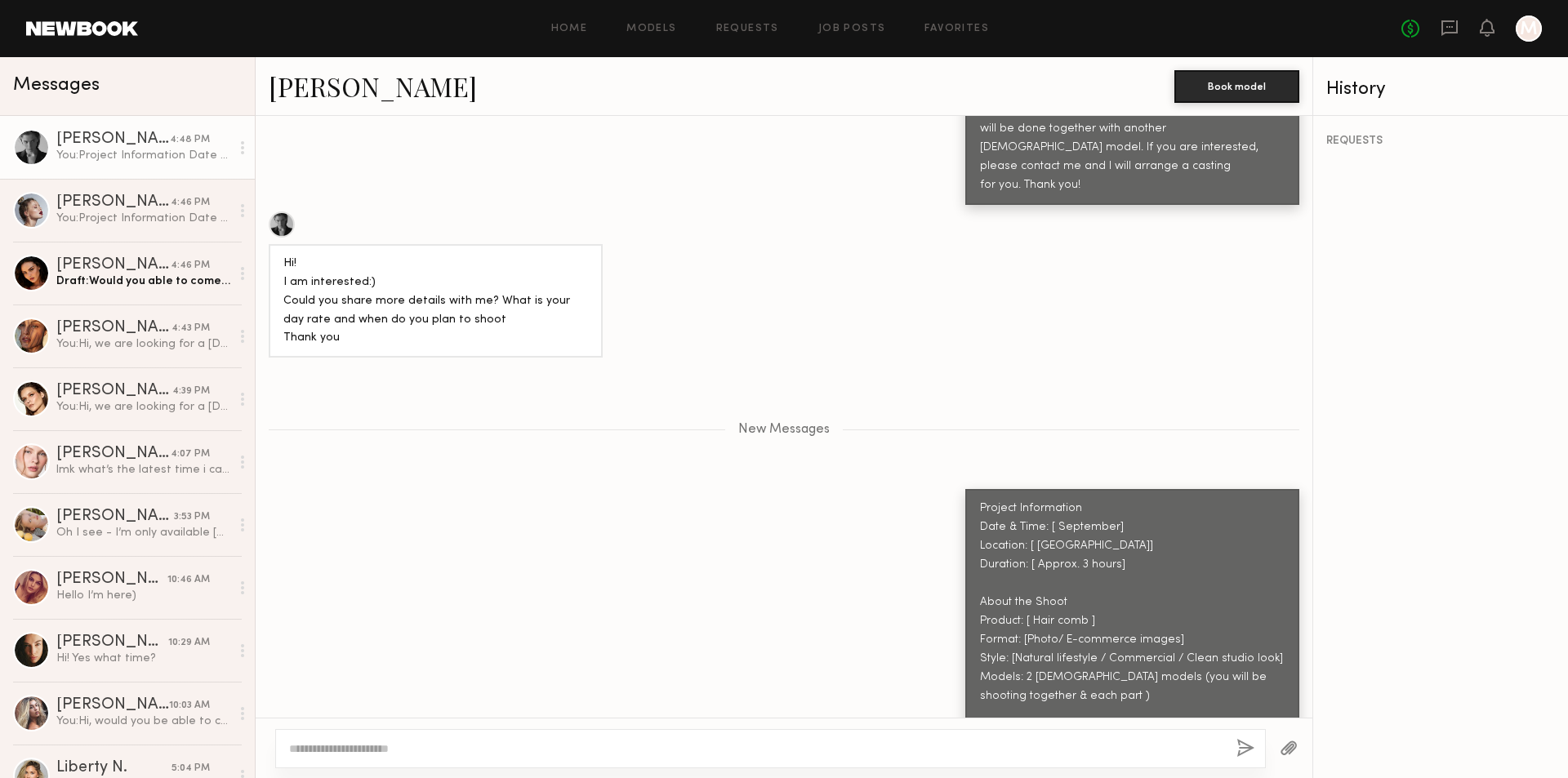
scroll to position [725, 0]
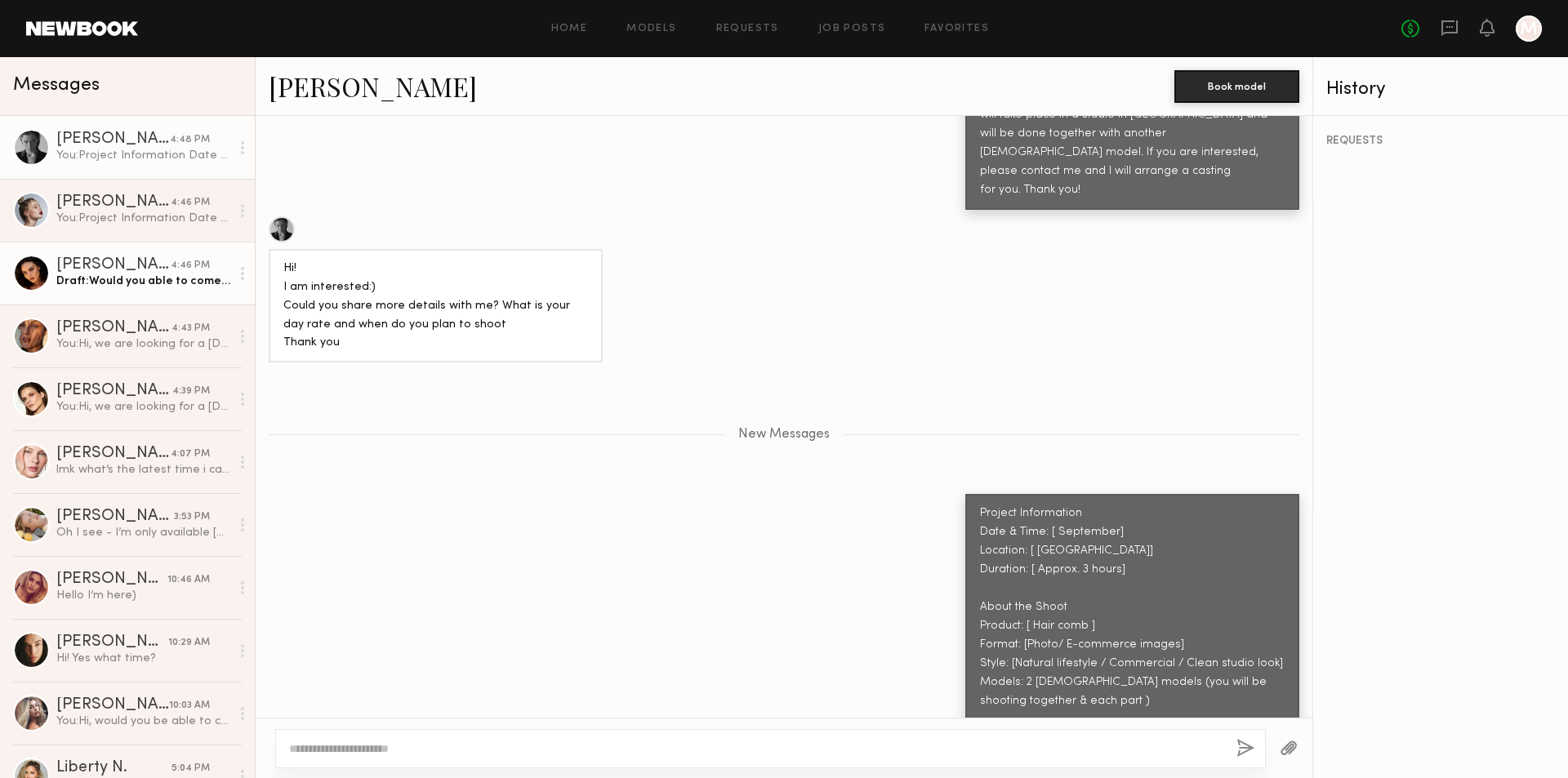
click at [200, 286] on div "Draft: Would you able to come in for casting" at bounding box center [143, 281] width 174 height 16
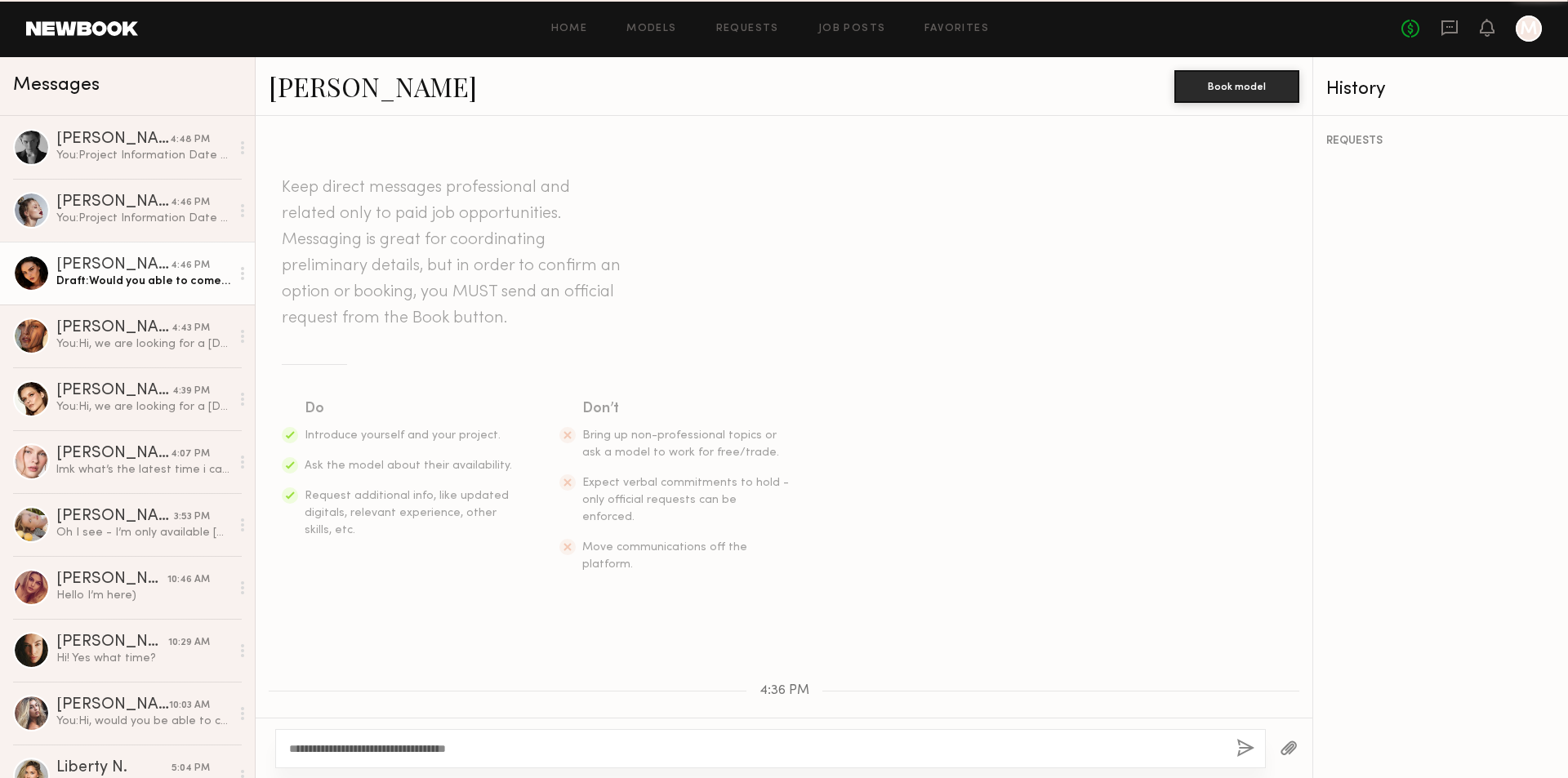
scroll to position [924, 0]
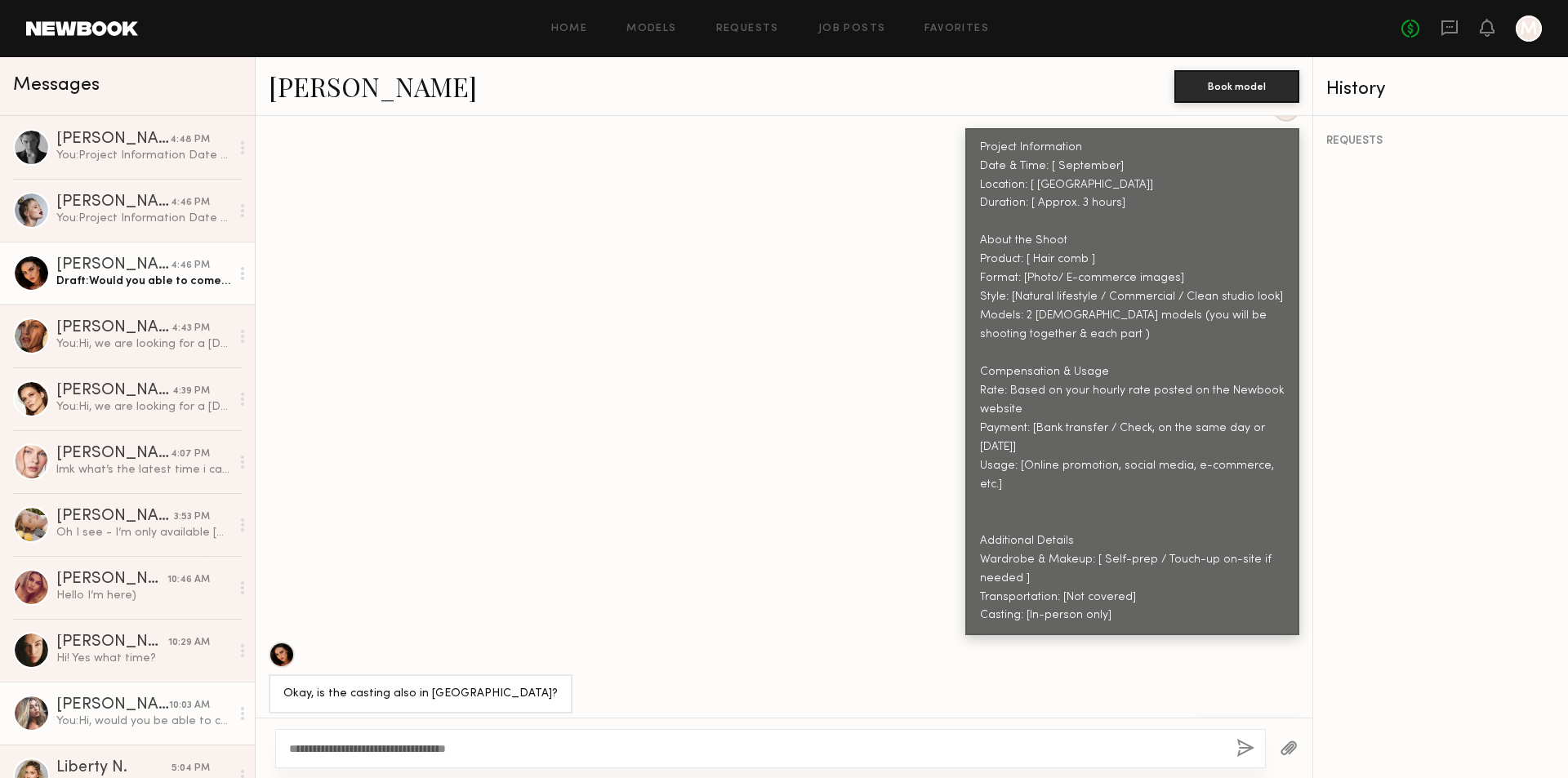
drag, startPoint x: 505, startPoint y: 750, endPoint x: 224, endPoint y: 724, distance: 282.2
click at [224, 724] on div "Messages Lera G. 4:48 PM You: Project Information Date & Time: [ September] Loc…" at bounding box center [784, 416] width 1568 height 720
click at [512, 751] on textarea "**********" at bounding box center [756, 748] width 935 height 17
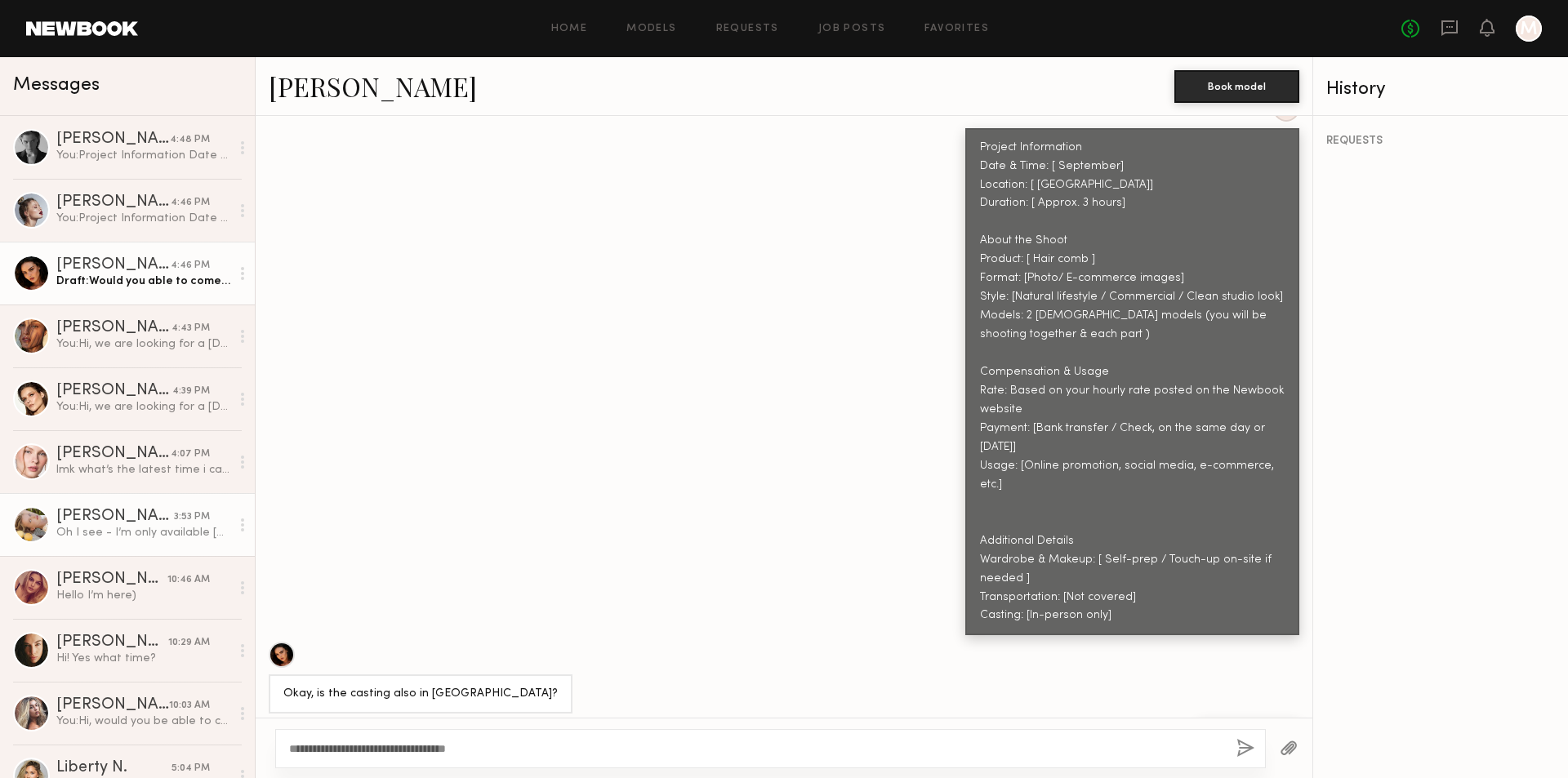
click at [197, 539] on div "Oh I see - I’m only available [DATE].. How does that sound? I apologize for my …" at bounding box center [143, 533] width 174 height 16
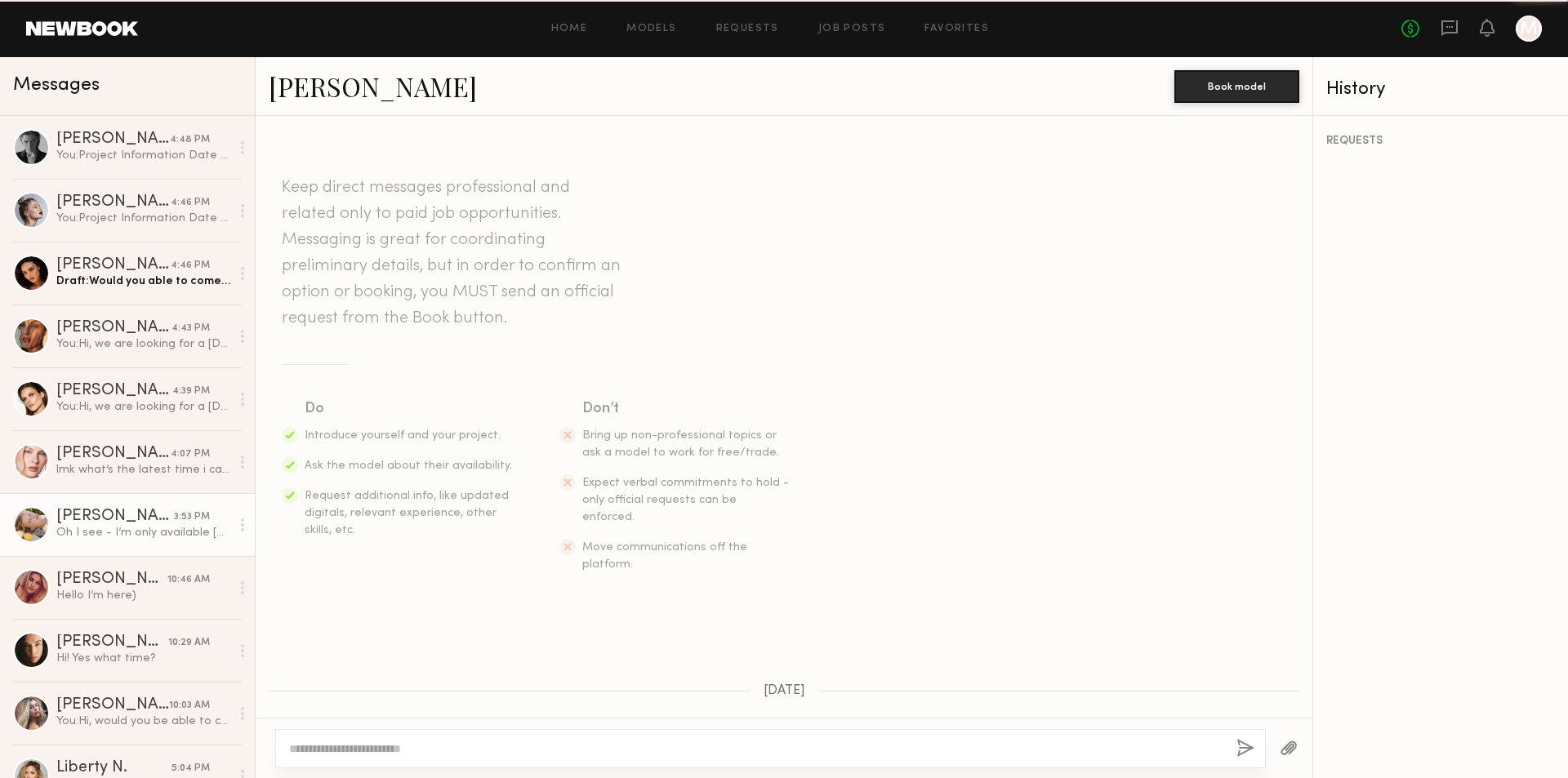
scroll to position [1127, 0]
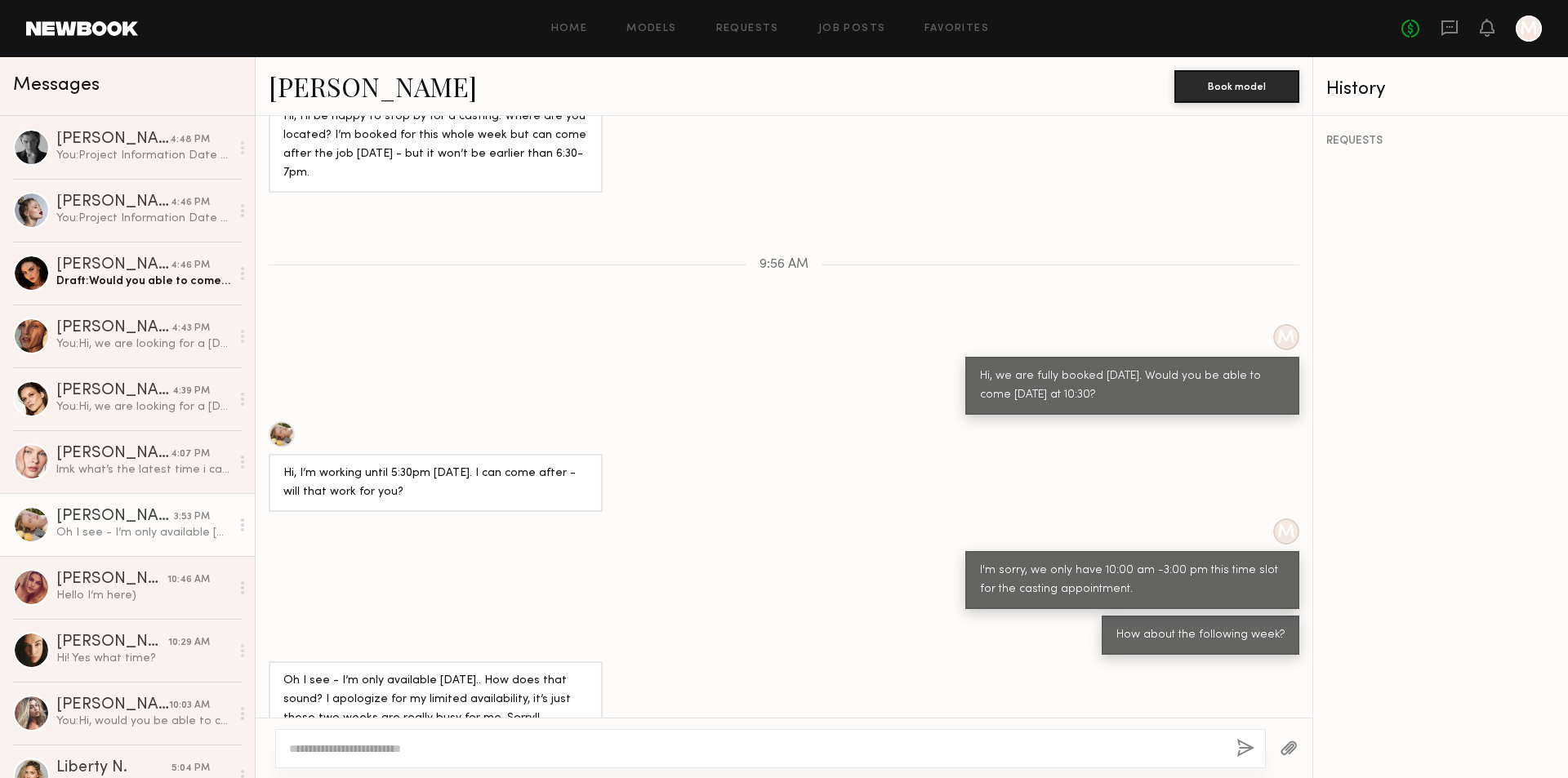
click at [334, 86] on link "Tatiana G." at bounding box center [373, 86] width 208 height 35
click at [387, 742] on textarea at bounding box center [756, 748] width 935 height 17
click at [504, 746] on textarea at bounding box center [756, 748] width 935 height 17
click at [171, 267] on div "4:46 PM" at bounding box center [191, 265] width 39 height 16
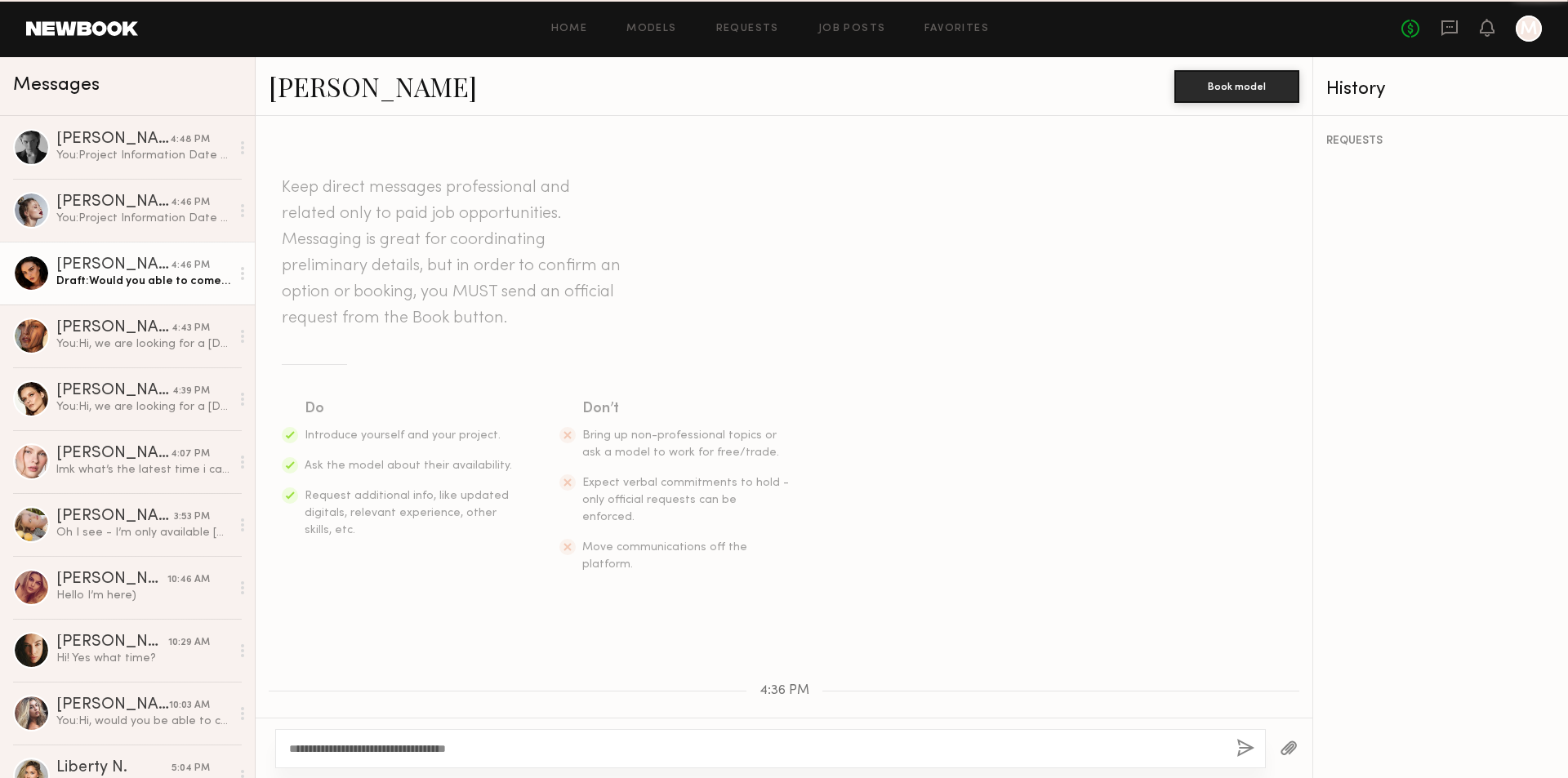
scroll to position [924, 0]
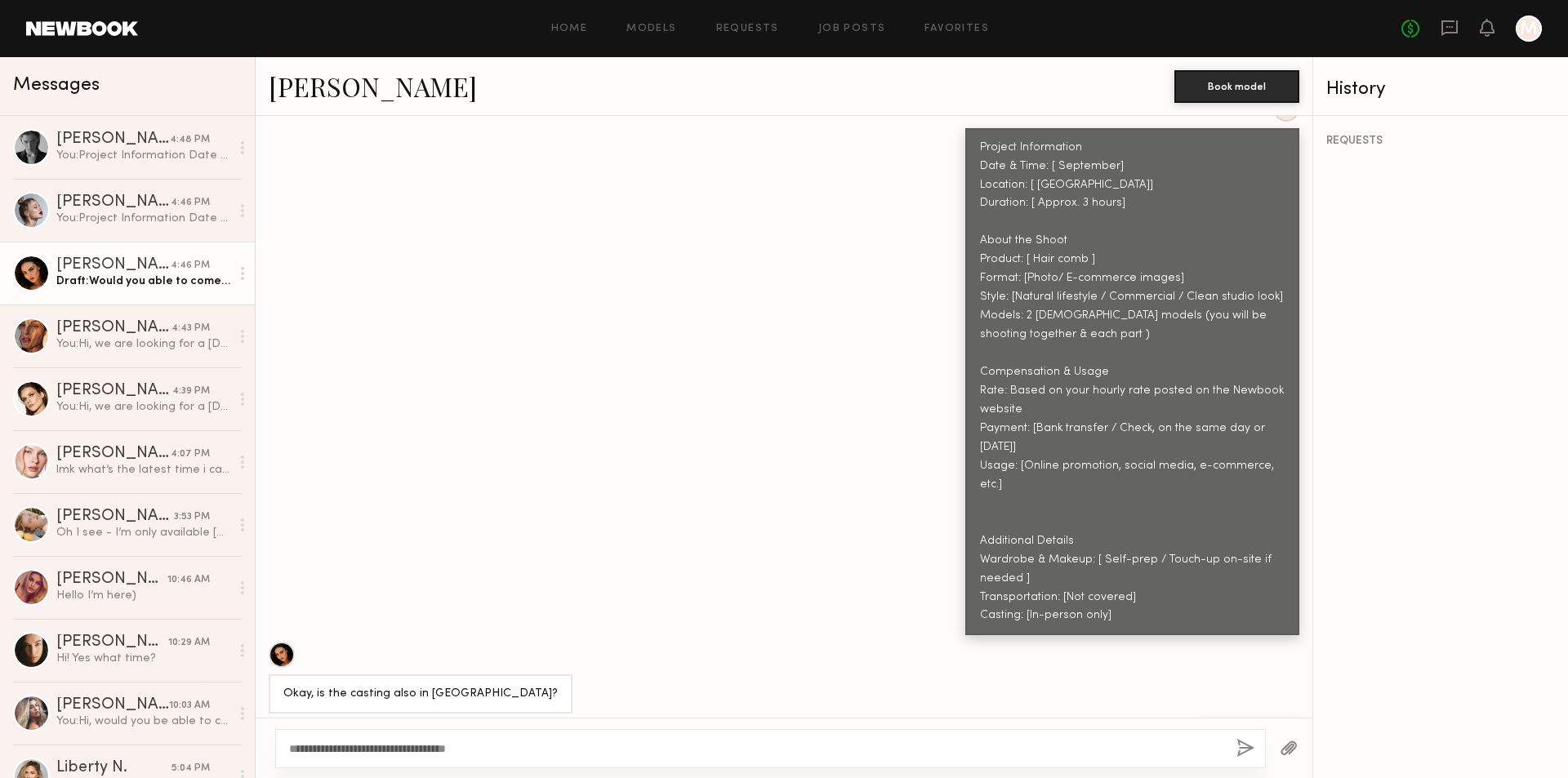
click at [500, 748] on textarea "**********" at bounding box center [756, 748] width 935 height 17
click at [776, 747] on textarea "**********" at bounding box center [756, 748] width 935 height 17
click at [900, 751] on textarea "**********" at bounding box center [756, 748] width 935 height 17
click at [445, 745] on textarea "**********" at bounding box center [756, 748] width 935 height 17
click at [425, 746] on textarea "**********" at bounding box center [756, 748] width 935 height 17
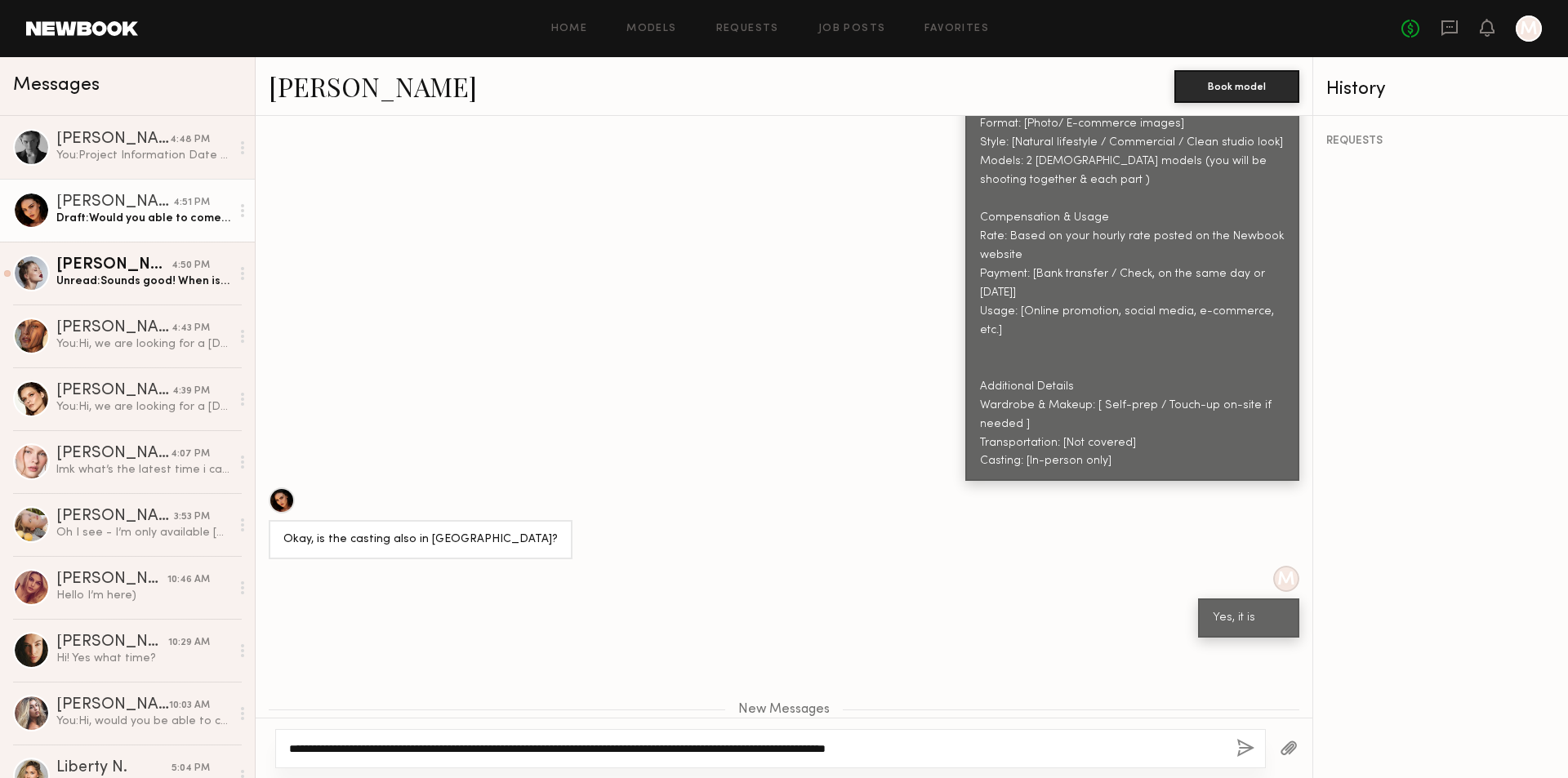
scroll to position [1129, 0]
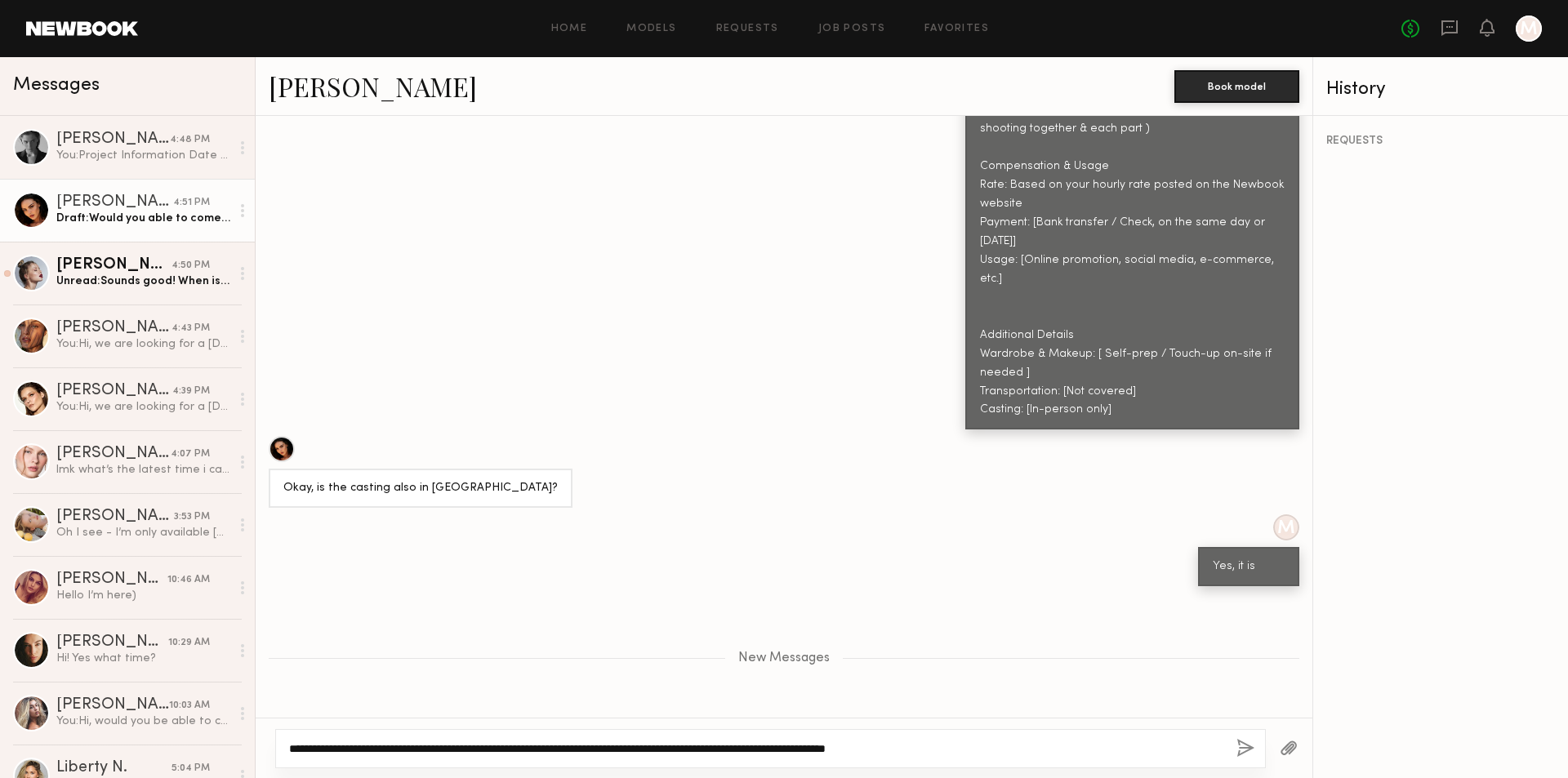
click at [1210, 741] on textarea "**********" at bounding box center [756, 748] width 935 height 17
type textarea "**********"
click at [1221, 735] on div "**********" at bounding box center [770, 748] width 990 height 39
click at [1247, 746] on button "button" at bounding box center [1244, 749] width 18 height 20
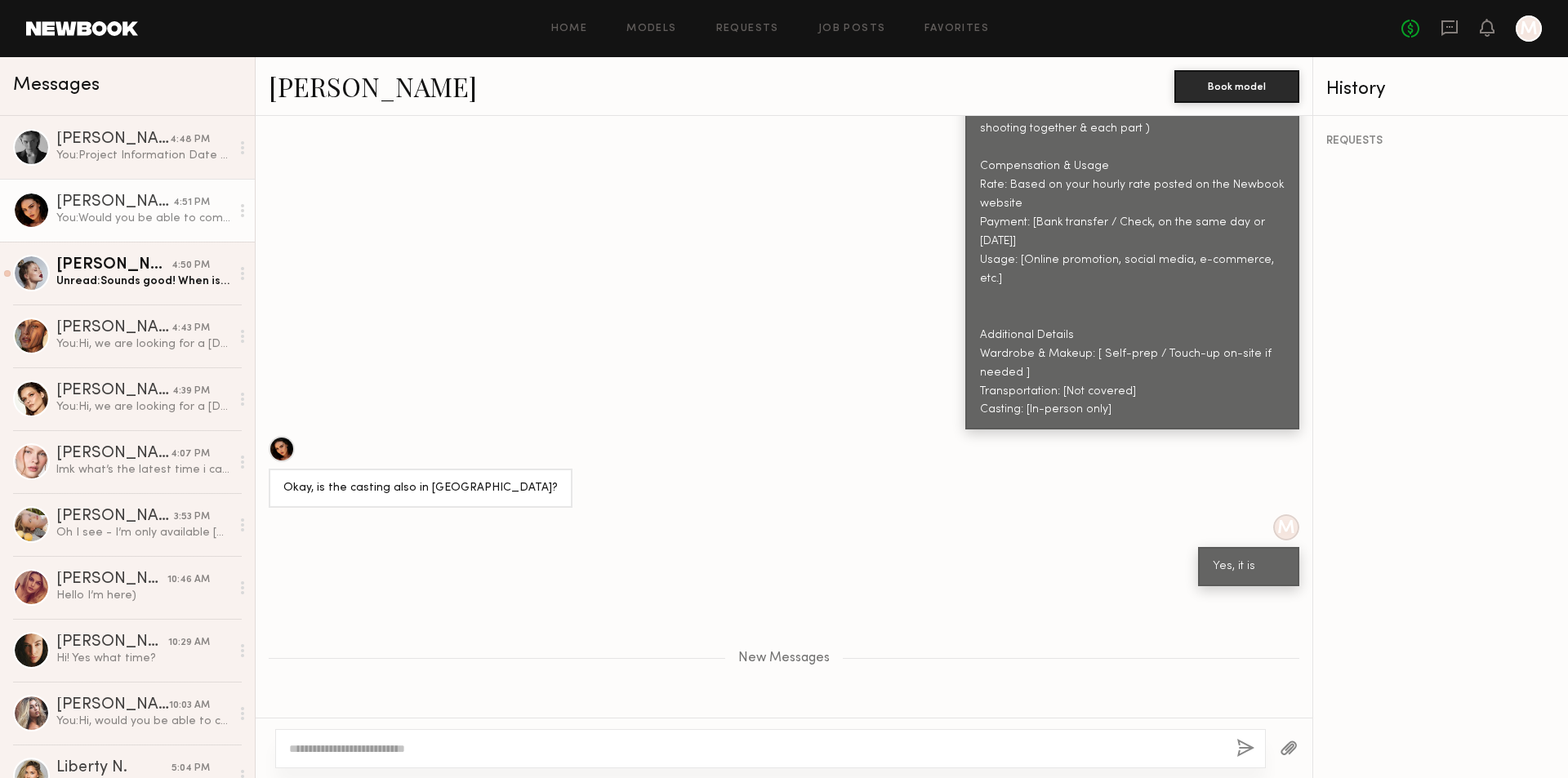
scroll to position [1246, 0]
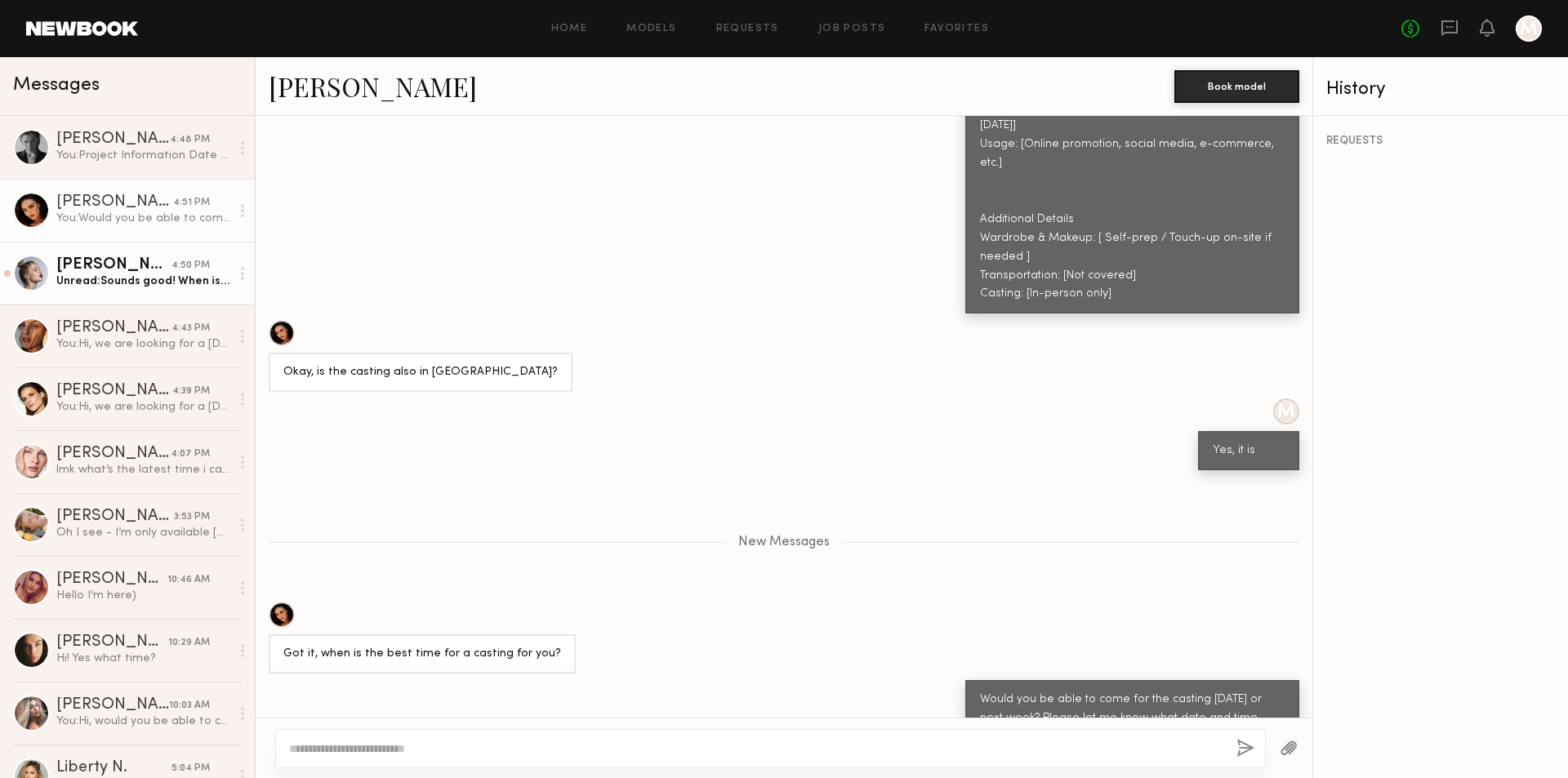
click at [176, 269] on div "4:50 PM" at bounding box center [190, 265] width 38 height 16
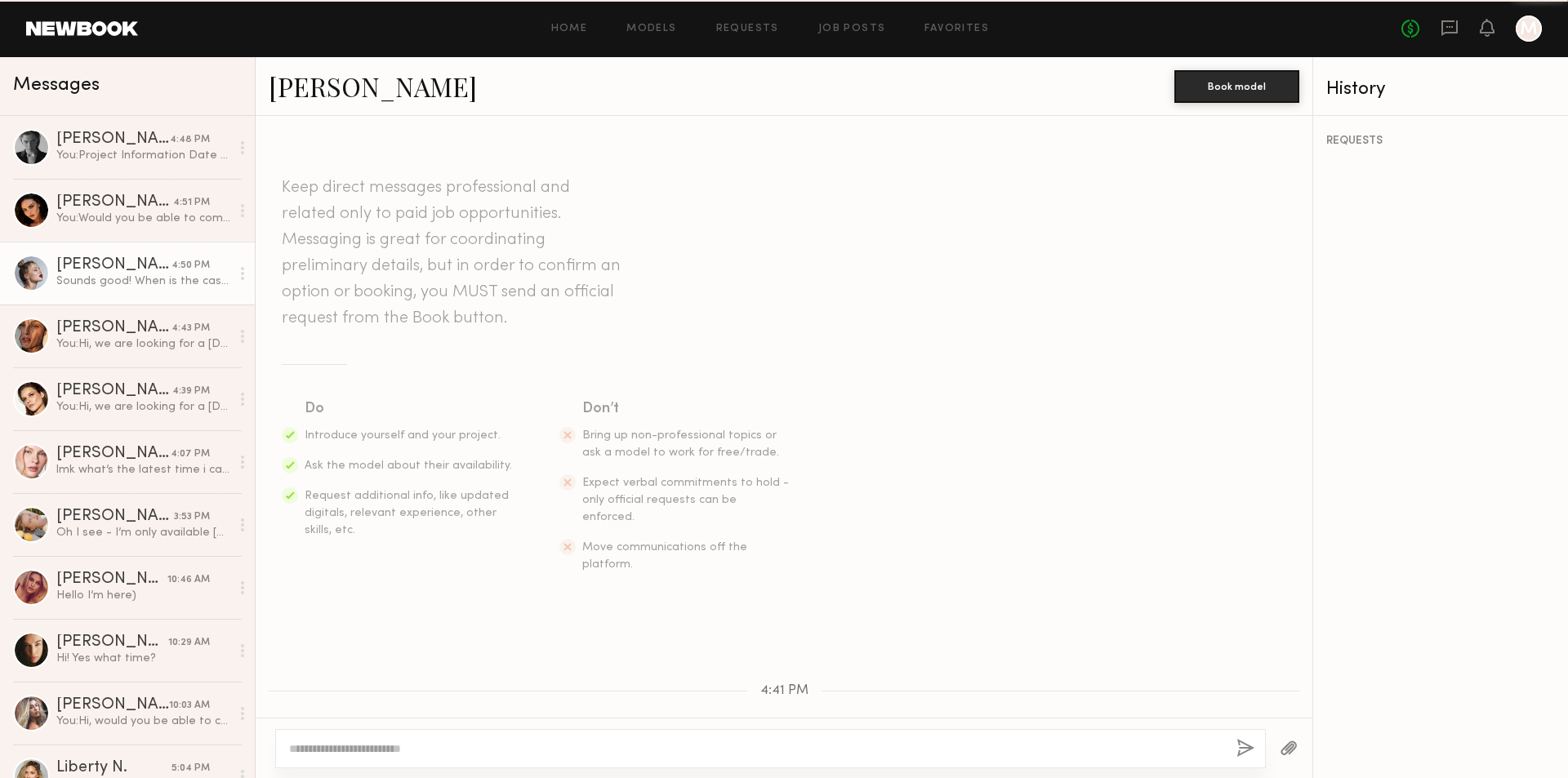
scroll to position [947, 0]
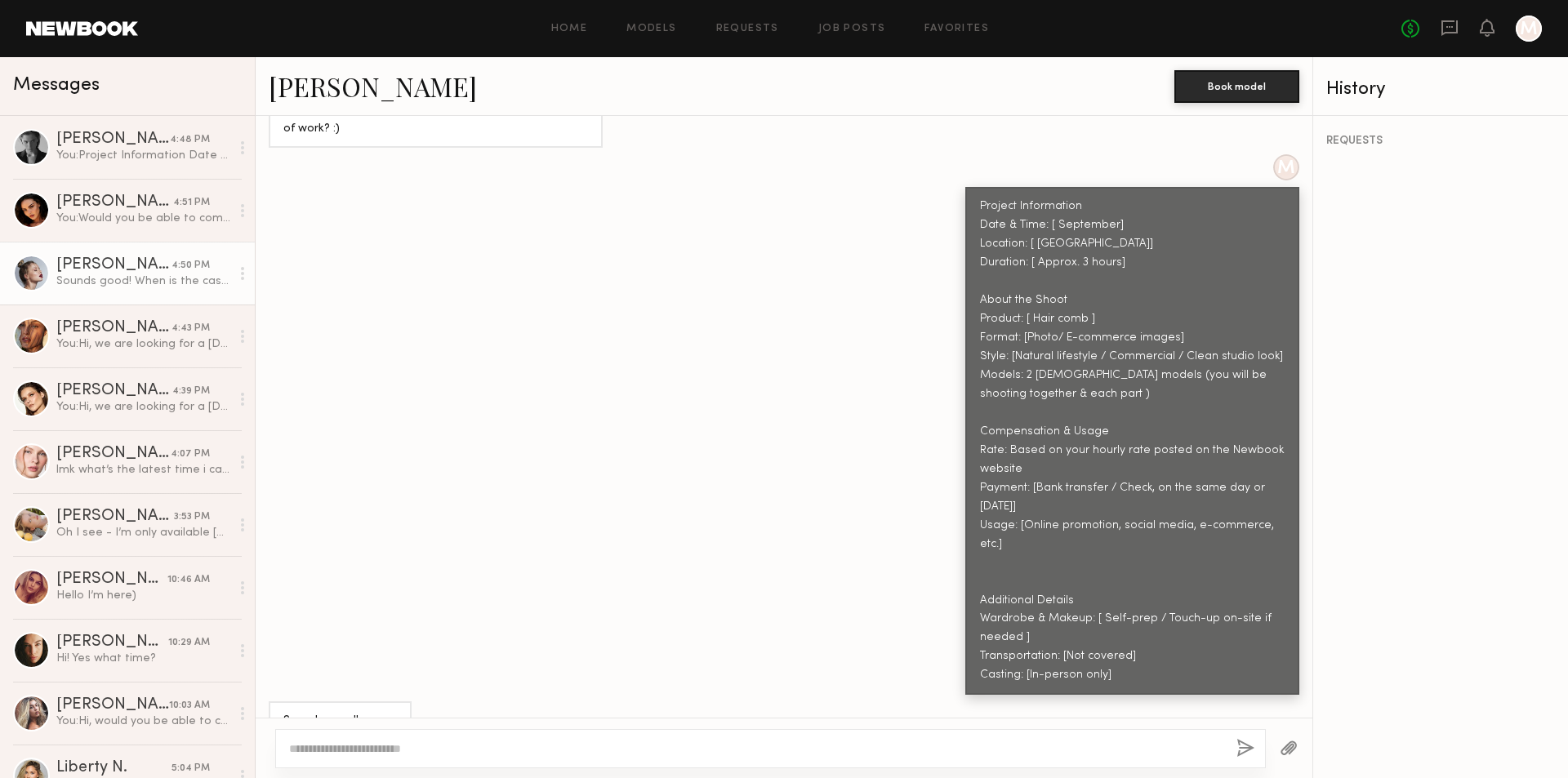
click at [336, 750] on textarea at bounding box center [756, 748] width 935 height 17
type textarea "**********"
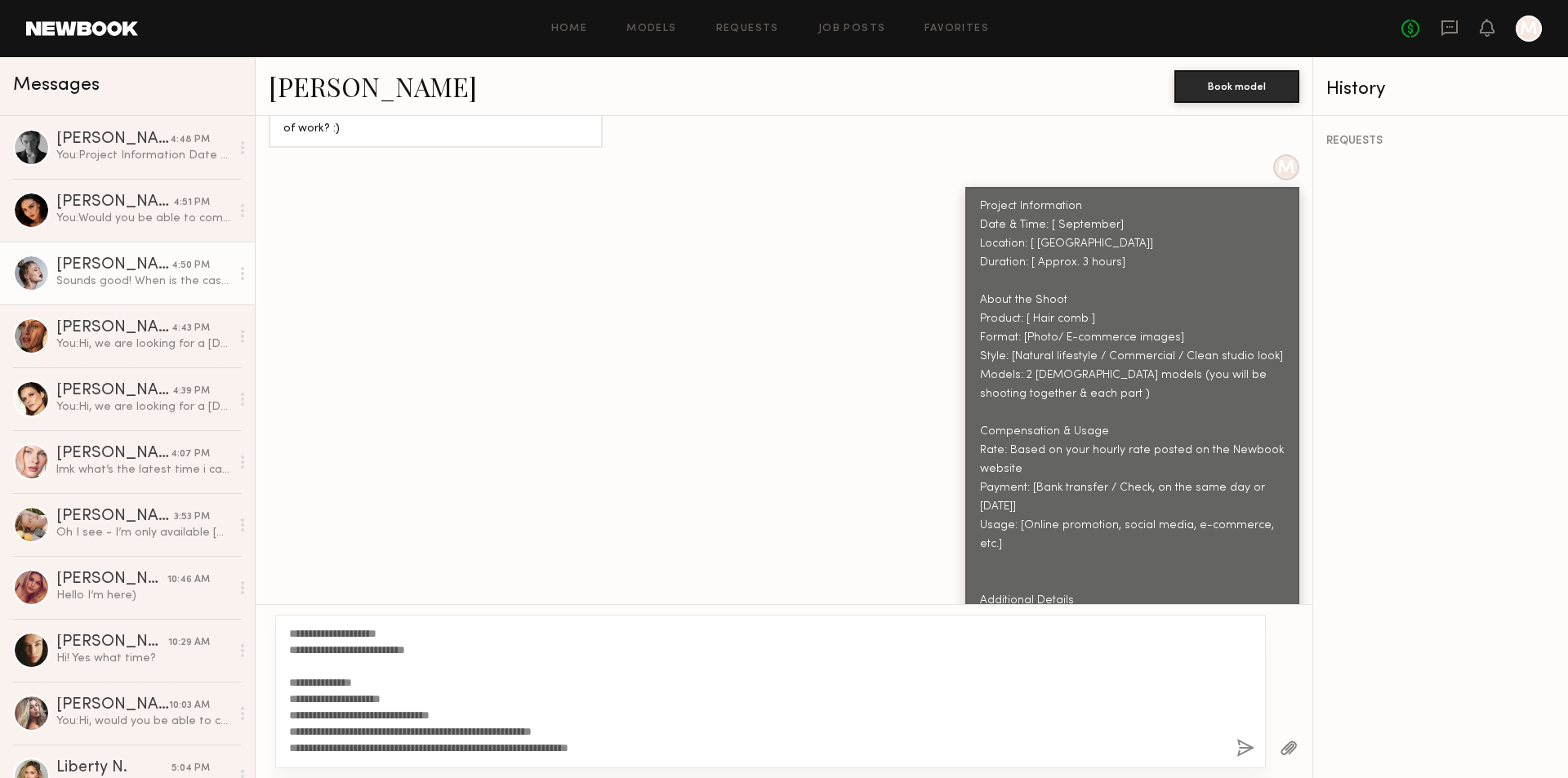
scroll to position [0, 0]
drag, startPoint x: 427, startPoint y: 755, endPoint x: 266, endPoint y: 590, distance: 230.5
click at [266, 590] on div "Keep direct messages professional and related only to paid job opportunities. M…" at bounding box center [784, 447] width 1056 height 662
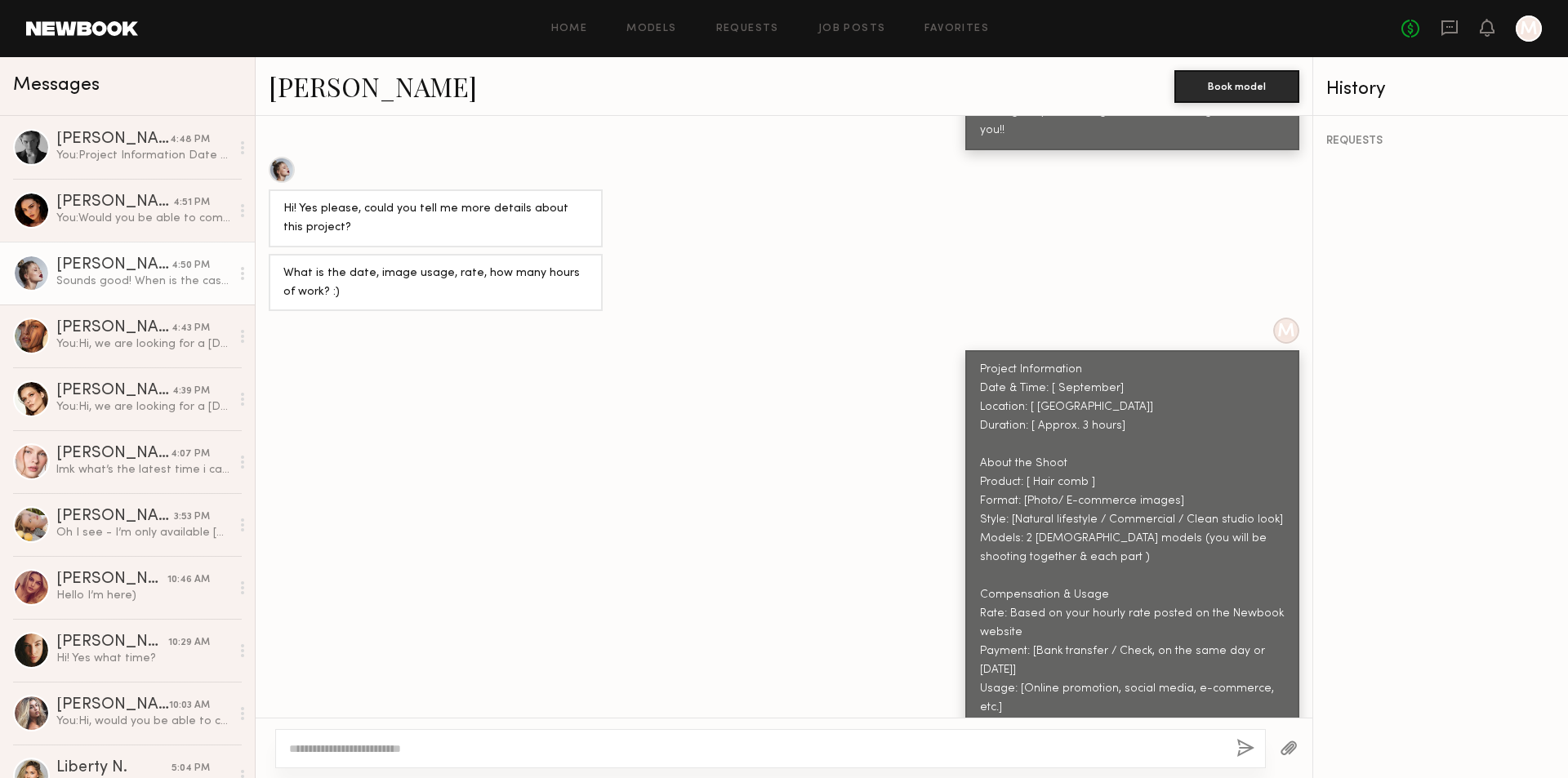
scroll to position [947, 0]
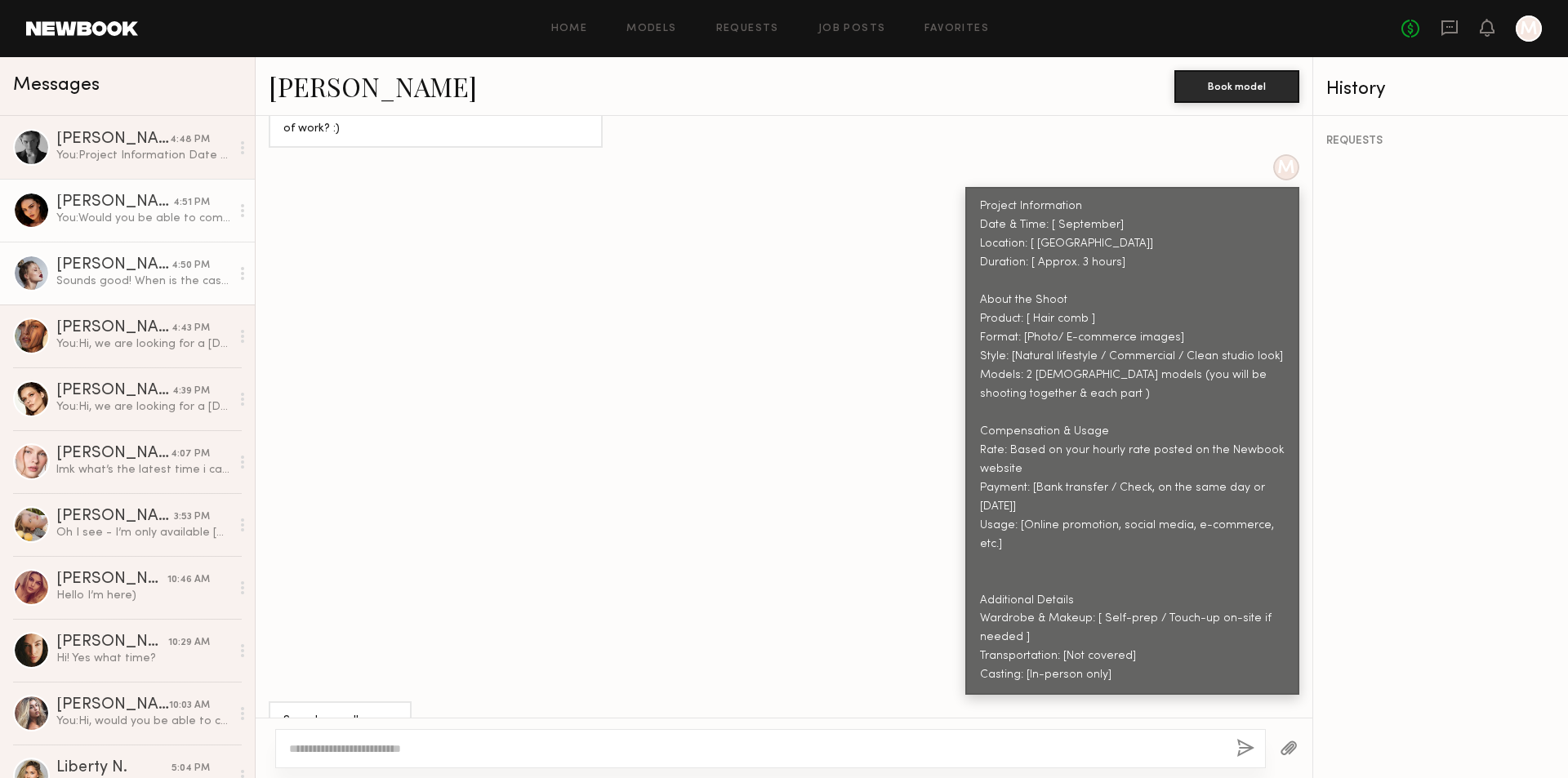
click at [138, 200] on div "[PERSON_NAME]" at bounding box center [115, 203] width 117 height 17
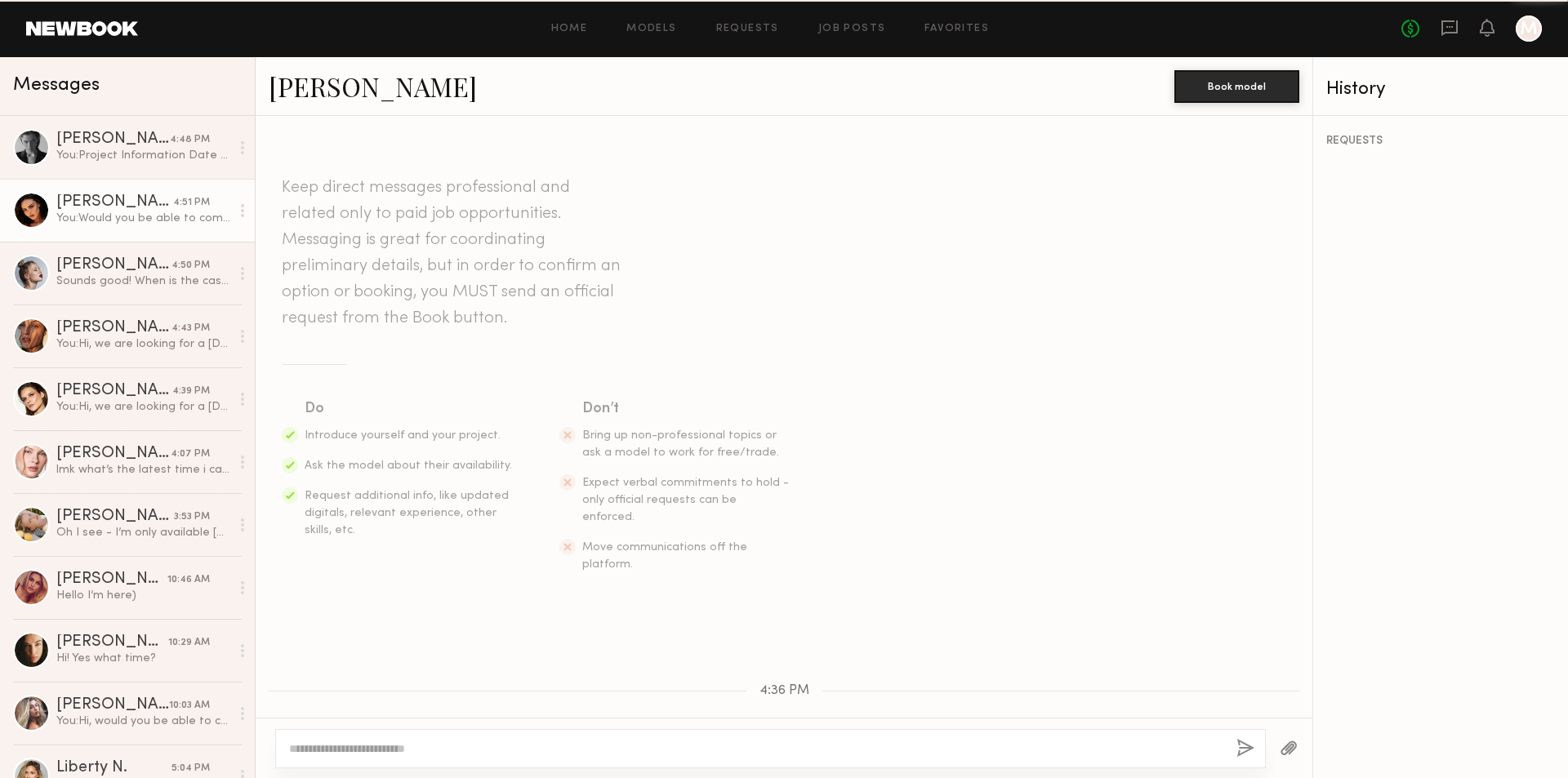
scroll to position [1118, 0]
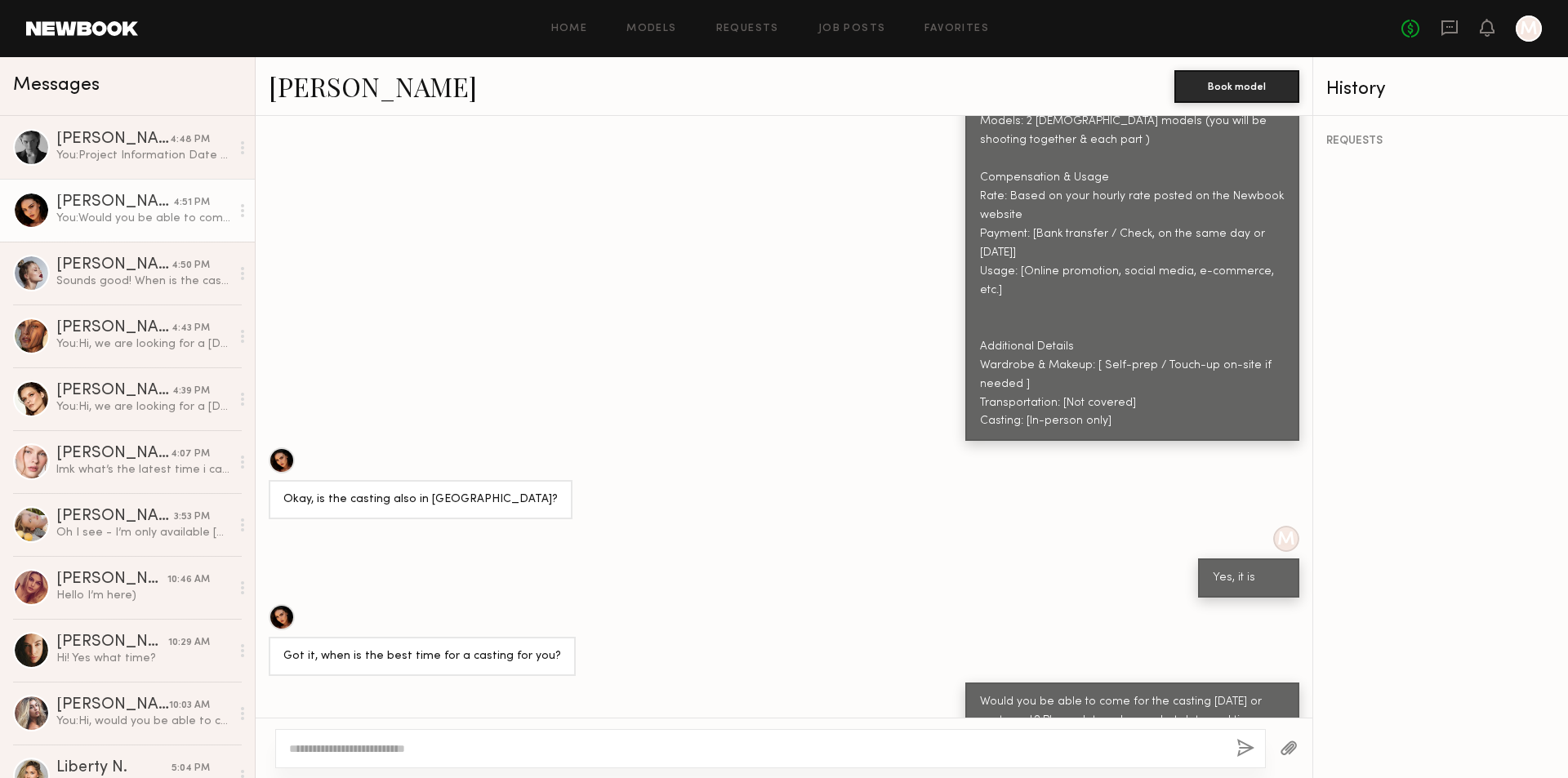
drag, startPoint x: 969, startPoint y: 640, endPoint x: 1097, endPoint y: 685, distance: 135.7
click at [1097, 693] on div "Would you be able to come for the casting [DATE] or next week? Please let me kn…" at bounding box center [1133, 721] width 305 height 57
copy div "Would you be able to come for the casting [DATE] or next week? Please let me kn…"
click at [147, 277] on div "Sounds good! When is the casting?" at bounding box center [143, 281] width 174 height 16
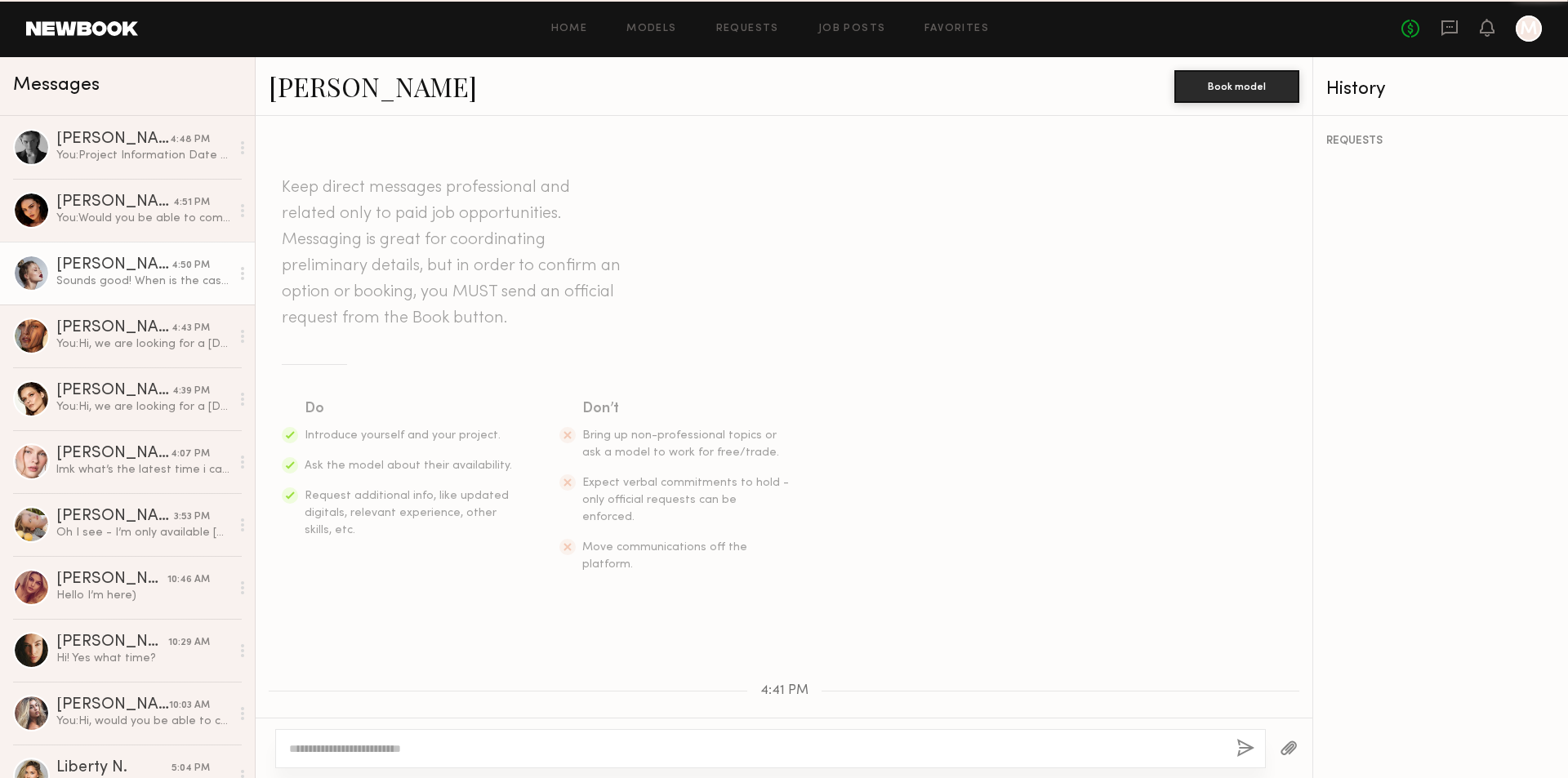
scroll to position [947, 0]
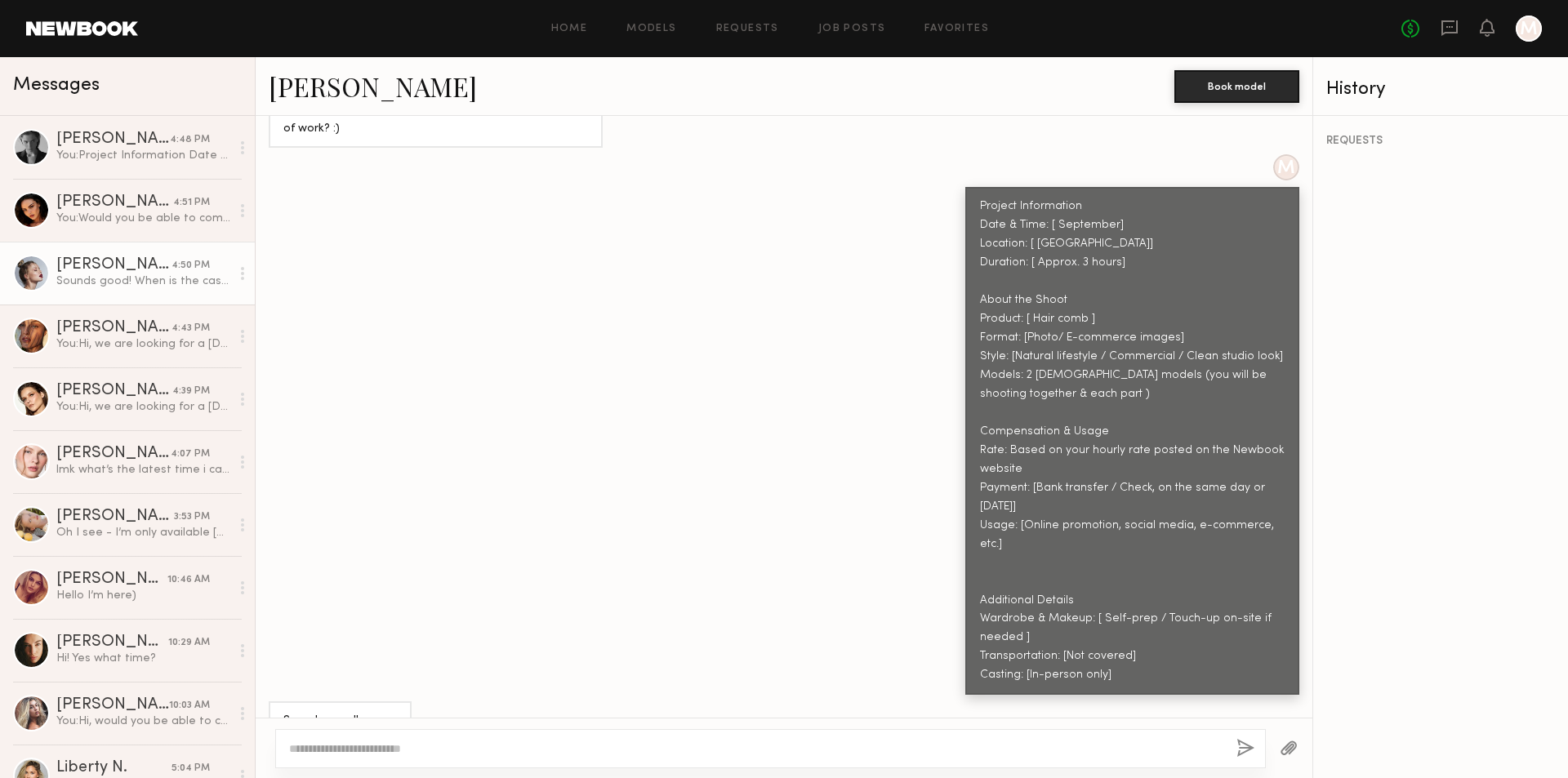
click at [380, 745] on textarea at bounding box center [756, 748] width 935 height 17
click at [1192, 742] on textarea "**********" at bounding box center [756, 748] width 935 height 17
type textarea "**********"
click at [1235, 701] on div "Sounds good! When is the casting?" at bounding box center [784, 730] width 1056 height 58
click at [1245, 743] on button "button" at bounding box center [1244, 749] width 18 height 20
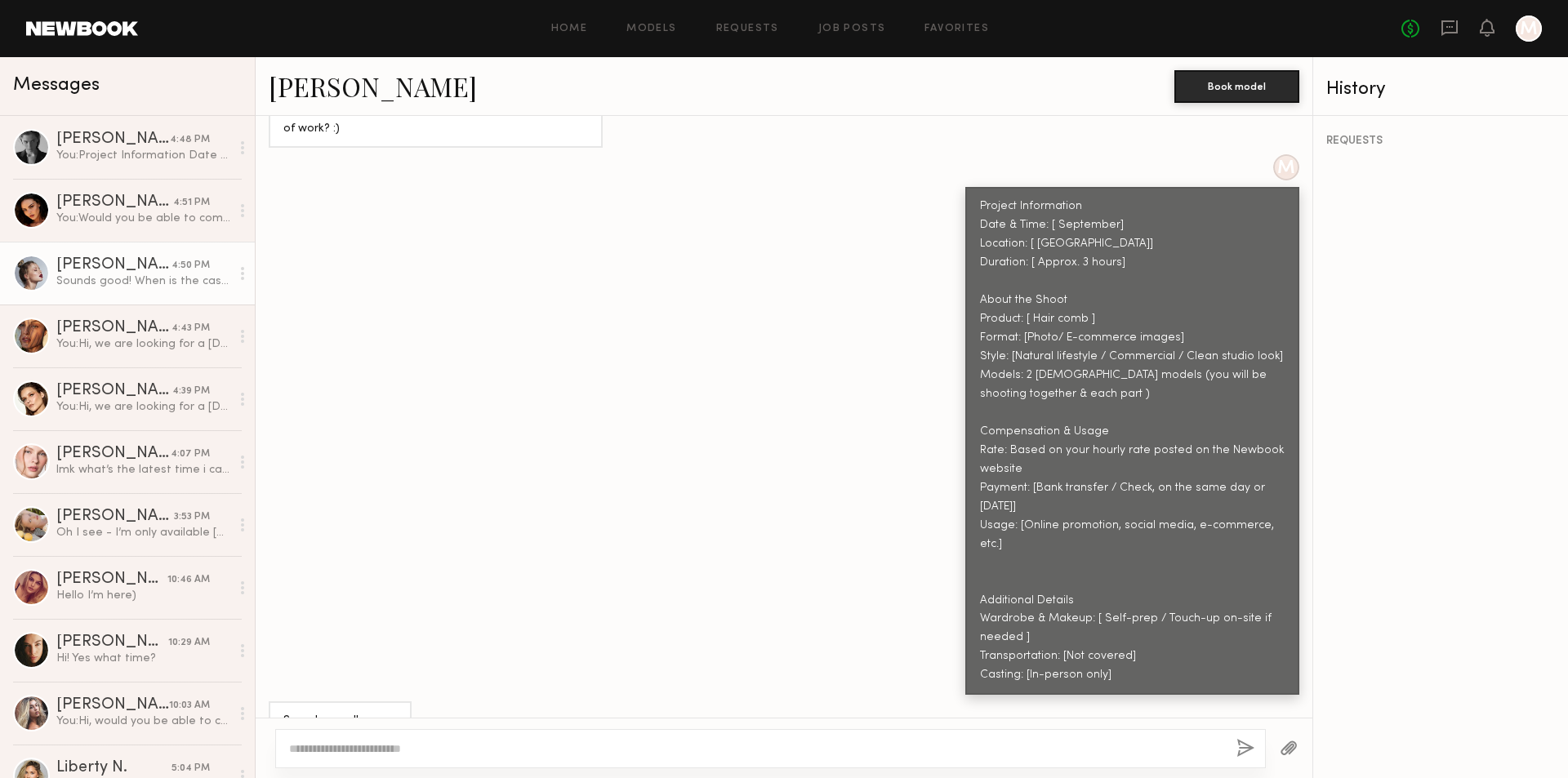
scroll to position [1191, 0]
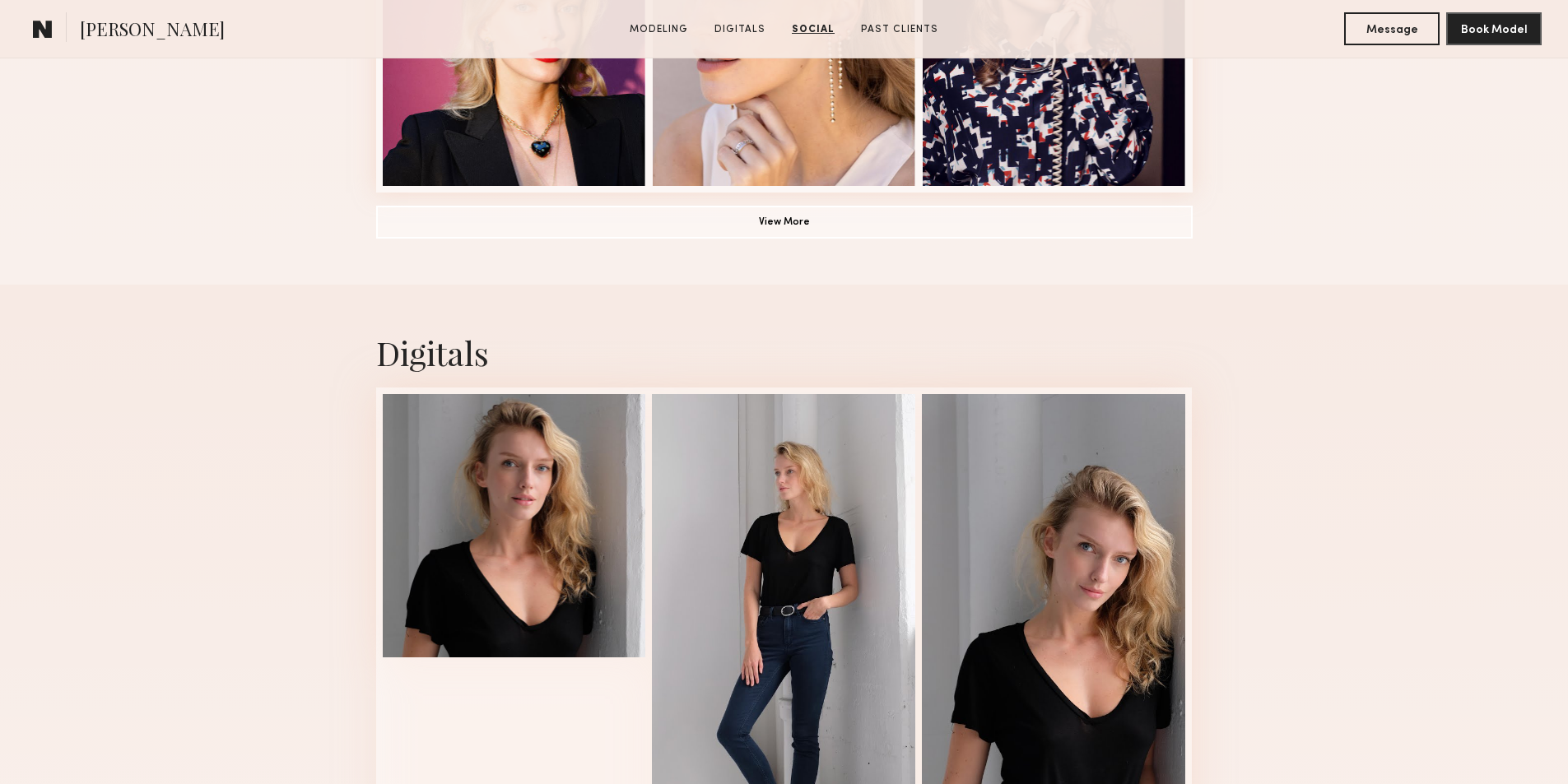
scroll to position [1234, 0]
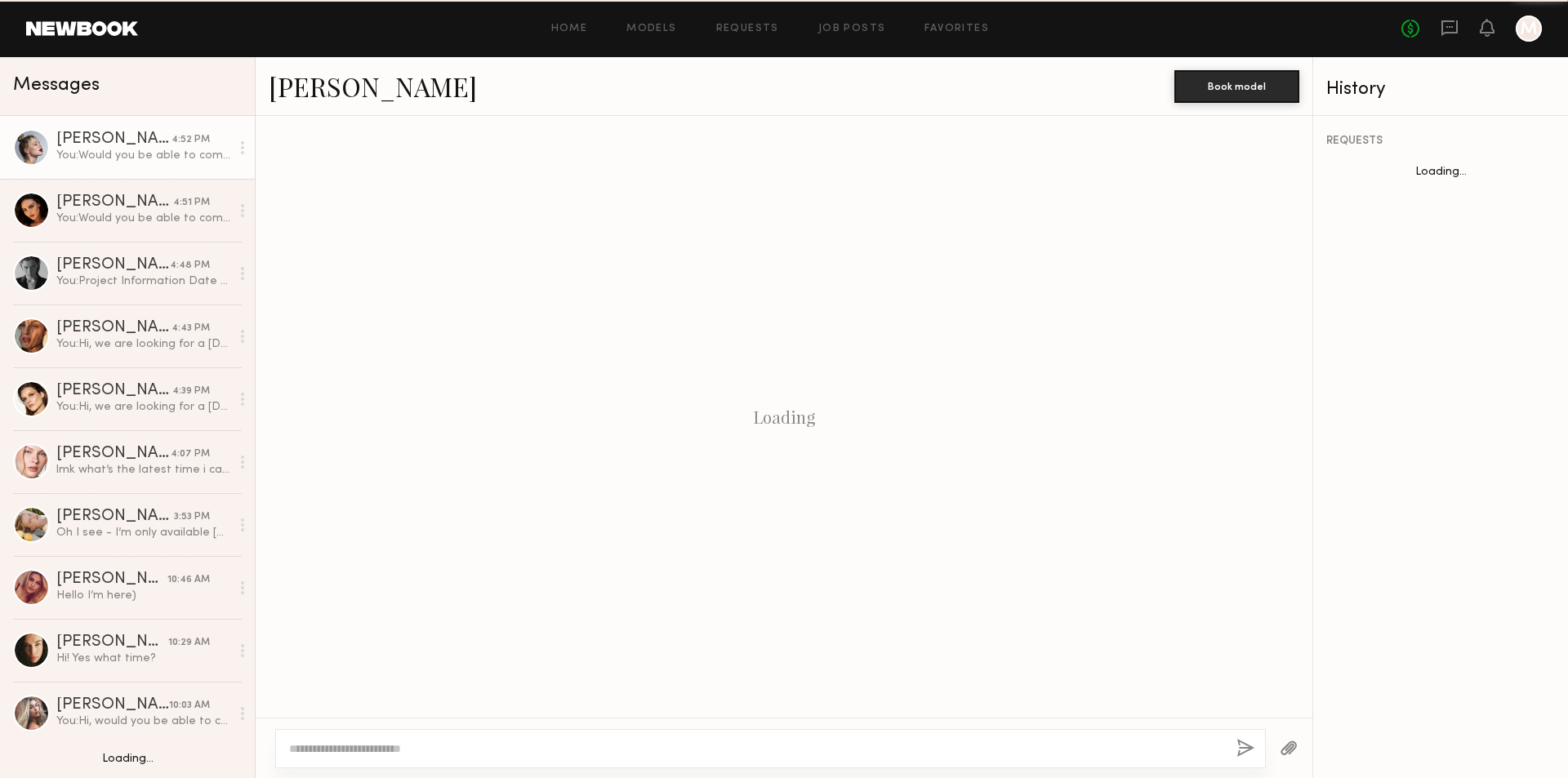
scroll to position [1063, 0]
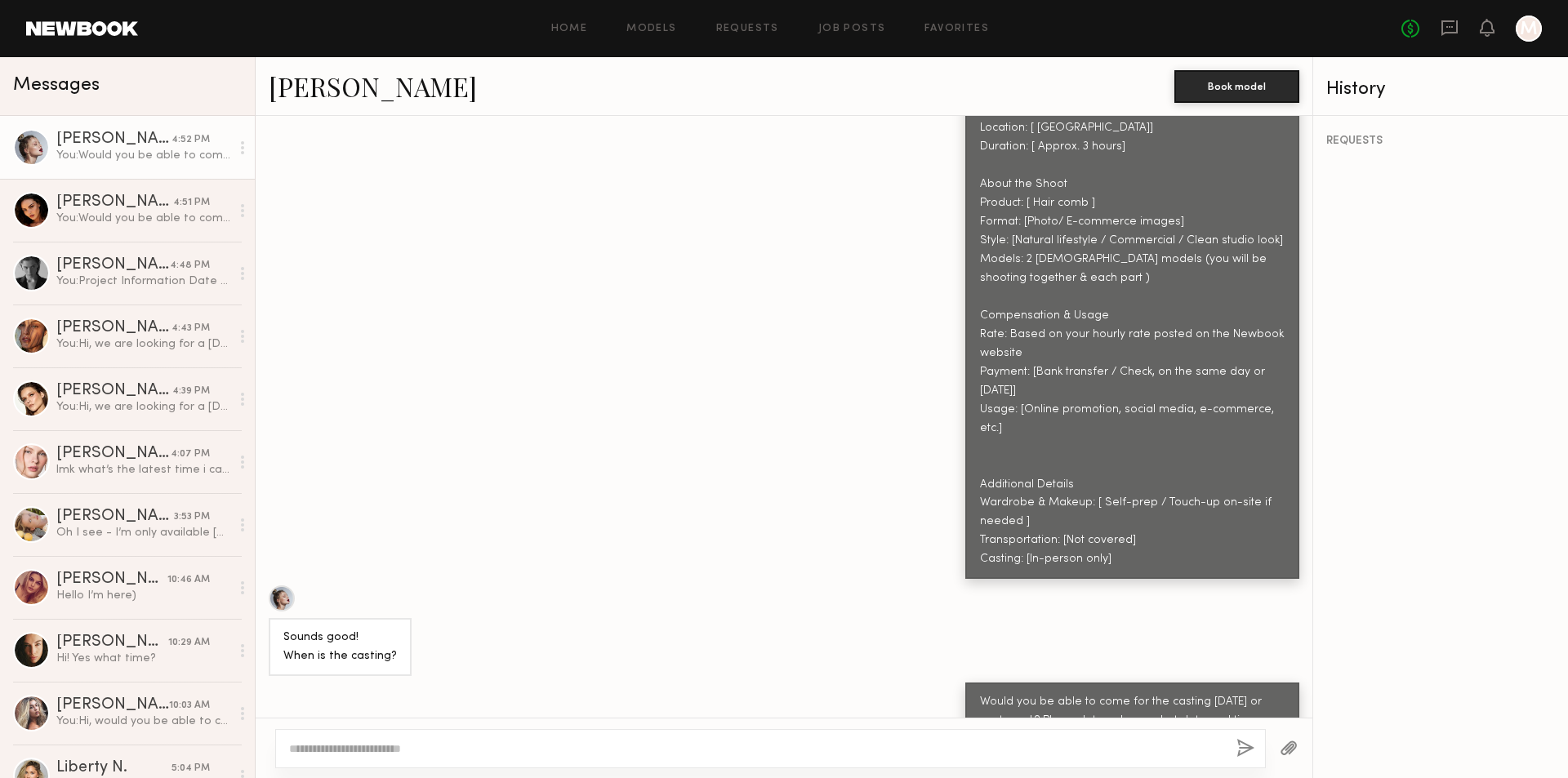
click at [326, 88] on link "[PERSON_NAME]" at bounding box center [373, 86] width 208 height 35
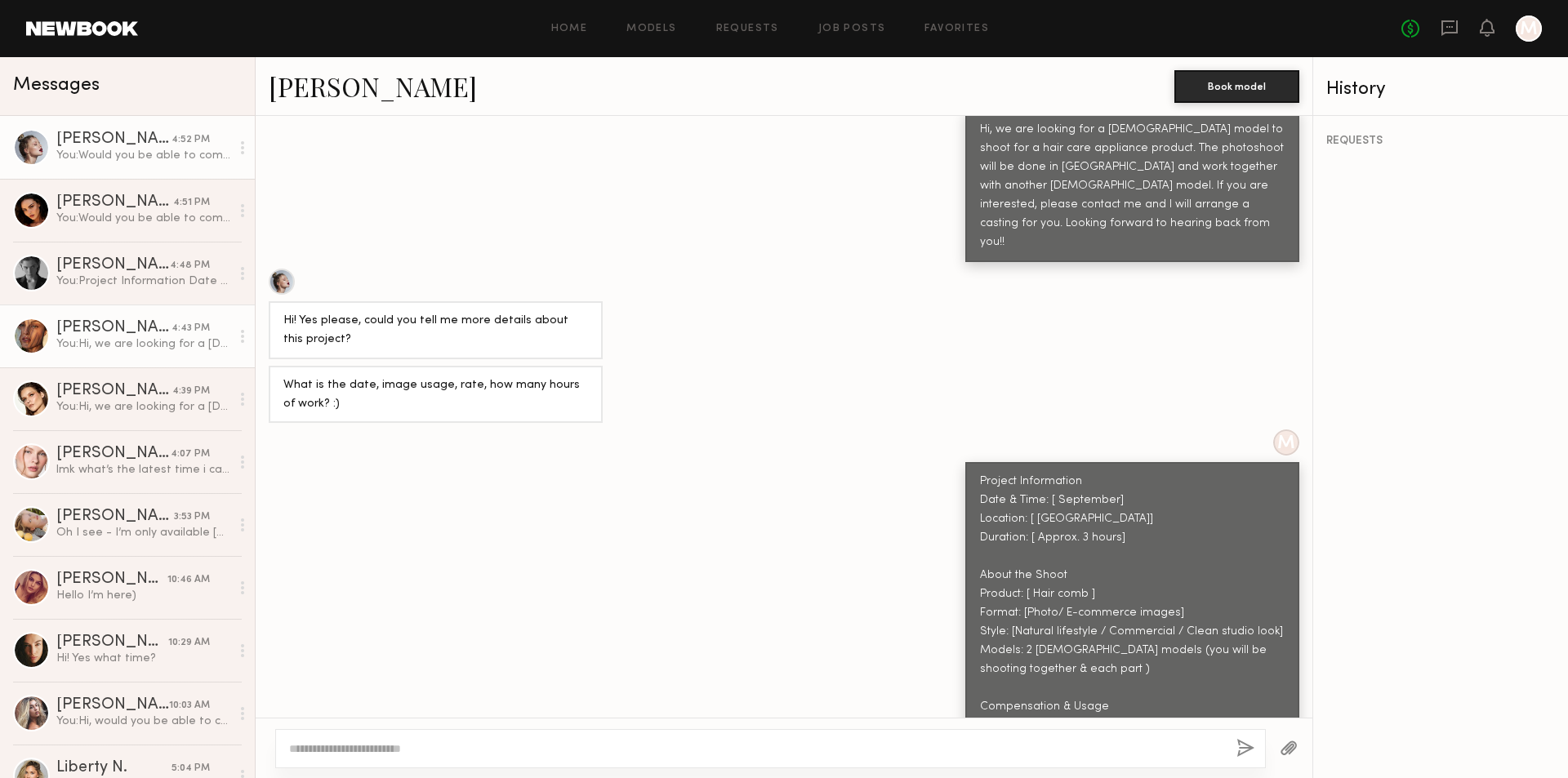
scroll to position [655, 0]
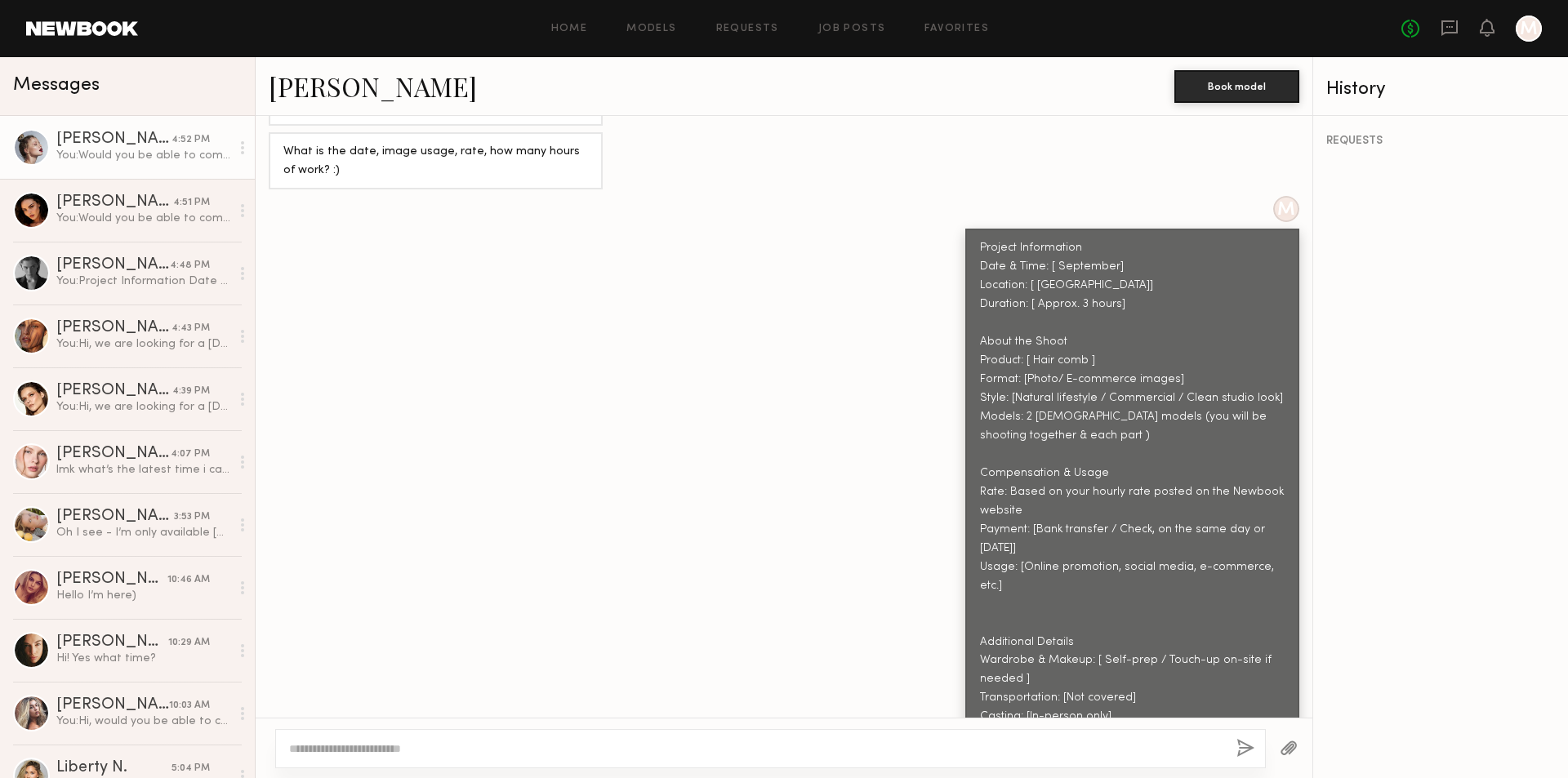
scroll to position [655, 0]
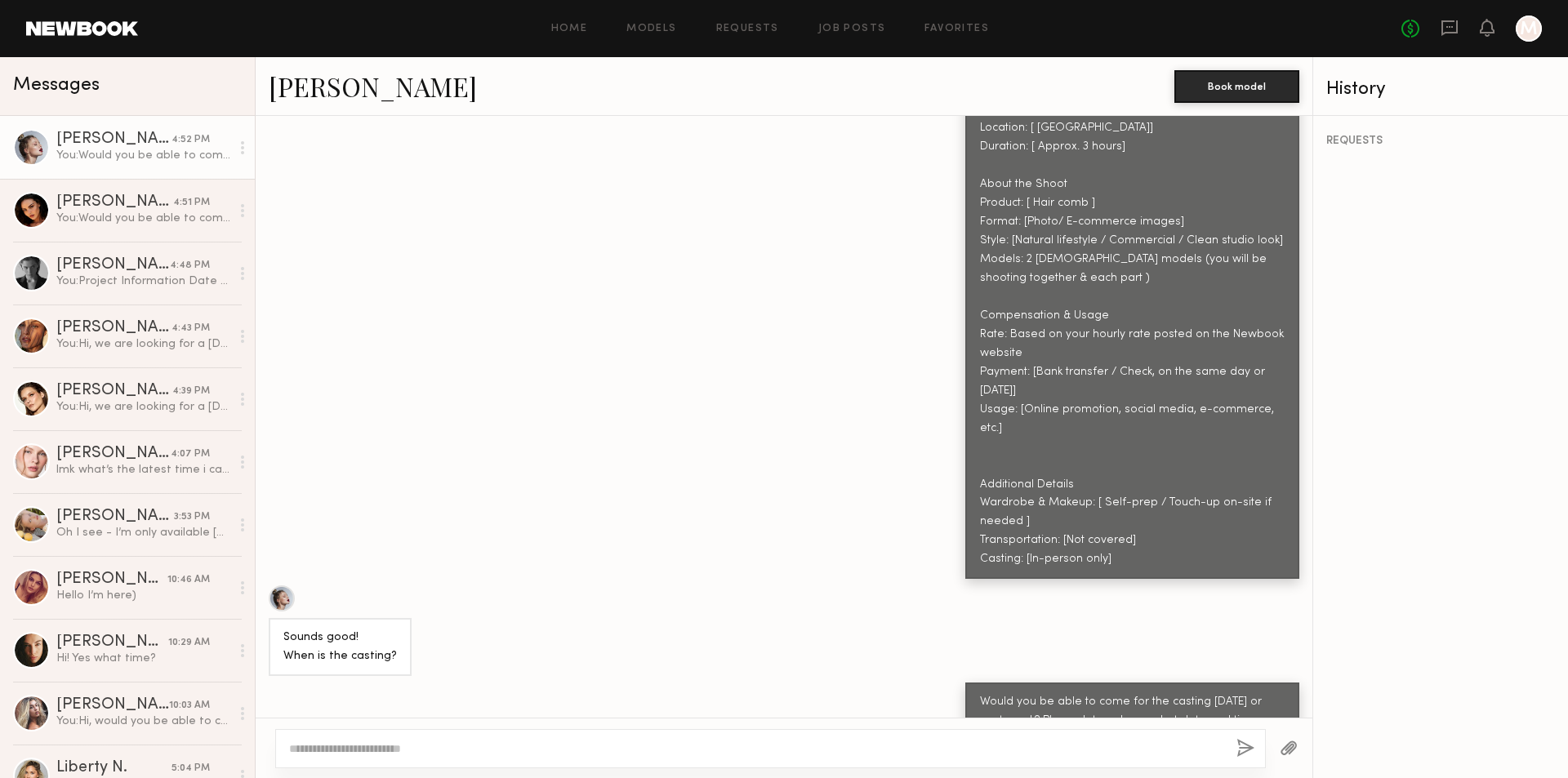
click at [1539, 23] on div at bounding box center [1529, 29] width 26 height 26
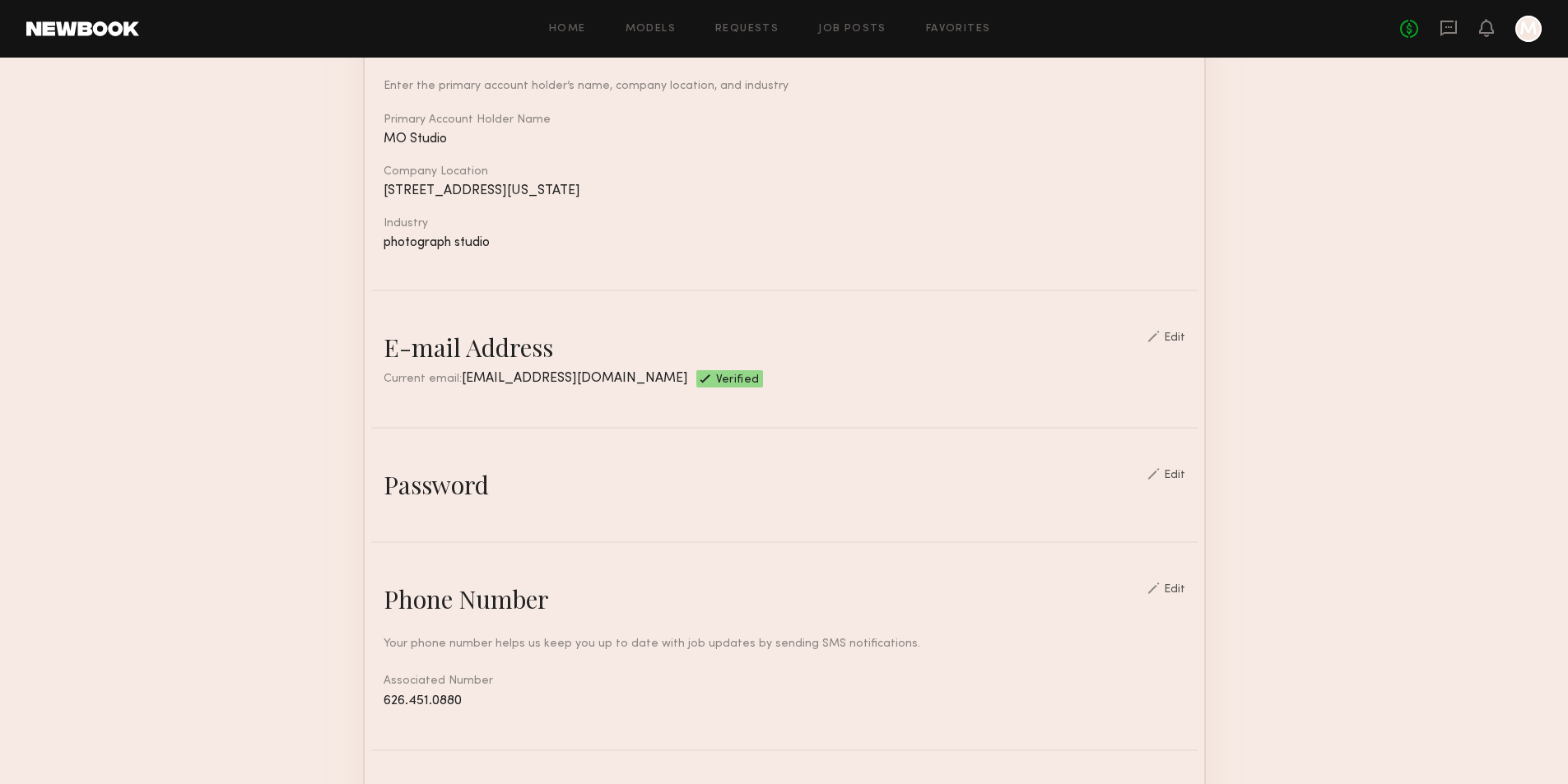
scroll to position [246, 0]
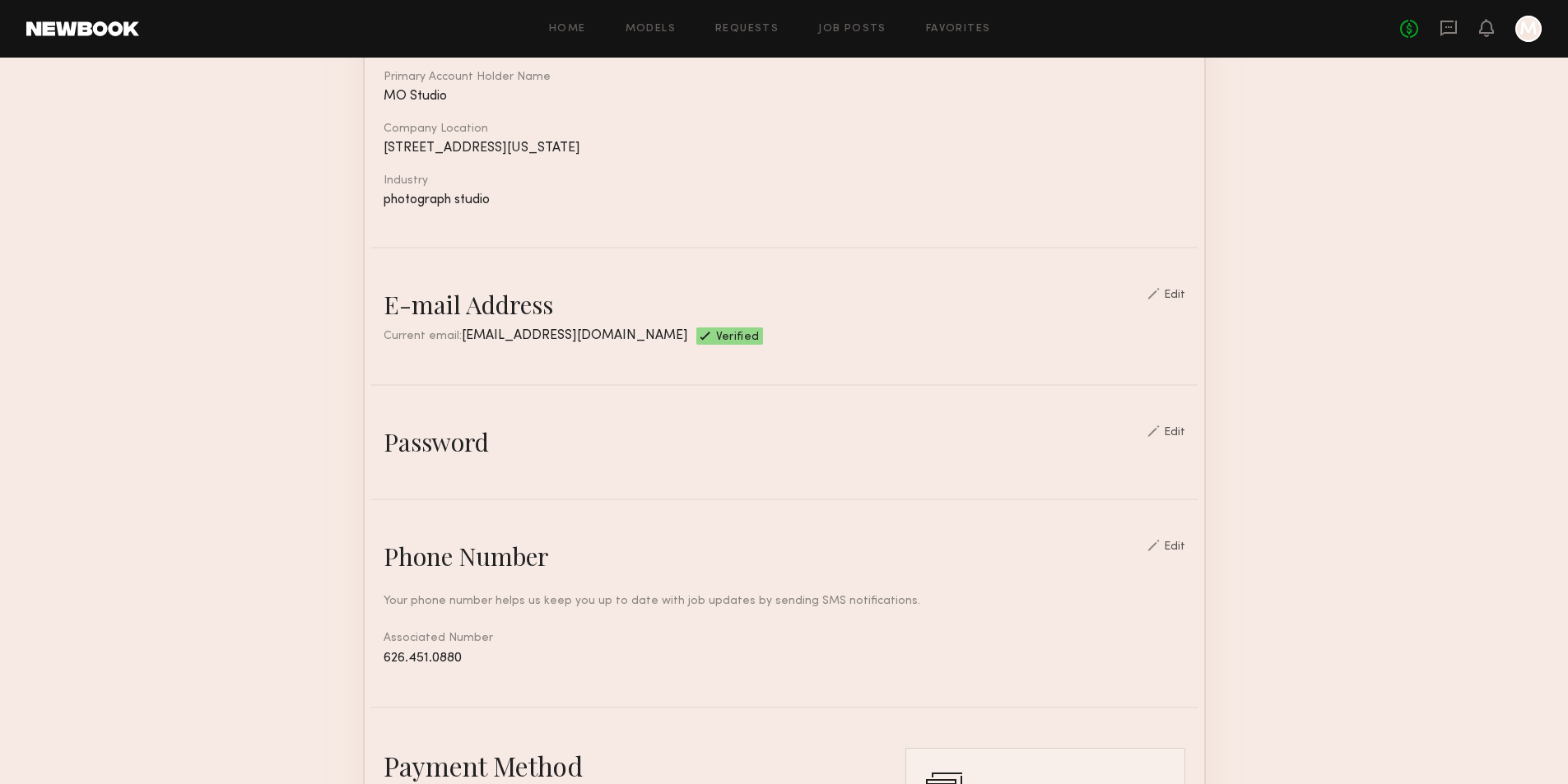
click at [1172, 438] on div "Edit" at bounding box center [1166, 432] width 37 height 13
click at [1184, 438] on div "Edit" at bounding box center [1174, 433] width 22 height 11
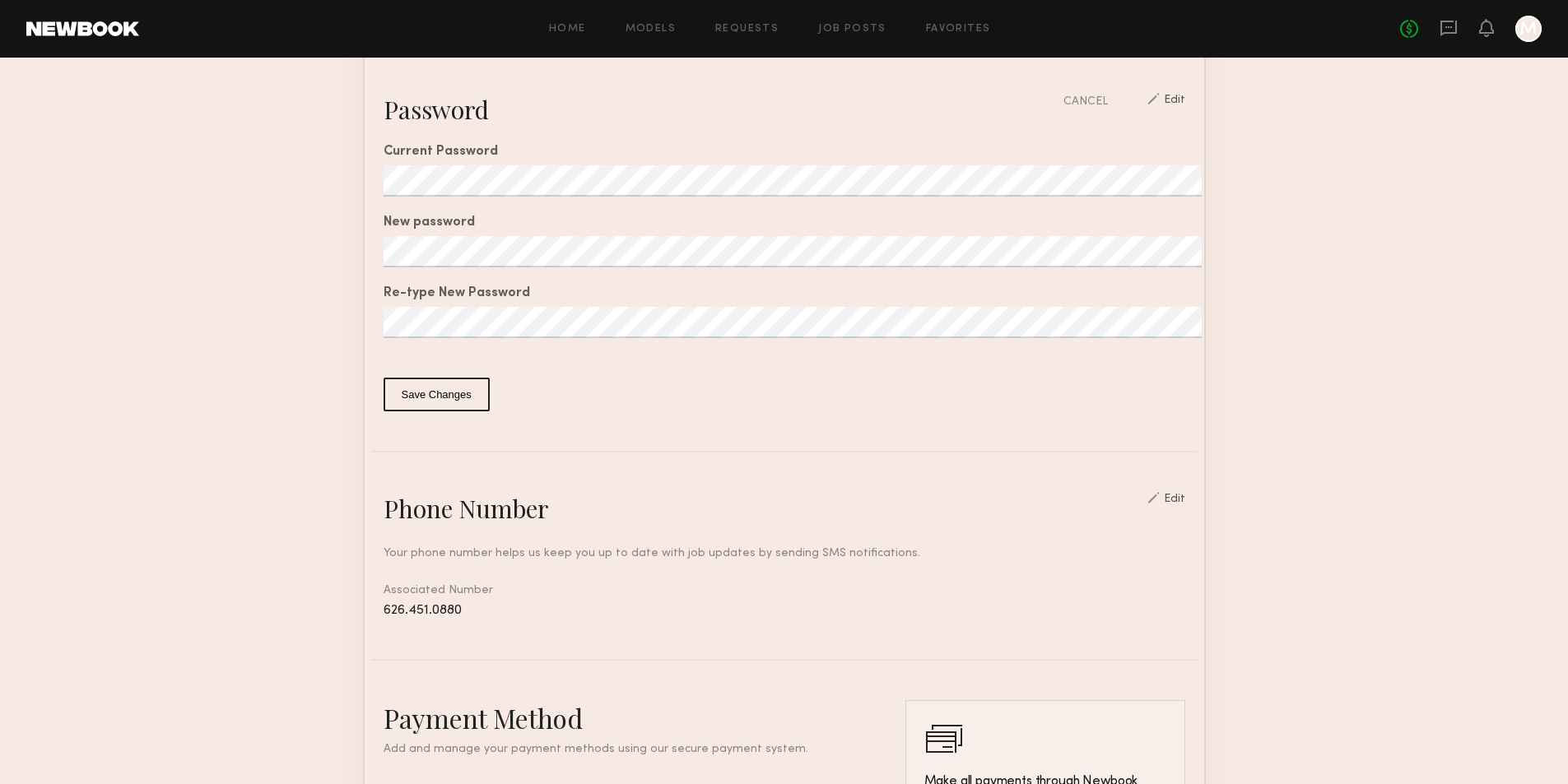
scroll to position [489, 0]
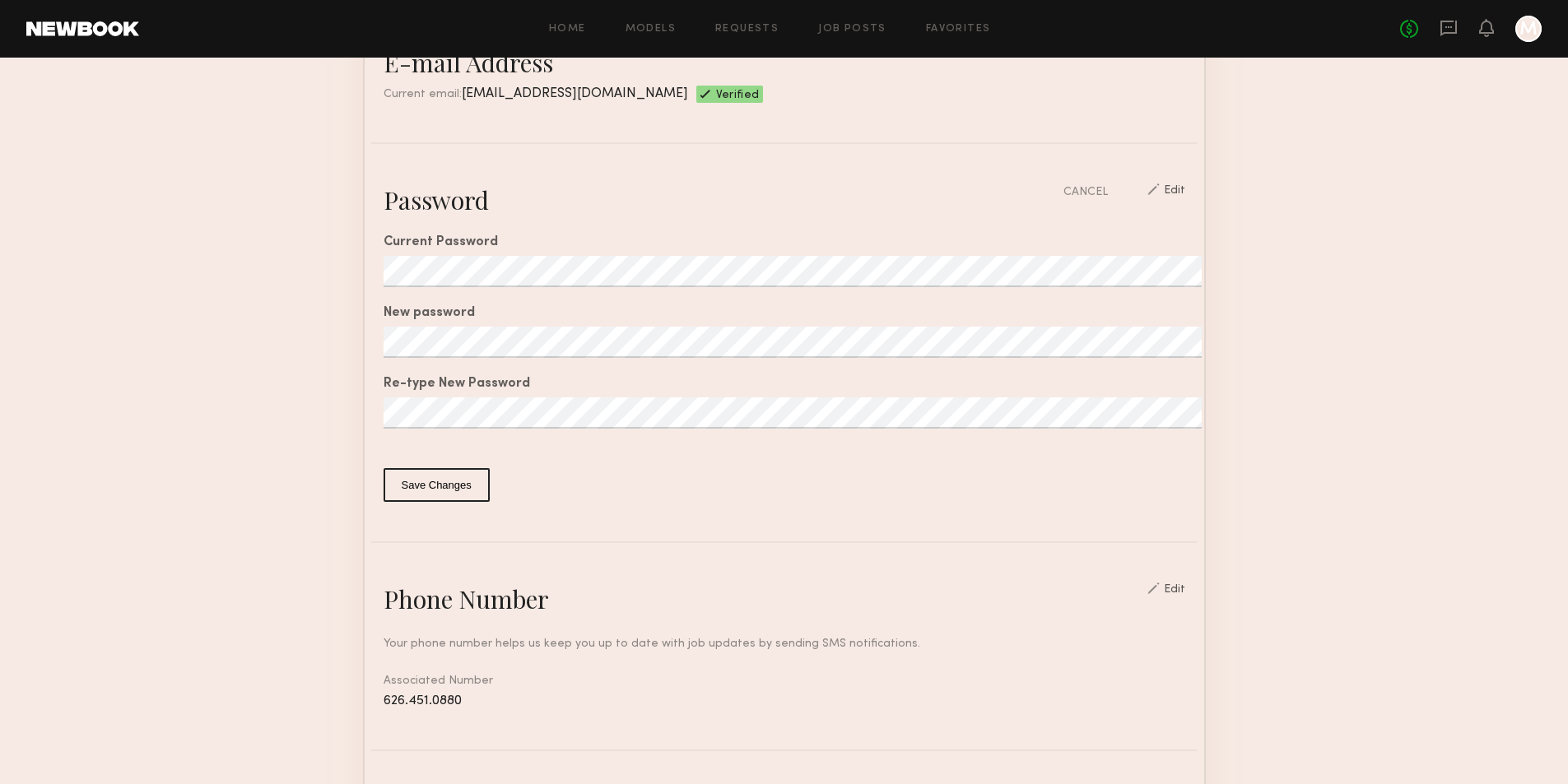
click at [211, 240] on section "Account Settings ACCOUNT INFO PROFILE PAYMENT HISTORY General information Edit …" at bounding box center [784, 452] width 1568 height 1768
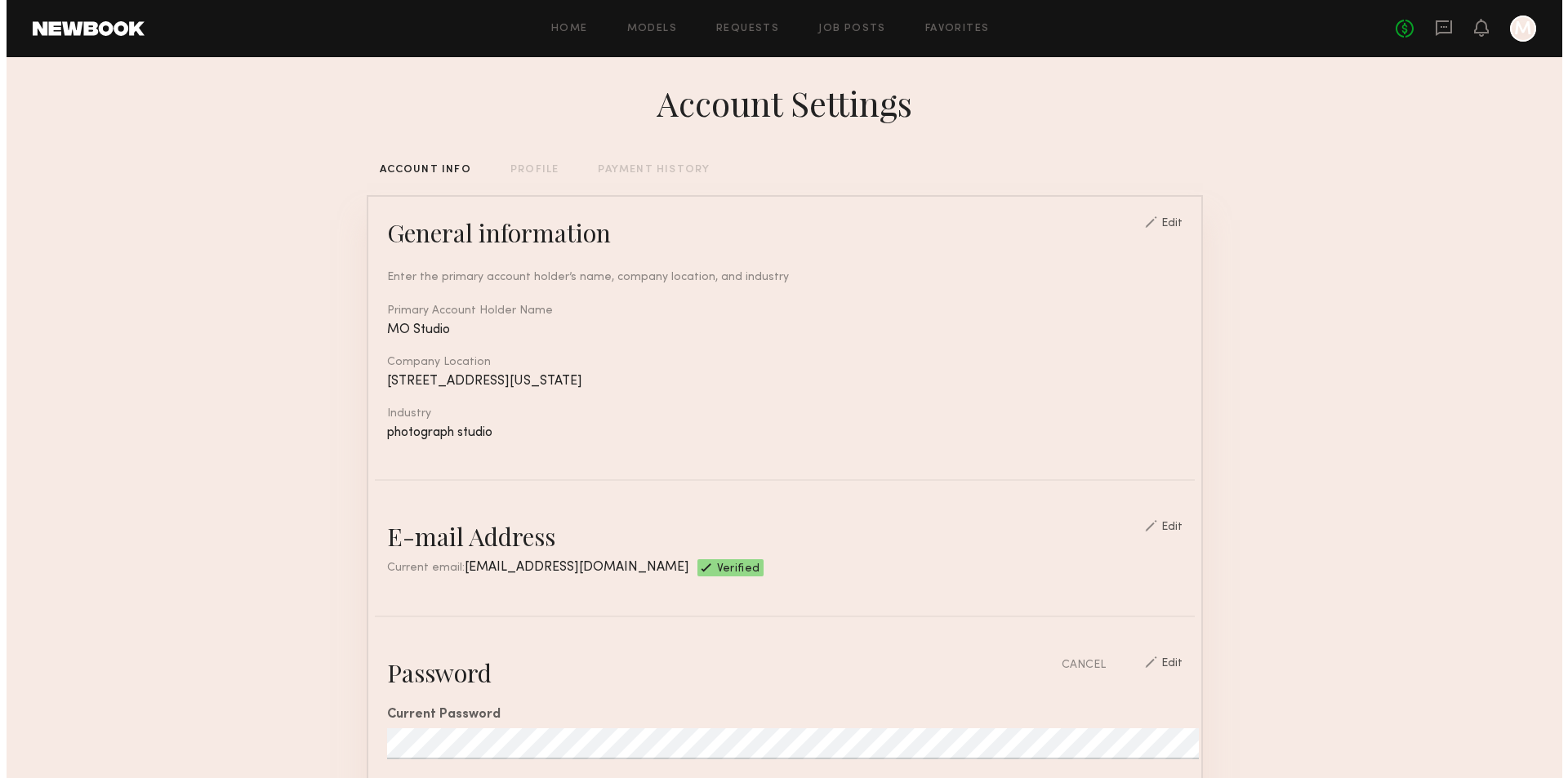
scroll to position [0, 0]
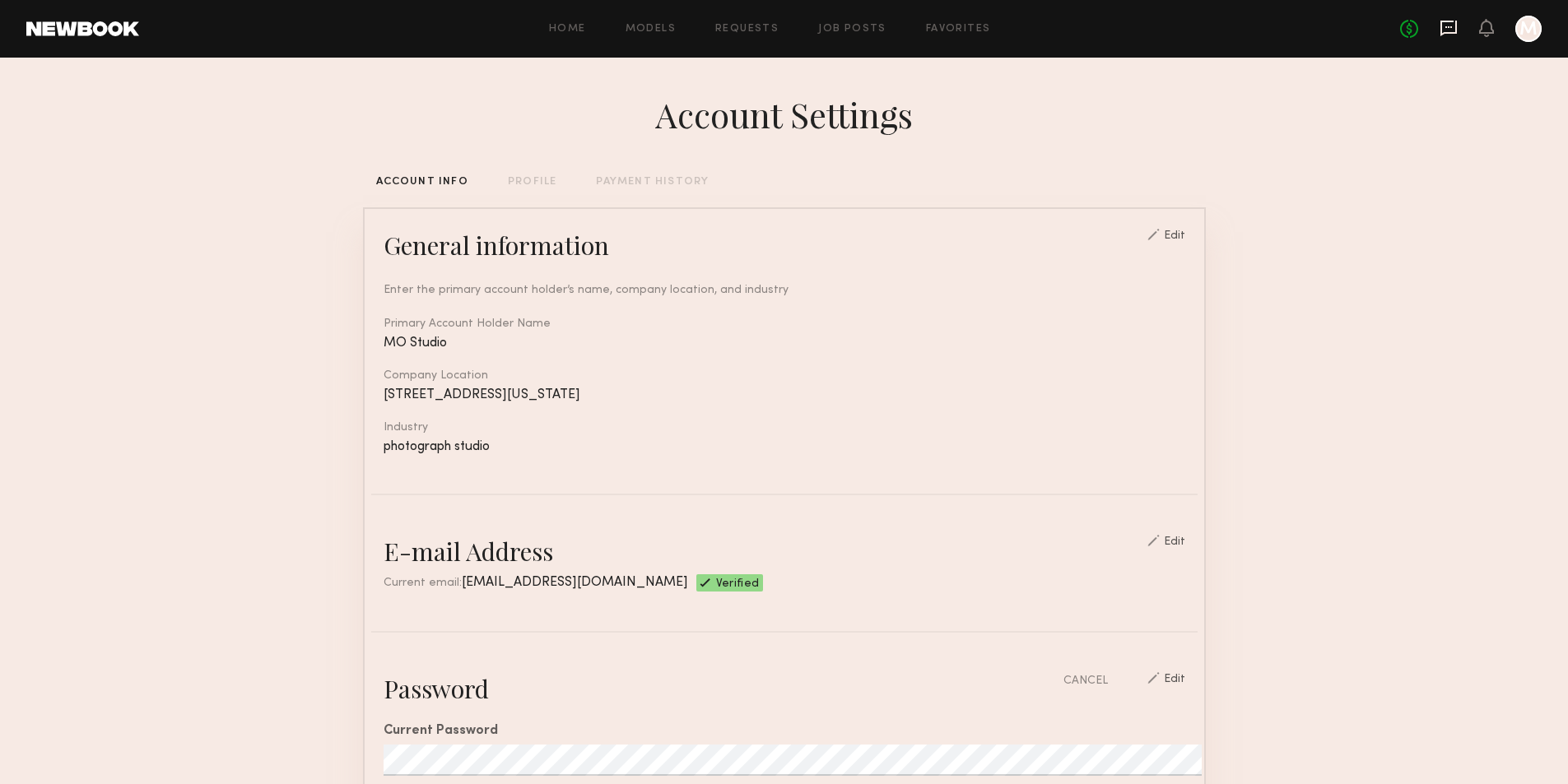
click at [1445, 30] on icon at bounding box center [1448, 27] width 18 height 18
